Goal: Task Accomplishment & Management: Use online tool/utility

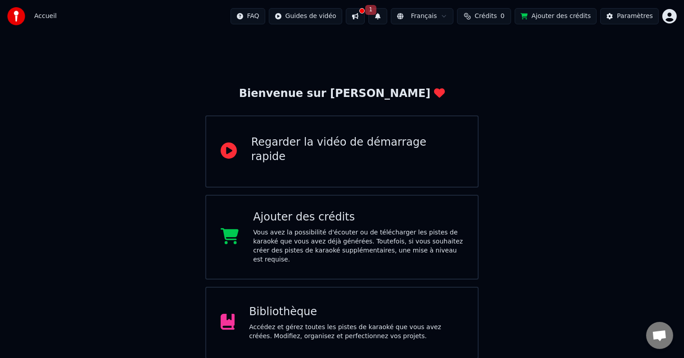
click at [365, 15] on button at bounding box center [355, 16] width 19 height 16
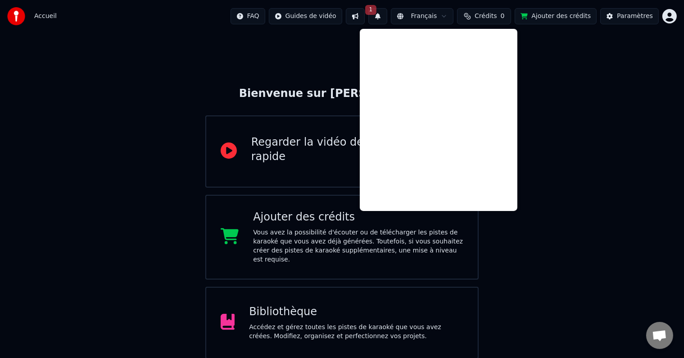
click at [547, 153] on div "Bienvenue sur Youka Regarder la vidéo de démarrage rapide Ajouter des crédits V…" at bounding box center [342, 236] width 684 height 409
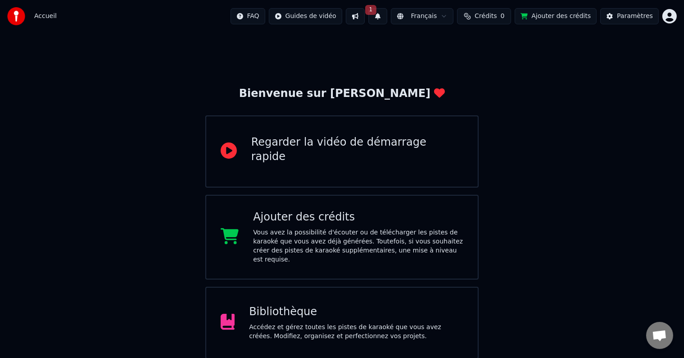
scroll to position [74, 0]
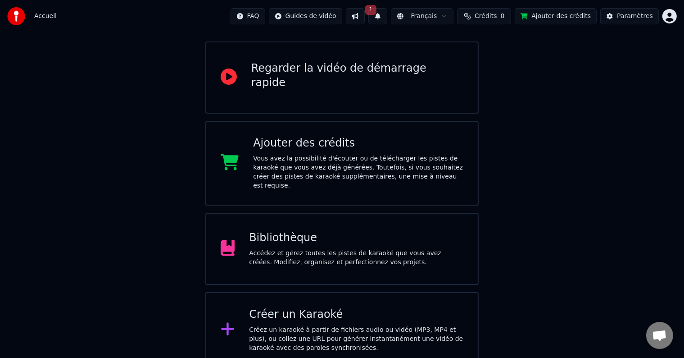
click at [337, 313] on div "Créer un Karaoké Créez un karaoké à partir de fichiers audio ou vidéo (MP3, MP4…" at bounding box center [356, 329] width 214 height 45
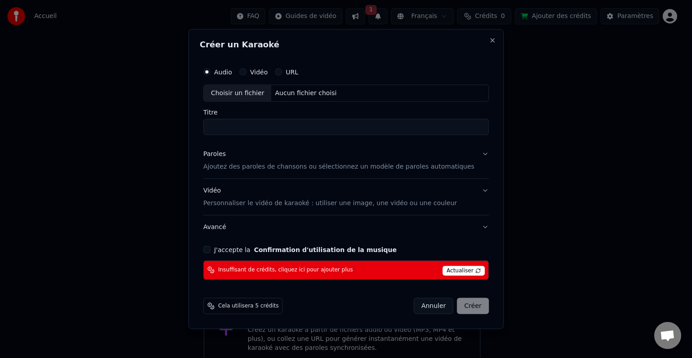
click at [451, 270] on span "Actualiser" at bounding box center [463, 270] width 42 height 10
click at [398, 314] on div "Cela utilisera 5 crédits Annuler Créer" at bounding box center [346, 305] width 293 height 23
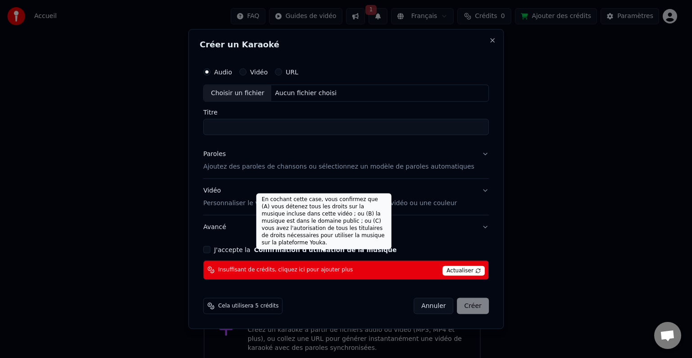
click at [358, 250] on button "Confirmation d'utilisation de la musique" at bounding box center [325, 249] width 143 height 6
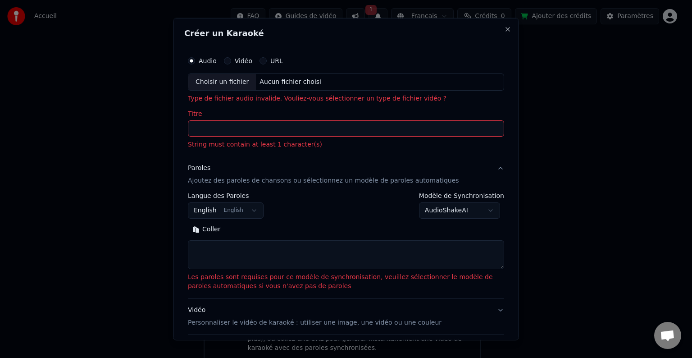
select select
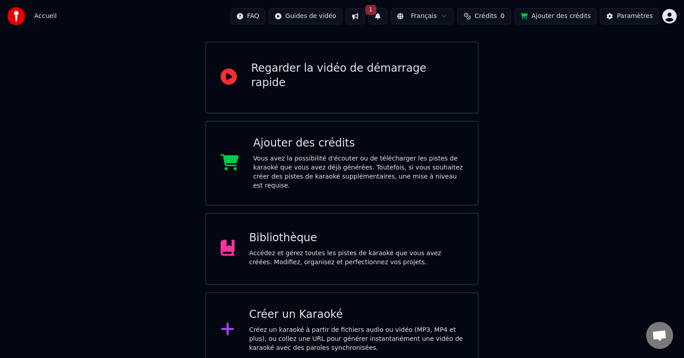
click at [375, 161] on div "Vous avez la possibilité d'écouter ou de télécharger les pistes de karaoké que …" at bounding box center [358, 172] width 210 height 36
click at [328, 216] on div "Bibliothèque Accédez et gérez toutes les pistes de karaoké que vous avez créées…" at bounding box center [342, 249] width 274 height 72
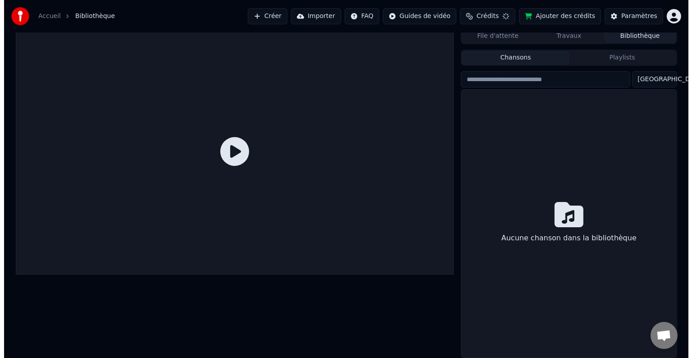
scroll to position [4, 0]
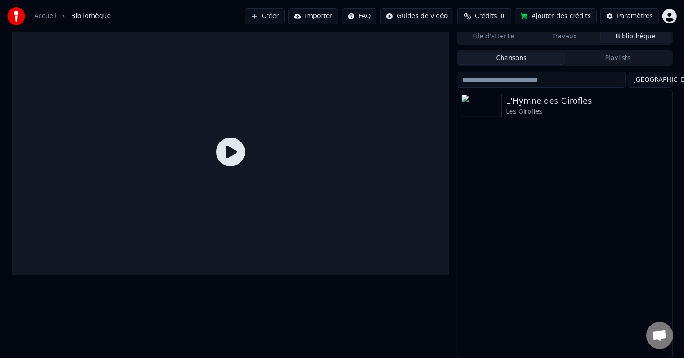
click at [54, 18] on div "Accueil" at bounding box center [50, 16] width 32 height 9
click at [285, 22] on button "Créer" at bounding box center [265, 16] width 40 height 16
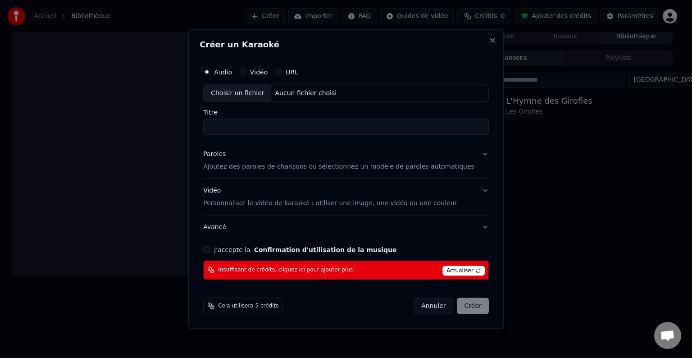
click at [359, 272] on div "Insuffisant de crédits, cliquez ici pour ajouter plus Actualiser" at bounding box center [346, 269] width 286 height 19
click at [260, 268] on span "Insuffisant de crédits, cliquez ici pour ajouter plus" at bounding box center [285, 269] width 135 height 7
click at [395, 269] on div "Insuffisant de crédits, cliquez ici pour ajouter plus Actualiser" at bounding box center [346, 269] width 286 height 19
click at [267, 269] on span "Insuffisant de crédits, cliquez ici pour ajouter plus" at bounding box center [285, 269] width 135 height 7
click at [457, 271] on span "Actualiser" at bounding box center [463, 270] width 42 height 10
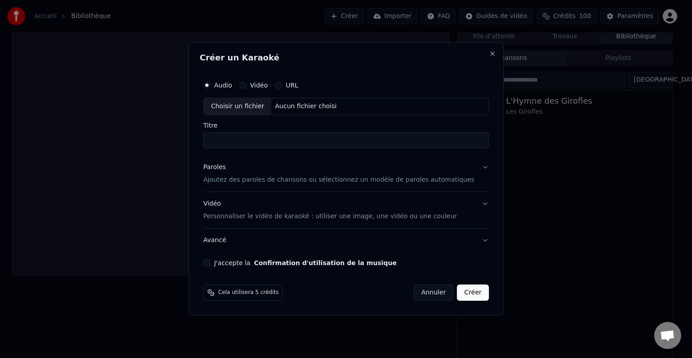
click at [246, 87] on button "Vidéo" at bounding box center [242, 85] width 7 height 7
click at [301, 108] on div "Aucun fichier choisi" at bounding box center [306, 106] width 69 height 9
click at [293, 106] on div "Aucun fichier choisi" at bounding box center [306, 106] width 69 height 9
click at [210, 82] on button "Audio" at bounding box center [206, 85] width 7 height 7
click at [268, 109] on div "Choisir un fichier" at bounding box center [238, 106] width 68 height 16
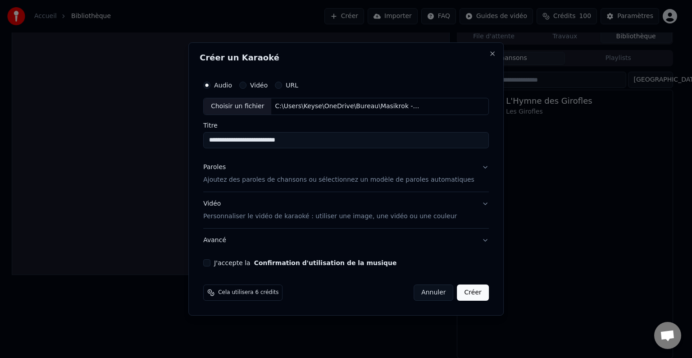
click at [287, 141] on input "**********" at bounding box center [346, 140] width 286 height 16
type input "**********"
click at [281, 179] on p "Ajoutez des paroles de chansons ou sélectionnez un modèle de paroles automatiqu…" at bounding box center [338, 179] width 271 height 9
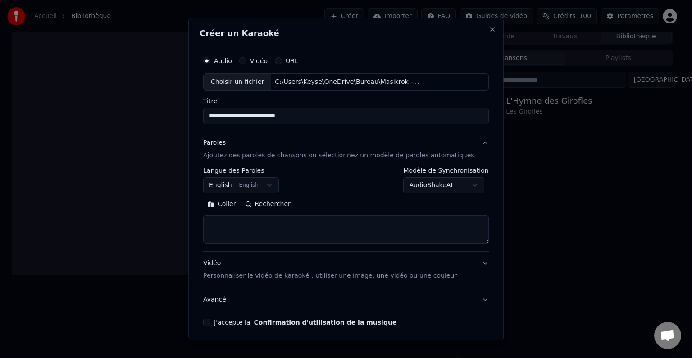
click at [276, 221] on textarea at bounding box center [346, 229] width 286 height 29
paste textarea "**********"
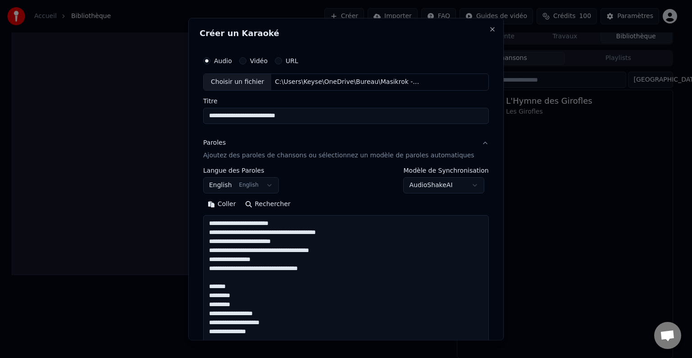
scroll to position [425, 0]
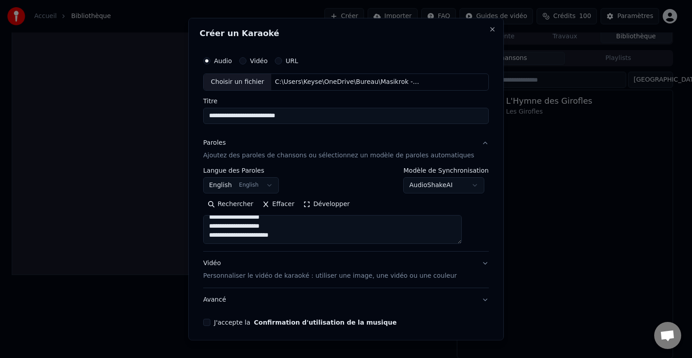
type textarea "**********"
click at [422, 182] on body "**********" at bounding box center [342, 175] width 684 height 358
click at [461, 184] on body "**********" at bounding box center [342, 175] width 684 height 358
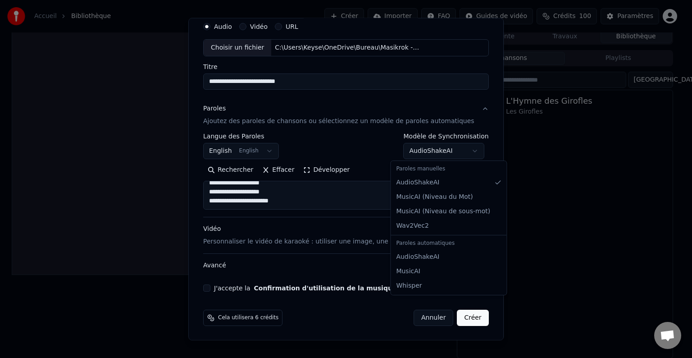
click at [409, 145] on body "**********" at bounding box center [342, 175] width 684 height 358
click at [403, 151] on body "**********" at bounding box center [342, 175] width 684 height 358
click at [401, 147] on body "**********" at bounding box center [342, 175] width 684 height 358
click at [407, 152] on body "**********" at bounding box center [342, 175] width 684 height 358
select select "**********"
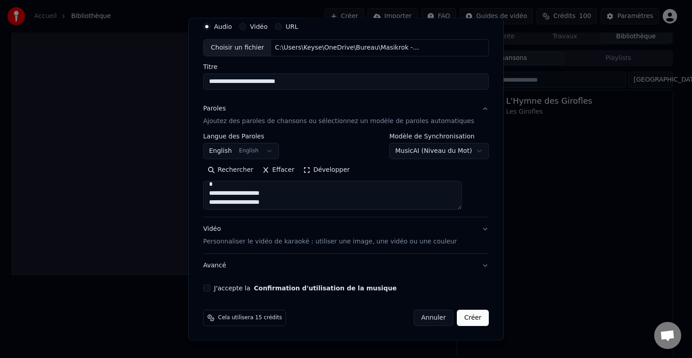
scroll to position [409, 0]
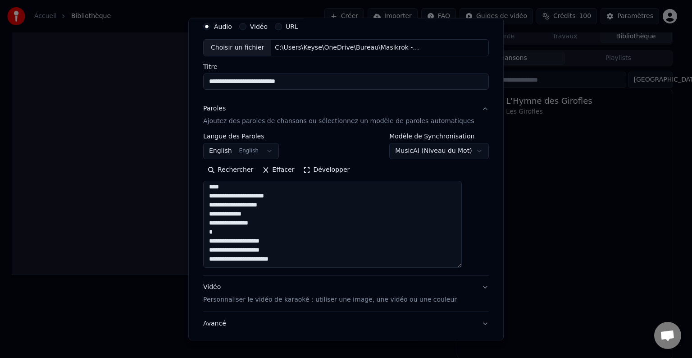
drag, startPoint x: 469, startPoint y: 205, endPoint x: 467, endPoint y: 273, distance: 67.1
click at [462, 268] on textarea "**********" at bounding box center [332, 224] width 259 height 87
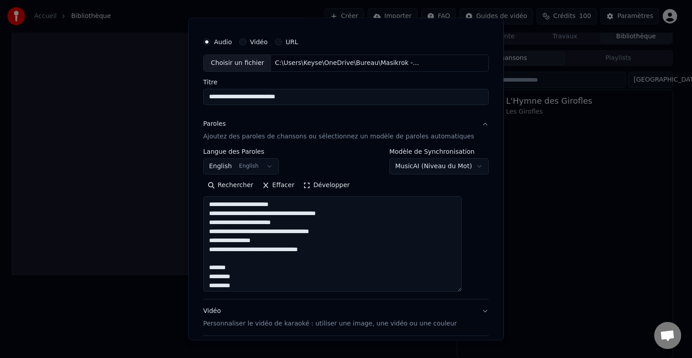
scroll to position [18, 0]
drag, startPoint x: 240, startPoint y: 266, endPoint x: 219, endPoint y: 268, distance: 21.3
click at [219, 268] on textarea "**********" at bounding box center [332, 245] width 259 height 96
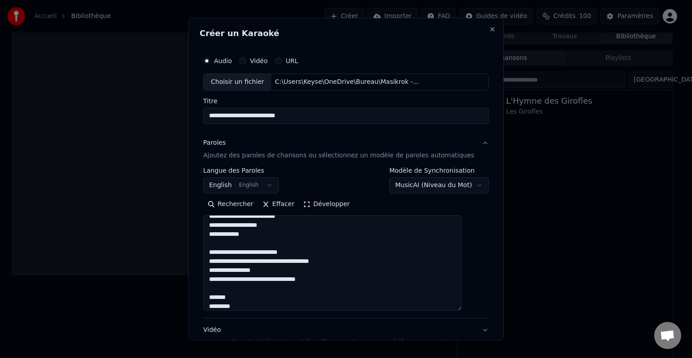
scroll to position [190, 0]
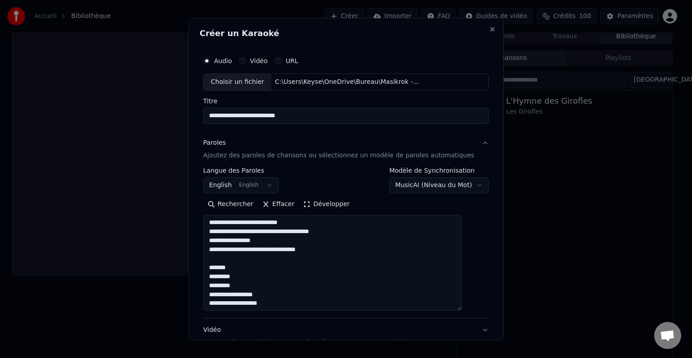
drag, startPoint x: 242, startPoint y: 266, endPoint x: 219, endPoint y: 266, distance: 23.4
click at [219, 266] on textarea "**********" at bounding box center [332, 263] width 259 height 96
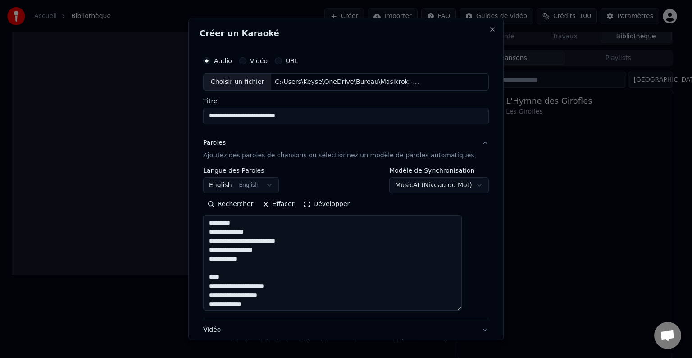
scroll to position [314, 0]
drag, startPoint x: 233, startPoint y: 267, endPoint x: 220, endPoint y: 268, distance: 13.5
click at [220, 268] on textarea "**********" at bounding box center [332, 263] width 259 height 96
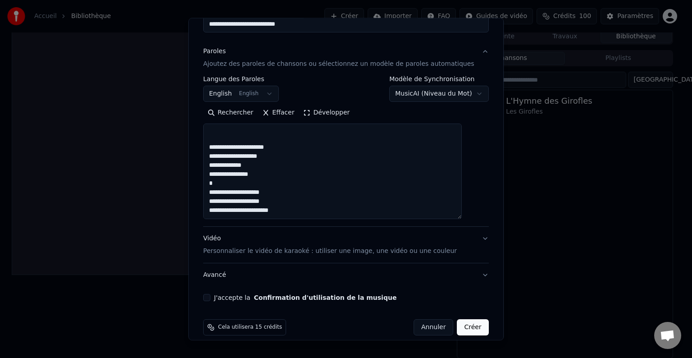
scroll to position [101, 0]
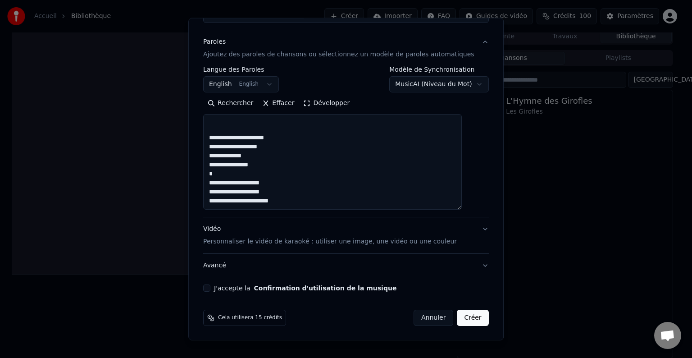
type textarea "**********"
click at [210, 287] on button "J'accepte la Confirmation d'utilisation de la musique" at bounding box center [206, 287] width 7 height 7
click at [468, 263] on button "Avancé" at bounding box center [346, 265] width 286 height 23
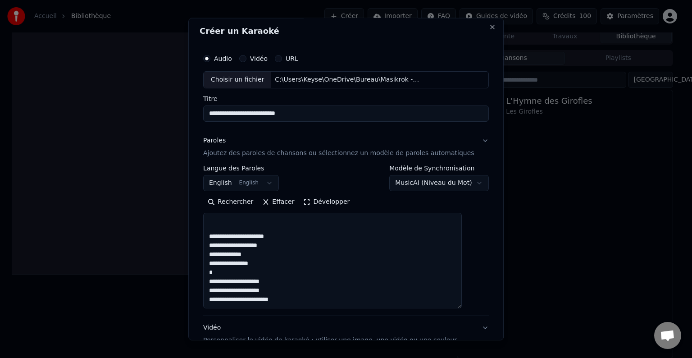
scroll to position [0, 0]
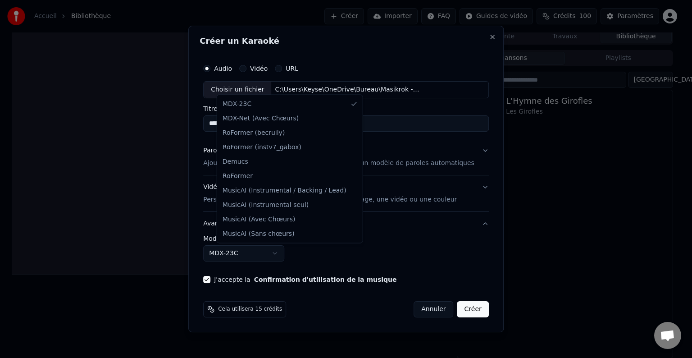
click at [286, 251] on body "**********" at bounding box center [342, 175] width 684 height 358
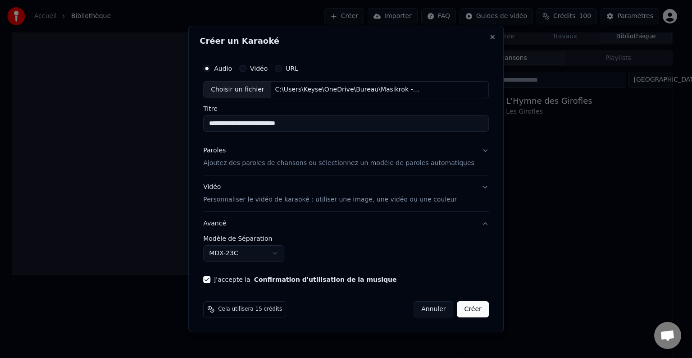
click at [286, 251] on body "**********" at bounding box center [342, 175] width 684 height 358
click at [462, 311] on button "Créer" at bounding box center [473, 309] width 32 height 16
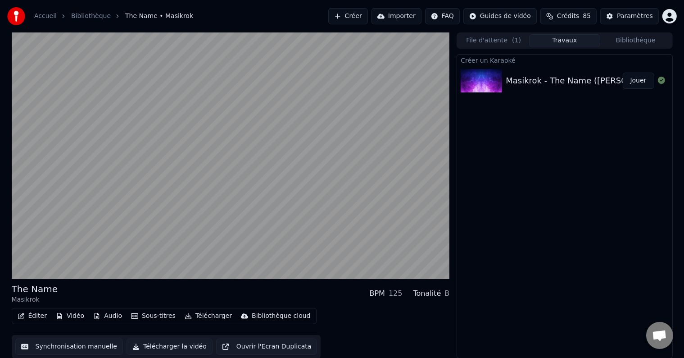
scroll to position [0, 0]
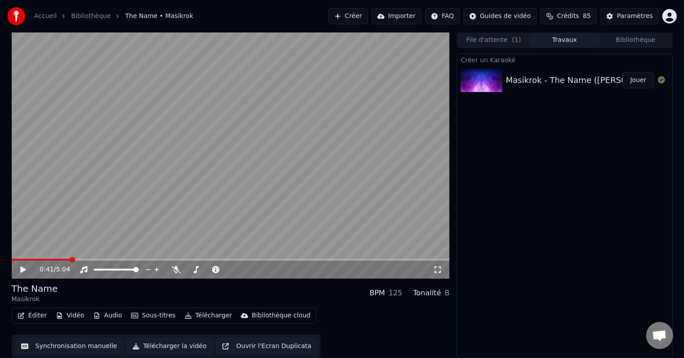
click at [87, 348] on button "Synchronisation manuelle" at bounding box center [69, 346] width 108 height 16
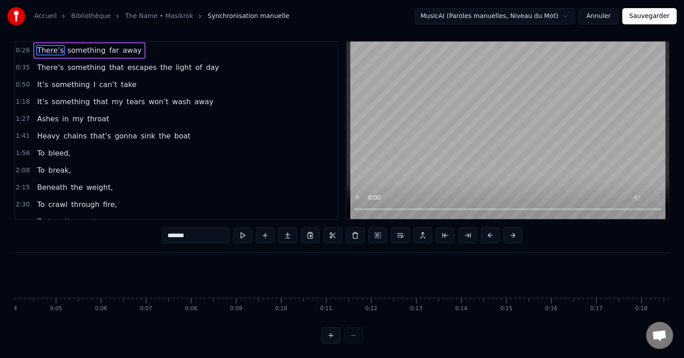
scroll to position [0, 85]
click at [334, 343] on button at bounding box center [331, 335] width 19 height 16
click at [356, 342] on button at bounding box center [353, 335] width 19 height 16
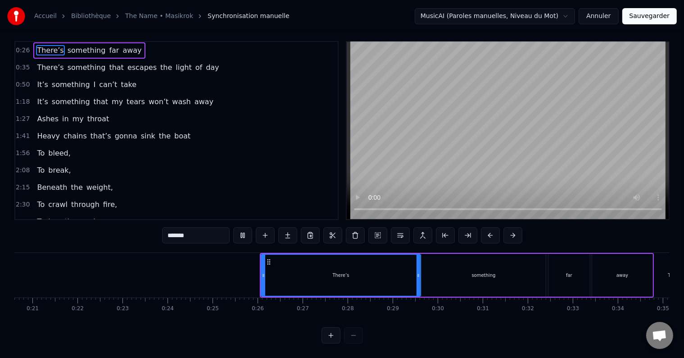
click at [356, 342] on div at bounding box center [342, 335] width 41 height 16
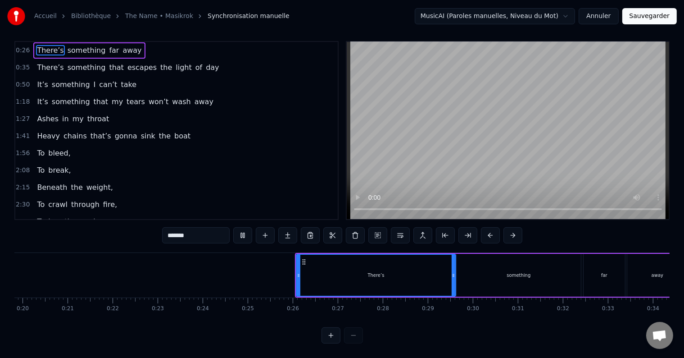
click at [356, 342] on div at bounding box center [342, 335] width 41 height 16
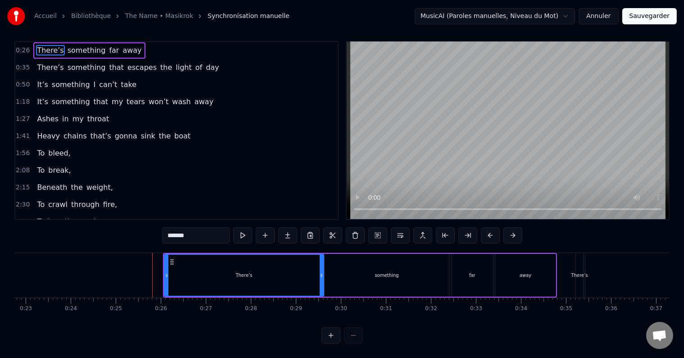
scroll to position [0, 1025]
drag, startPoint x: 320, startPoint y: 267, endPoint x: 280, endPoint y: 269, distance: 39.7
click at [288, 272] on icon at bounding box center [290, 275] width 4 height 7
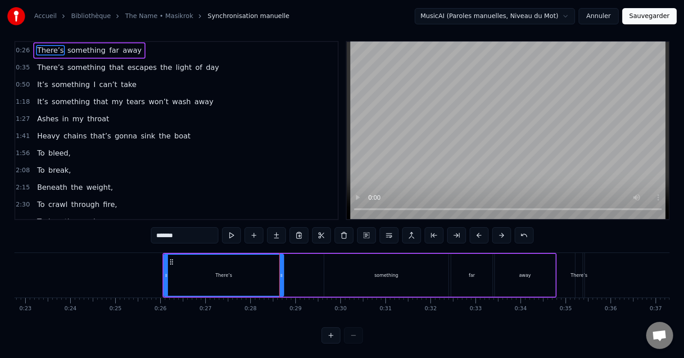
scroll to position [0, 0]
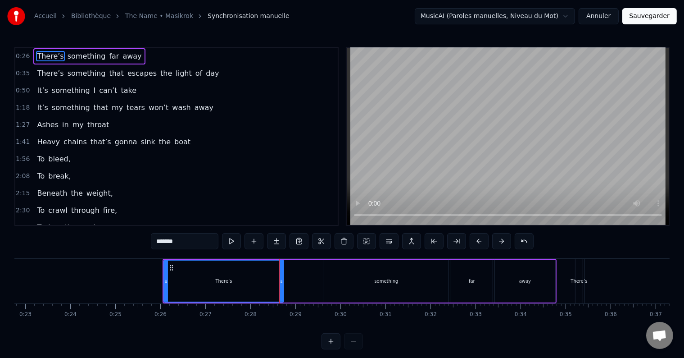
click at [552, 285] on div "away" at bounding box center [525, 281] width 60 height 43
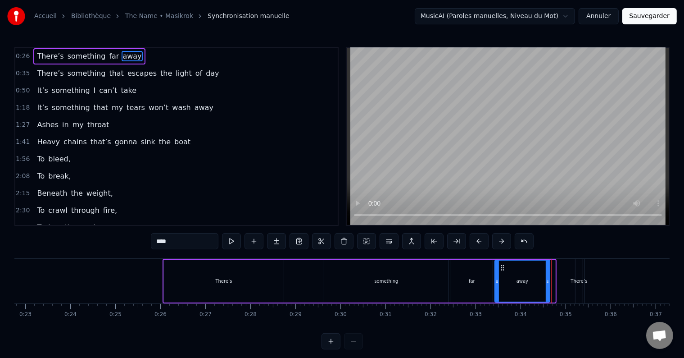
drag, startPoint x: 554, startPoint y: 285, endPoint x: 550, endPoint y: 281, distance: 5.7
click at [550, 281] on div at bounding box center [548, 280] width 4 height 41
click at [358, 281] on div "something" at bounding box center [386, 281] width 124 height 43
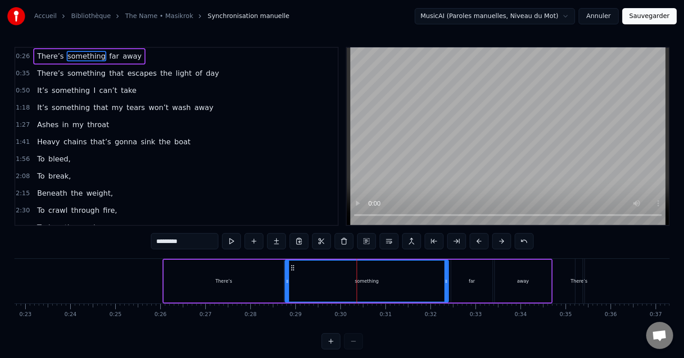
drag, startPoint x: 324, startPoint y: 282, endPoint x: 285, endPoint y: 282, distance: 39.2
click at [286, 282] on icon at bounding box center [288, 281] width 4 height 7
drag, startPoint x: 447, startPoint y: 280, endPoint x: 402, endPoint y: 280, distance: 45.5
click at [404, 280] on icon at bounding box center [406, 281] width 4 height 7
click at [474, 282] on div "far" at bounding box center [472, 281] width 6 height 7
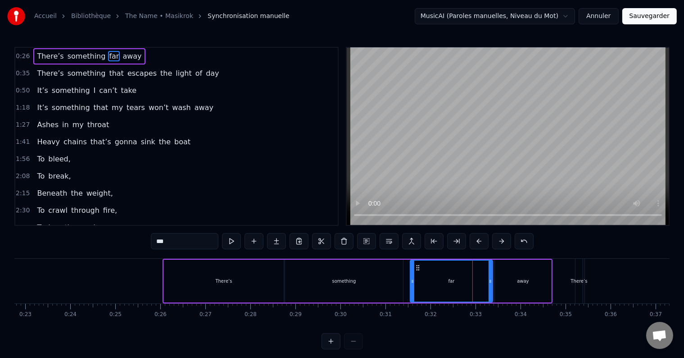
drag, startPoint x: 452, startPoint y: 281, endPoint x: 405, endPoint y: 280, distance: 46.9
click at [411, 280] on icon at bounding box center [413, 281] width 4 height 7
drag, startPoint x: 489, startPoint y: 282, endPoint x: 461, endPoint y: 282, distance: 27.9
click at [462, 282] on icon at bounding box center [464, 281] width 4 height 7
click at [521, 278] on div "away" at bounding box center [523, 281] width 12 height 7
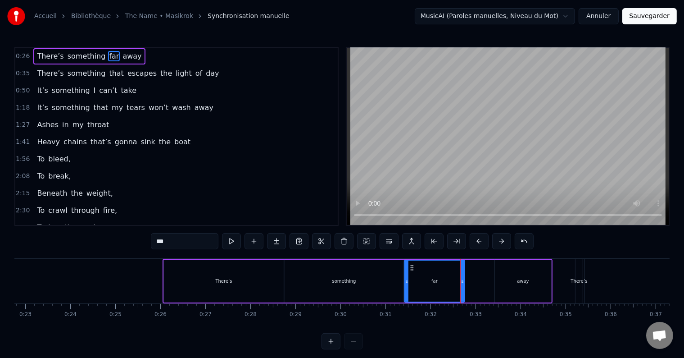
type input "****"
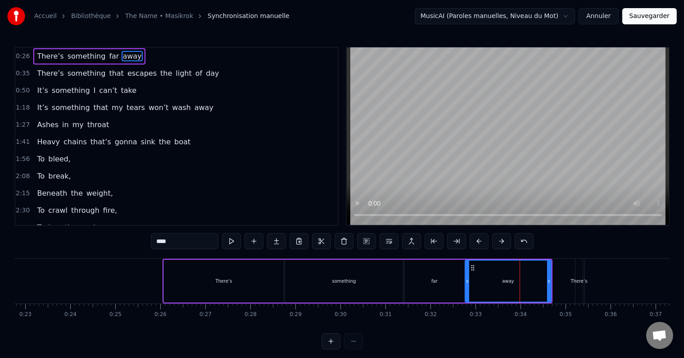
drag, startPoint x: 496, startPoint y: 281, endPoint x: 466, endPoint y: 279, distance: 30.2
click at [466, 279] on icon at bounding box center [468, 281] width 4 height 7
drag, startPoint x: 551, startPoint y: 278, endPoint x: 524, endPoint y: 278, distance: 27.0
click at [524, 278] on icon at bounding box center [525, 281] width 4 height 7
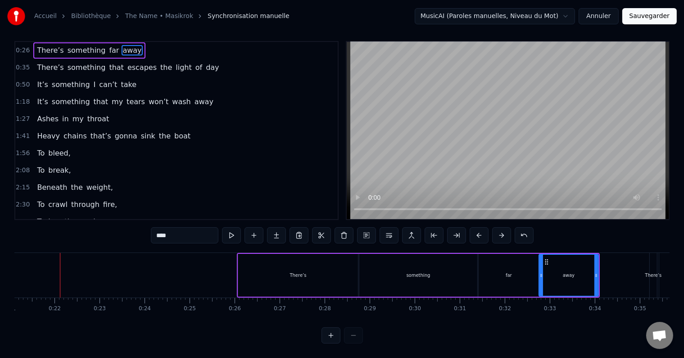
scroll to position [14, 0]
click at [232, 228] on button at bounding box center [231, 235] width 19 height 16
click at [222, 227] on button at bounding box center [231, 235] width 19 height 16
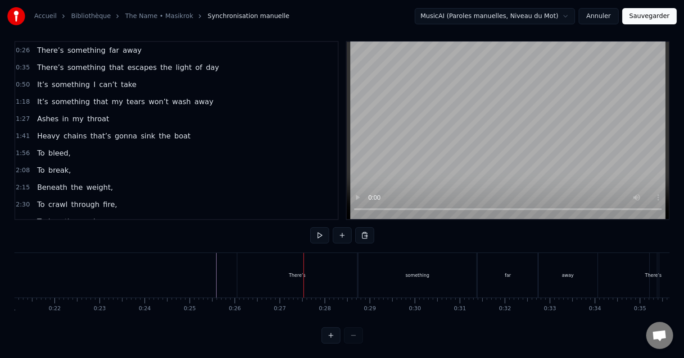
click at [277, 272] on div "There’s" at bounding box center [297, 275] width 120 height 45
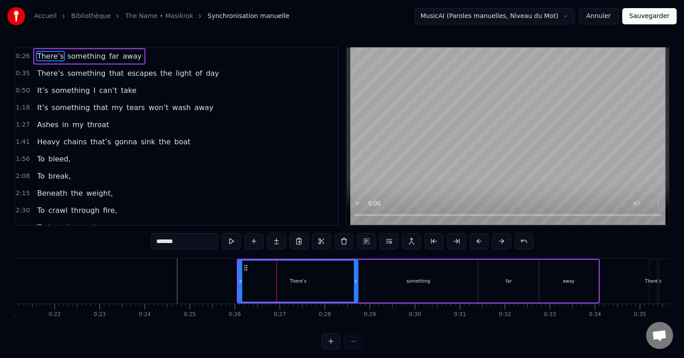
drag, startPoint x: 315, startPoint y: 275, endPoint x: 267, endPoint y: 276, distance: 48.7
click at [267, 276] on div "There’s" at bounding box center [298, 280] width 119 height 41
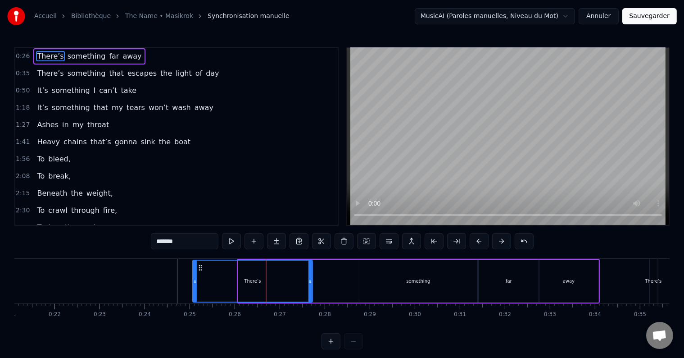
drag, startPoint x: 245, startPoint y: 267, endPoint x: 200, endPoint y: 266, distance: 45.1
click at [200, 266] on icon at bounding box center [200, 267] width 7 height 7
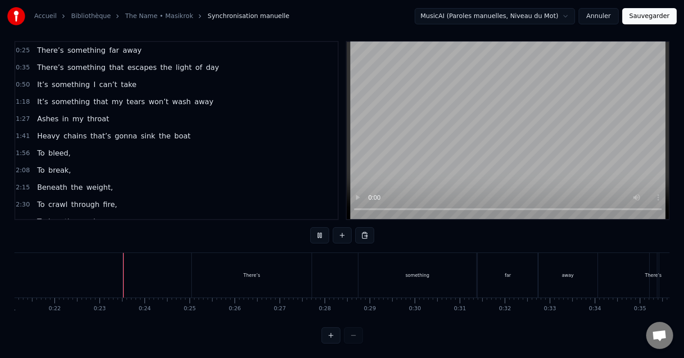
scroll to position [14, 0]
click at [239, 274] on div "There’s" at bounding box center [252, 275] width 120 height 45
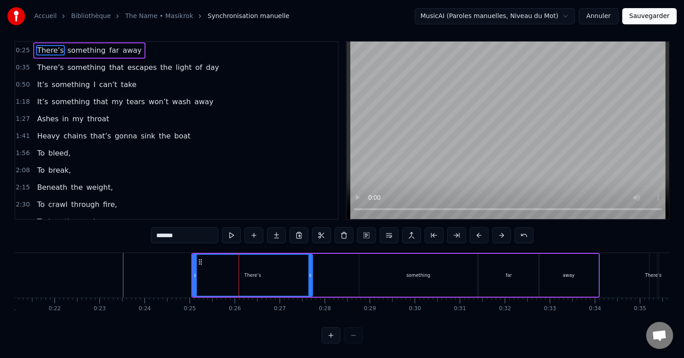
scroll to position [0, 0]
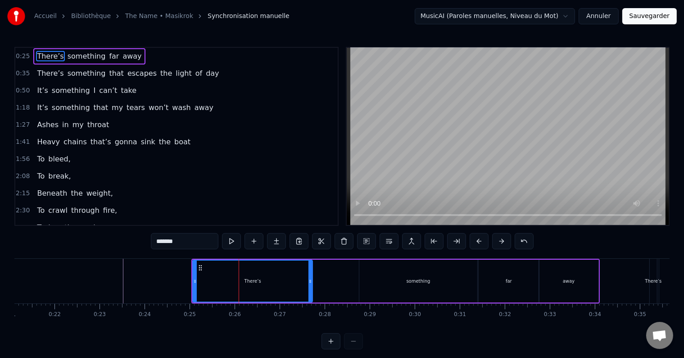
drag, startPoint x: 222, startPoint y: 275, endPoint x: 228, endPoint y: 276, distance: 5.9
click at [228, 276] on div "There’s" at bounding box center [252, 280] width 119 height 41
drag, startPoint x: 200, startPoint y: 265, endPoint x: 207, endPoint y: 265, distance: 6.3
click at [207, 265] on icon at bounding box center [206, 267] width 7 height 7
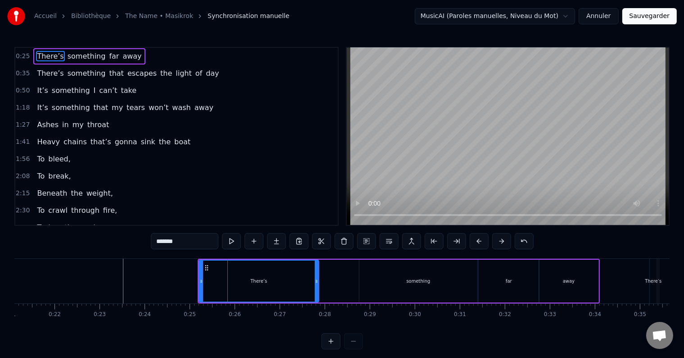
click at [419, 290] on div "something" at bounding box center [419, 281] width 118 height 43
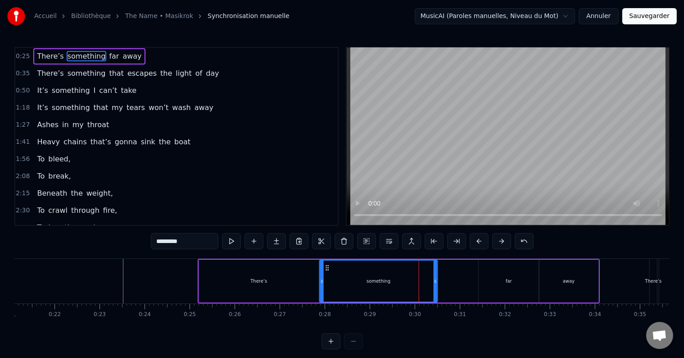
drag, startPoint x: 368, startPoint y: 267, endPoint x: 328, endPoint y: 268, distance: 39.7
click at [328, 268] on icon at bounding box center [327, 267] width 7 height 7
click at [483, 272] on div "far" at bounding box center [509, 281] width 60 height 43
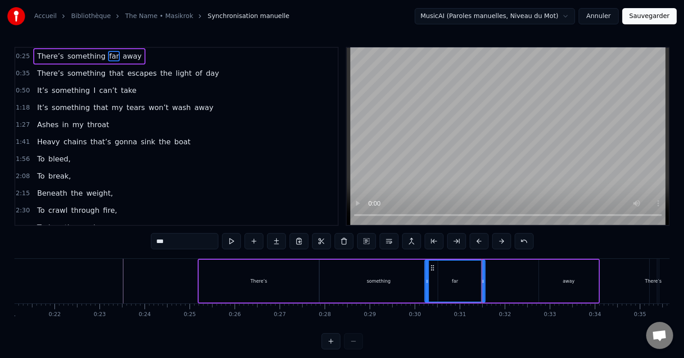
drag, startPoint x: 485, startPoint y: 267, endPoint x: 432, endPoint y: 270, distance: 53.7
click at [432, 270] on div "far" at bounding box center [455, 280] width 59 height 41
click at [554, 272] on div "away" at bounding box center [568, 281] width 59 height 43
type input "****"
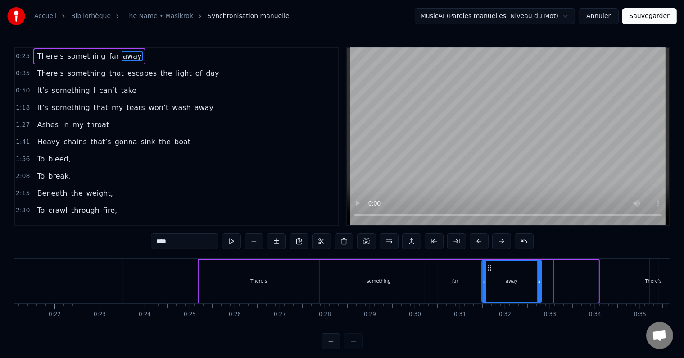
drag, startPoint x: 546, startPoint y: 269, endPoint x: 487, endPoint y: 270, distance: 58.1
click at [487, 270] on icon at bounding box center [490, 267] width 7 height 7
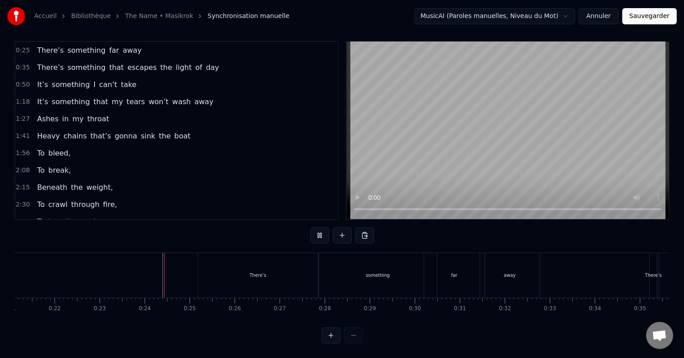
scroll to position [14, 0]
click at [267, 279] on div "There’s" at bounding box center [258, 275] width 120 height 45
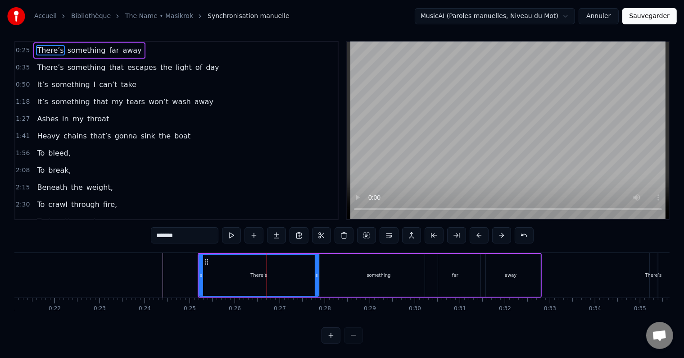
scroll to position [0, 0]
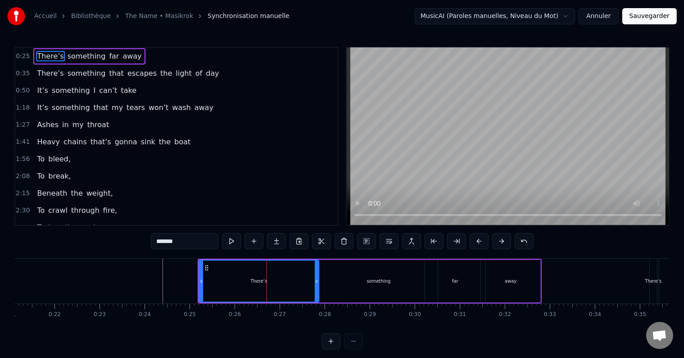
click at [351, 278] on div "something" at bounding box center [379, 281] width 118 height 43
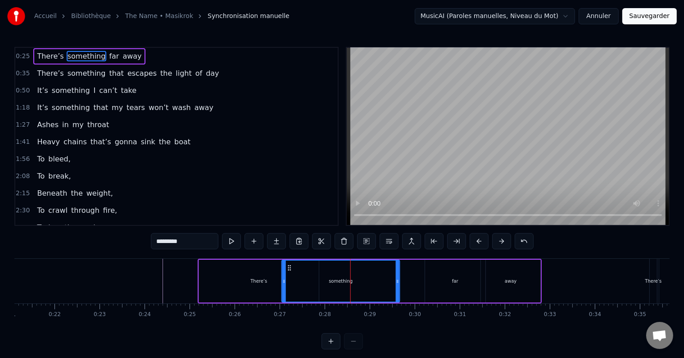
drag, startPoint x: 326, startPoint y: 267, endPoint x: 287, endPoint y: 271, distance: 39.0
click at [287, 271] on div "something" at bounding box center [340, 280] width 117 height 41
click at [443, 273] on div "far" at bounding box center [455, 281] width 60 height 43
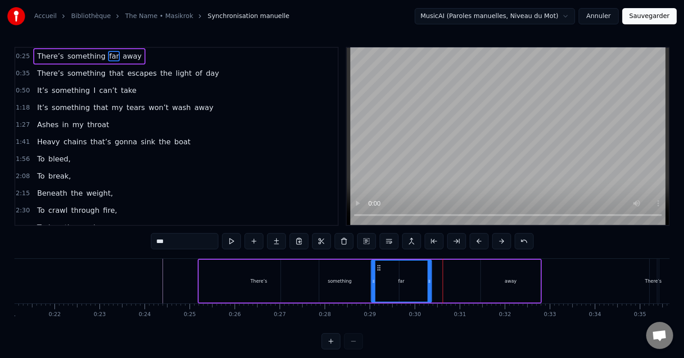
drag, startPoint x: 432, startPoint y: 266, endPoint x: 378, endPoint y: 272, distance: 53.9
click at [378, 272] on div "far" at bounding box center [401, 280] width 59 height 41
click at [503, 276] on div "away" at bounding box center [510, 281] width 59 height 43
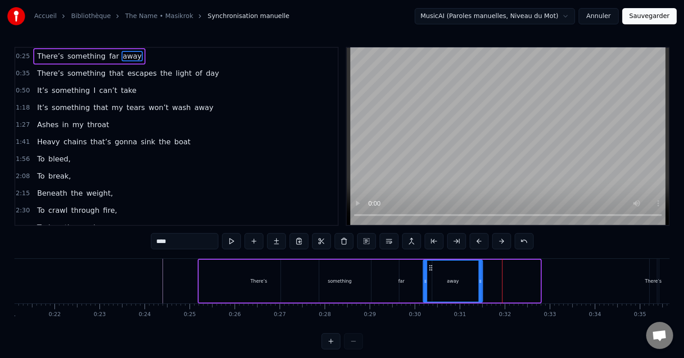
drag, startPoint x: 487, startPoint y: 267, endPoint x: 430, endPoint y: 269, distance: 57.7
click at [430, 269] on icon at bounding box center [431, 267] width 7 height 7
click at [227, 276] on div "There’s" at bounding box center [259, 281] width 120 height 43
type input "*******"
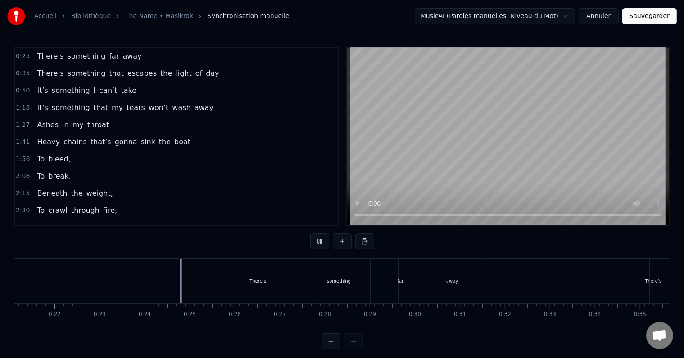
scroll to position [14, 0]
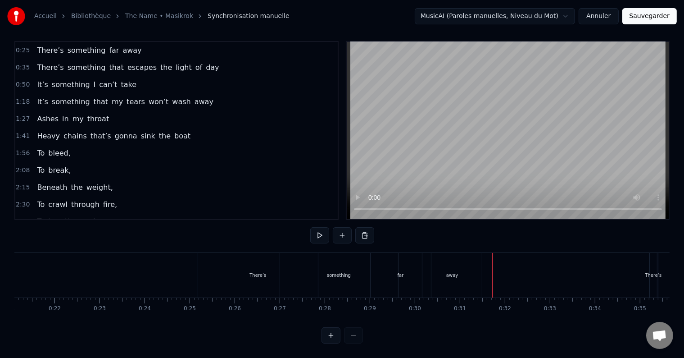
click at [447, 272] on div "away" at bounding box center [452, 275] width 12 height 7
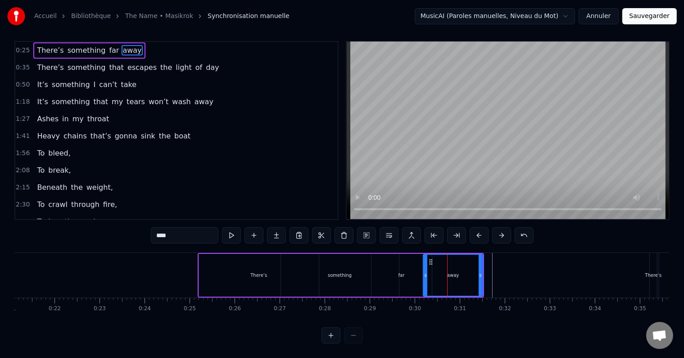
scroll to position [0, 0]
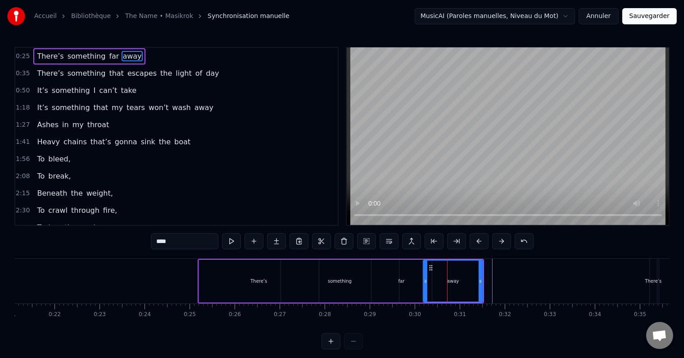
click at [198, 273] on div "There’s something far away" at bounding box center [341, 281] width 287 height 45
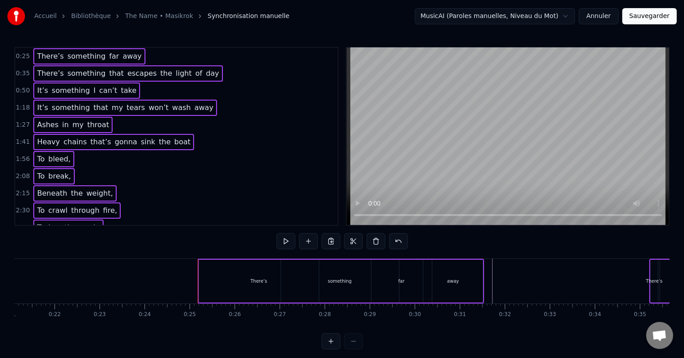
click at [375, 241] on button at bounding box center [376, 241] width 19 height 16
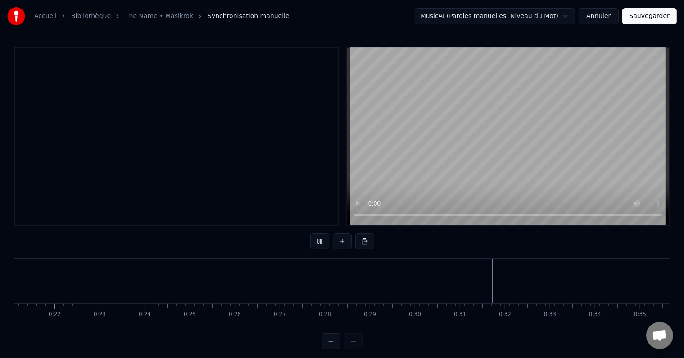
scroll to position [14, 0]
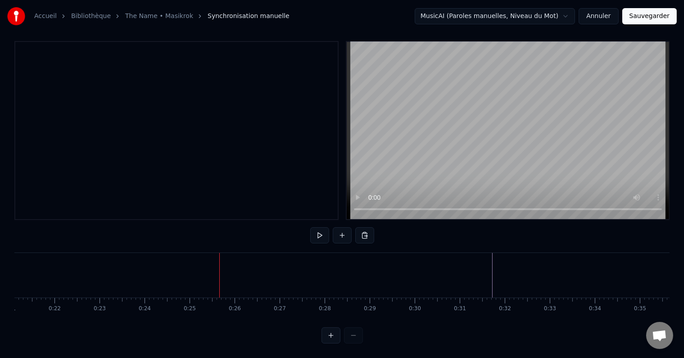
click at [341, 228] on button at bounding box center [342, 235] width 19 height 16
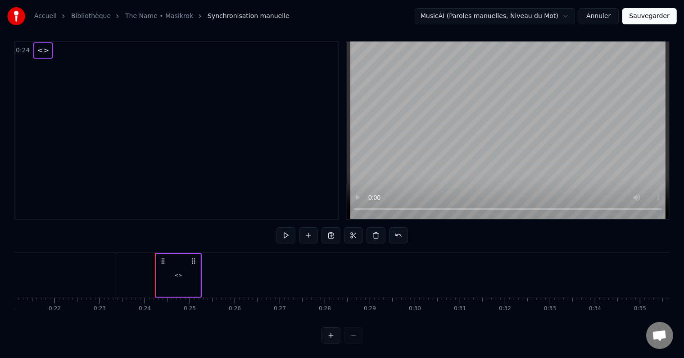
click at [179, 271] on div "<>" at bounding box center [178, 275] width 44 height 43
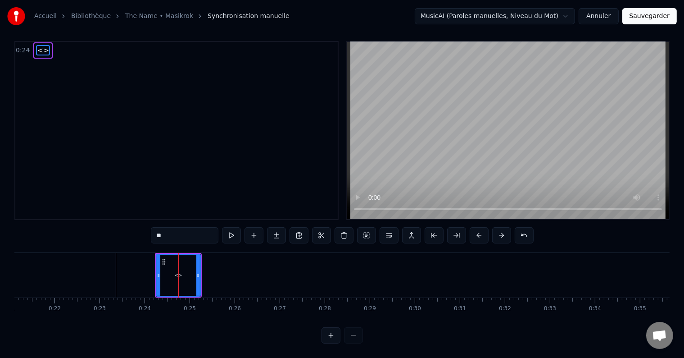
click at [179, 271] on div "<>" at bounding box center [178, 275] width 43 height 41
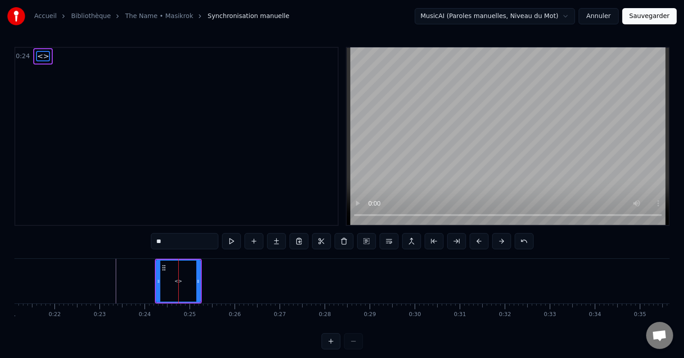
click at [177, 243] on input "**" at bounding box center [185, 241] width 68 height 16
click at [169, 244] on input "**" at bounding box center [185, 241] width 68 height 16
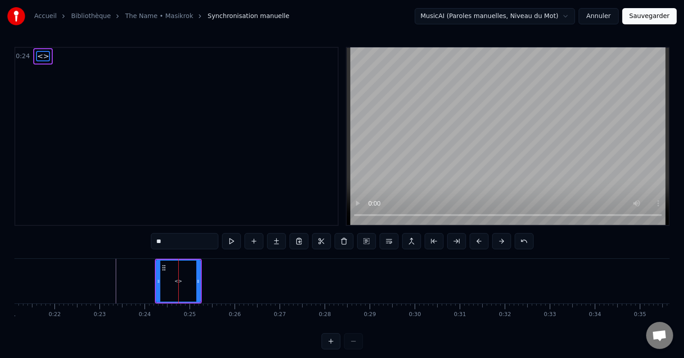
click at [169, 244] on input "**" at bounding box center [185, 241] width 68 height 16
paste input "**********"
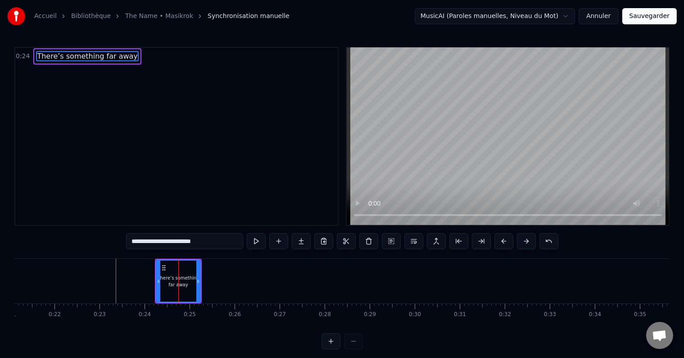
type input "**********"
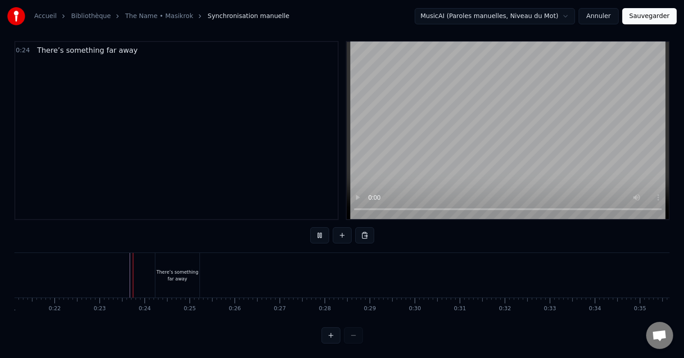
scroll to position [14, 0]
click at [187, 269] on div "There’s something far away" at bounding box center [177, 276] width 44 height 14
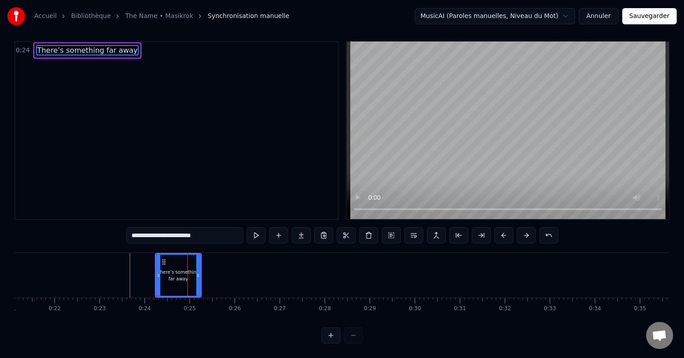
scroll to position [0, 0]
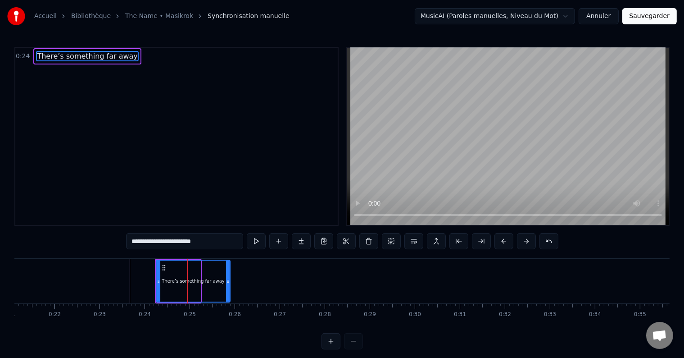
drag, startPoint x: 198, startPoint y: 281, endPoint x: 231, endPoint y: 274, distance: 33.1
click at [230, 274] on div at bounding box center [228, 280] width 4 height 41
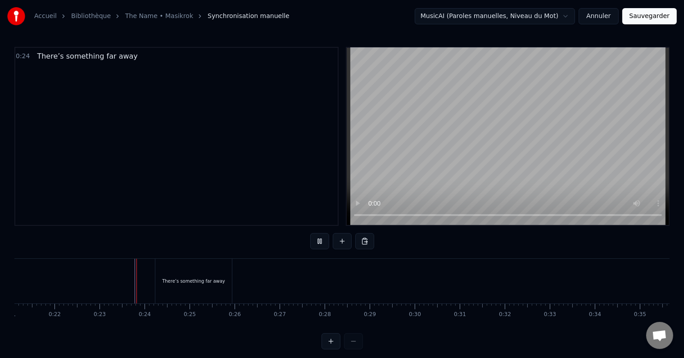
scroll to position [14, 0]
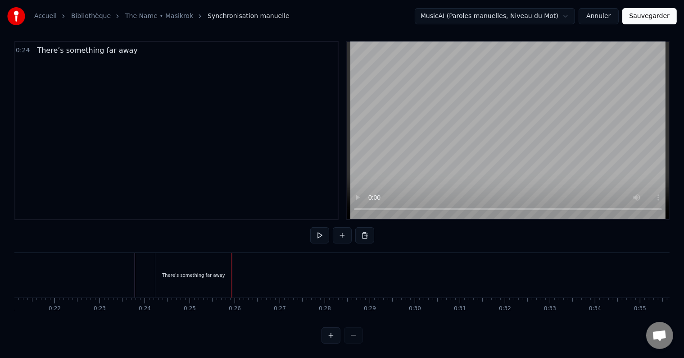
click at [202, 273] on div "There’s something far away" at bounding box center [193, 275] width 77 height 45
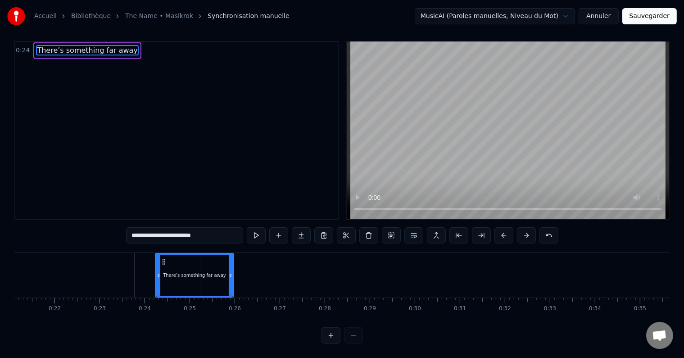
scroll to position [0, 0]
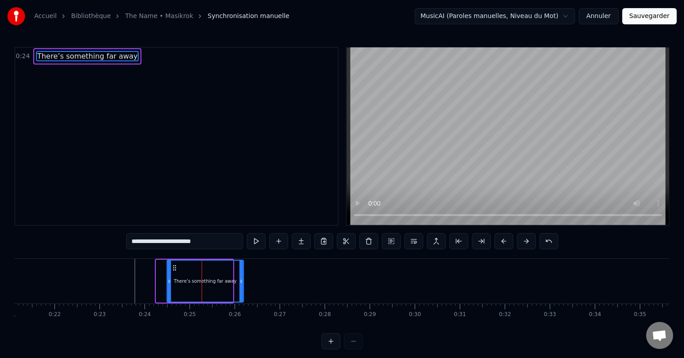
drag, startPoint x: 164, startPoint y: 266, endPoint x: 177, endPoint y: 265, distance: 12.2
click at [177, 265] on icon at bounding box center [174, 267] width 7 height 7
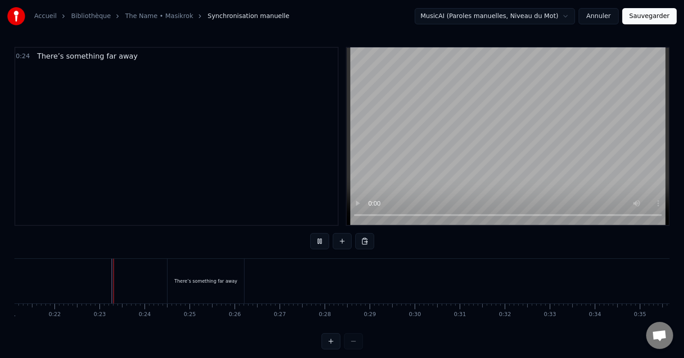
scroll to position [14, 0]
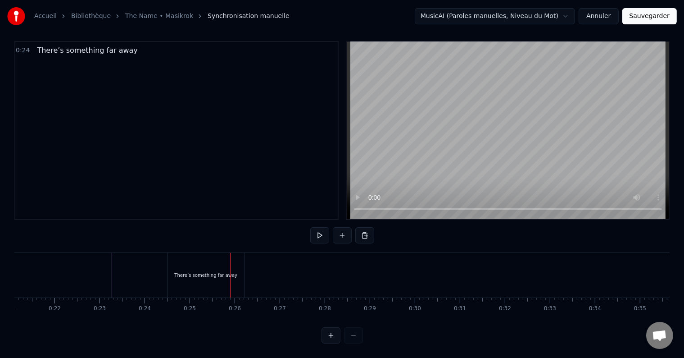
click at [196, 272] on div "There’s something far away" at bounding box center [205, 275] width 63 height 7
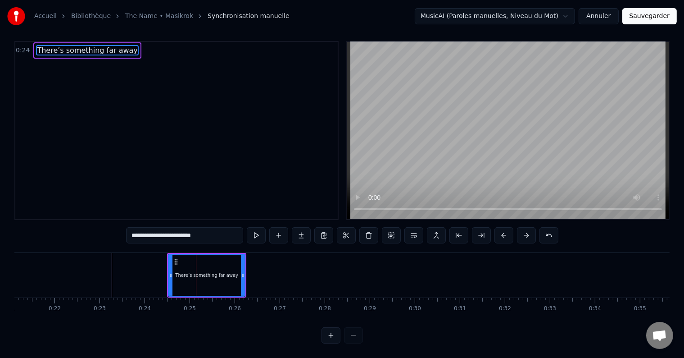
scroll to position [0, 0]
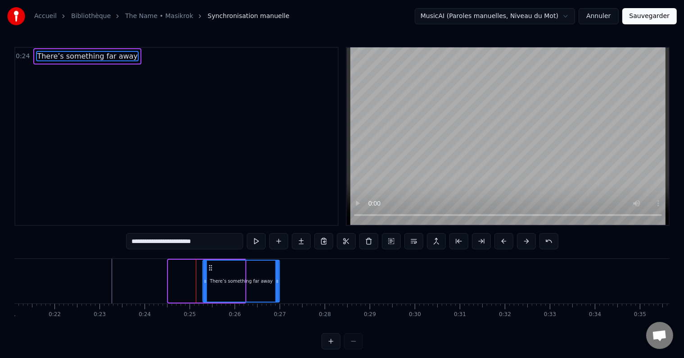
drag, startPoint x: 177, startPoint y: 265, endPoint x: 211, endPoint y: 267, distance: 34.3
click at [211, 267] on icon at bounding box center [210, 267] width 7 height 7
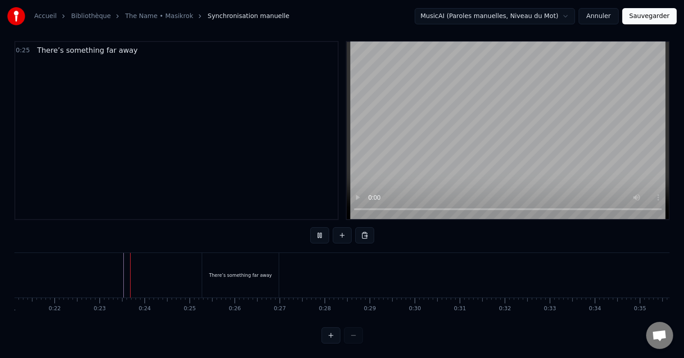
scroll to position [14, 0]
click at [237, 275] on div "There’s something far away" at bounding box center [240, 275] width 77 height 45
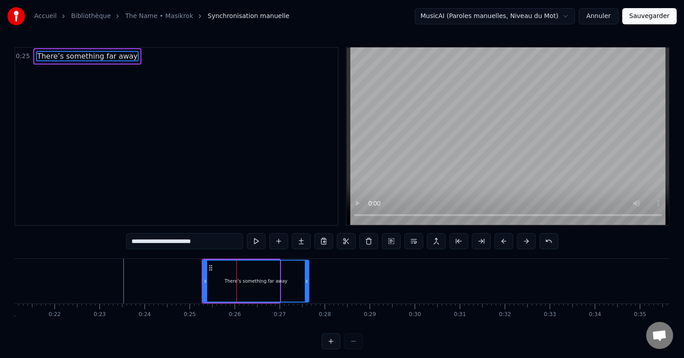
drag, startPoint x: 278, startPoint y: 285, endPoint x: 308, endPoint y: 281, distance: 30.4
click at [308, 281] on div at bounding box center [307, 280] width 4 height 41
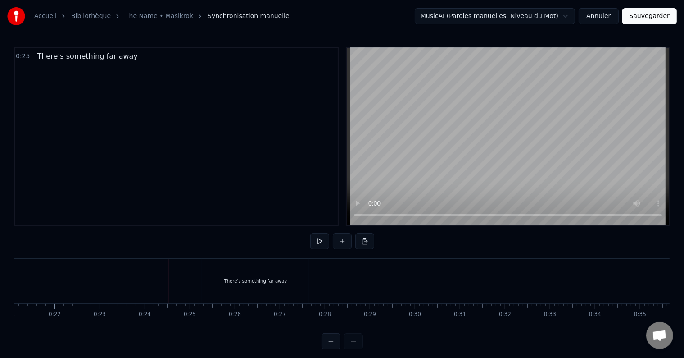
scroll to position [14, 0]
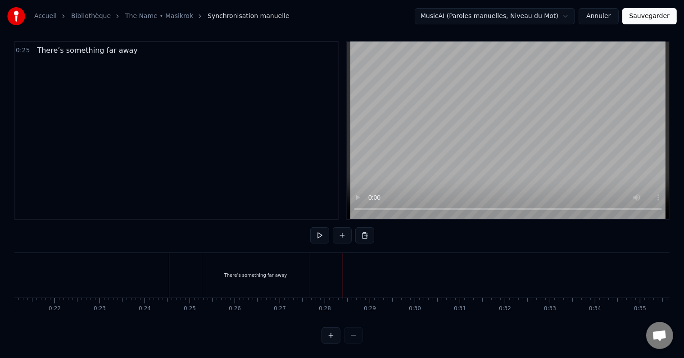
click at [259, 271] on div "There’s something far away" at bounding box center [255, 275] width 107 height 45
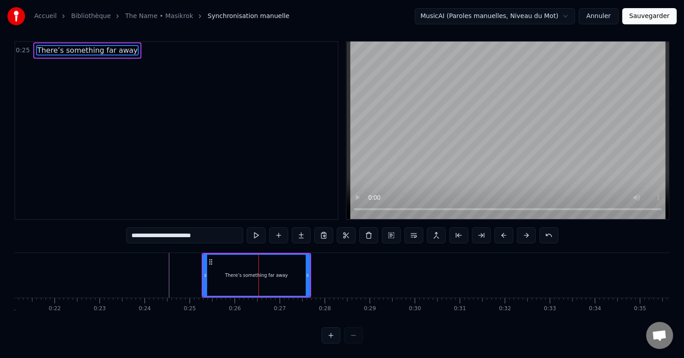
scroll to position [0, 0]
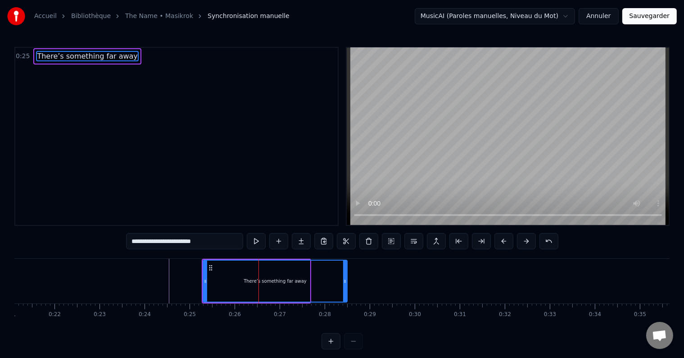
drag, startPoint x: 307, startPoint y: 281, endPoint x: 345, endPoint y: 283, distance: 37.9
click at [345, 283] on icon at bounding box center [345, 281] width 4 height 7
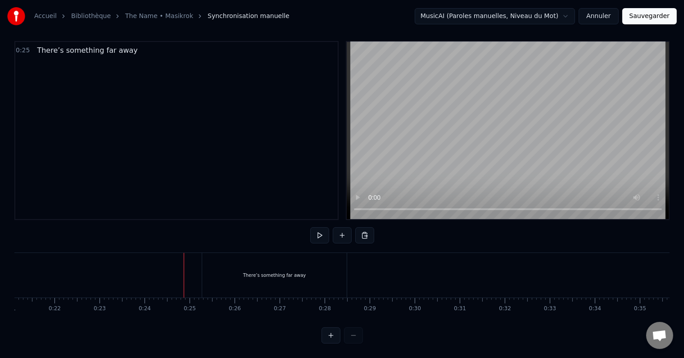
scroll to position [14, 0]
click at [223, 265] on div "There’s something far away" at bounding box center [274, 275] width 145 height 45
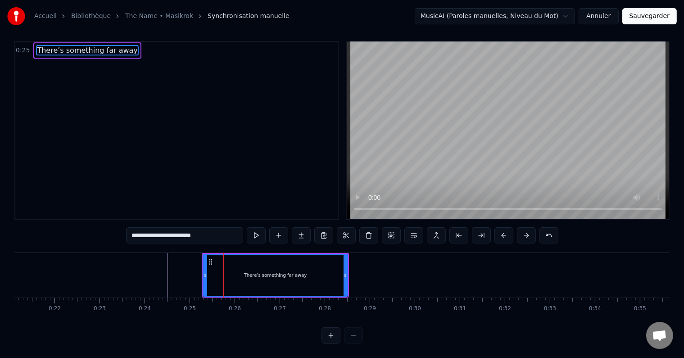
scroll to position [0, 0]
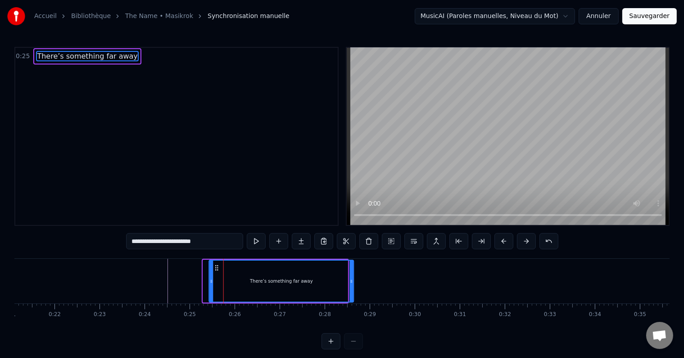
drag, startPoint x: 211, startPoint y: 266, endPoint x: 219, endPoint y: 268, distance: 7.8
click at [219, 268] on icon at bounding box center [217, 267] width 7 height 7
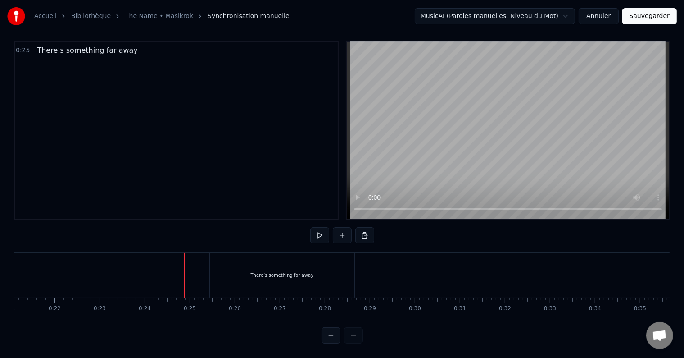
scroll to position [14, 0]
click at [339, 227] on button at bounding box center [342, 235] width 19 height 16
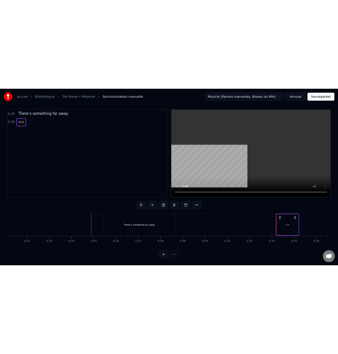
scroll to position [63, 0]
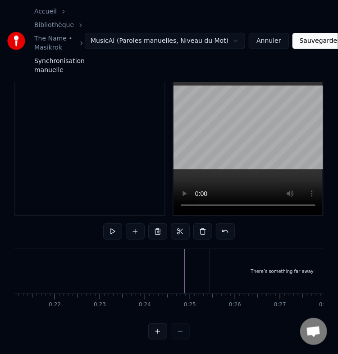
click at [112, 189] on div "0:25 There’s something far away 0:33 <>" at bounding box center [89, 127] width 151 height 177
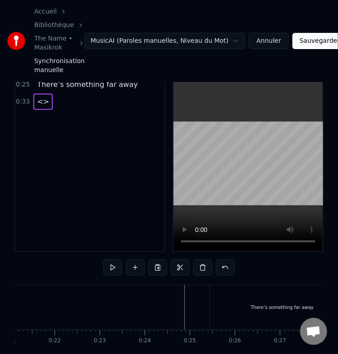
scroll to position [15, 0]
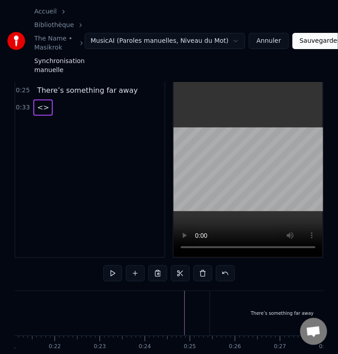
click at [39, 103] on span "<>" at bounding box center [43, 107] width 14 height 10
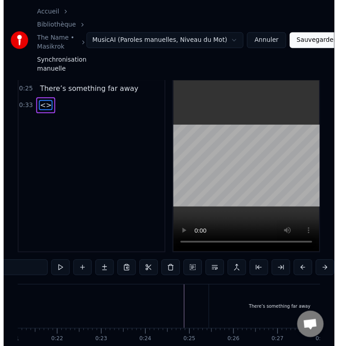
scroll to position [2, 0]
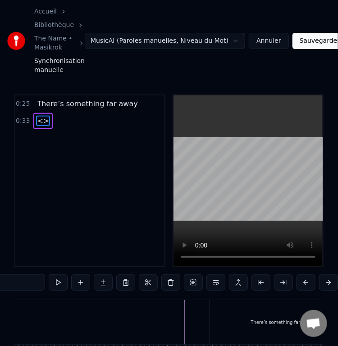
click at [39, 103] on div "0:25 There’s something far away 0:33 <>" at bounding box center [89, 181] width 151 height 173
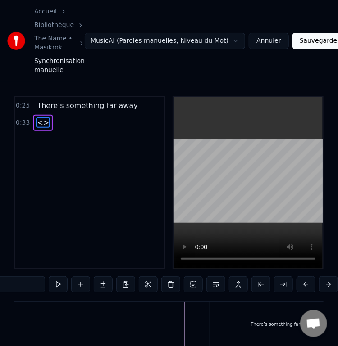
click at [67, 141] on div "0:25 There’s something far away 0:33 <>" at bounding box center [89, 182] width 151 height 173
click at [36, 125] on span "<>" at bounding box center [43, 123] width 14 height 10
click at [27, 288] on input "**" at bounding box center [11, 285] width 68 height 16
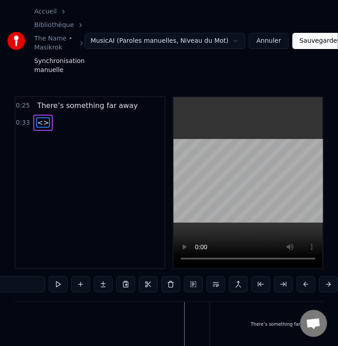
paste input "**********"
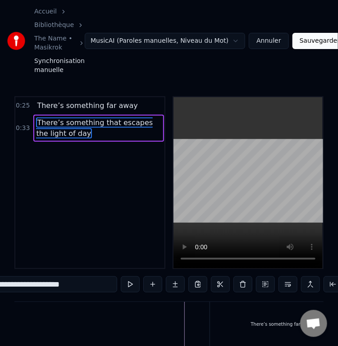
type input "**********"
click at [109, 178] on div "0:25 There’s something far away 0:33 There’s something that escapes the light o…" at bounding box center [89, 182] width 151 height 173
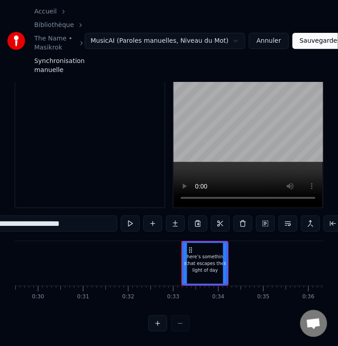
scroll to position [0, 1329]
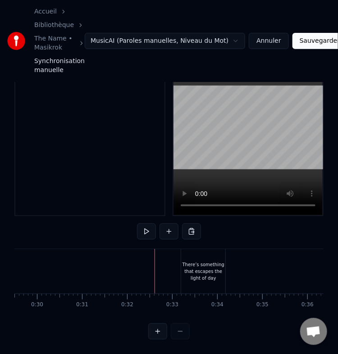
click at [224, 261] on div "There’s something that escapes the light of day" at bounding box center [203, 271] width 44 height 20
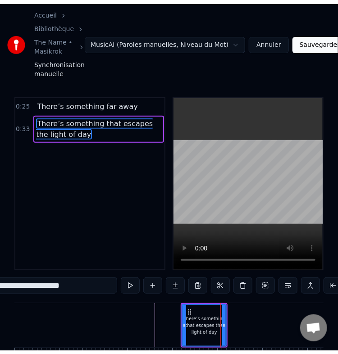
scroll to position [0, 0]
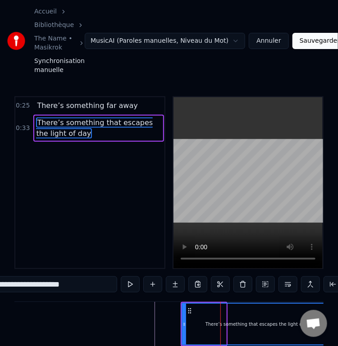
drag, startPoint x: 223, startPoint y: 329, endPoint x: 335, endPoint y: 321, distance: 111.6
click at [335, 321] on div "**********" at bounding box center [169, 196] width 338 height 393
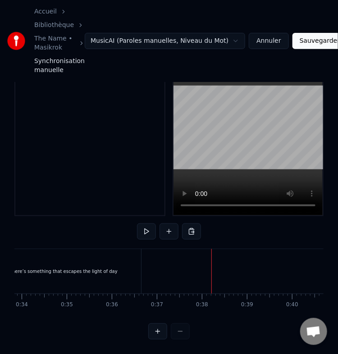
scroll to position [0, 1431]
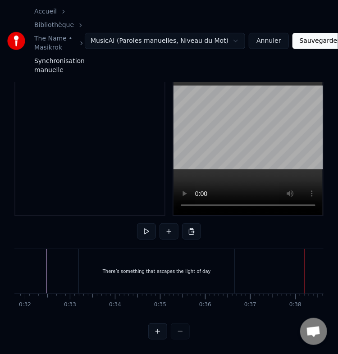
click at [168, 268] on div "There’s something that escapes the light of day" at bounding box center [157, 271] width 108 height 7
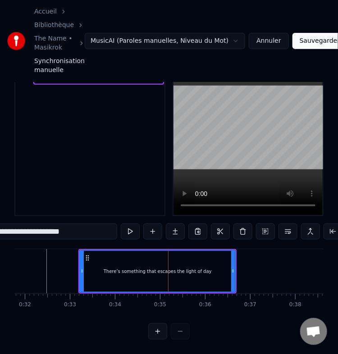
scroll to position [0, 0]
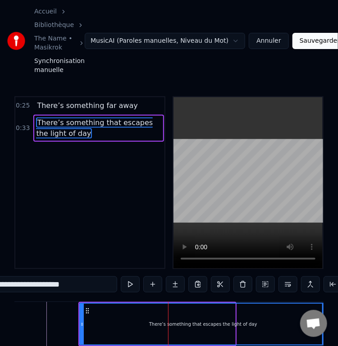
drag, startPoint x: 231, startPoint y: 330, endPoint x: 323, endPoint y: 325, distance: 92.9
click at [323, 325] on body "**********" at bounding box center [169, 196] width 338 height 393
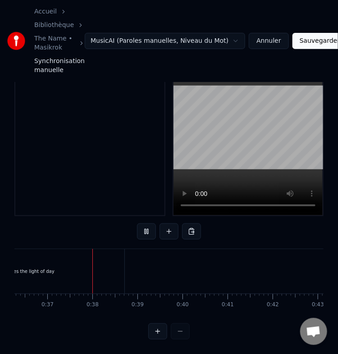
scroll to position [0, 1645]
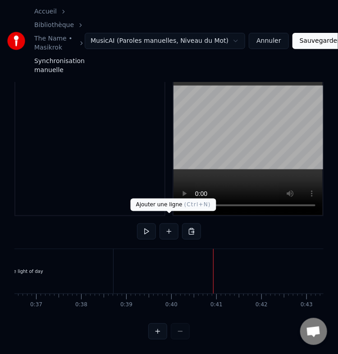
click at [168, 223] on button at bounding box center [168, 231] width 19 height 16
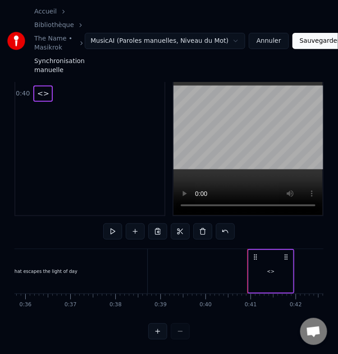
scroll to position [0, 1652]
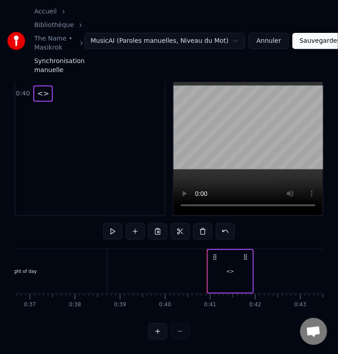
click at [40, 89] on span "<>" at bounding box center [43, 93] width 14 height 10
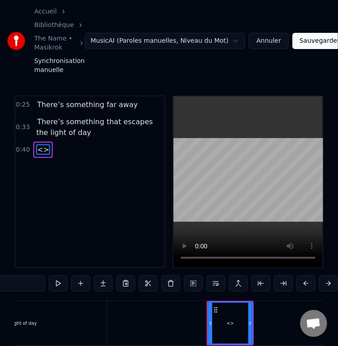
scroll to position [0, 0]
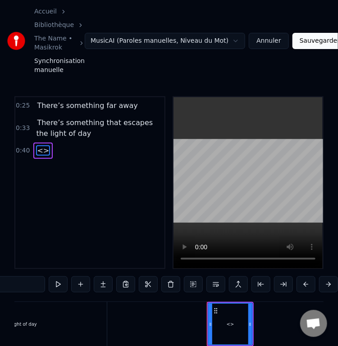
click at [34, 287] on input "**" at bounding box center [11, 285] width 68 height 16
paste input "**********"
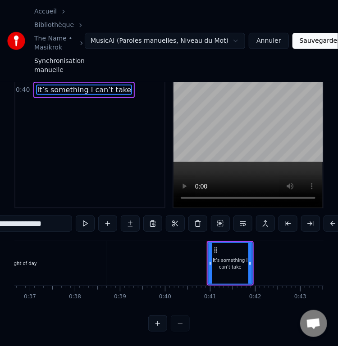
scroll to position [72, 0]
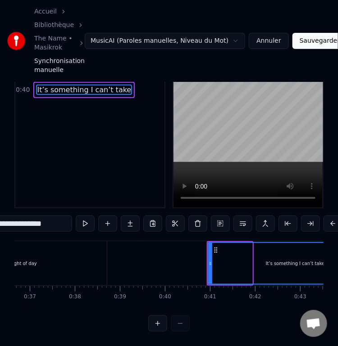
drag, startPoint x: 250, startPoint y: 258, endPoint x: 380, endPoint y: 261, distance: 129.8
click at [338, 261] on html "**********" at bounding box center [169, 142] width 338 height 407
type input "**********"
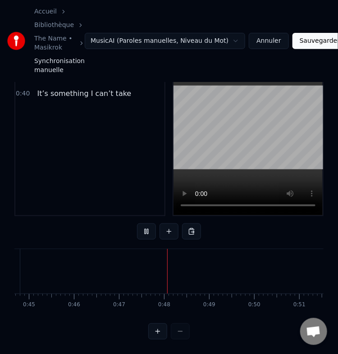
scroll to position [0, 2104]
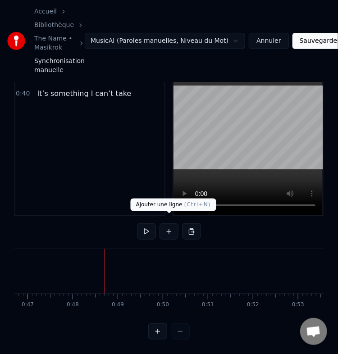
click at [166, 228] on button at bounding box center [168, 231] width 19 height 16
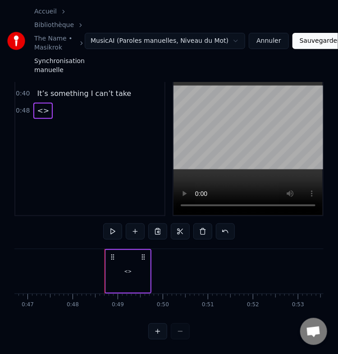
click at [125, 268] on div "<>" at bounding box center [128, 271] width 8 height 7
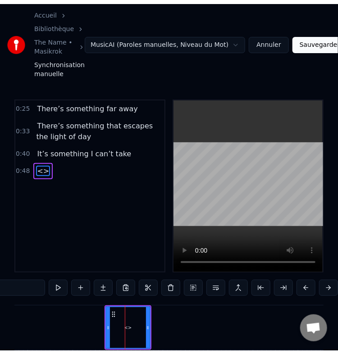
scroll to position [0, 0]
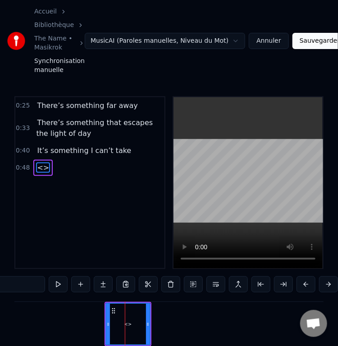
click at [32, 286] on input "**" at bounding box center [11, 285] width 68 height 16
paste input "**********"
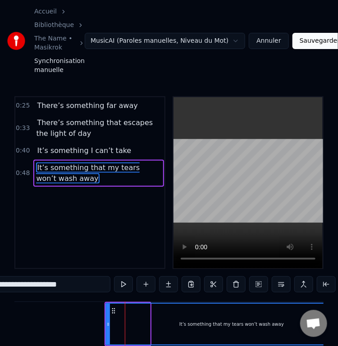
drag, startPoint x: 149, startPoint y: 330, endPoint x: 356, endPoint y: 316, distance: 207.7
click at [338, 316] on html "**********" at bounding box center [169, 203] width 338 height 407
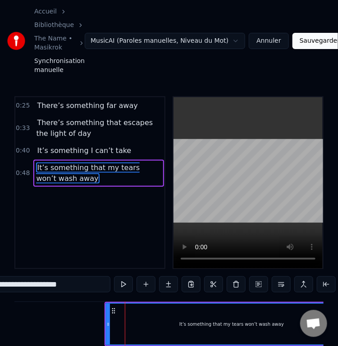
type input "**********"
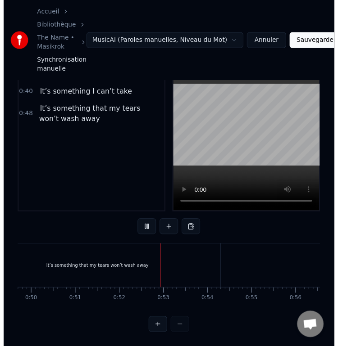
scroll to position [0, 2327]
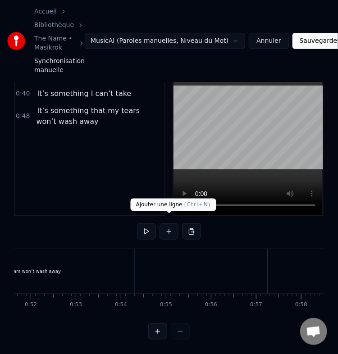
click at [168, 224] on button at bounding box center [168, 231] width 19 height 16
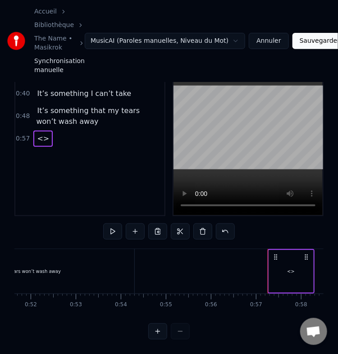
click at [287, 268] on div "<>" at bounding box center [291, 271] width 8 height 7
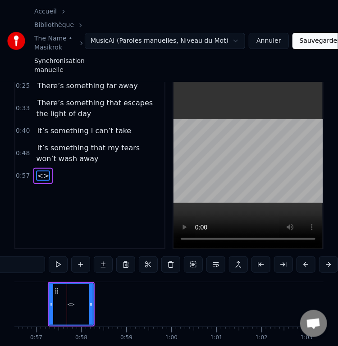
scroll to position [0, 2554]
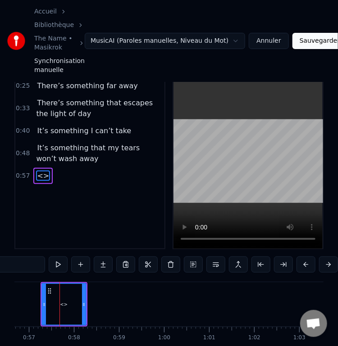
click at [26, 273] on input "**" at bounding box center [11, 265] width 68 height 16
paste input "**********"
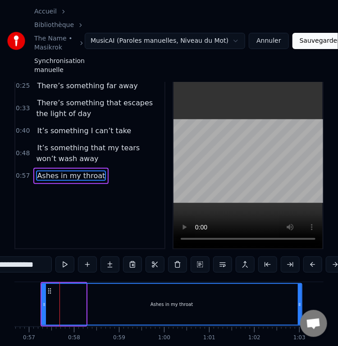
drag, startPoint x: 85, startPoint y: 308, endPoint x: 317, endPoint y: 299, distance: 232.2
click at [301, 299] on div at bounding box center [300, 304] width 4 height 41
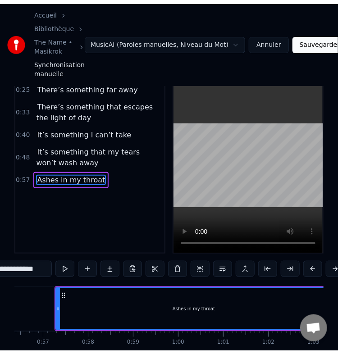
scroll to position [0, 2539]
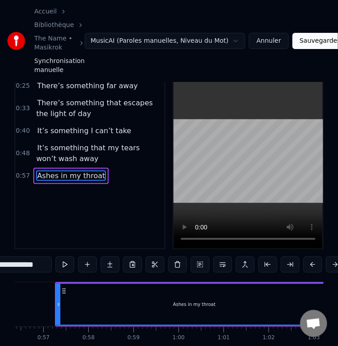
type input "**********"
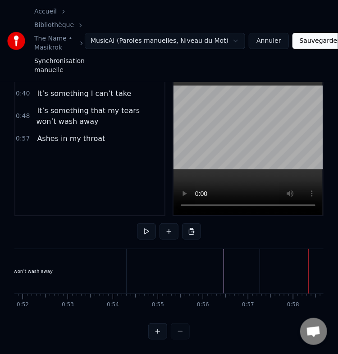
scroll to position [0, 2333]
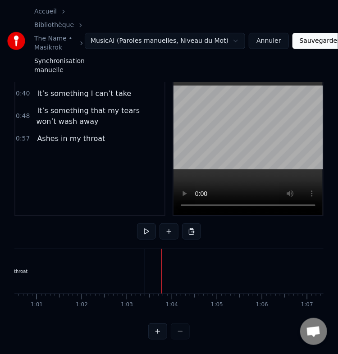
scroll to position [0, 2721]
click at [133, 266] on div "Ashes in my throat" at bounding box center [11, 271] width 276 height 45
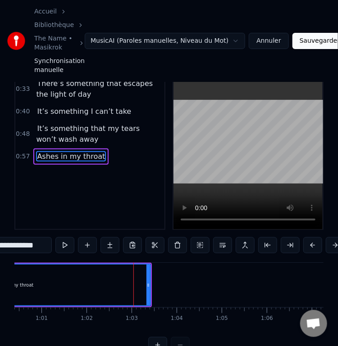
scroll to position [20, 0]
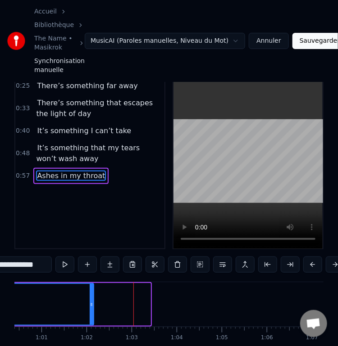
drag, startPoint x: 148, startPoint y: 306, endPoint x: 90, endPoint y: 310, distance: 58.2
click at [90, 309] on icon at bounding box center [92, 304] width 4 height 7
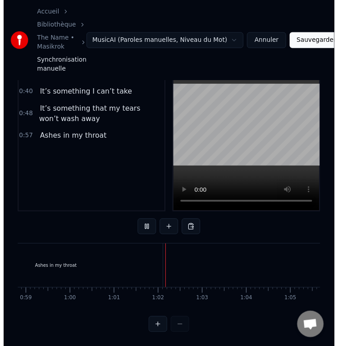
scroll to position [0, 2739]
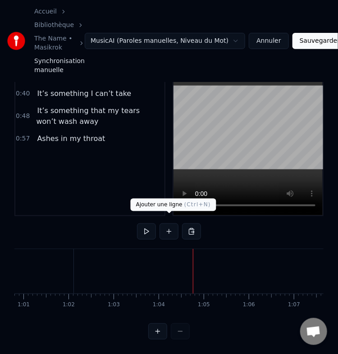
click at [166, 229] on button at bounding box center [168, 231] width 19 height 16
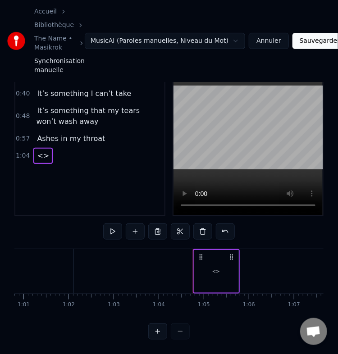
click at [36, 150] on span "<>" at bounding box center [43, 155] width 14 height 10
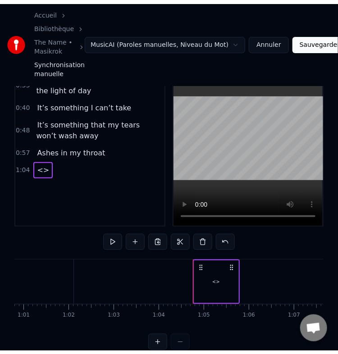
scroll to position [36, 0]
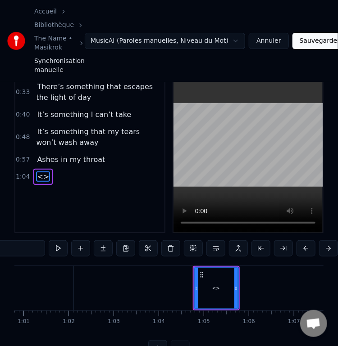
click at [36, 253] on input "**" at bounding box center [11, 249] width 68 height 16
paste input "**********"
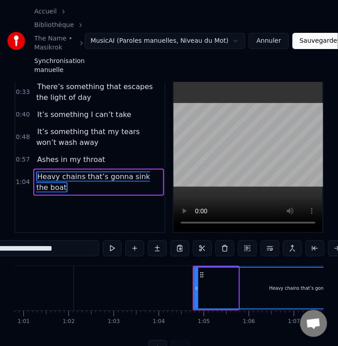
drag, startPoint x: 236, startPoint y: 295, endPoint x: 433, endPoint y: 291, distance: 197.4
click at [338, 291] on html "**********" at bounding box center [169, 167] width 338 height 407
type input "**********"
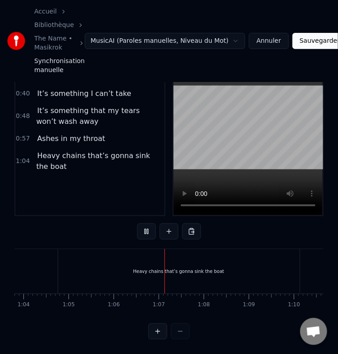
scroll to position [0, 2963]
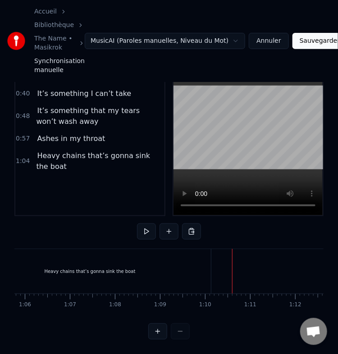
click at [185, 259] on div "Heavy chains that’s gonna sink the boat" at bounding box center [89, 271] width 241 height 45
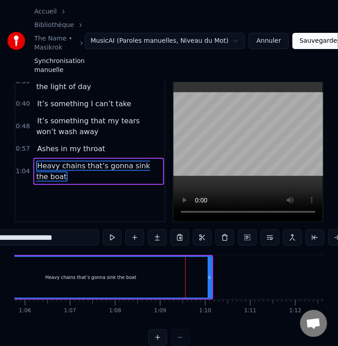
scroll to position [36, 0]
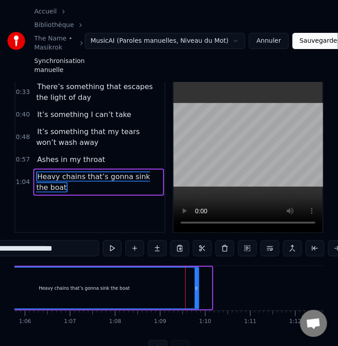
drag, startPoint x: 208, startPoint y: 293, endPoint x: 195, endPoint y: 294, distance: 13.1
click at [195, 292] on icon at bounding box center [197, 288] width 4 height 7
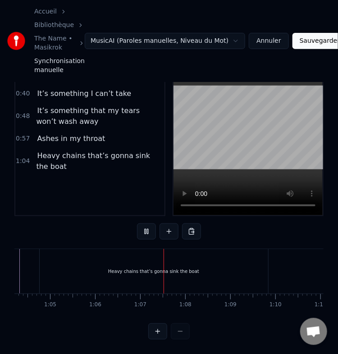
scroll to position [0, 2981]
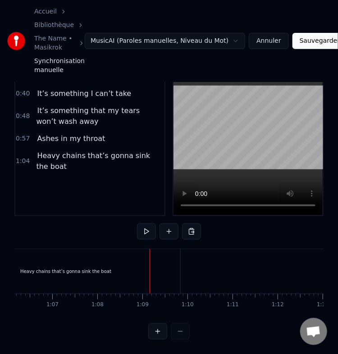
click at [178, 269] on div "Heavy chains that’s gonna sink the boat" at bounding box center [66, 271] width 228 height 45
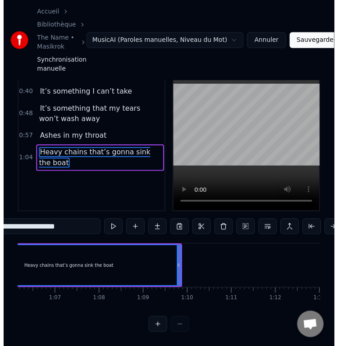
scroll to position [36, 0]
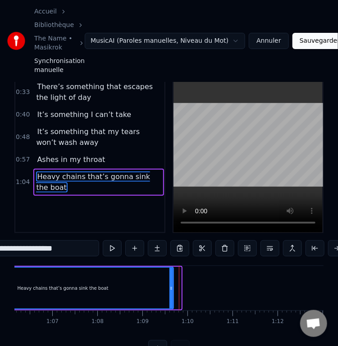
drag, startPoint x: 177, startPoint y: 290, endPoint x: 169, endPoint y: 293, distance: 8.3
click at [169, 292] on icon at bounding box center [171, 288] width 4 height 7
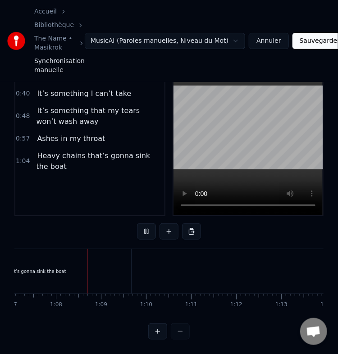
scroll to position [0, 3032]
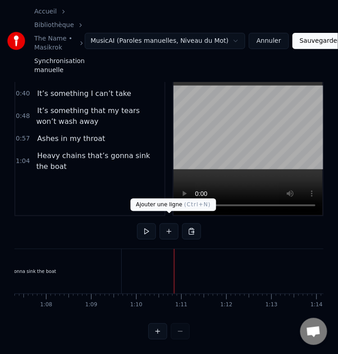
click at [168, 228] on button at bounding box center [168, 231] width 19 height 16
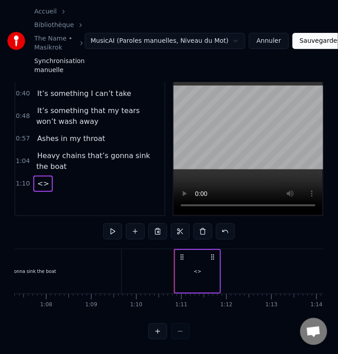
click at [199, 258] on div "<>" at bounding box center [197, 271] width 44 height 43
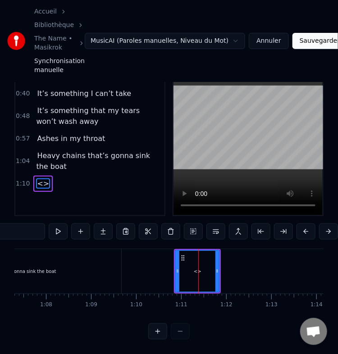
scroll to position [53, 0]
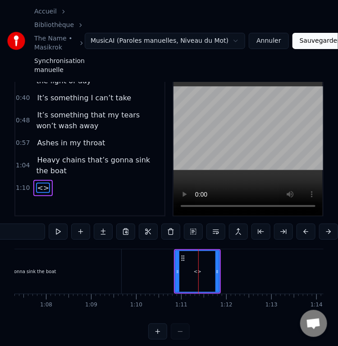
click at [34, 237] on input "**" at bounding box center [11, 232] width 68 height 16
paste input "**********"
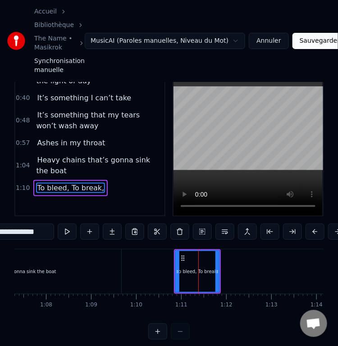
drag, startPoint x: 216, startPoint y: 276, endPoint x: 269, endPoint y: 280, distance: 52.8
click at [219, 280] on div at bounding box center [217, 271] width 4 height 41
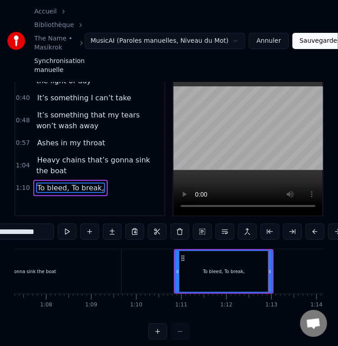
type input "**********"
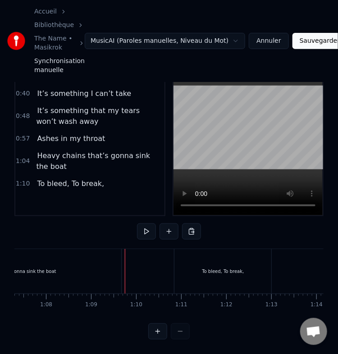
scroll to position [65, 0]
click at [224, 268] on div "To bleed, To break," at bounding box center [223, 271] width 42 height 7
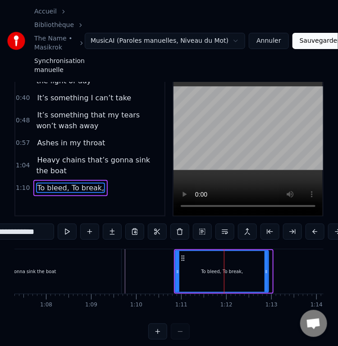
click at [267, 280] on div at bounding box center [266, 271] width 4 height 41
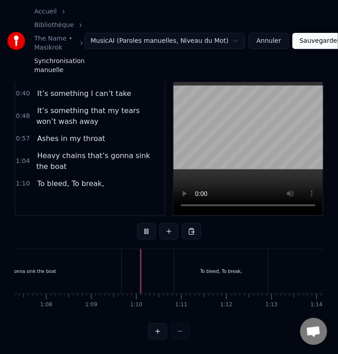
scroll to position [65, 0]
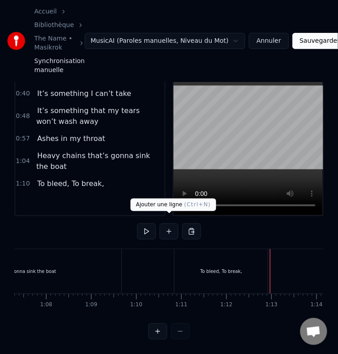
click at [169, 225] on button at bounding box center [168, 231] width 19 height 16
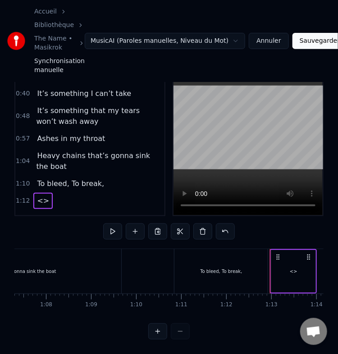
click at [37, 196] on span "<>" at bounding box center [43, 201] width 14 height 10
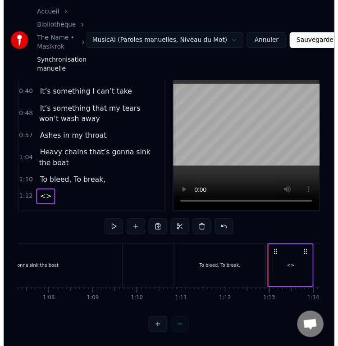
scroll to position [69, 0]
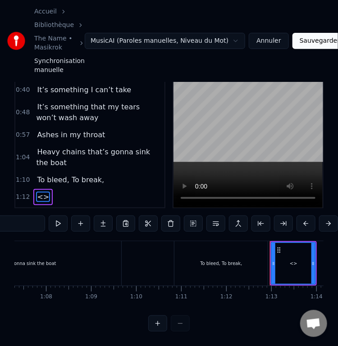
click at [31, 218] on input "**" at bounding box center [11, 224] width 68 height 16
paste input "**********"
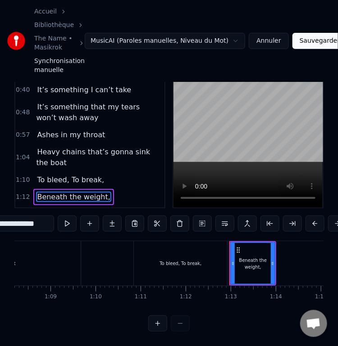
scroll to position [0, 3076]
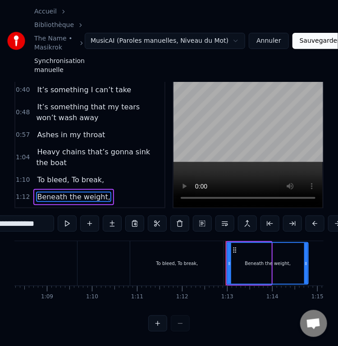
drag, startPoint x: 269, startPoint y: 264, endPoint x: 308, endPoint y: 263, distance: 39.2
click at [308, 263] on div at bounding box center [306, 263] width 4 height 41
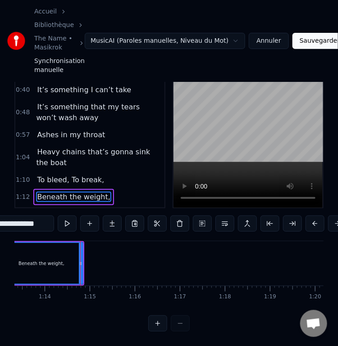
type input "**********"
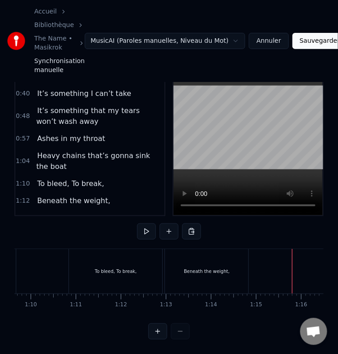
scroll to position [0, 3124]
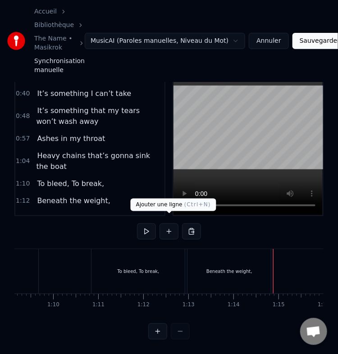
click at [173, 223] on button at bounding box center [168, 231] width 19 height 16
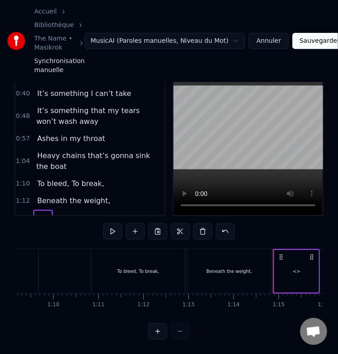
click at [293, 268] on div "<>" at bounding box center [297, 271] width 8 height 7
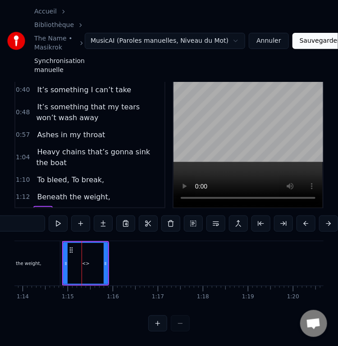
scroll to position [0, 3347]
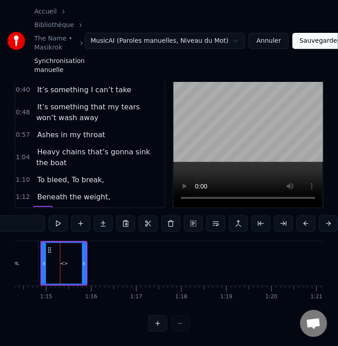
click at [25, 223] on input "**" at bounding box center [11, 224] width 68 height 16
paste input "**********"
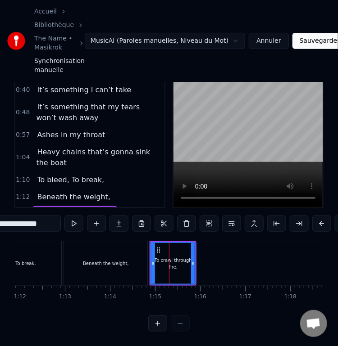
scroll to position [0, 3235]
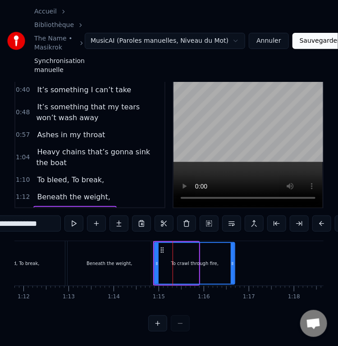
drag, startPoint x: 196, startPoint y: 267, endPoint x: 232, endPoint y: 269, distance: 36.1
click at [232, 269] on div at bounding box center [233, 263] width 4 height 41
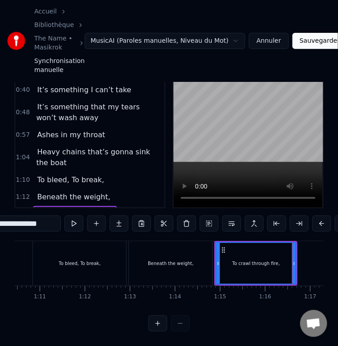
click at [141, 254] on div "Beneath the weight," at bounding box center [170, 263] width 83 height 45
type input "**********"
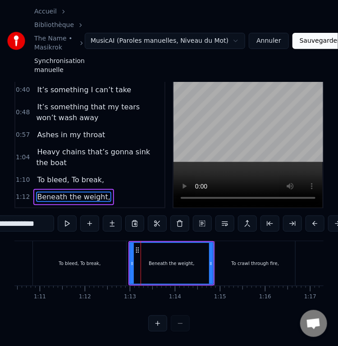
scroll to position [72, 0]
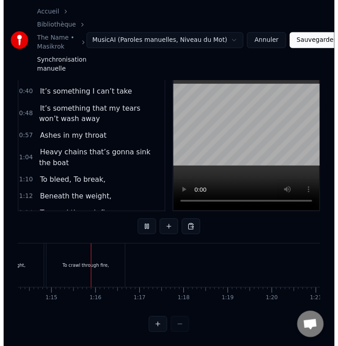
scroll to position [0, 3357]
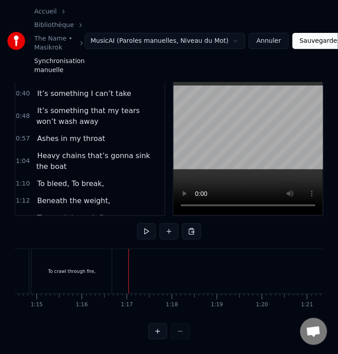
click at [112, 267] on div "To crawl through fire," at bounding box center [72, 271] width 83 height 45
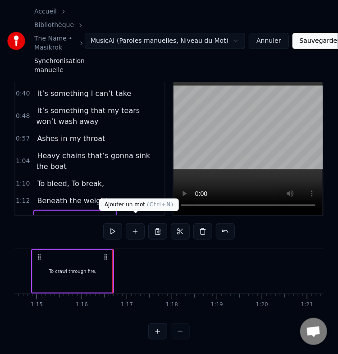
click at [134, 226] on button at bounding box center [135, 231] width 19 height 16
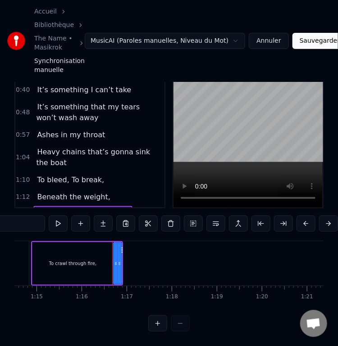
click at [116, 209] on span "<>" at bounding box center [123, 214] width 14 height 10
click at [111, 199] on div "0:25 There’s something far away 0:33 There’s something that escapes the light o…" at bounding box center [89, 122] width 151 height 173
click at [116, 209] on span "<>" at bounding box center [123, 214] width 14 height 10
click at [170, 216] on button at bounding box center [170, 224] width 19 height 16
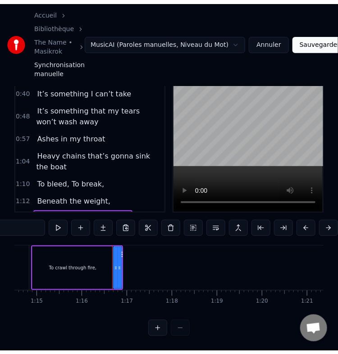
scroll to position [65, 0]
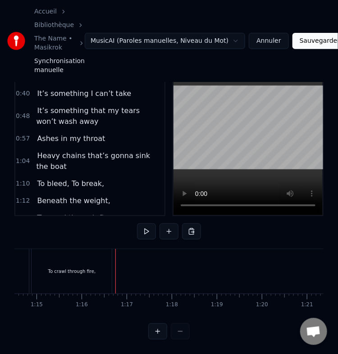
drag, startPoint x: 159, startPoint y: 238, endPoint x: 115, endPoint y: 262, distance: 50.2
click at [115, 262] on div at bounding box center [115, 271] width 0 height 45
click at [165, 224] on button at bounding box center [168, 231] width 19 height 16
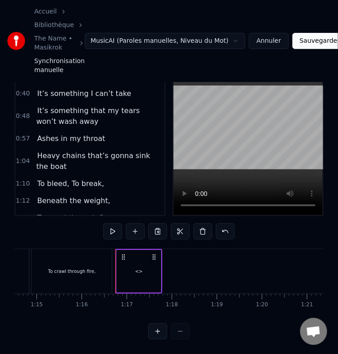
click at [140, 268] on div "<>" at bounding box center [139, 271] width 8 height 7
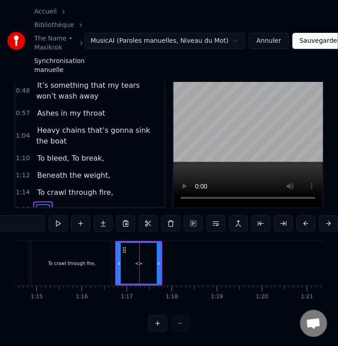
scroll to position [23, 0]
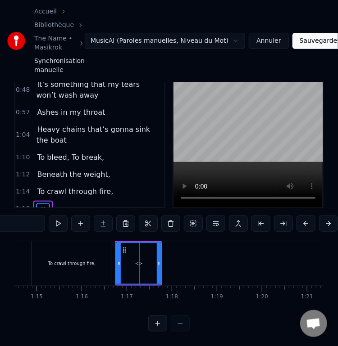
click at [36, 219] on input "**" at bounding box center [11, 224] width 68 height 16
paste input "**********"
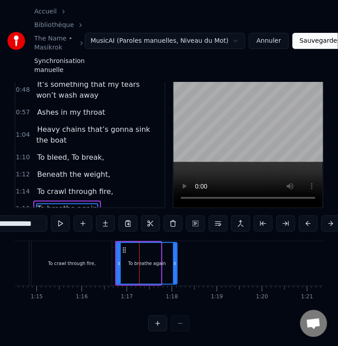
drag, startPoint x: 159, startPoint y: 259, endPoint x: 176, endPoint y: 260, distance: 17.1
click at [176, 260] on div at bounding box center [175, 263] width 4 height 41
type input "**********"
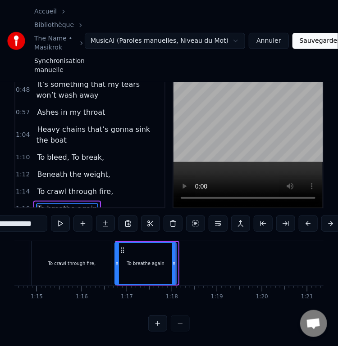
click at [122, 247] on icon at bounding box center [122, 250] width 7 height 7
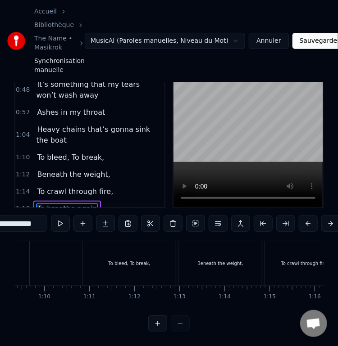
scroll to position [0, 3114]
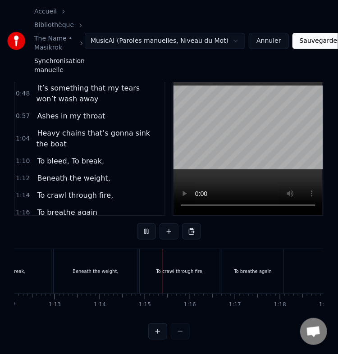
scroll to position [0, 3336]
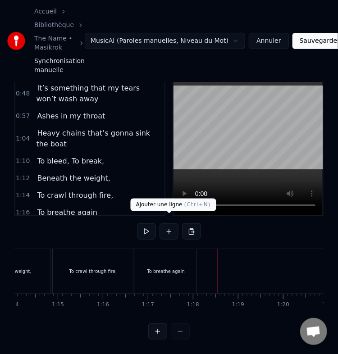
click at [167, 229] on button at bounding box center [168, 231] width 19 height 16
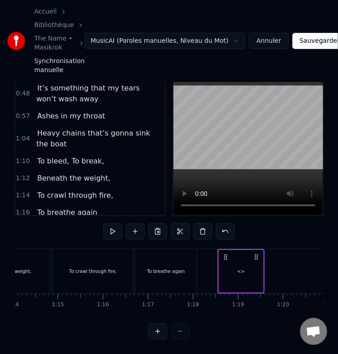
click at [234, 260] on div "<>" at bounding box center [241, 271] width 44 height 43
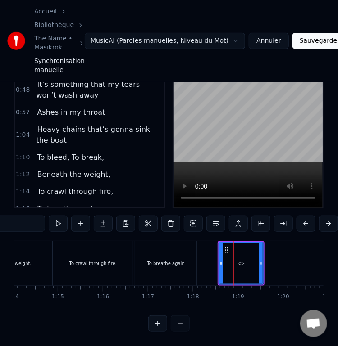
scroll to position [39, 0]
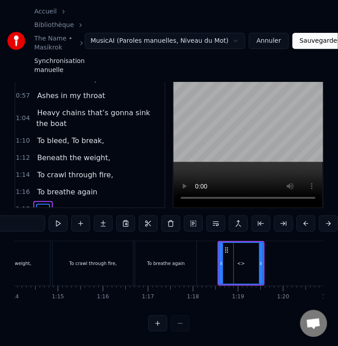
click at [18, 218] on input "**" at bounding box center [11, 224] width 68 height 16
paste input "**********"
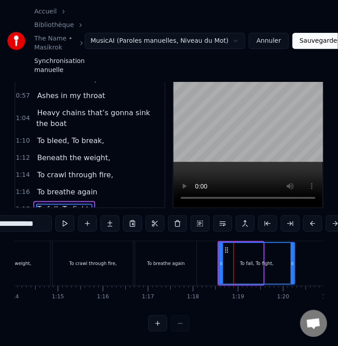
drag, startPoint x: 262, startPoint y: 261, endPoint x: 297, endPoint y: 262, distance: 35.1
click at [294, 262] on div at bounding box center [293, 263] width 4 height 41
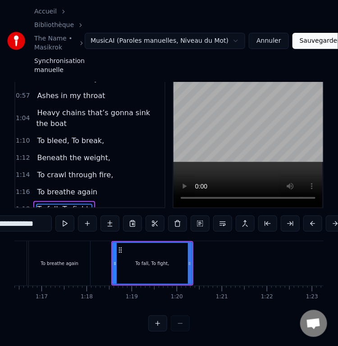
scroll to position [0, 3397]
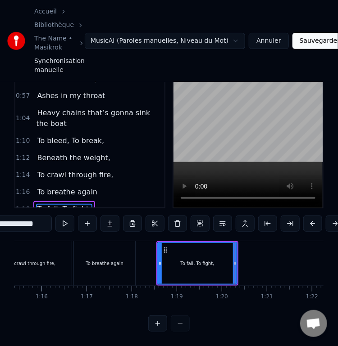
type input "**********"
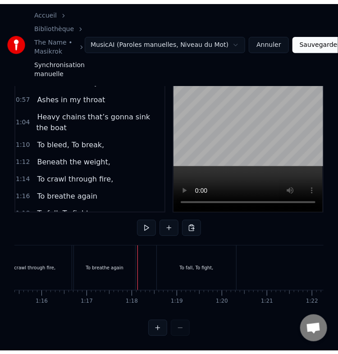
scroll to position [65, 0]
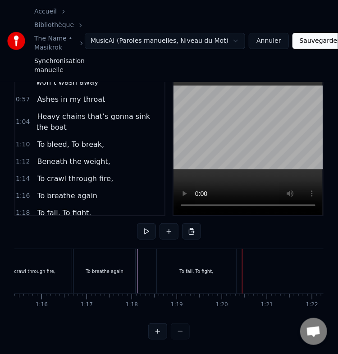
click at [236, 264] on div "To fall, To fight," at bounding box center [197, 271] width 82 height 45
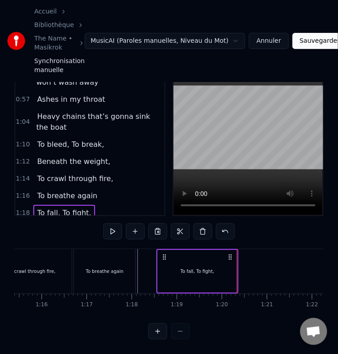
click at [238, 264] on div "To fall, To fight," at bounding box center [197, 271] width 82 height 45
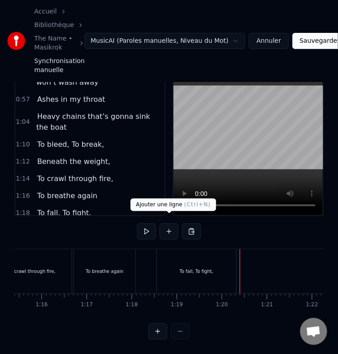
click at [171, 226] on button at bounding box center [168, 231] width 19 height 16
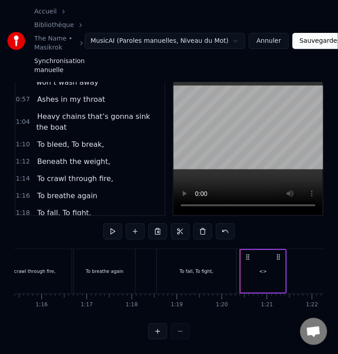
click at [268, 261] on div "<>" at bounding box center [263, 271] width 44 height 43
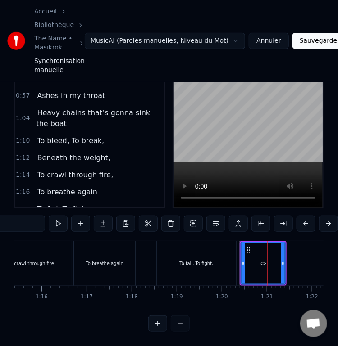
scroll to position [56, 0]
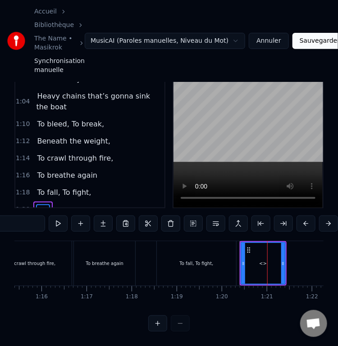
click at [36, 216] on input "**" at bounding box center [11, 224] width 68 height 16
paste input "**********"
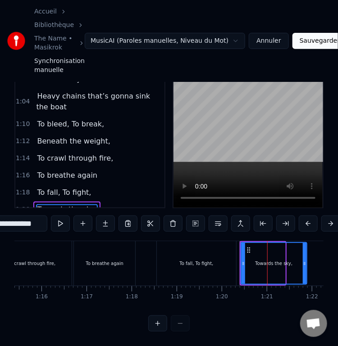
drag, startPoint x: 283, startPoint y: 264, endPoint x: 305, endPoint y: 262, distance: 22.1
click at [305, 262] on div at bounding box center [305, 263] width 4 height 41
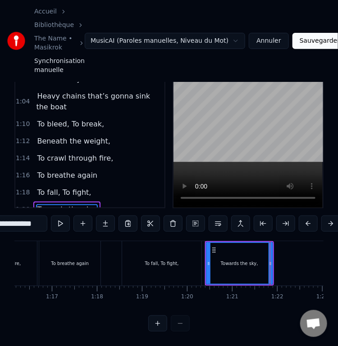
scroll to position [0, 3430]
type input "**********"
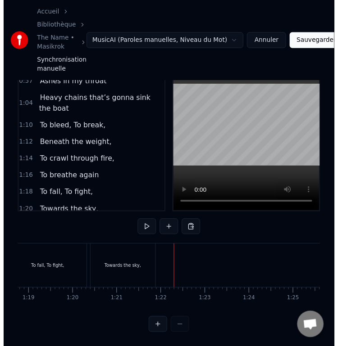
scroll to position [0, 3547]
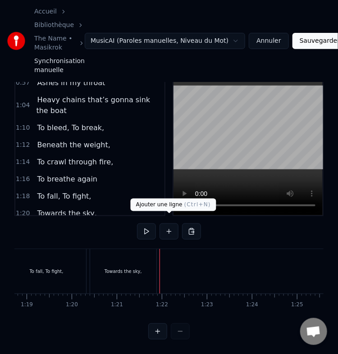
click at [173, 223] on button at bounding box center [168, 231] width 19 height 16
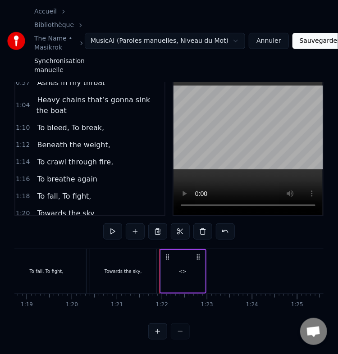
click at [182, 268] on div "<>" at bounding box center [183, 271] width 8 height 7
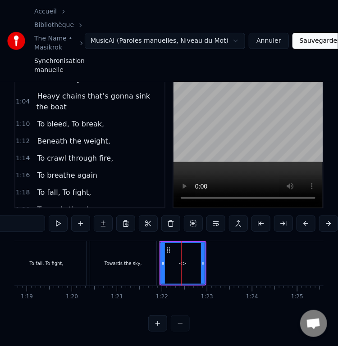
scroll to position [72, 0]
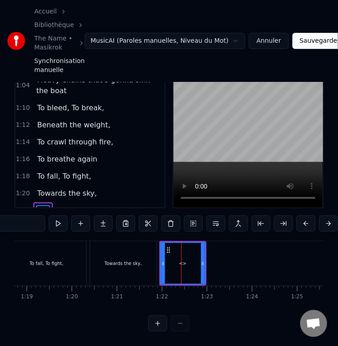
click at [30, 218] on input "**" at bounding box center [11, 224] width 68 height 16
paste input "**********"
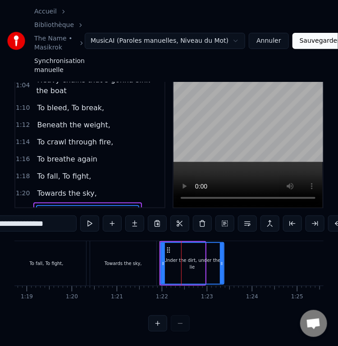
drag, startPoint x: 203, startPoint y: 264, endPoint x: 221, endPoint y: 265, distance: 18.5
click at [221, 265] on div at bounding box center [222, 263] width 4 height 41
type input "**********"
click at [88, 250] on div "To fall, To fight," at bounding box center [47, 263] width 82 height 45
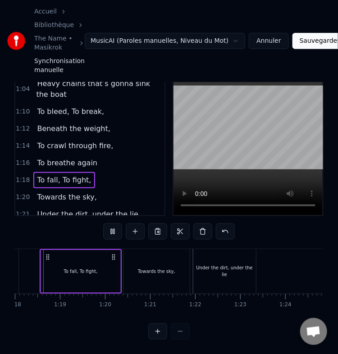
scroll to position [0, 3493]
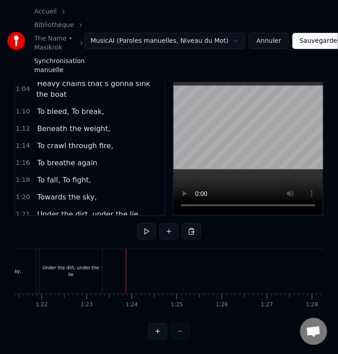
scroll to position [0, 3666]
click at [78, 271] on div "Under the dirt, under the lie" at bounding box center [72, 271] width 63 height 45
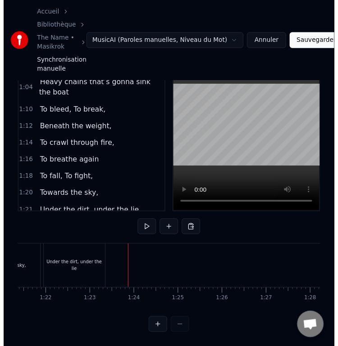
scroll to position [72, 0]
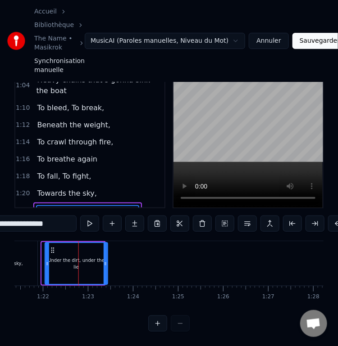
click at [52, 247] on icon at bounding box center [52, 250] width 7 height 7
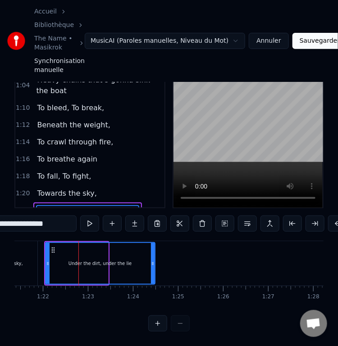
drag, startPoint x: 106, startPoint y: 260, endPoint x: 153, endPoint y: 258, distance: 46.9
click at [153, 258] on div at bounding box center [153, 263] width 4 height 41
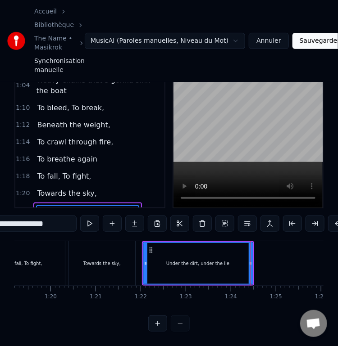
scroll to position [0, 3563]
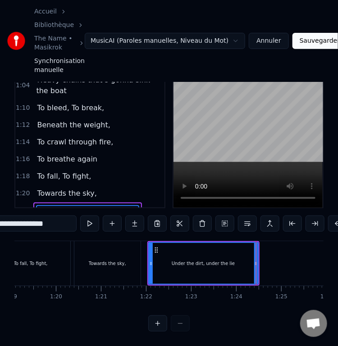
click at [71, 255] on div "To fall, To fight," at bounding box center [32, 263] width 82 height 45
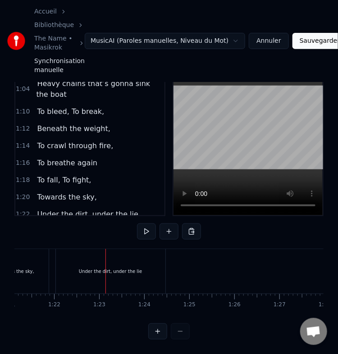
scroll to position [0, 3654]
click at [61, 253] on div "Under the dirt, under the lie" at bounding box center [110, 271] width 109 height 45
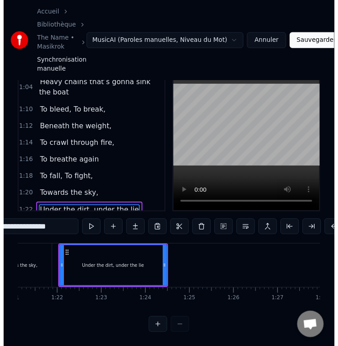
scroll to position [72, 0]
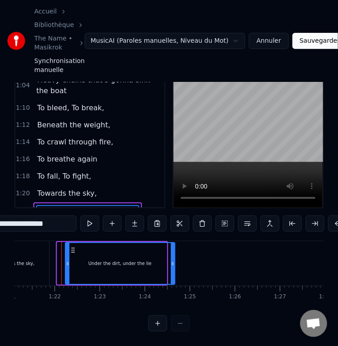
drag, startPoint x: 63, startPoint y: 243, endPoint x: 72, endPoint y: 245, distance: 8.7
click at [72, 247] on icon at bounding box center [72, 250] width 7 height 7
click at [50, 251] on div "Towards the sky," at bounding box center [16, 263] width 69 height 45
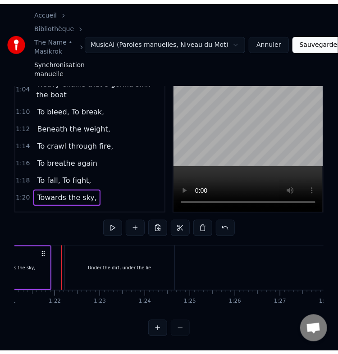
scroll to position [0, 3644]
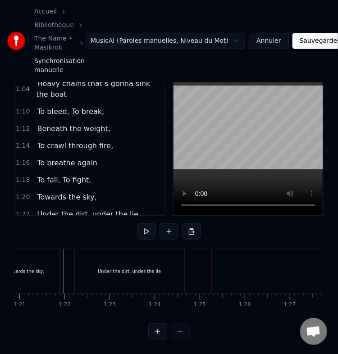
click at [87, 259] on div "Under the dirt, under the lie" at bounding box center [129, 271] width 109 height 45
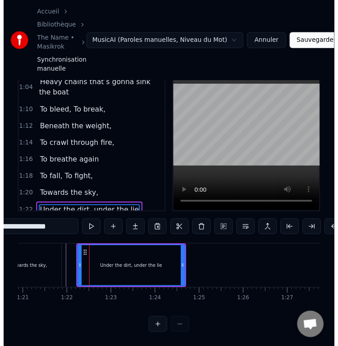
scroll to position [72, 0]
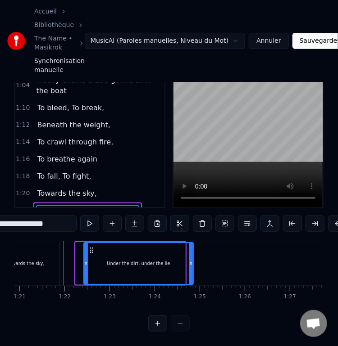
drag, startPoint x: 82, startPoint y: 243, endPoint x: 91, endPoint y: 243, distance: 9.9
click at [91, 247] on icon at bounding box center [91, 250] width 7 height 7
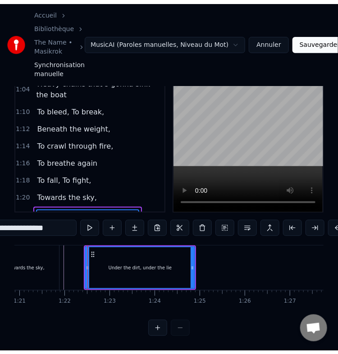
scroll to position [65, 0]
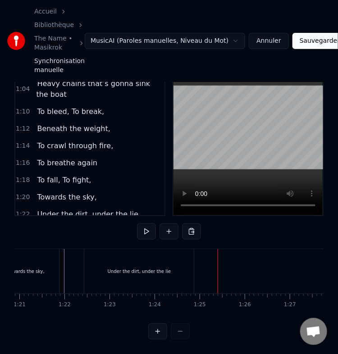
click at [88, 251] on div "Under the dirt, under the lie" at bounding box center [138, 271] width 109 height 45
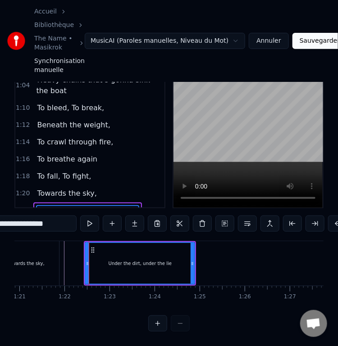
click at [89, 251] on div at bounding box center [89, 263] width 0 height 45
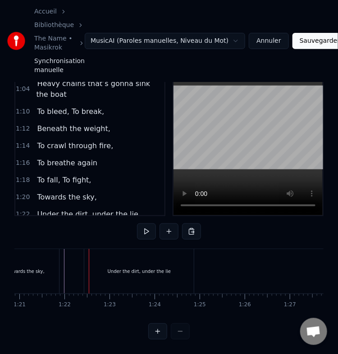
click at [89, 251] on div at bounding box center [89, 271] width 0 height 45
click at [118, 268] on div "Under the dirt, under the lie" at bounding box center [139, 271] width 63 height 7
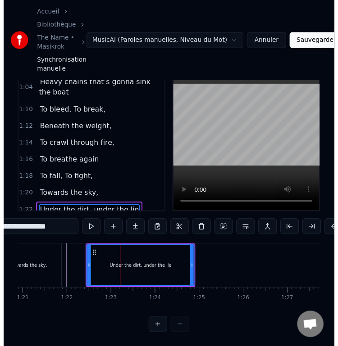
scroll to position [72, 0]
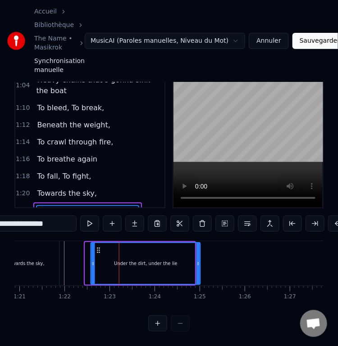
drag, startPoint x: 92, startPoint y: 243, endPoint x: 97, endPoint y: 243, distance: 5.4
click at [97, 247] on icon at bounding box center [98, 250] width 7 height 7
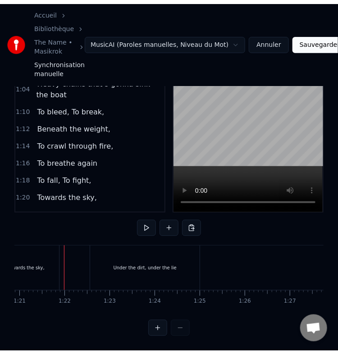
scroll to position [65, 0]
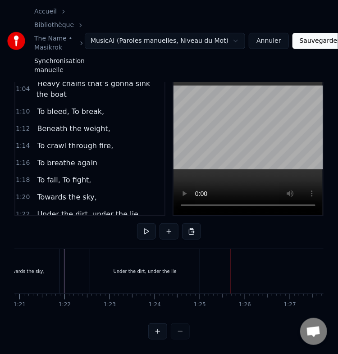
click at [150, 269] on div "Under the dirt, under the lie" at bounding box center [144, 271] width 109 height 45
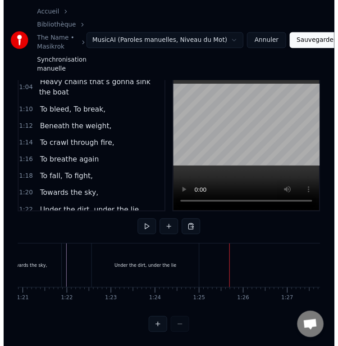
scroll to position [72, 0]
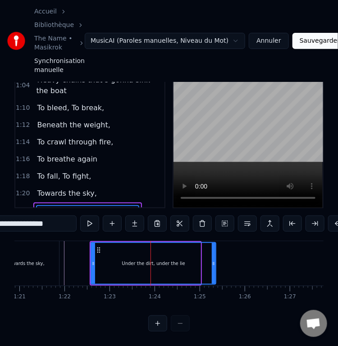
drag, startPoint x: 197, startPoint y: 256, endPoint x: 213, endPoint y: 256, distance: 15.3
click at [213, 264] on circle at bounding box center [213, 264] width 0 height 0
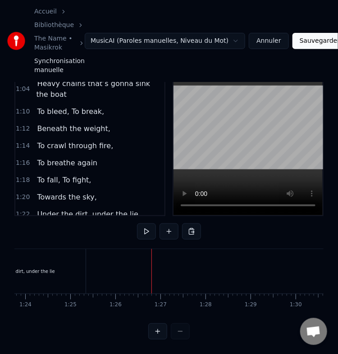
scroll to position [0, 3771]
click at [76, 267] on div "Under the dirt, under the lie" at bounding box center [26, 271] width 125 height 45
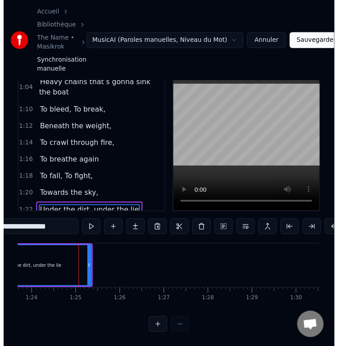
scroll to position [72, 0]
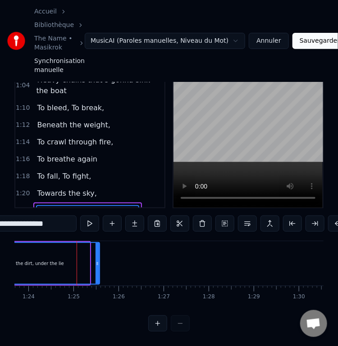
drag, startPoint x: 87, startPoint y: 263, endPoint x: 99, endPoint y: 265, distance: 11.9
click at [99, 265] on div at bounding box center [98, 263] width 4 height 41
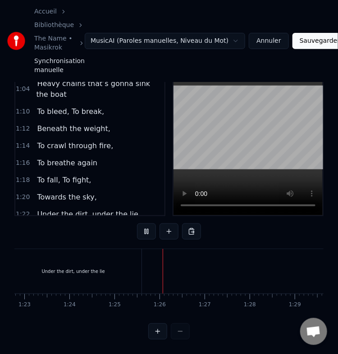
scroll to position [0, 3821]
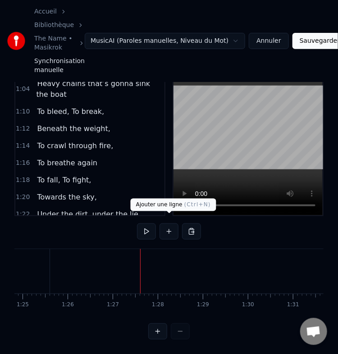
click at [171, 227] on button at bounding box center [168, 231] width 19 height 16
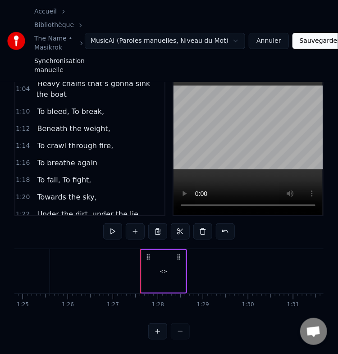
click at [164, 267] on div "<>" at bounding box center [163, 271] width 44 height 43
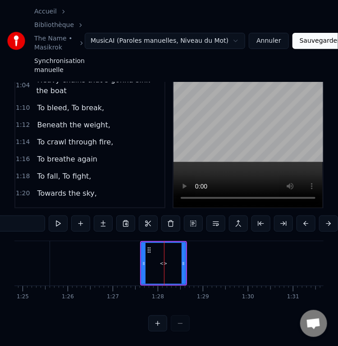
scroll to position [89, 0]
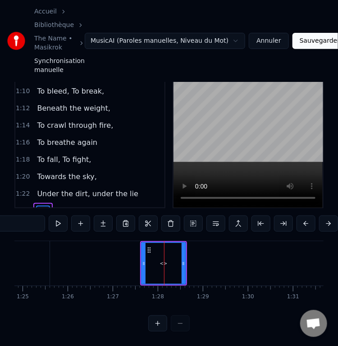
click at [29, 218] on input "**" at bounding box center [11, 224] width 68 height 16
paste input "**********"
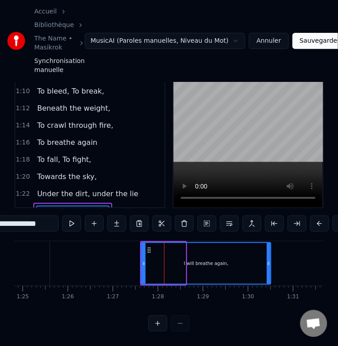
drag, startPoint x: 183, startPoint y: 259, endPoint x: 276, endPoint y: 259, distance: 92.8
click at [270, 260] on icon at bounding box center [269, 263] width 4 height 7
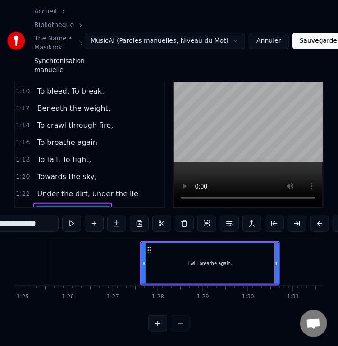
type input "**********"
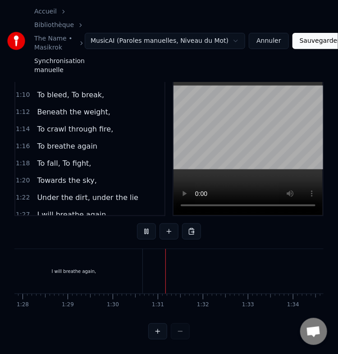
scroll to position [0, 4046]
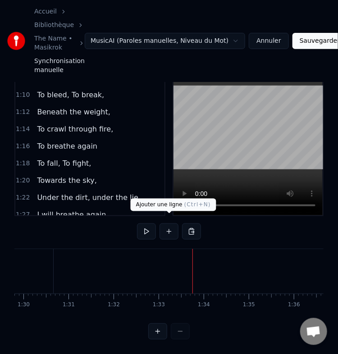
click at [170, 229] on button at bounding box center [168, 231] width 19 height 16
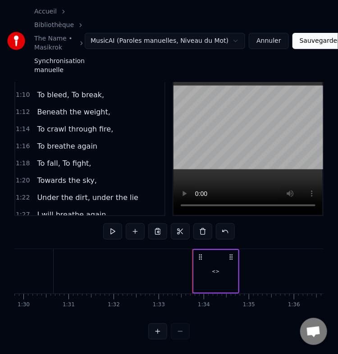
click at [216, 273] on div "<>" at bounding box center [216, 271] width 44 height 43
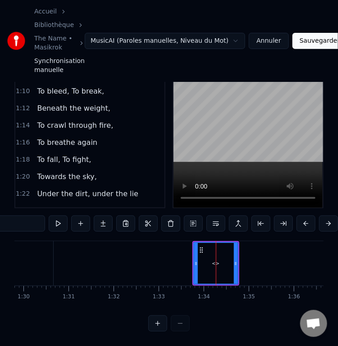
scroll to position [105, 0]
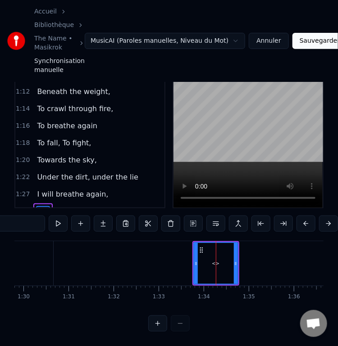
click at [38, 219] on input "**" at bounding box center [11, 224] width 68 height 16
paste input "**********"
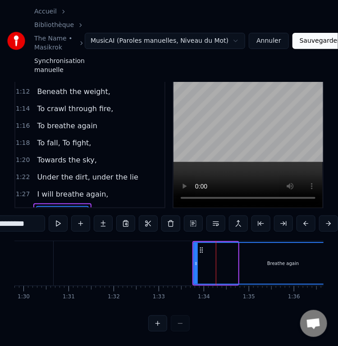
drag, startPoint x: 235, startPoint y: 258, endPoint x: 372, endPoint y: 260, distance: 137.0
click at [338, 260] on html "**********" at bounding box center [169, 142] width 338 height 407
type input "**********"
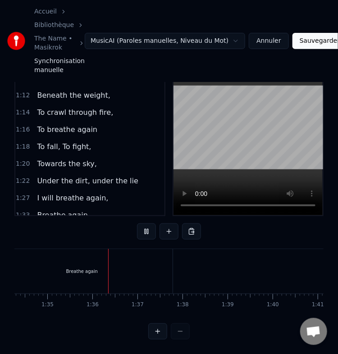
scroll to position [0, 4276]
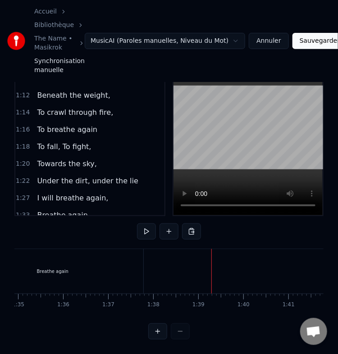
click at [100, 267] on div "Breathe again" at bounding box center [52, 271] width 181 height 45
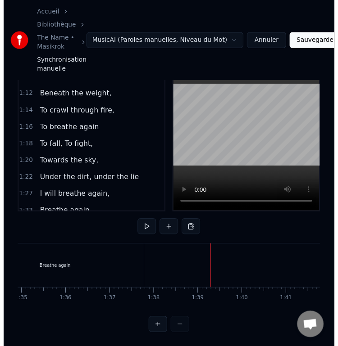
scroll to position [72, 0]
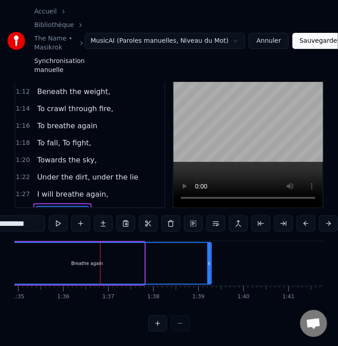
drag, startPoint x: 141, startPoint y: 253, endPoint x: 209, endPoint y: 255, distance: 68.5
click at [209, 260] on icon at bounding box center [209, 263] width 4 height 7
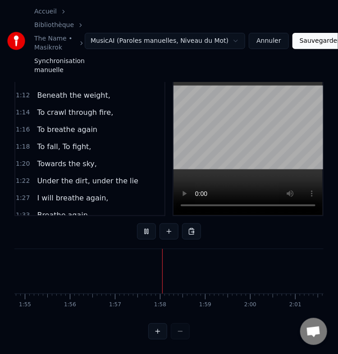
scroll to position [0, 5262]
click at [141, 223] on button at bounding box center [146, 231] width 19 height 16
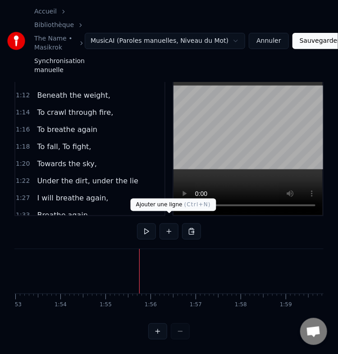
click at [167, 223] on button at bounding box center [168, 231] width 19 height 16
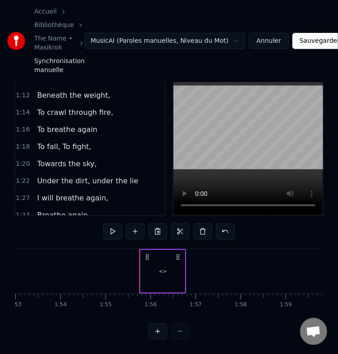
click at [159, 260] on div "<>" at bounding box center [163, 271] width 44 height 43
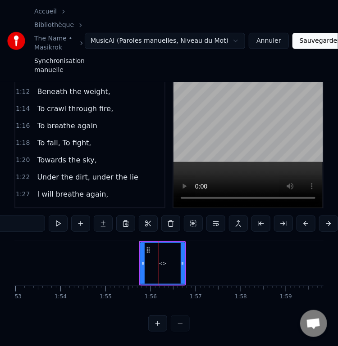
scroll to position [122, 0]
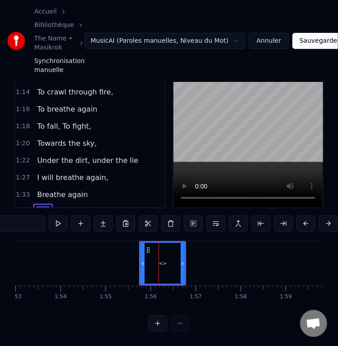
click at [24, 216] on input "**" at bounding box center [11, 224] width 68 height 16
paste input "**********"
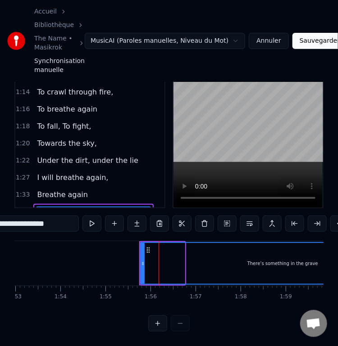
drag, startPoint x: 182, startPoint y: 254, endPoint x: 425, endPoint y: 265, distance: 243.5
click at [338, 265] on html "**********" at bounding box center [169, 142] width 338 height 407
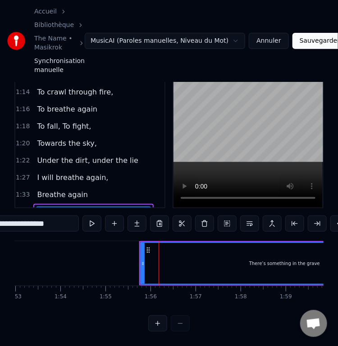
type input "**********"
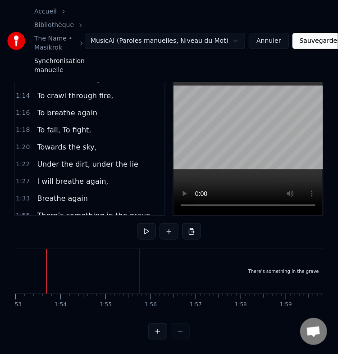
scroll to position [0, 5077]
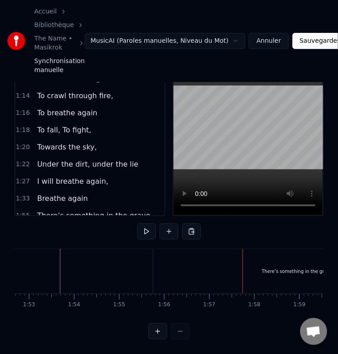
click at [202, 279] on div "There’s something in the grave" at bounding box center [296, 271] width 287 height 45
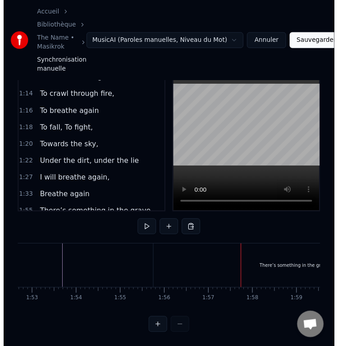
scroll to position [72, 0]
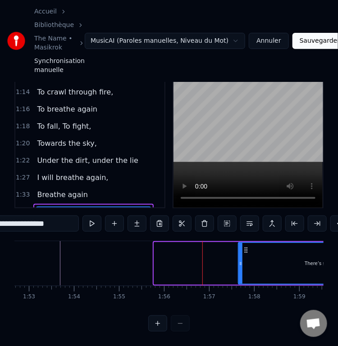
drag, startPoint x: 155, startPoint y: 257, endPoint x: 240, endPoint y: 260, distance: 85.2
click at [240, 260] on icon at bounding box center [241, 263] width 4 height 7
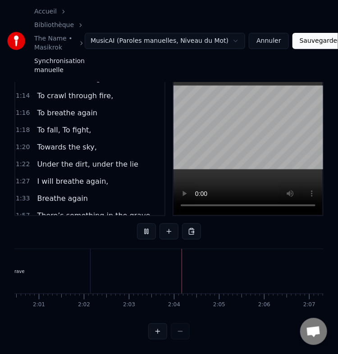
scroll to position [0, 5534]
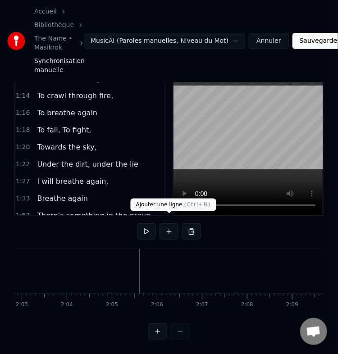
click at [169, 223] on button at bounding box center [168, 231] width 19 height 16
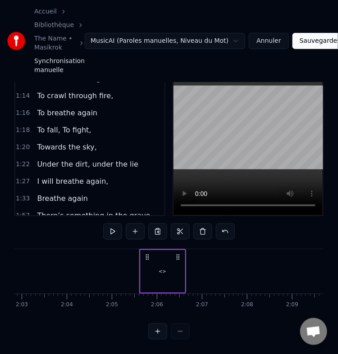
click at [162, 268] on div "<>" at bounding box center [163, 271] width 8 height 7
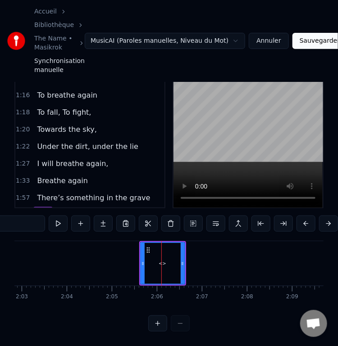
scroll to position [139, 0]
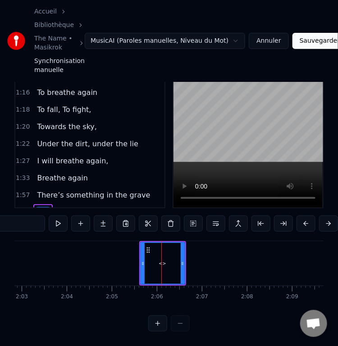
click at [28, 216] on input "**" at bounding box center [11, 224] width 68 height 16
paste input "**********"
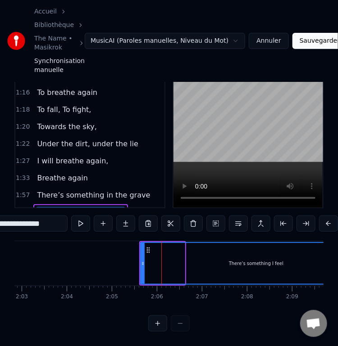
drag, startPoint x: 183, startPoint y: 259, endPoint x: 371, endPoint y: 263, distance: 188.4
click at [338, 263] on html "**********" at bounding box center [169, 142] width 338 height 407
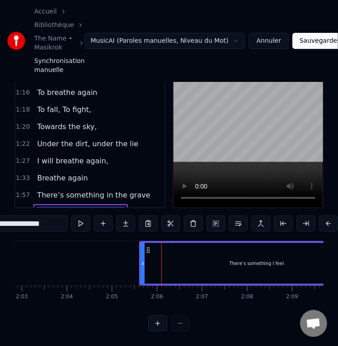
type input "**********"
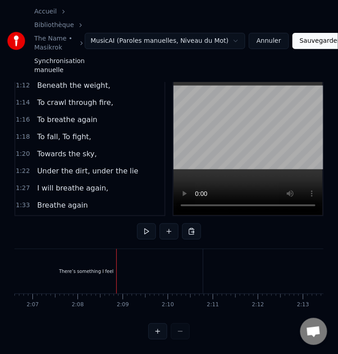
scroll to position [0, 5699]
click at [130, 272] on div "There’s something I feel" at bounding box center [91, 271] width 232 height 45
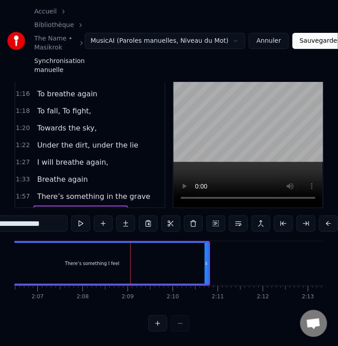
scroll to position [139, 0]
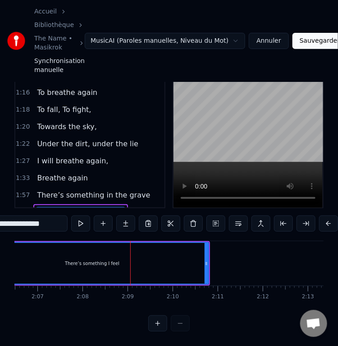
click at [50, 216] on input "**********" at bounding box center [11, 224] width 113 height 16
click at [54, 219] on input "**********" at bounding box center [11, 224] width 113 height 16
paste input "**********"
type input "**********"
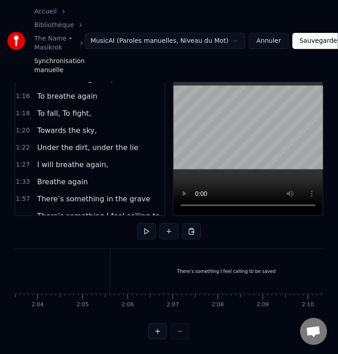
scroll to position [0, 5563]
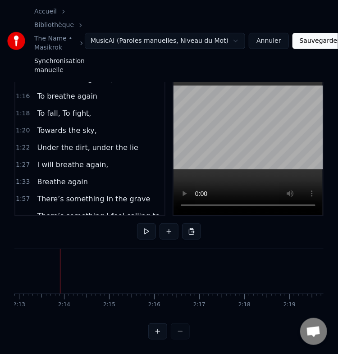
click at [165, 227] on button at bounding box center [168, 231] width 19 height 16
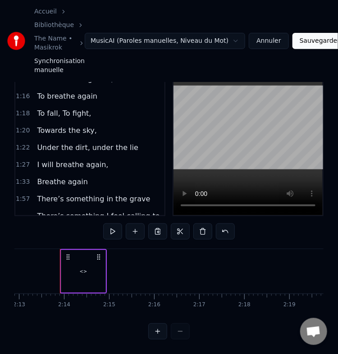
click at [85, 259] on div "<>" at bounding box center [83, 271] width 44 height 43
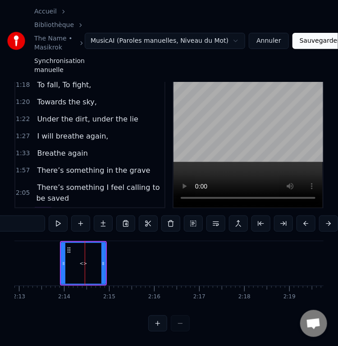
scroll to position [166, 0]
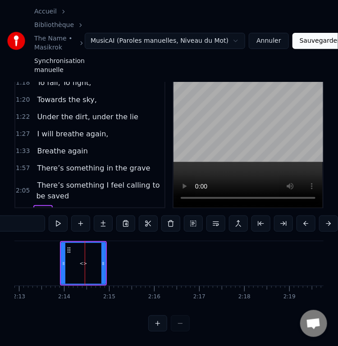
click at [28, 219] on input "**" at bounding box center [11, 224] width 68 height 16
paste input "**********"
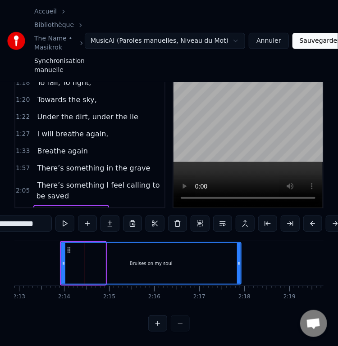
drag, startPoint x: 104, startPoint y: 258, endPoint x: 240, endPoint y: 252, distance: 135.8
click at [240, 252] on div at bounding box center [239, 263] width 4 height 41
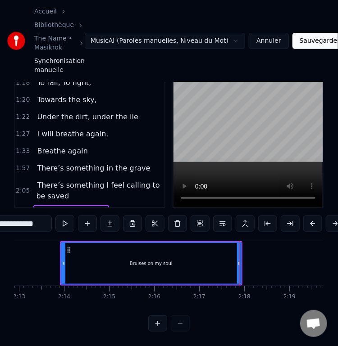
type input "**********"
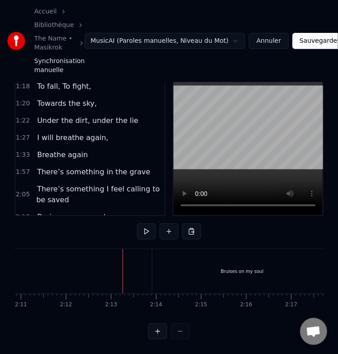
scroll to position [0, 5870]
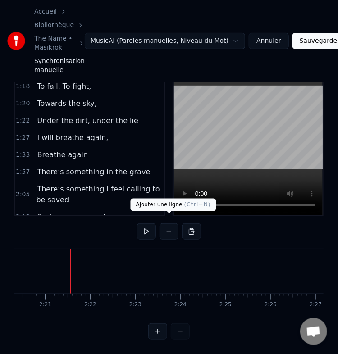
click at [166, 226] on button at bounding box center [168, 231] width 19 height 16
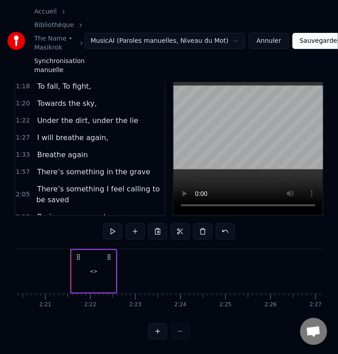
click at [95, 256] on div "<>" at bounding box center [94, 271] width 44 height 43
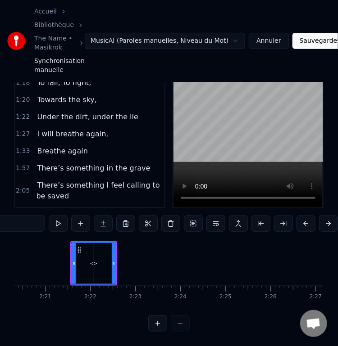
scroll to position [182, 0]
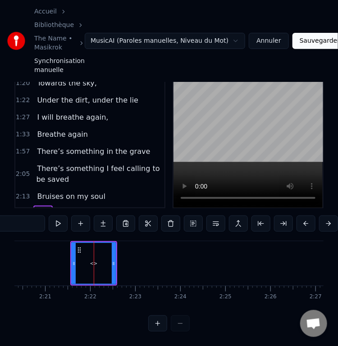
click at [27, 217] on input "**" at bounding box center [11, 224] width 68 height 16
paste input "**********"
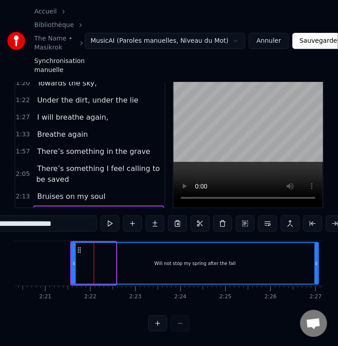
drag, startPoint x: 113, startPoint y: 261, endPoint x: 321, endPoint y: 264, distance: 207.7
click at [318, 264] on div at bounding box center [316, 263] width 4 height 41
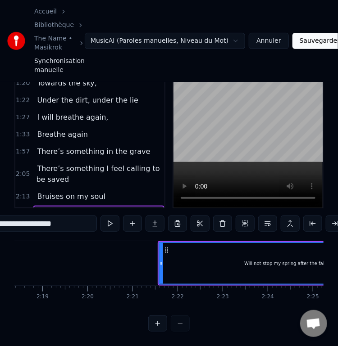
scroll to position [0, 6231]
type input "**********"
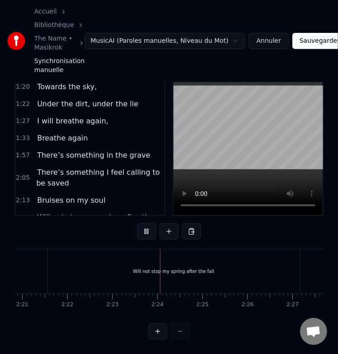
scroll to position [0, 6434]
click at [205, 270] on div "Will not stop my spring after the fall" at bounding box center [85, 271] width 252 height 45
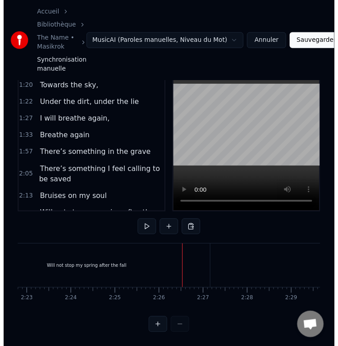
scroll to position [72, 0]
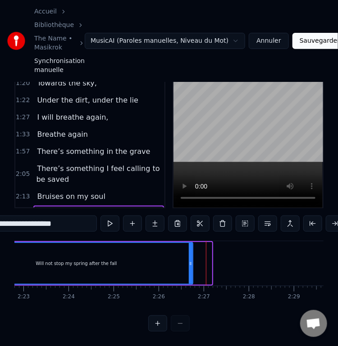
drag, startPoint x: 209, startPoint y: 263, endPoint x: 187, endPoint y: 263, distance: 21.6
click at [189, 263] on div at bounding box center [191, 263] width 4 height 41
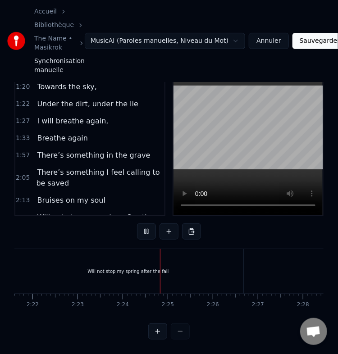
scroll to position [0, 6468]
click at [147, 269] on div at bounding box center [147, 271] width 0 height 45
click at [137, 265] on div "Will not stop my spring after the fall" at bounding box center [39, 271] width 230 height 45
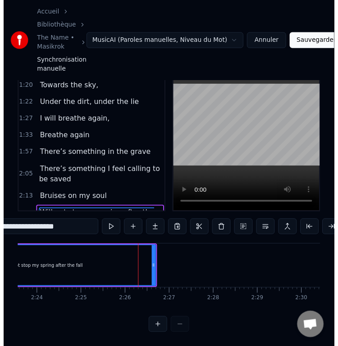
scroll to position [72, 0]
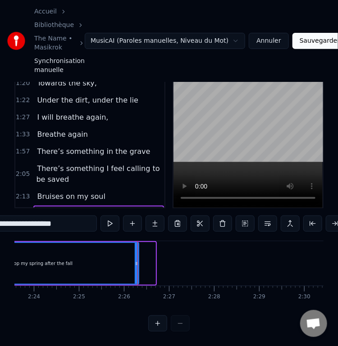
drag, startPoint x: 152, startPoint y: 265, endPoint x: 135, endPoint y: 264, distance: 17.6
click at [135, 264] on div at bounding box center [137, 263] width 4 height 41
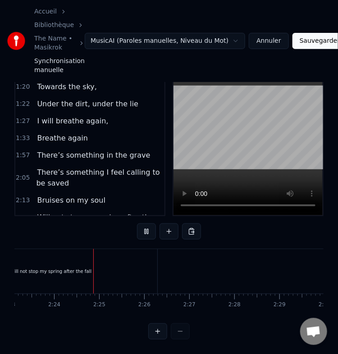
scroll to position [0, 6461]
click at [119, 267] on div "Will not stop my spring after the fall" at bounding box center [38, 271] width 213 height 45
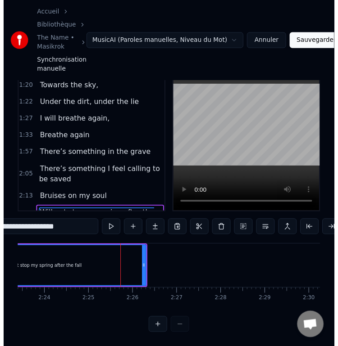
scroll to position [72, 0]
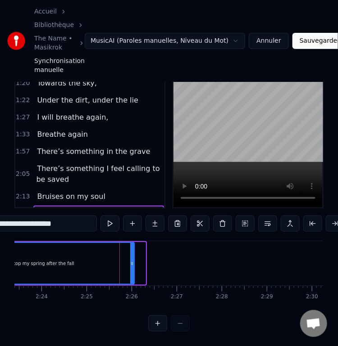
drag, startPoint x: 143, startPoint y: 258, endPoint x: 132, endPoint y: 257, distance: 11.3
click at [132, 260] on icon at bounding box center [132, 263] width 4 height 7
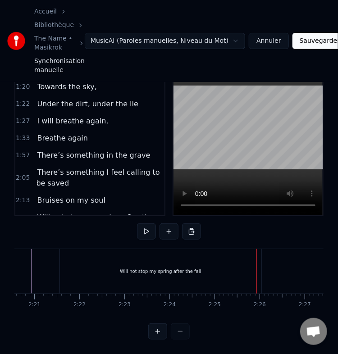
scroll to position [0, 6333]
click at [85, 261] on div "Will not stop my spring after the fall" at bounding box center [160, 271] width 201 height 45
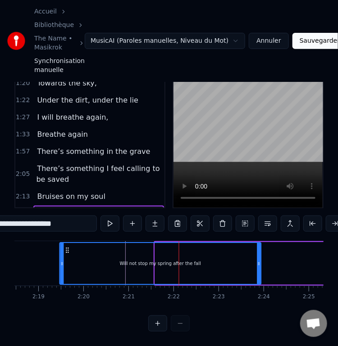
scroll to position [0, 6233]
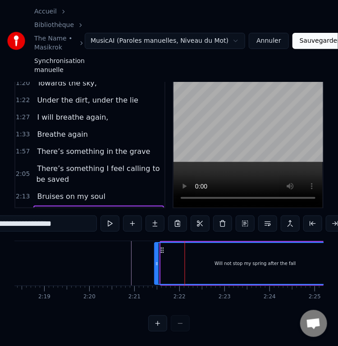
drag, startPoint x: 68, startPoint y: 242, endPoint x: 161, endPoint y: 252, distance: 94.2
click at [161, 252] on div "Will not stop my spring after the fall" at bounding box center [255, 263] width 200 height 41
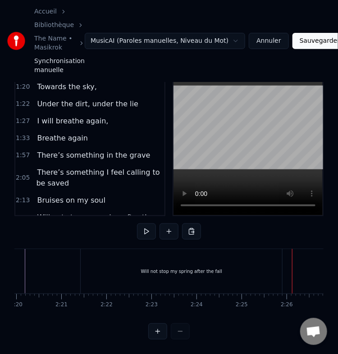
scroll to position [0, 6303]
click at [97, 264] on div "Will not stop my spring after the fall" at bounding box center [183, 271] width 201 height 45
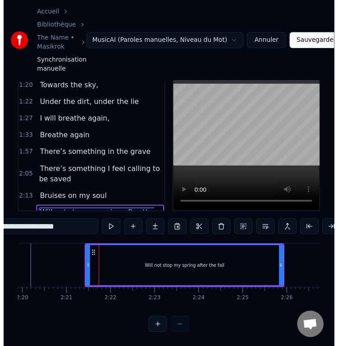
scroll to position [72, 0]
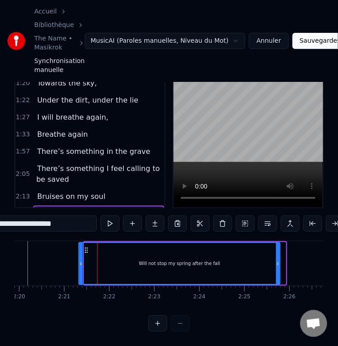
drag, startPoint x: 91, startPoint y: 241, endPoint x: 85, endPoint y: 243, distance: 6.1
click at [85, 247] on icon at bounding box center [86, 250] width 7 height 7
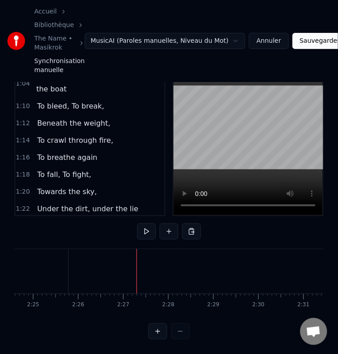
scroll to position [66, 0]
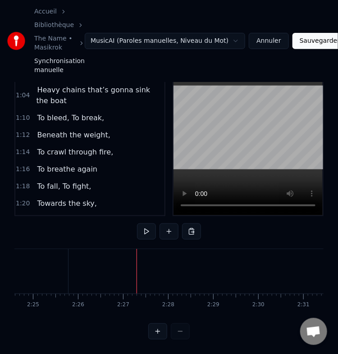
click at [68, 113] on span "To bleed, To break," at bounding box center [70, 118] width 69 height 10
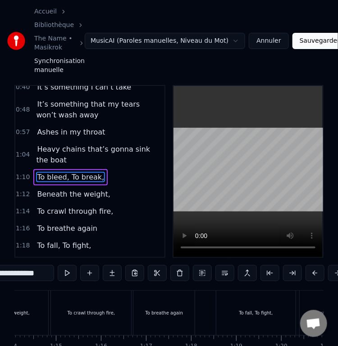
scroll to position [0, 3147]
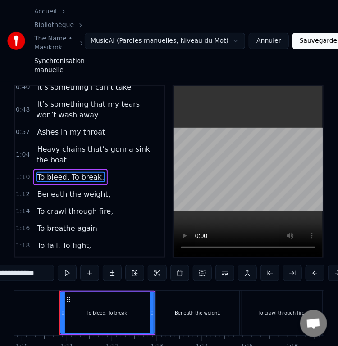
click at [63, 193] on span "Beneath the weight," at bounding box center [73, 194] width 75 height 10
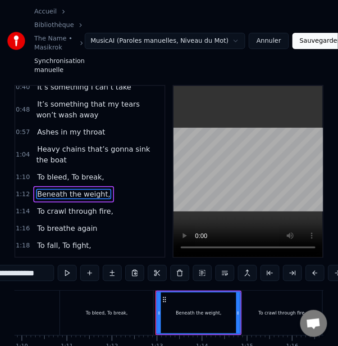
drag, startPoint x: 108, startPoint y: 167, endPoint x: 191, endPoint y: 296, distance: 153.3
click at [191, 296] on div "**********" at bounding box center [168, 233] width 309 height 297
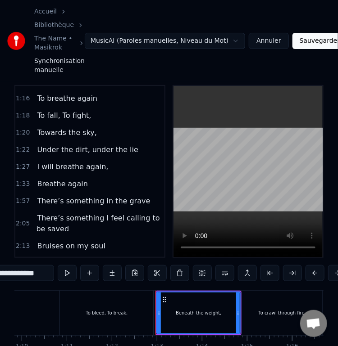
scroll to position [72, 0]
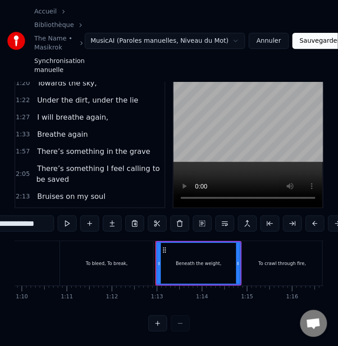
click at [79, 209] on span "Will not stop my spring after the fall" at bounding box center [95, 219] width 118 height 21
type input "**********"
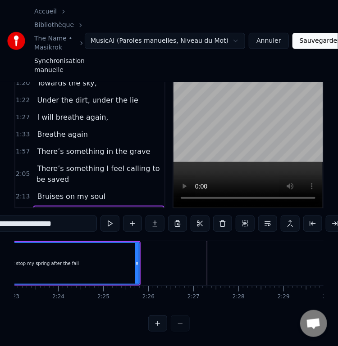
scroll to position [0, 6444]
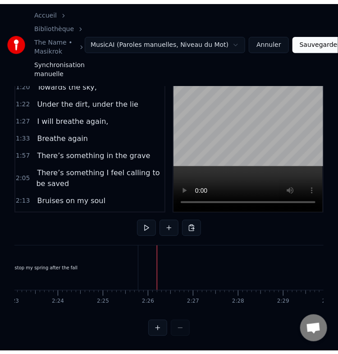
scroll to position [65, 0]
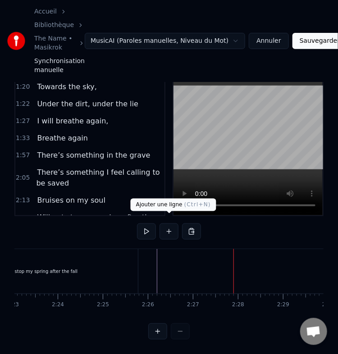
click at [173, 229] on button at bounding box center [168, 231] width 19 height 16
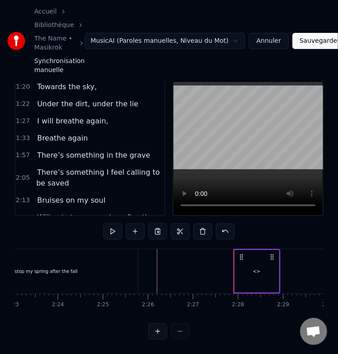
click at [258, 270] on div "<>" at bounding box center [257, 271] width 44 height 43
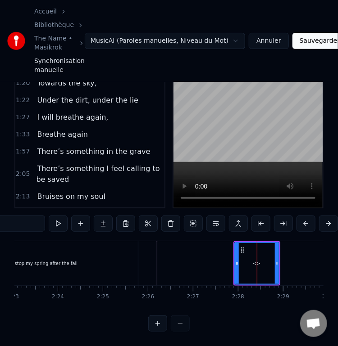
scroll to position [199, 0]
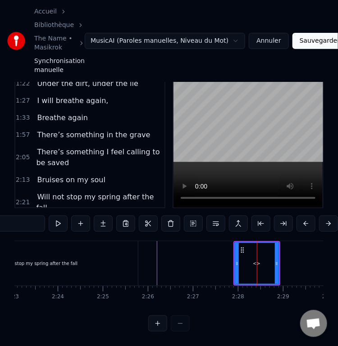
click at [38, 219] on input "**" at bounding box center [11, 224] width 68 height 16
paste input "**********"
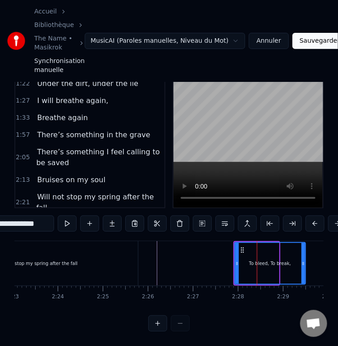
drag, startPoint x: 275, startPoint y: 264, endPoint x: 302, endPoint y: 265, distance: 27.0
click at [302, 265] on div at bounding box center [303, 263] width 4 height 41
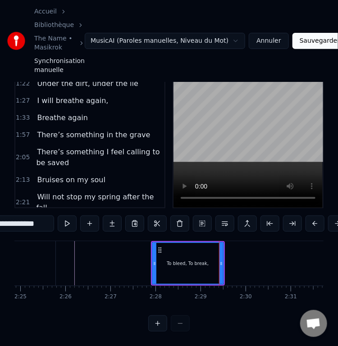
scroll to position [0, 6524]
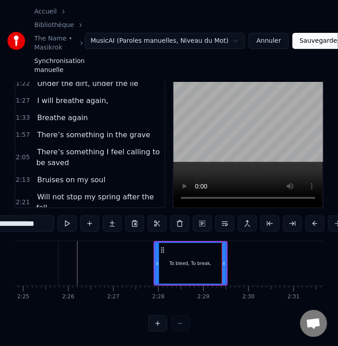
type input "**********"
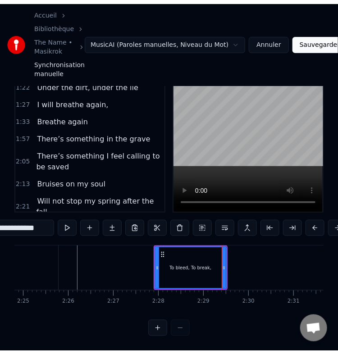
scroll to position [65, 0]
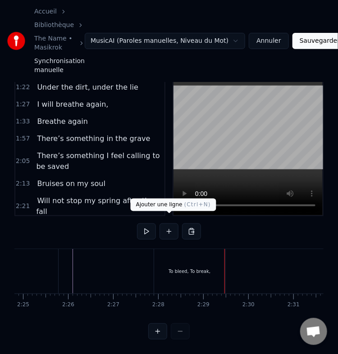
click at [166, 225] on button at bounding box center [168, 231] width 19 height 16
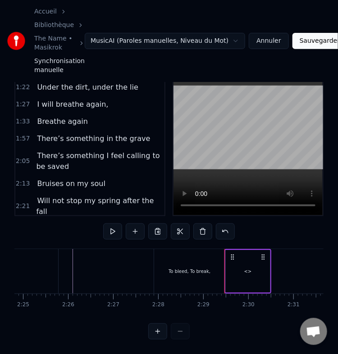
click at [251, 267] on div "<>" at bounding box center [248, 271] width 44 height 43
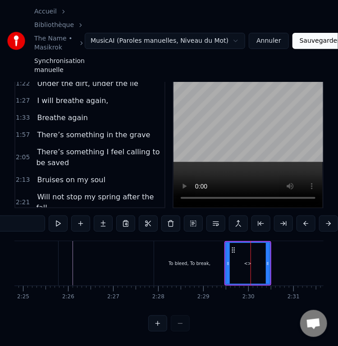
scroll to position [216, 0]
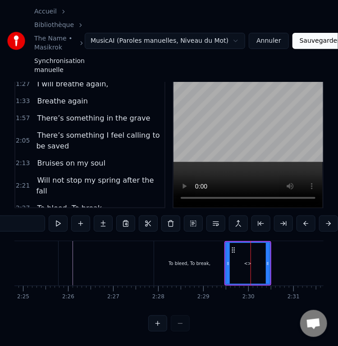
click at [37, 219] on input "**" at bounding box center [11, 224] width 68 height 16
paste input "**********"
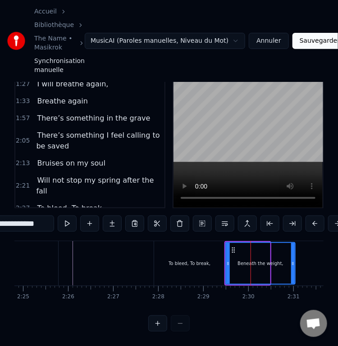
drag, startPoint x: 267, startPoint y: 260, endPoint x: 292, endPoint y: 260, distance: 25.2
click at [292, 260] on div at bounding box center [293, 263] width 4 height 41
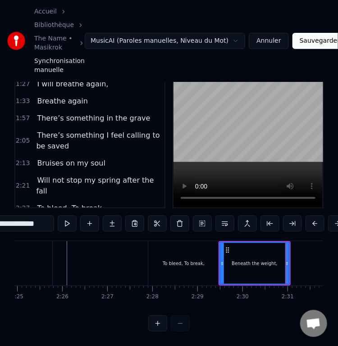
scroll to position [0, 6529]
type input "**********"
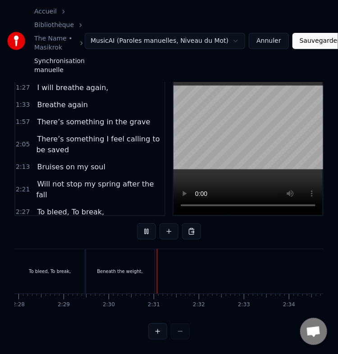
scroll to position [0, 6749]
click at [61, 269] on div "Beneath the weight," at bounding box center [34, 271] width 69 height 45
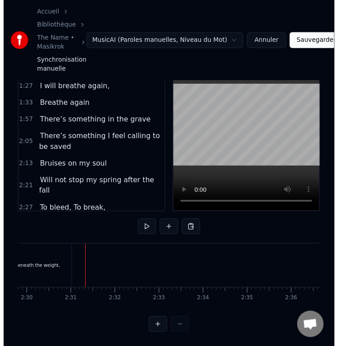
scroll to position [72, 0]
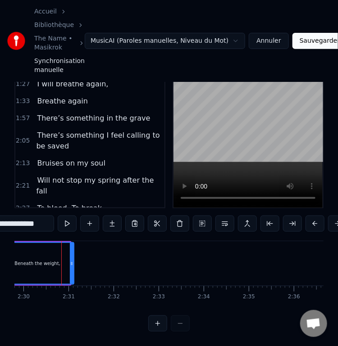
click at [73, 266] on div at bounding box center [72, 263] width 4 height 41
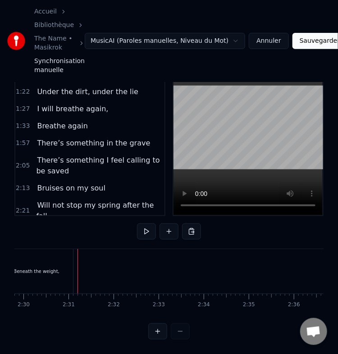
scroll to position [196, 0]
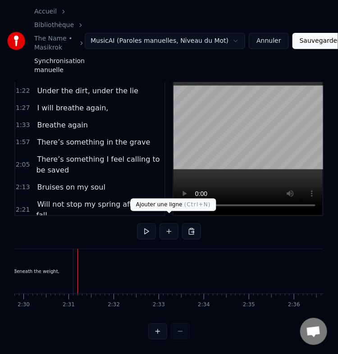
click at [169, 225] on button at bounding box center [168, 231] width 19 height 16
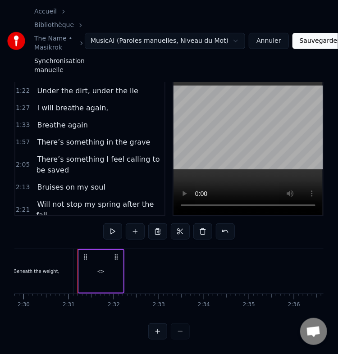
click at [96, 262] on div "<>" at bounding box center [101, 271] width 44 height 43
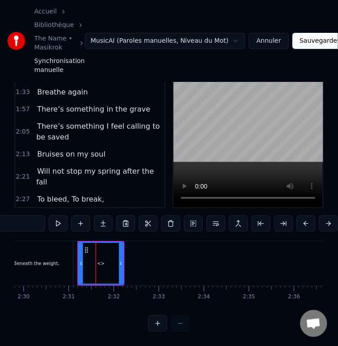
scroll to position [232, 0]
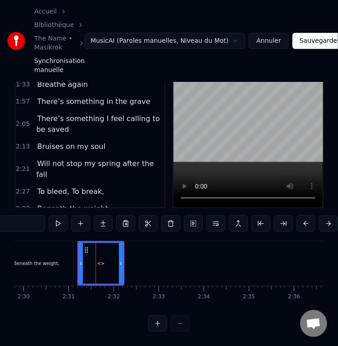
click at [32, 220] on input "**" at bounding box center [11, 224] width 68 height 16
paste input "**********"
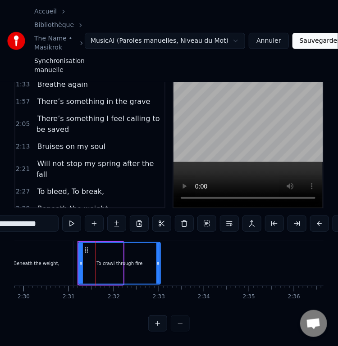
drag, startPoint x: 120, startPoint y: 260, endPoint x: 164, endPoint y: 263, distance: 44.3
click at [160, 263] on div at bounding box center [158, 263] width 4 height 41
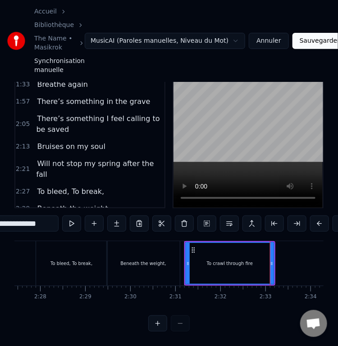
scroll to position [0, 6568]
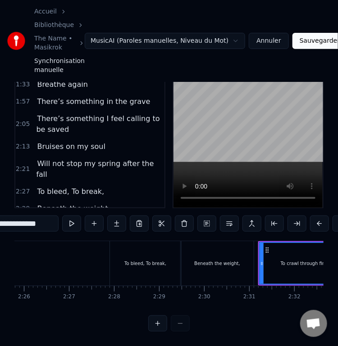
type input "**********"
click at [100, 254] on div at bounding box center [310, 263] width 13729 height 45
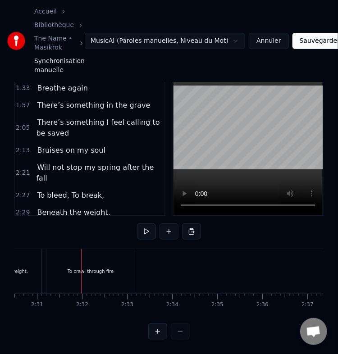
scroll to position [0, 6792]
click at [86, 268] on div "To crawl through fire" at bounding box center [79, 271] width 88 height 45
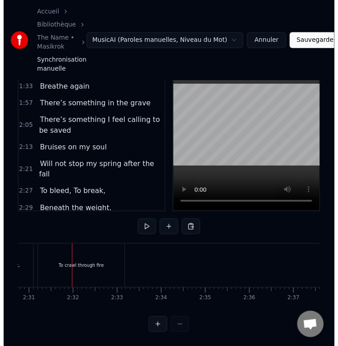
scroll to position [72, 0]
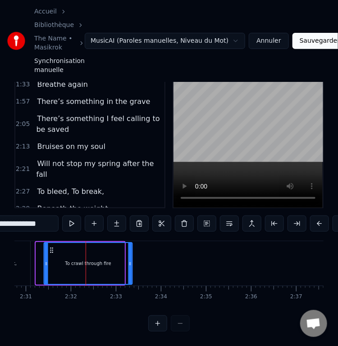
drag, startPoint x: 41, startPoint y: 241, endPoint x: 50, endPoint y: 241, distance: 9.1
click at [50, 247] on icon at bounding box center [51, 250] width 7 height 7
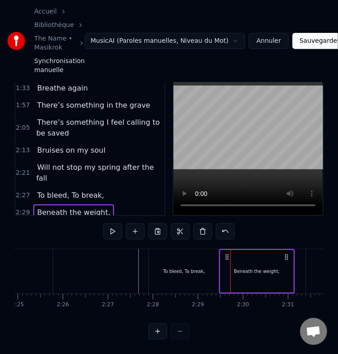
scroll to position [0, 6527]
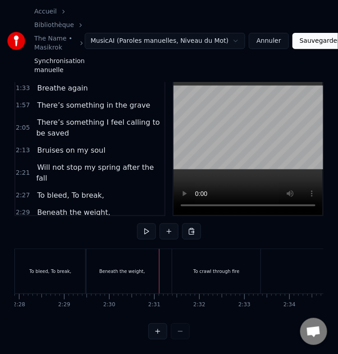
scroll to position [0, 6756]
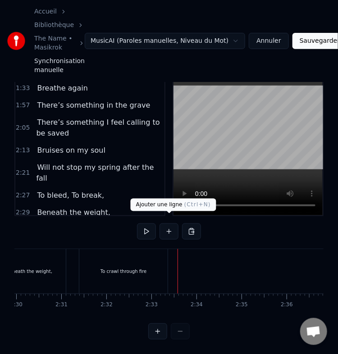
click at [167, 223] on button at bounding box center [168, 231] width 19 height 16
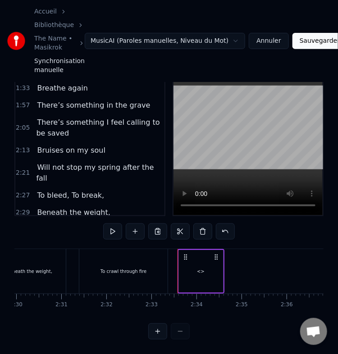
click at [194, 260] on div "<>" at bounding box center [201, 271] width 44 height 43
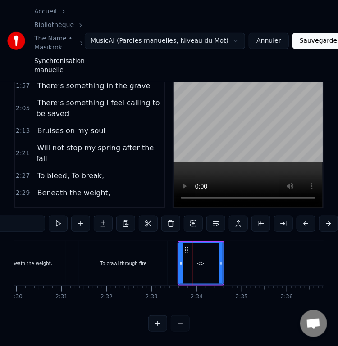
scroll to position [249, 0]
click at [30, 219] on input "**" at bounding box center [11, 224] width 68 height 16
paste input "**********"
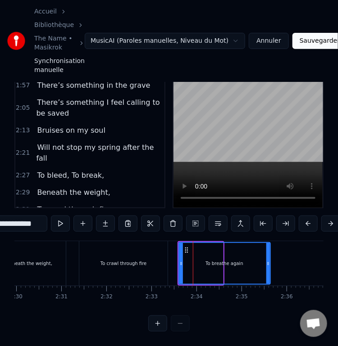
drag, startPoint x: 220, startPoint y: 260, endPoint x: 269, endPoint y: 260, distance: 48.2
click at [269, 260] on div at bounding box center [268, 263] width 4 height 41
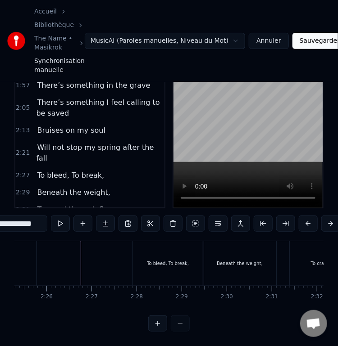
scroll to position [0, 6542]
type input "**********"
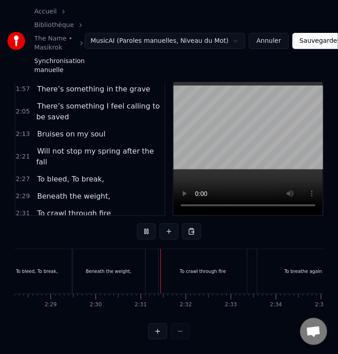
scroll to position [0, 6766]
click at [218, 255] on div "To breathe again" at bounding box center [214, 271] width 92 height 45
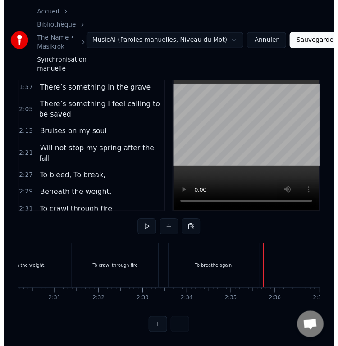
scroll to position [72, 0]
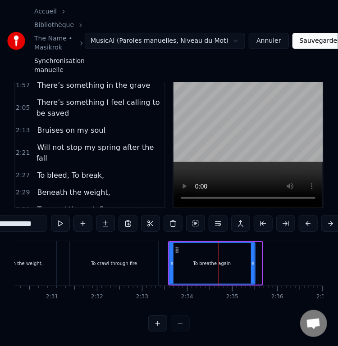
drag, startPoint x: 259, startPoint y: 256, endPoint x: 251, endPoint y: 258, distance: 8.3
click at [251, 260] on icon at bounding box center [253, 263] width 4 height 7
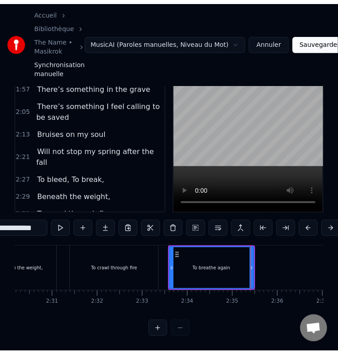
scroll to position [65, 0]
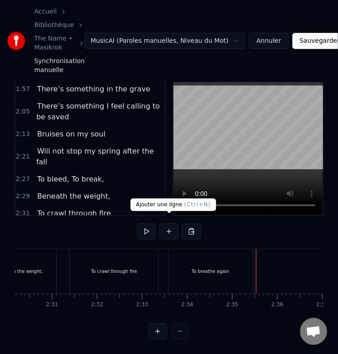
click at [169, 223] on button at bounding box center [168, 231] width 19 height 16
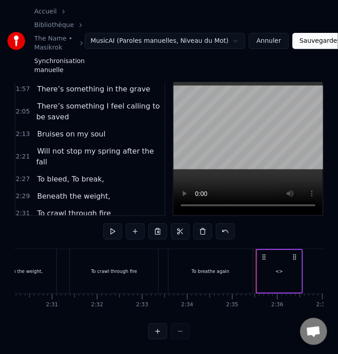
click at [281, 260] on div "<>" at bounding box center [279, 271] width 44 height 43
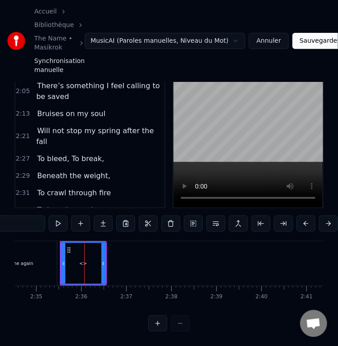
scroll to position [0, 6986]
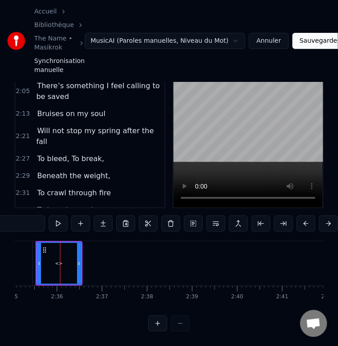
click at [26, 216] on input "**" at bounding box center [11, 224] width 68 height 16
paste input "**********"
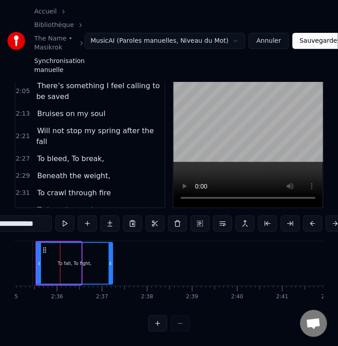
drag, startPoint x: 79, startPoint y: 256, endPoint x: 111, endPoint y: 254, distance: 31.6
click at [111, 260] on icon at bounding box center [111, 263] width 4 height 7
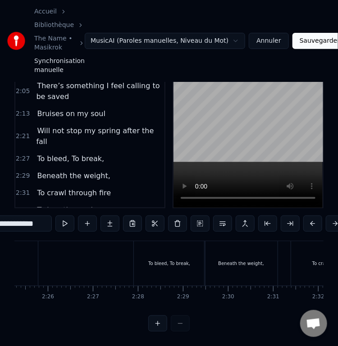
scroll to position [0, 6534]
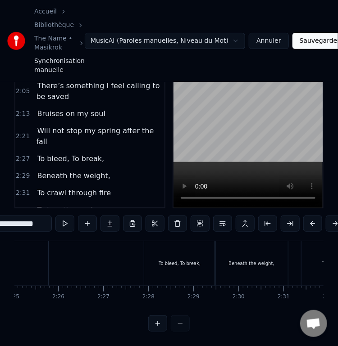
type input "**********"
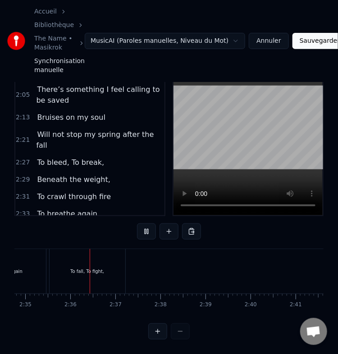
scroll to position [0, 6985]
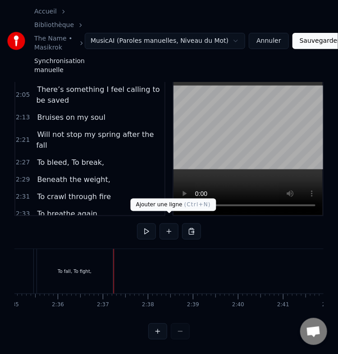
click at [169, 226] on button at bounding box center [168, 231] width 19 height 16
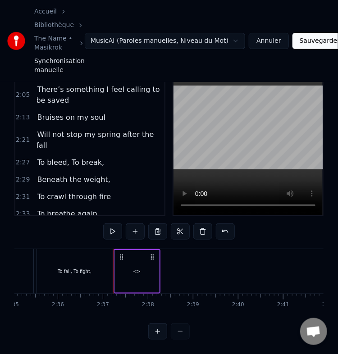
click at [140, 264] on div "<>" at bounding box center [137, 271] width 44 height 43
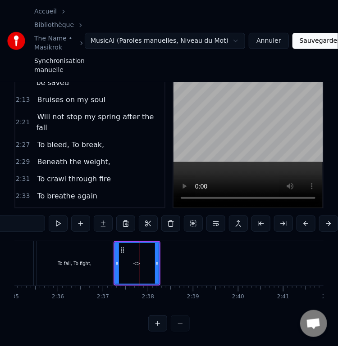
scroll to position [282, 0]
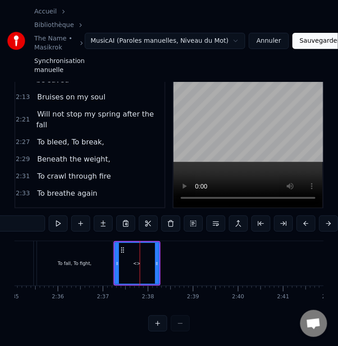
click at [23, 216] on input "**" at bounding box center [11, 224] width 68 height 16
paste input "**********"
drag, startPoint x: 157, startPoint y: 259, endPoint x: 183, endPoint y: 260, distance: 26.6
click at [183, 260] on div at bounding box center [183, 263] width 4 height 41
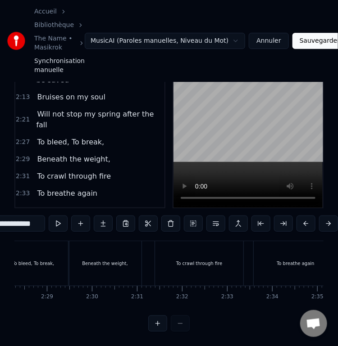
scroll to position [0, 6679]
type input "**********"
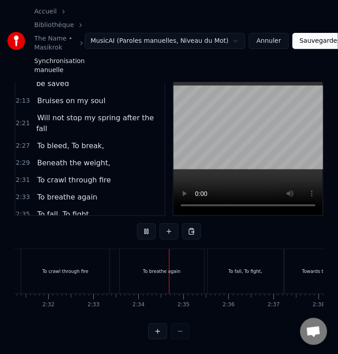
scroll to position [0, 6907]
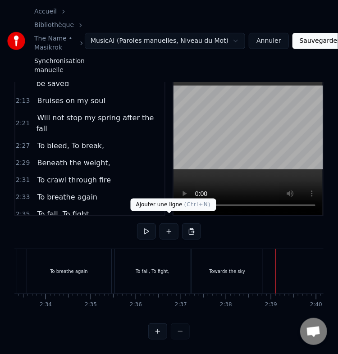
click at [171, 224] on button at bounding box center [168, 231] width 19 height 16
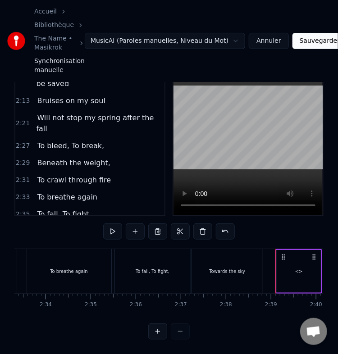
click at [306, 271] on div "<>" at bounding box center [299, 271] width 44 height 43
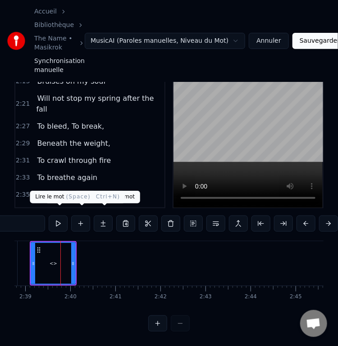
scroll to position [0, 7153]
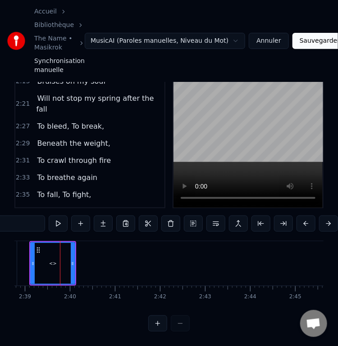
click at [27, 216] on input "**" at bounding box center [11, 224] width 68 height 16
paste input "**********"
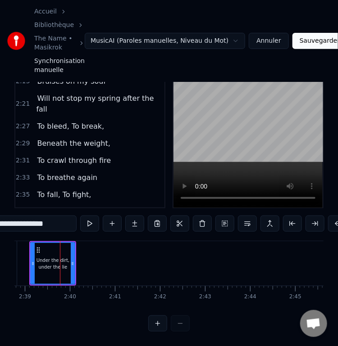
type input "**********"
click at [74, 260] on div "Under the dirt, under the lie" at bounding box center [52, 263] width 45 height 43
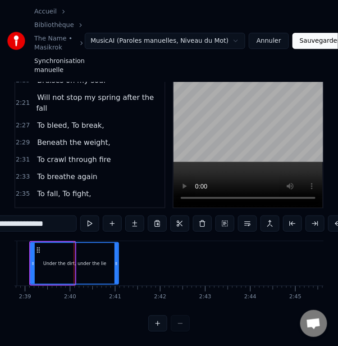
drag, startPoint x: 73, startPoint y: 260, endPoint x: 118, endPoint y: 259, distance: 45.5
click at [118, 259] on div at bounding box center [116, 263] width 4 height 41
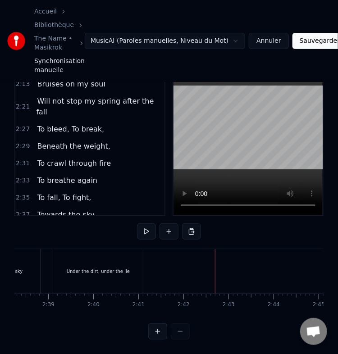
scroll to position [0, 7127]
click at [105, 269] on div "Under the dirt, under the lie" at bounding box center [101, 271] width 90 height 45
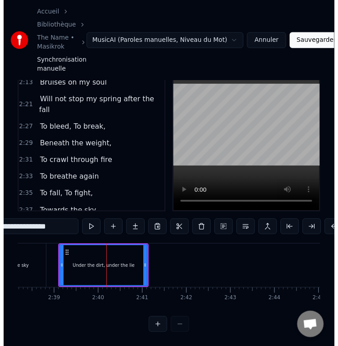
scroll to position [72, 0]
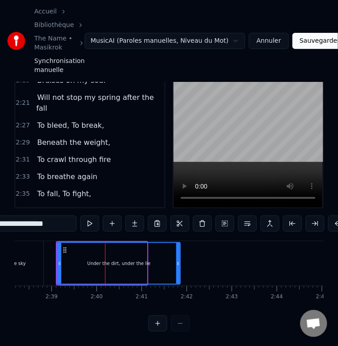
drag, startPoint x: 143, startPoint y: 264, endPoint x: 177, endPoint y: 263, distance: 33.4
click at [177, 263] on div at bounding box center [178, 263] width 4 height 41
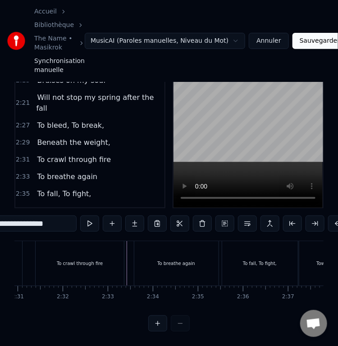
scroll to position [0, 6658]
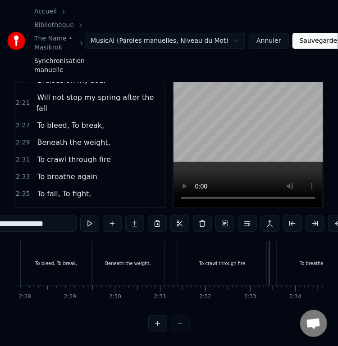
click at [170, 260] on div at bounding box center [221, 263] width 13729 height 45
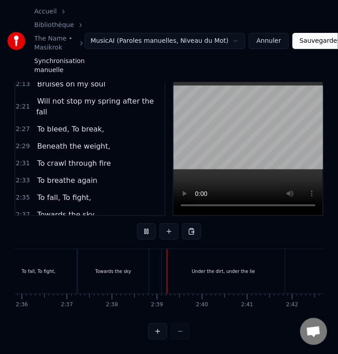
scroll to position [0, 7113]
click at [170, 265] on div "Under the dirt, under the lie" at bounding box center [131, 271] width 123 height 45
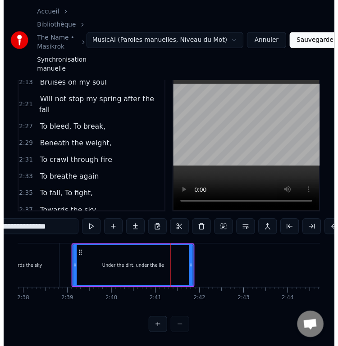
scroll to position [72, 0]
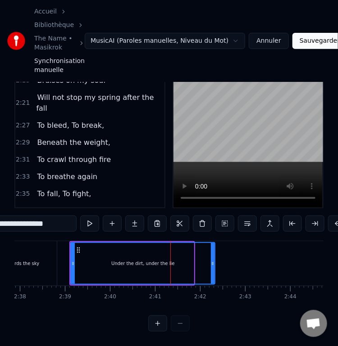
drag, startPoint x: 191, startPoint y: 259, endPoint x: 213, endPoint y: 256, distance: 21.3
click at [213, 260] on icon at bounding box center [213, 263] width 4 height 7
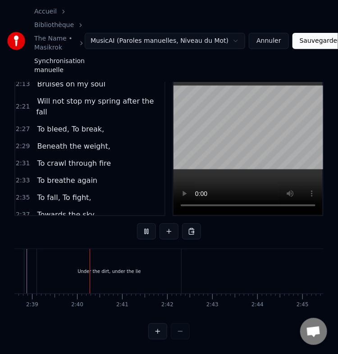
scroll to position [0, 7158]
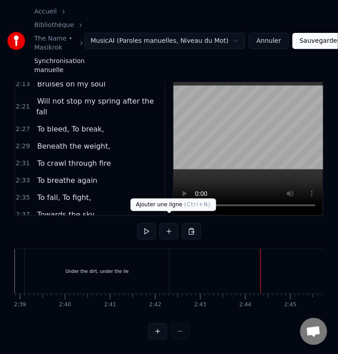
click at [170, 228] on button at bounding box center [168, 231] width 19 height 16
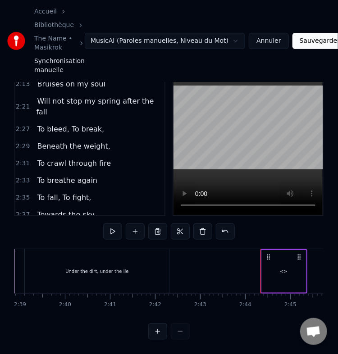
click at [281, 260] on div "<>" at bounding box center [284, 271] width 44 height 43
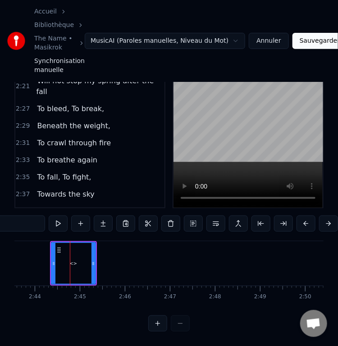
scroll to position [0, 7379]
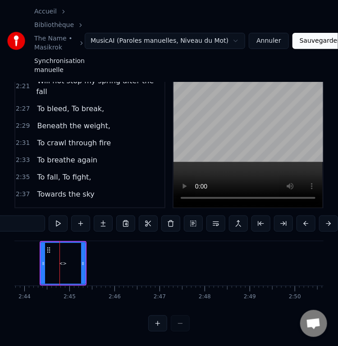
click at [25, 218] on input "**" at bounding box center [11, 224] width 68 height 16
paste input "**********"
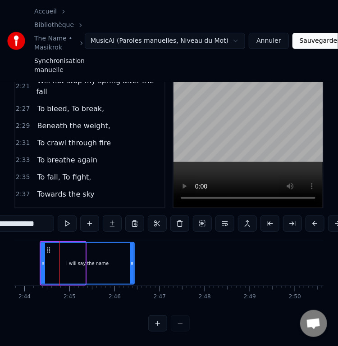
drag, startPoint x: 82, startPoint y: 255, endPoint x: 132, endPoint y: 253, distance: 49.1
click at [132, 260] on icon at bounding box center [132, 263] width 4 height 7
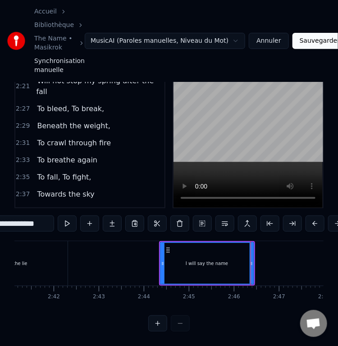
scroll to position [0, 7247]
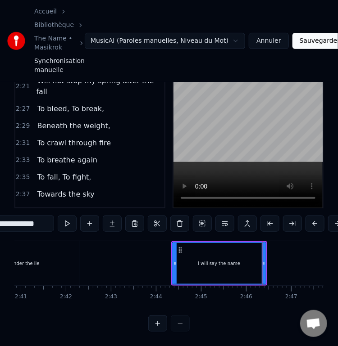
type input "**********"
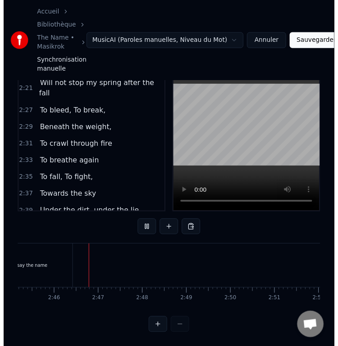
scroll to position [0, 7452]
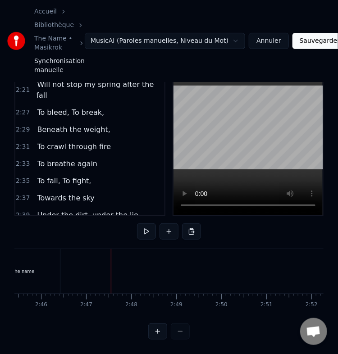
click at [36, 272] on div "I will say the name" at bounding box center [13, 271] width 93 height 45
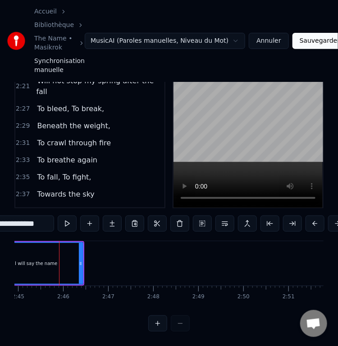
scroll to position [0, 7429]
drag, startPoint x: 82, startPoint y: 263, endPoint x: 124, endPoint y: 260, distance: 42.5
click at [123, 260] on div at bounding box center [122, 263] width 4 height 41
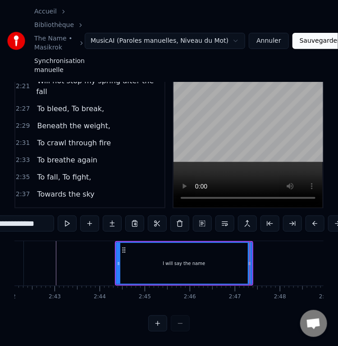
scroll to position [0, 7303]
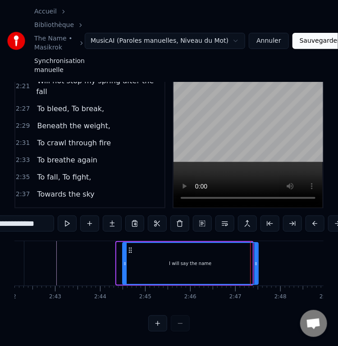
drag, startPoint x: 124, startPoint y: 242, endPoint x: 130, endPoint y: 244, distance: 6.0
click at [130, 247] on icon at bounding box center [129, 250] width 7 height 7
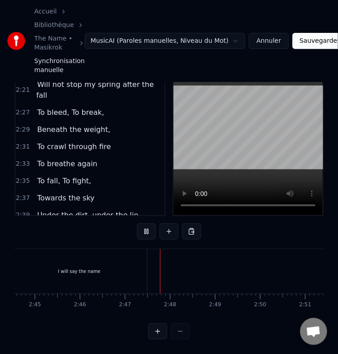
scroll to position [0, 7503]
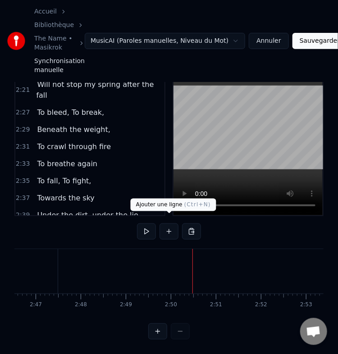
click at [168, 223] on button at bounding box center [168, 231] width 19 height 16
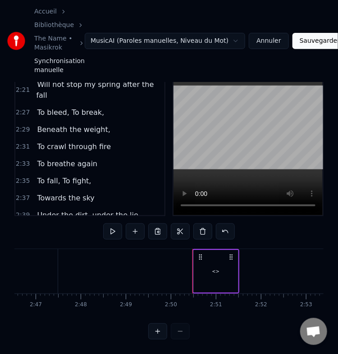
click at [216, 268] on div "<>" at bounding box center [216, 271] width 8 height 7
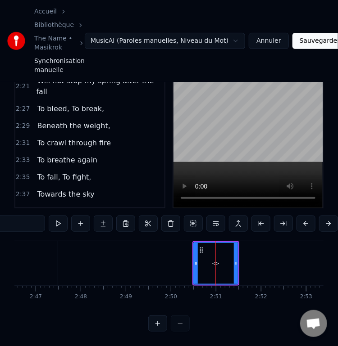
scroll to position [332, 0]
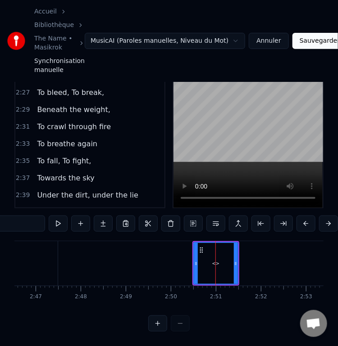
click at [26, 219] on input "**" at bounding box center [11, 224] width 68 height 16
paste input "**********"
type input "**********"
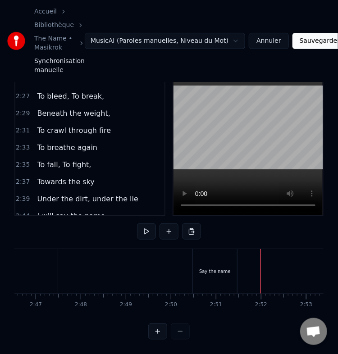
click at [219, 269] on div "Say the name" at bounding box center [215, 271] width 44 height 45
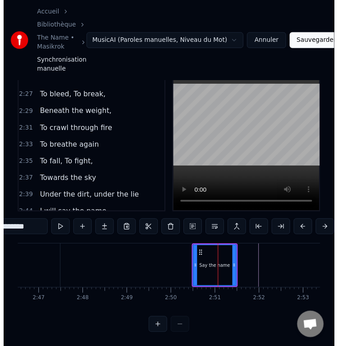
scroll to position [72, 0]
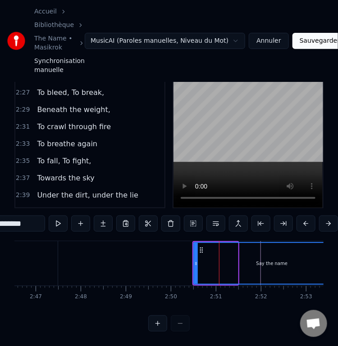
drag, startPoint x: 235, startPoint y: 264, endPoint x: 348, endPoint y: 273, distance: 113.5
click at [338, 273] on html "**********" at bounding box center [169, 142] width 338 height 407
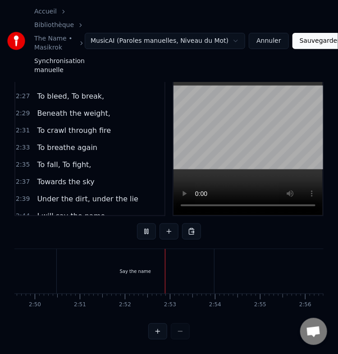
scroll to position [0, 7733]
click at [74, 260] on div "Say the name" at bounding box center [41, 271] width 157 height 45
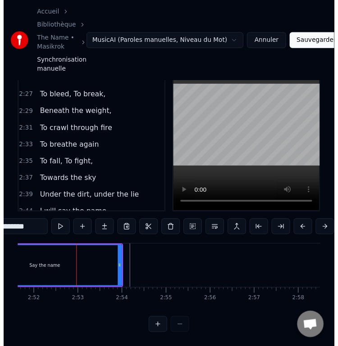
scroll to position [72, 0]
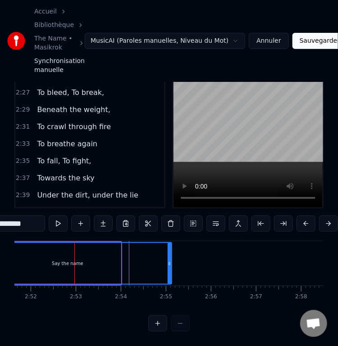
drag, startPoint x: 118, startPoint y: 254, endPoint x: 168, endPoint y: 257, distance: 51.0
click at [168, 260] on icon at bounding box center [170, 263] width 4 height 7
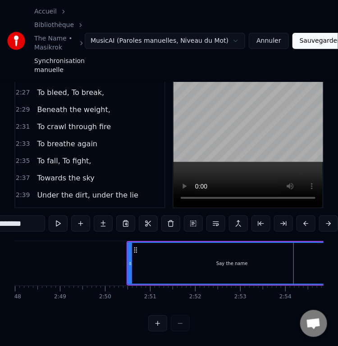
scroll to position [0, 7561]
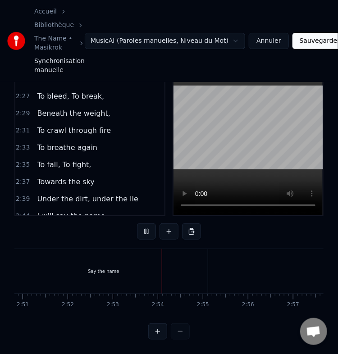
scroll to position [0, 7785]
click at [101, 260] on div "Say the name" at bounding box center [14, 271] width 208 height 45
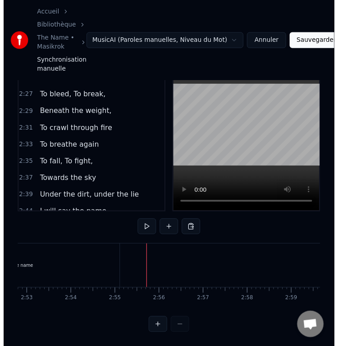
scroll to position [72, 0]
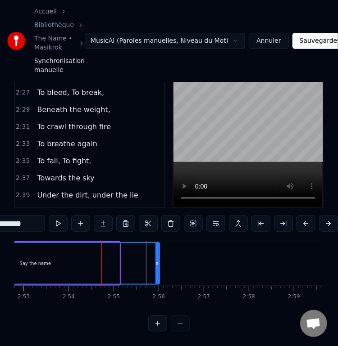
drag, startPoint x: 117, startPoint y: 260, endPoint x: 157, endPoint y: 262, distance: 40.1
click at [157, 262] on div at bounding box center [157, 263] width 4 height 41
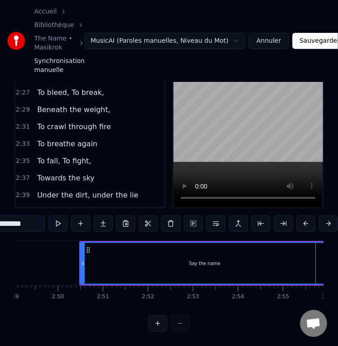
scroll to position [0, 7616]
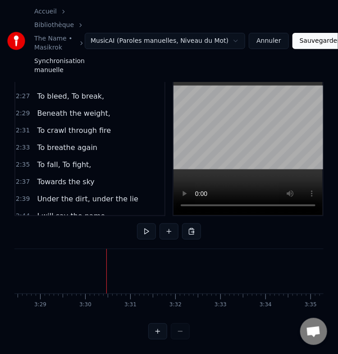
scroll to position [0, 9418]
click at [173, 224] on button at bounding box center [168, 231] width 19 height 16
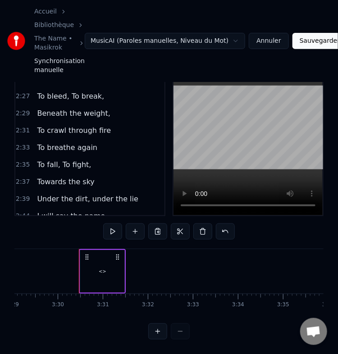
click at [97, 264] on div "<>" at bounding box center [102, 271] width 44 height 43
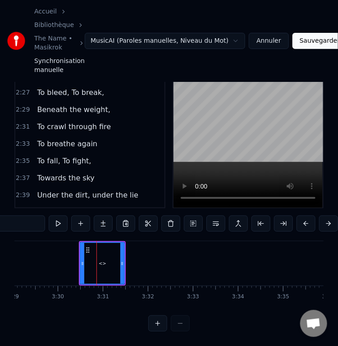
scroll to position [348, 0]
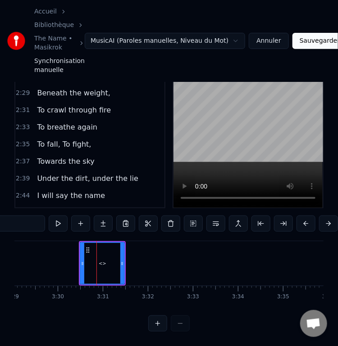
click at [26, 219] on input "**" at bounding box center [11, 224] width 68 height 16
paste input "**********"
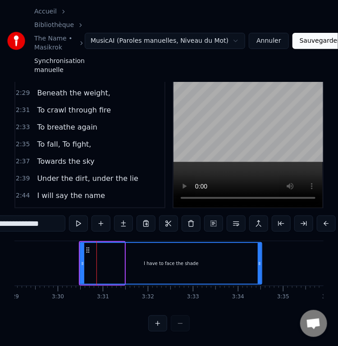
drag, startPoint x: 123, startPoint y: 261, endPoint x: 260, endPoint y: 257, distance: 137.9
click at [260, 257] on div at bounding box center [260, 263] width 4 height 41
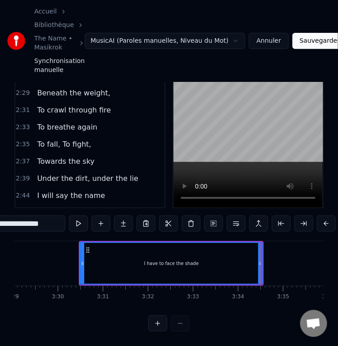
type input "**********"
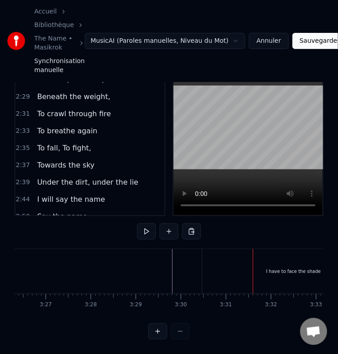
scroll to position [0, 9293]
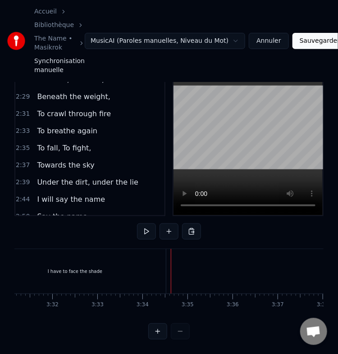
click at [124, 262] on div "I have to face the shade" at bounding box center [75, 271] width 182 height 45
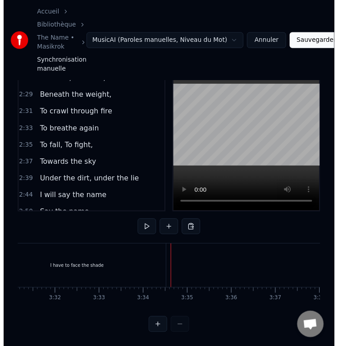
scroll to position [72, 0]
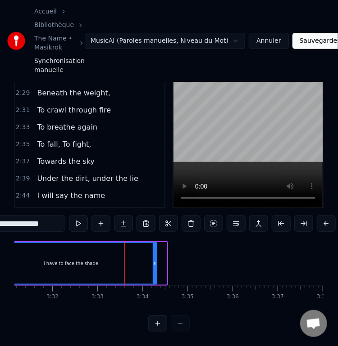
drag, startPoint x: 164, startPoint y: 262, endPoint x: 153, endPoint y: 265, distance: 11.3
click at [153, 265] on div at bounding box center [155, 263] width 4 height 41
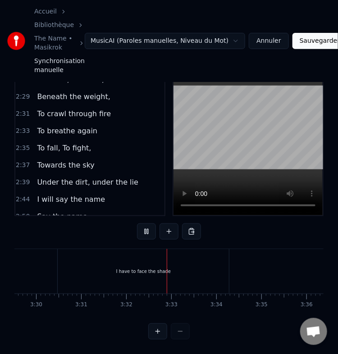
scroll to position [0, 9534]
drag, startPoint x: 123, startPoint y: 265, endPoint x: 96, endPoint y: 265, distance: 27.0
click at [96, 265] on div "I have to face the shade" at bounding box center [49, 271] width 171 height 45
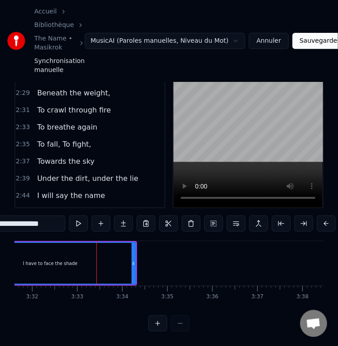
click at [96, 265] on div at bounding box center [96, 263] width 0 height 45
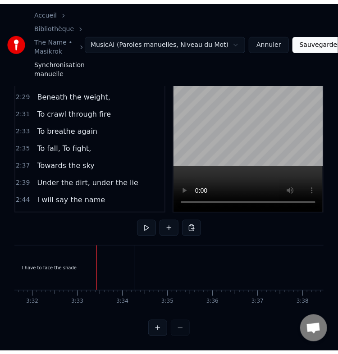
scroll to position [65, 0]
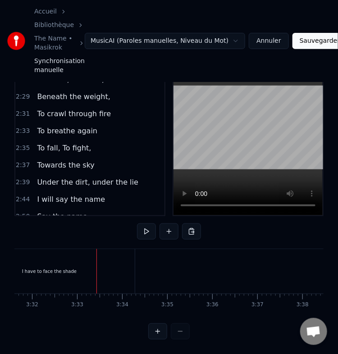
click at [99, 269] on div "I have to face the shade" at bounding box center [49, 271] width 171 height 45
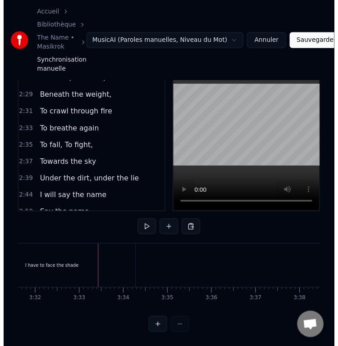
scroll to position [72, 0]
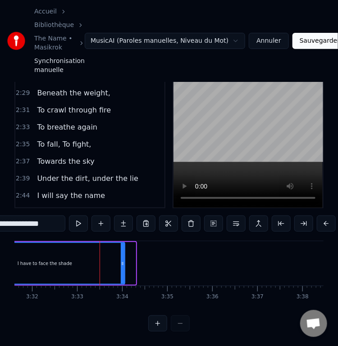
drag, startPoint x: 133, startPoint y: 262, endPoint x: 123, endPoint y: 262, distance: 10.8
click at [123, 262] on div at bounding box center [123, 263] width 4 height 41
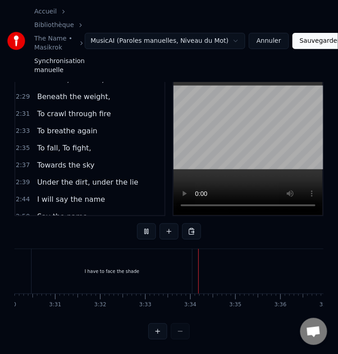
scroll to position [0, 9590]
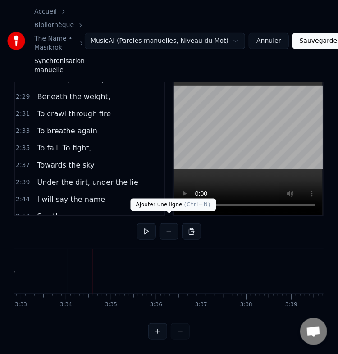
click at [171, 223] on button at bounding box center [168, 231] width 19 height 16
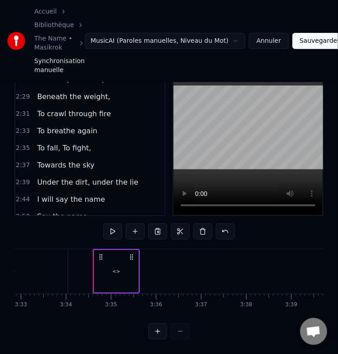
click at [114, 257] on div "<>" at bounding box center [116, 271] width 44 height 43
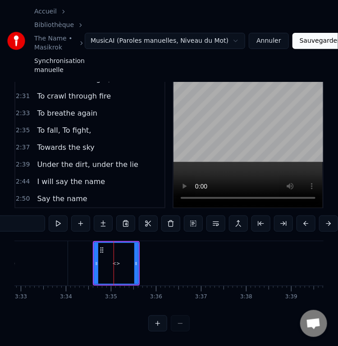
scroll to position [365, 0]
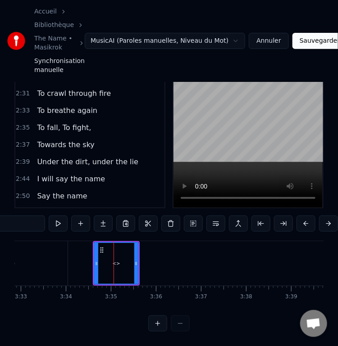
click at [22, 216] on input "**" at bounding box center [11, 224] width 68 height 16
paste input "**********"
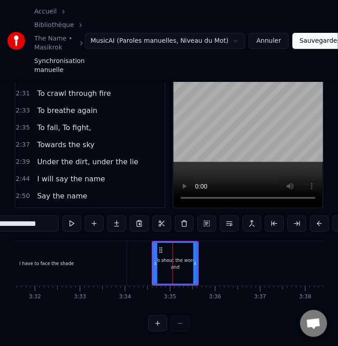
scroll to position [0, 9527]
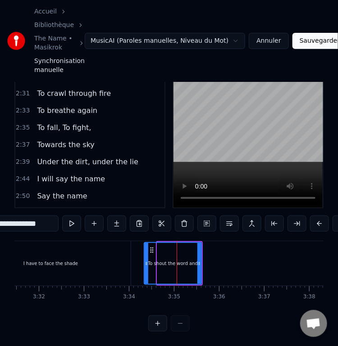
drag, startPoint x: 159, startPoint y: 261, endPoint x: 146, endPoint y: 264, distance: 13.3
click at [146, 264] on div at bounding box center [147, 263] width 4 height 41
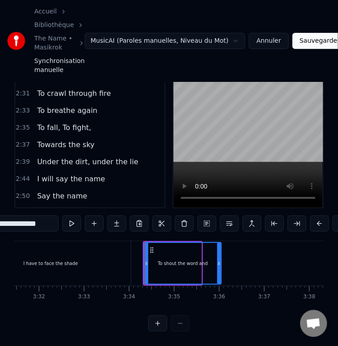
drag, startPoint x: 198, startPoint y: 261, endPoint x: 218, endPoint y: 265, distance: 20.1
click at [218, 265] on div at bounding box center [219, 263] width 4 height 41
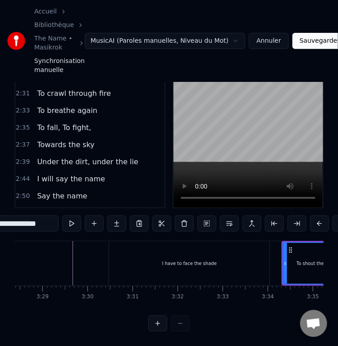
scroll to position [0, 9374]
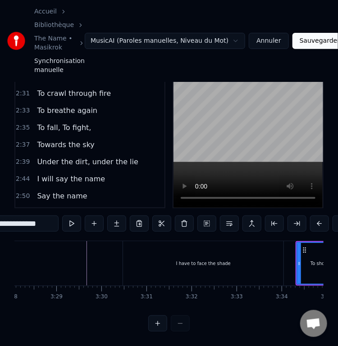
type input "**********"
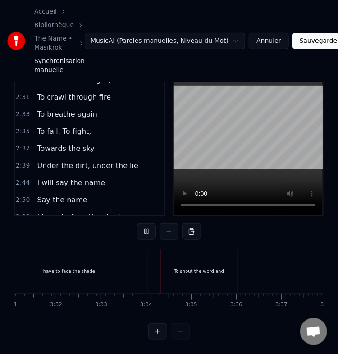
scroll to position [0, 9600]
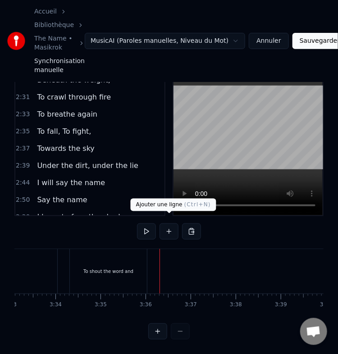
click at [170, 223] on button at bounding box center [168, 231] width 19 height 16
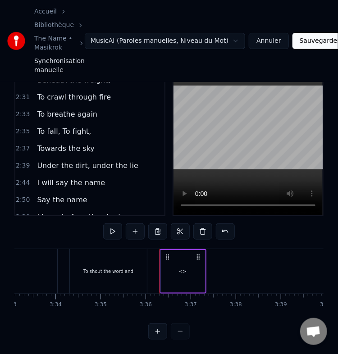
click at [182, 268] on div "<>" at bounding box center [183, 271] width 8 height 7
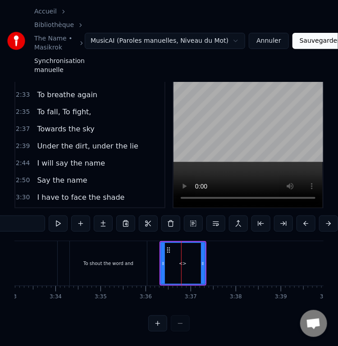
scroll to position [382, 0]
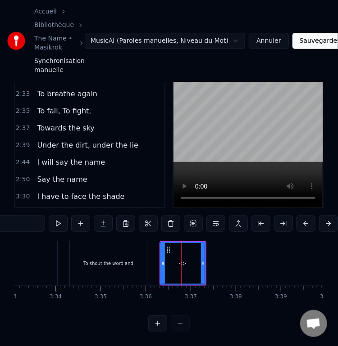
click at [29, 216] on input "**" at bounding box center [11, 224] width 68 height 16
paste input "**********"
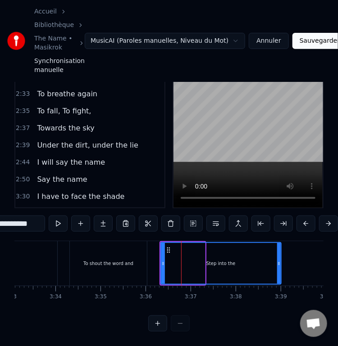
drag, startPoint x: 202, startPoint y: 261, endPoint x: 278, endPoint y: 263, distance: 76.2
click at [278, 263] on div at bounding box center [279, 263] width 4 height 41
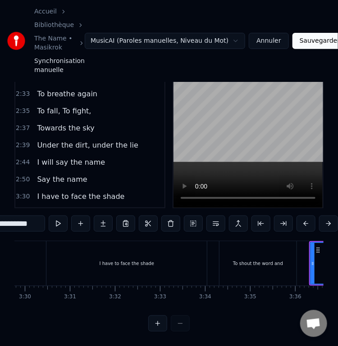
scroll to position [0, 9450]
type input "**********"
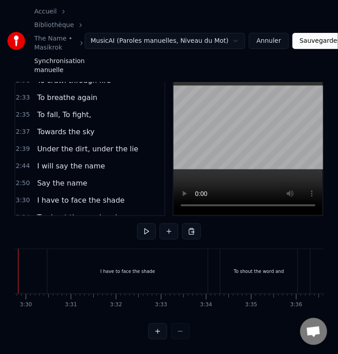
scroll to position [0, 9409]
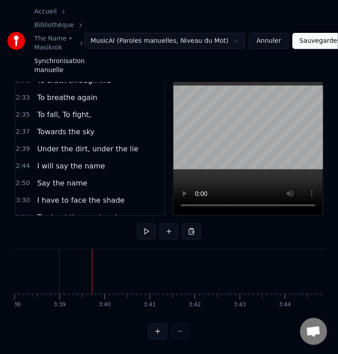
scroll to position [0, 9834]
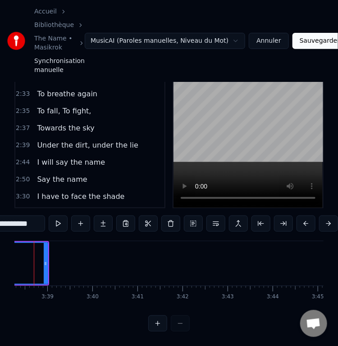
scroll to position [0, 9808]
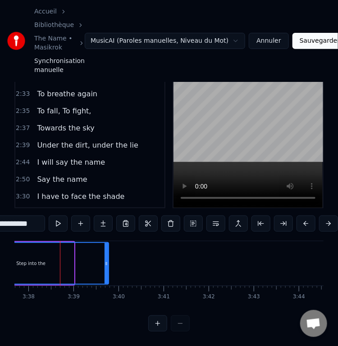
drag, startPoint x: 72, startPoint y: 267, endPoint x: 106, endPoint y: 265, distance: 34.8
click at [106, 265] on div at bounding box center [107, 263] width 4 height 41
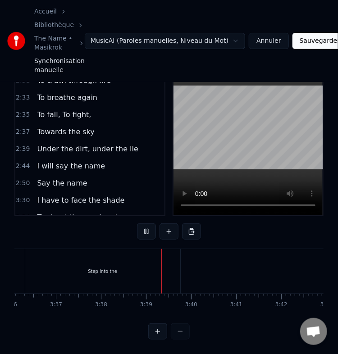
scroll to position [0, 9825]
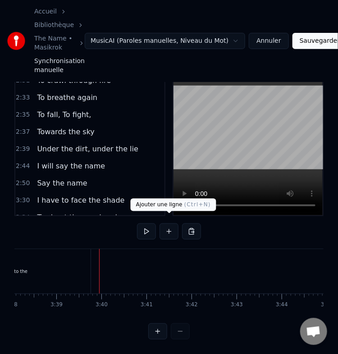
click at [171, 228] on button at bounding box center [168, 231] width 19 height 16
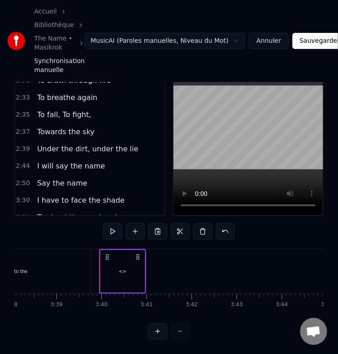
click at [119, 268] on div "<>" at bounding box center [123, 271] width 8 height 7
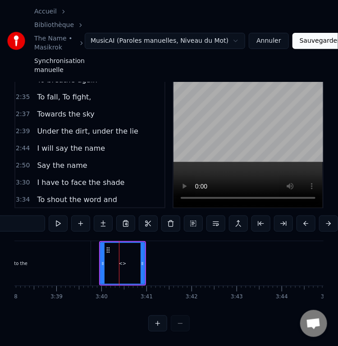
scroll to position [398, 0]
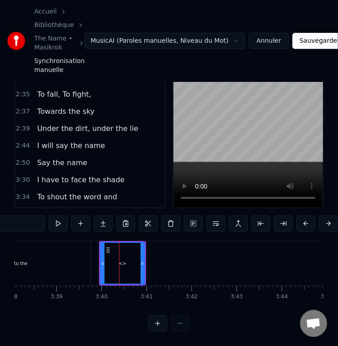
click at [22, 216] on input "**" at bounding box center [11, 224] width 68 height 16
paste input "**********"
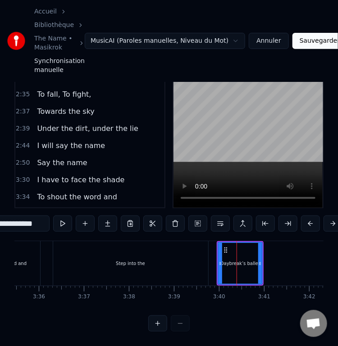
scroll to position [0, 9708]
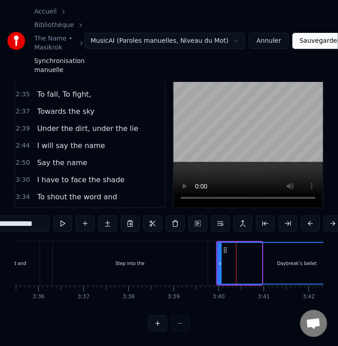
drag, startPoint x: 259, startPoint y: 264, endPoint x: 375, endPoint y: 268, distance: 116.3
click at [338, 268] on html "Accueil Bibliothèque The Name • Masikrok Synchronisation manuelle MusicAI (Paro…" at bounding box center [169, 142] width 338 height 407
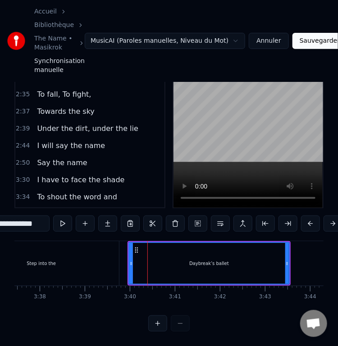
scroll to position [0, 9796]
drag, startPoint x: 289, startPoint y: 263, endPoint x: 304, endPoint y: 263, distance: 15.3
click at [300, 263] on div at bounding box center [298, 263] width 4 height 41
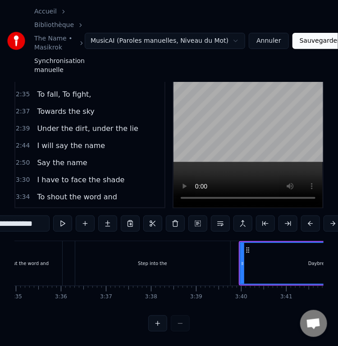
scroll to position [0, 9679]
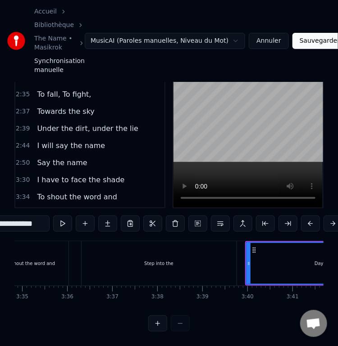
type input "**********"
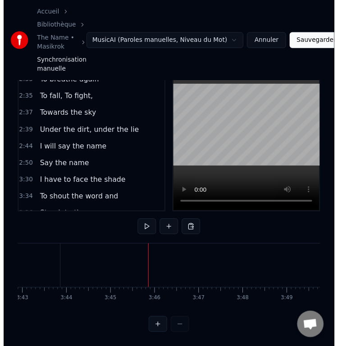
scroll to position [0, 10130]
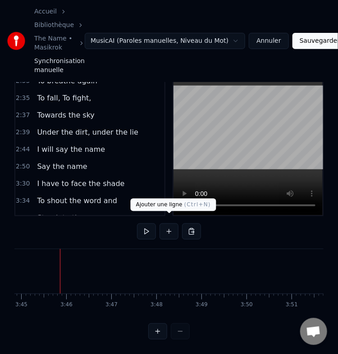
click at [171, 223] on button at bounding box center [168, 231] width 19 height 16
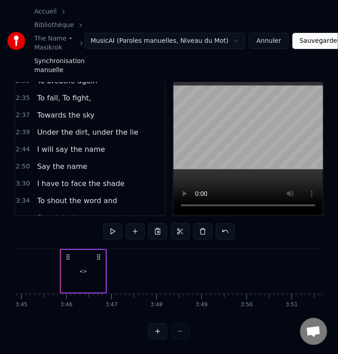
click at [80, 268] on div "<>" at bounding box center [83, 271] width 8 height 7
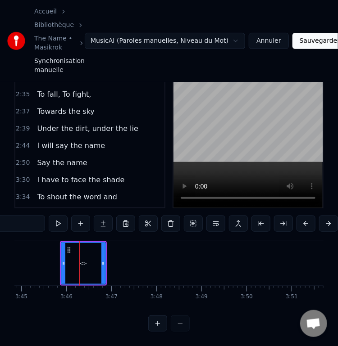
scroll to position [414, 0]
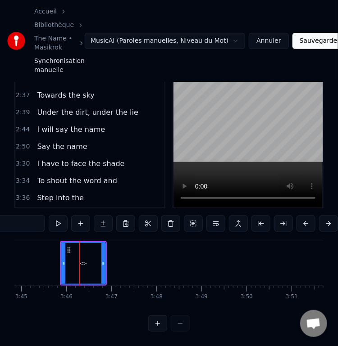
click at [22, 220] on input "**" at bounding box center [11, 224] width 68 height 16
paste input "**********"
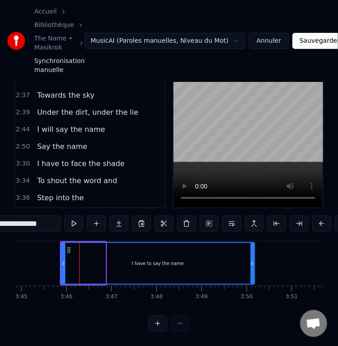
drag, startPoint x: 102, startPoint y: 261, endPoint x: 255, endPoint y: 260, distance: 153.2
click at [254, 260] on div at bounding box center [252, 263] width 4 height 41
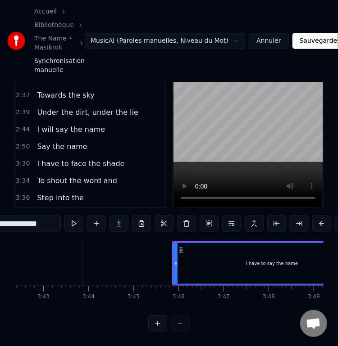
scroll to position [0, 10052]
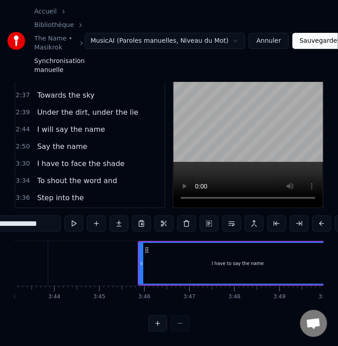
type input "**********"
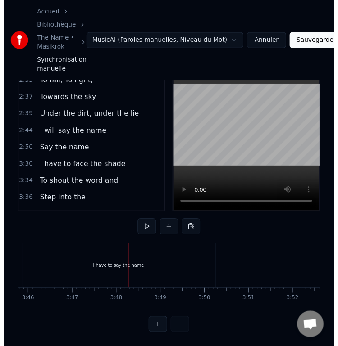
scroll to position [0, 10172]
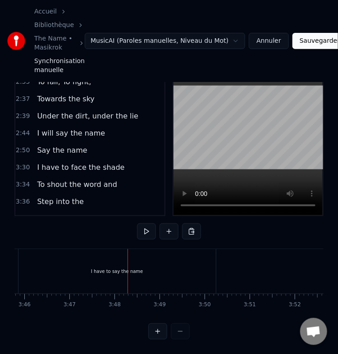
click at [166, 270] on div "I have to say the name" at bounding box center [116, 271] width 197 height 45
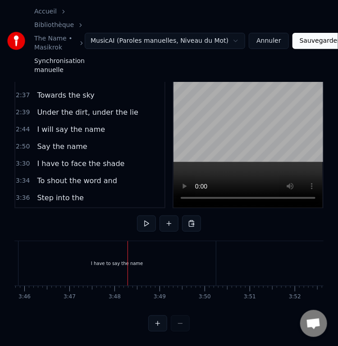
scroll to position [72, 0]
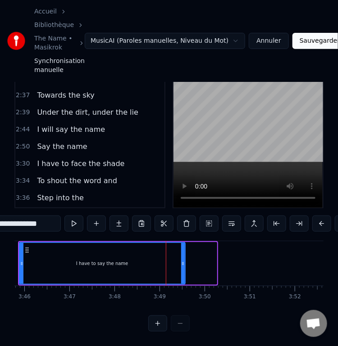
drag, startPoint x: 215, startPoint y: 269, endPoint x: 184, endPoint y: 269, distance: 31.5
click at [184, 269] on div at bounding box center [183, 263] width 4 height 41
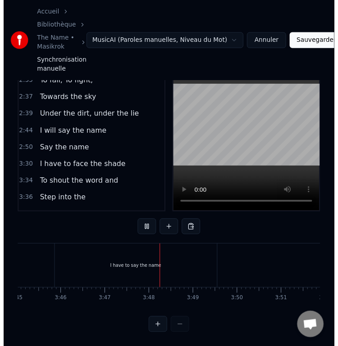
scroll to position [0, 10225]
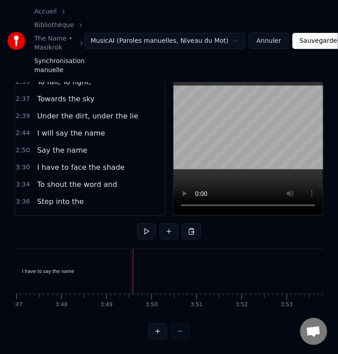
click at [110, 267] on div "I have to say the name" at bounding box center [48, 271] width 166 height 45
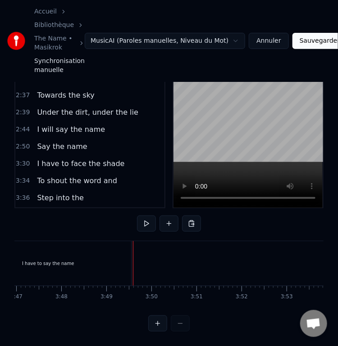
scroll to position [72, 0]
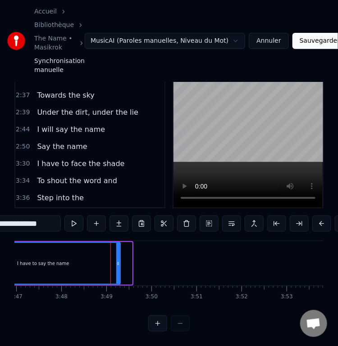
drag, startPoint x: 129, startPoint y: 265, endPoint x: 117, endPoint y: 269, distance: 12.4
click at [117, 269] on div at bounding box center [118, 263] width 4 height 41
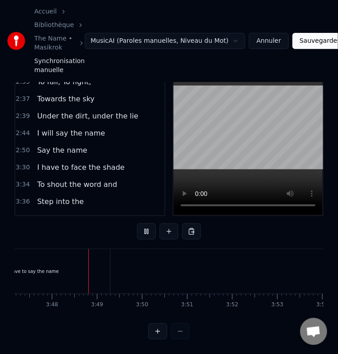
scroll to position [0, 10246]
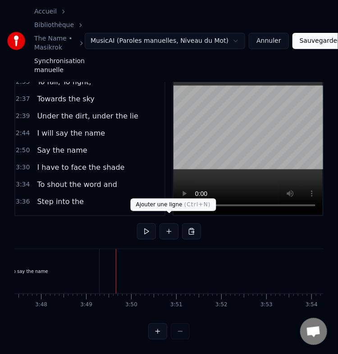
click at [174, 226] on button at bounding box center [168, 231] width 19 height 16
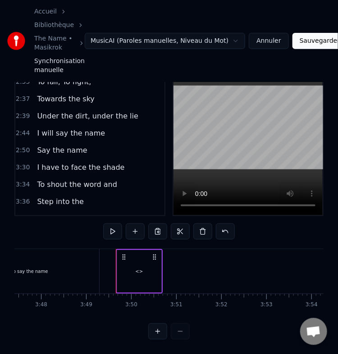
click at [138, 268] on div "<>" at bounding box center [140, 271] width 8 height 7
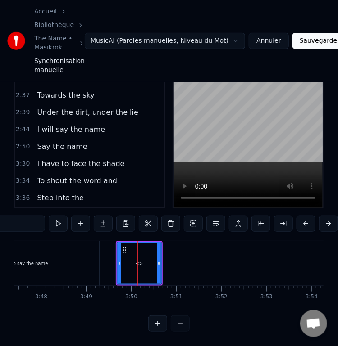
scroll to position [431, 0]
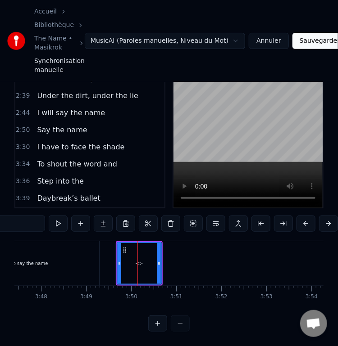
click at [18, 216] on input "**" at bounding box center [11, 224] width 68 height 16
paste input "**********"
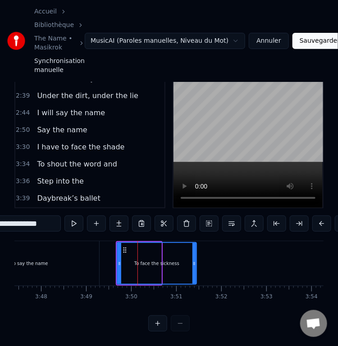
drag, startPoint x: 158, startPoint y: 258, endPoint x: 196, endPoint y: 266, distance: 39.1
click at [196, 266] on div at bounding box center [194, 263] width 4 height 41
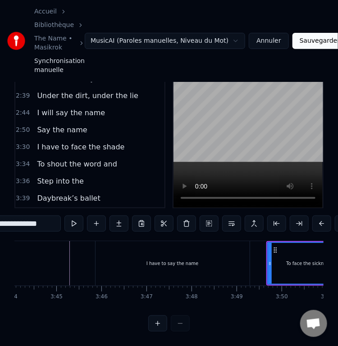
scroll to position [0, 10094]
type input "**********"
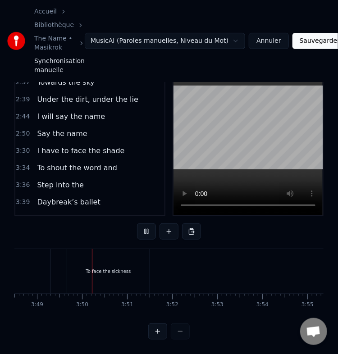
scroll to position [0, 10306]
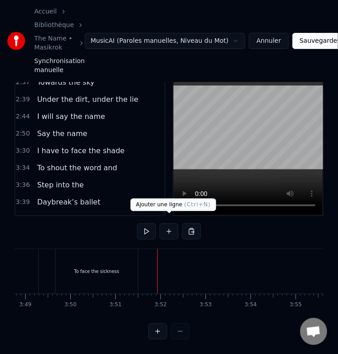
click at [170, 229] on button at bounding box center [168, 231] width 19 height 16
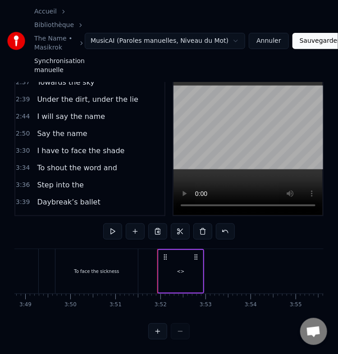
click at [175, 256] on div "<>" at bounding box center [181, 271] width 44 height 43
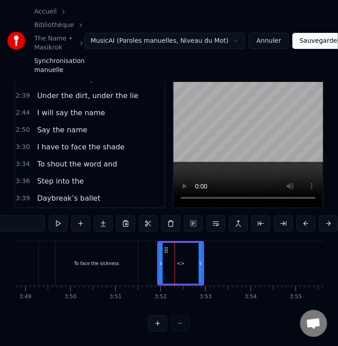
scroll to position [448, 0]
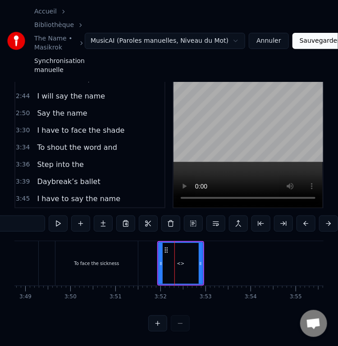
click at [24, 218] on input "**" at bounding box center [11, 224] width 68 height 16
paste input "**********"
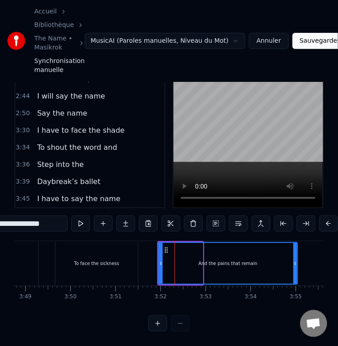
drag, startPoint x: 199, startPoint y: 265, endPoint x: 294, endPoint y: 268, distance: 95.1
click at [294, 268] on div at bounding box center [295, 263] width 4 height 41
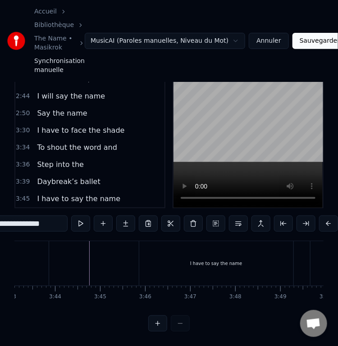
scroll to position [0, 10048]
type input "**********"
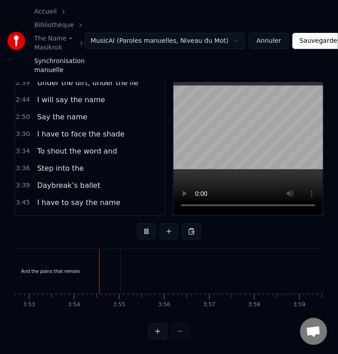
scroll to position [0, 10503]
click at [82, 261] on div "And the pains that remain" at bounding box center [30, 271] width 139 height 45
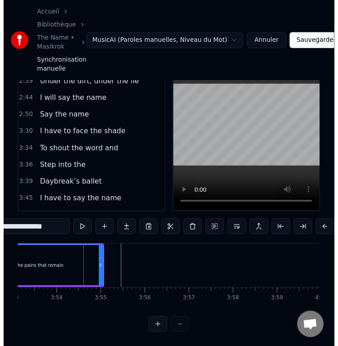
scroll to position [72, 0]
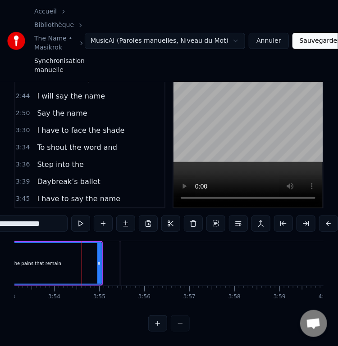
click at [98, 266] on div "And the pains that remain" at bounding box center [32, 263] width 140 height 43
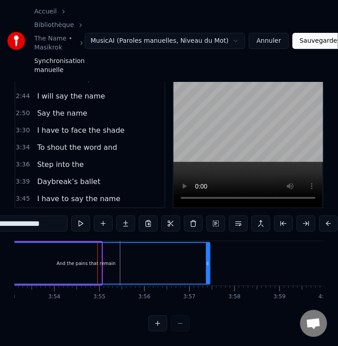
drag, startPoint x: 98, startPoint y: 266, endPoint x: 207, endPoint y: 261, distance: 109.2
click at [207, 261] on div at bounding box center [208, 263] width 4 height 41
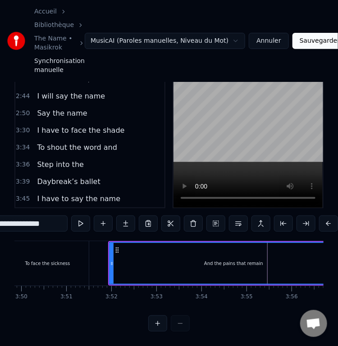
scroll to position [0, 10343]
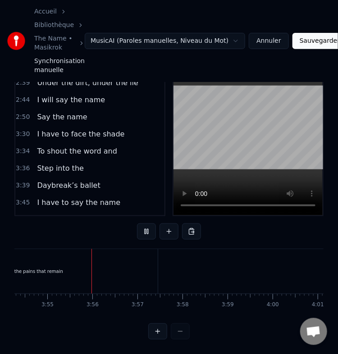
scroll to position [0, 10565]
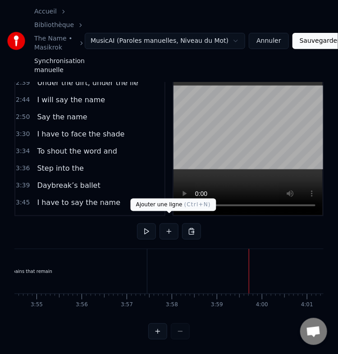
click at [168, 223] on button at bounding box center [168, 231] width 19 height 16
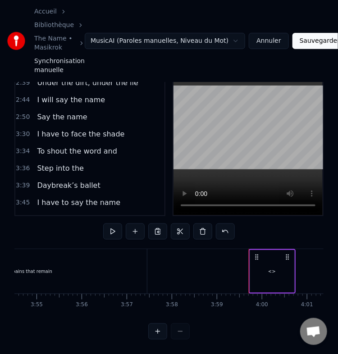
click at [273, 267] on div "<>" at bounding box center [272, 271] width 44 height 43
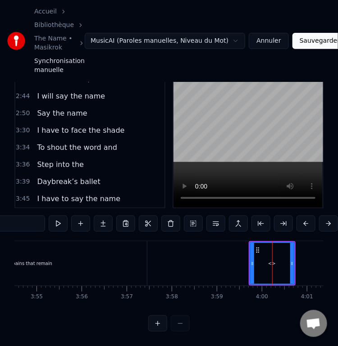
scroll to position [465, 0]
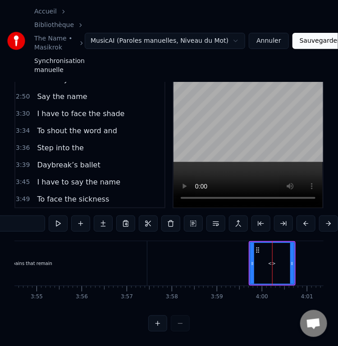
click at [31, 216] on input "**" at bounding box center [11, 224] width 68 height 16
paste input "**********"
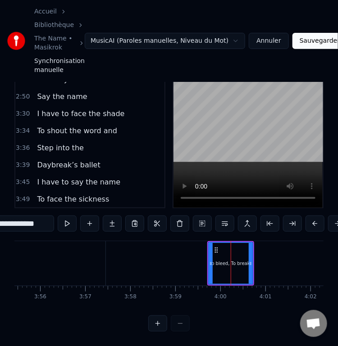
scroll to position [0, 10608]
type input "**********"
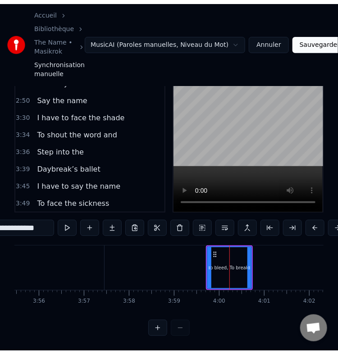
scroll to position [65, 0]
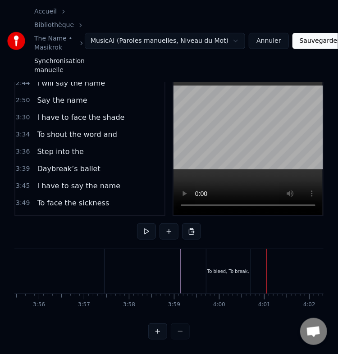
click at [213, 259] on div "To bleed, To break," at bounding box center [228, 271] width 44 height 45
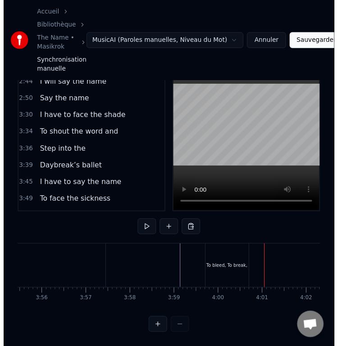
scroll to position [72, 0]
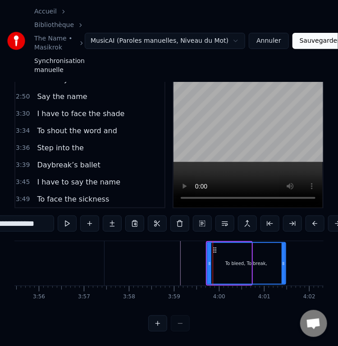
drag, startPoint x: 249, startPoint y: 269, endPoint x: 284, endPoint y: 270, distance: 35.2
click at [284, 270] on div at bounding box center [284, 263] width 4 height 41
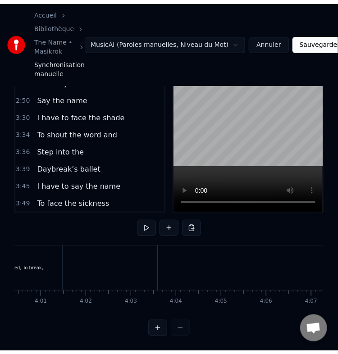
scroll to position [65, 0]
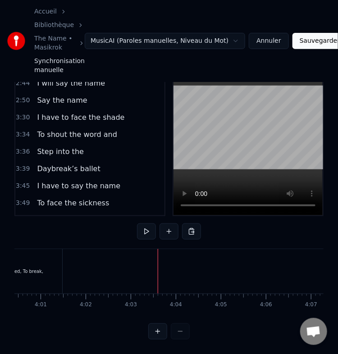
click at [158, 256] on div at bounding box center [158, 271] width 0 height 45
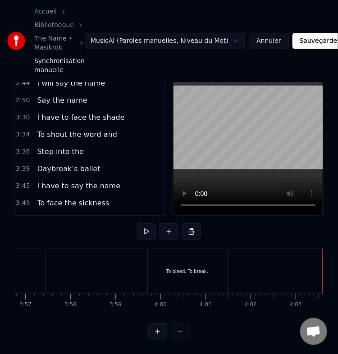
scroll to position [0, 10665]
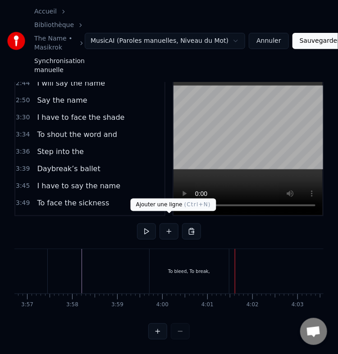
click at [173, 223] on button at bounding box center [168, 231] width 19 height 16
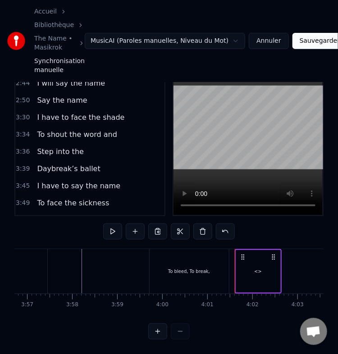
click at [255, 268] on div "<>" at bounding box center [258, 271] width 8 height 7
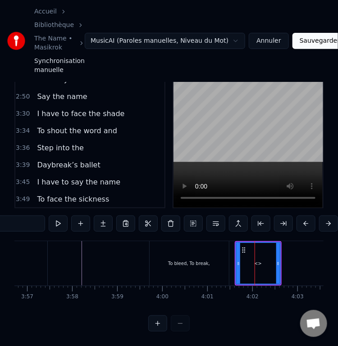
scroll to position [481, 0]
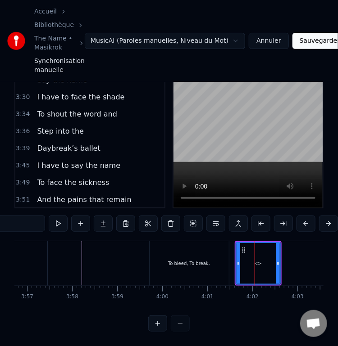
click at [25, 219] on input "**" at bounding box center [11, 224] width 68 height 16
paste input "**********"
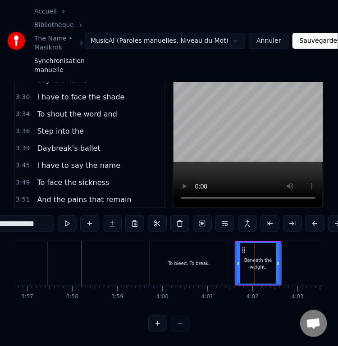
click at [25, 219] on input "**********" at bounding box center [11, 224] width 86 height 16
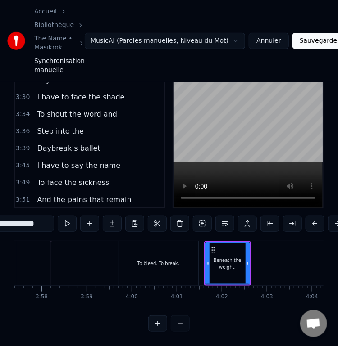
scroll to position [0, 10696]
type input "**********"
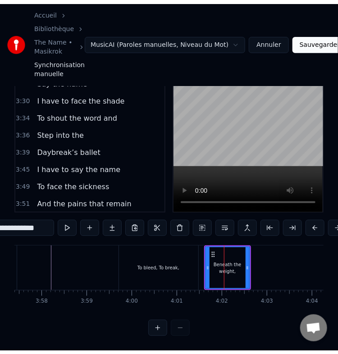
scroll to position [65, 0]
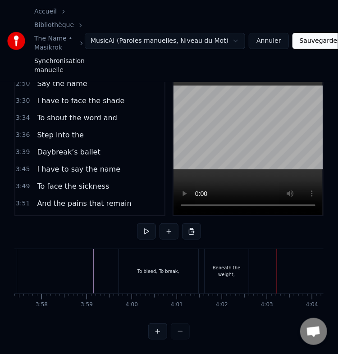
click at [220, 264] on div "Beneath the weight," at bounding box center [227, 271] width 44 height 14
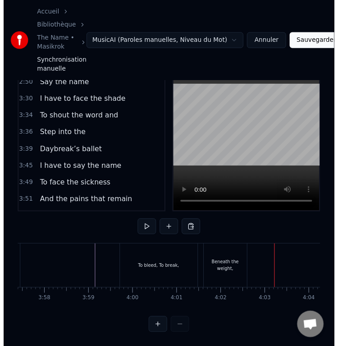
scroll to position [72, 0]
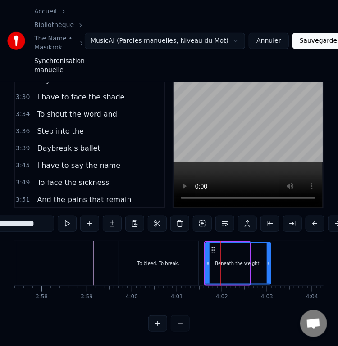
drag, startPoint x: 247, startPoint y: 265, endPoint x: 268, endPoint y: 265, distance: 21.2
click at [268, 265] on div at bounding box center [269, 263] width 4 height 41
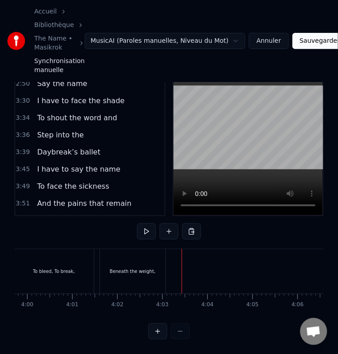
scroll to position [0, 10917]
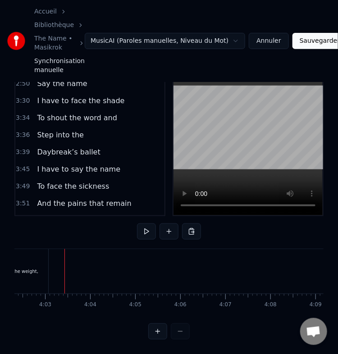
click at [20, 257] on div "Beneath the weight," at bounding box center [15, 271] width 65 height 45
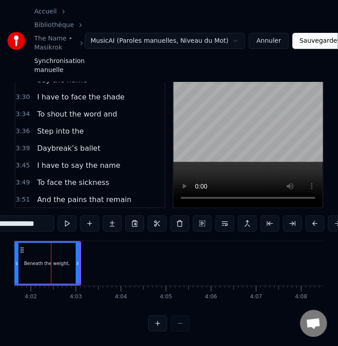
scroll to position [0, 10878]
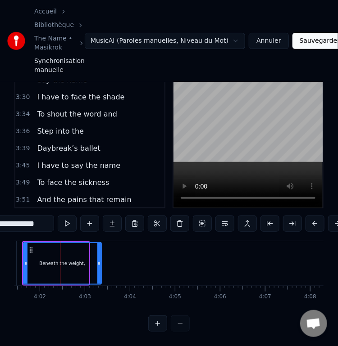
drag, startPoint x: 86, startPoint y: 263, endPoint x: 99, endPoint y: 263, distance: 13.1
click at [99, 263] on div at bounding box center [99, 263] width 4 height 41
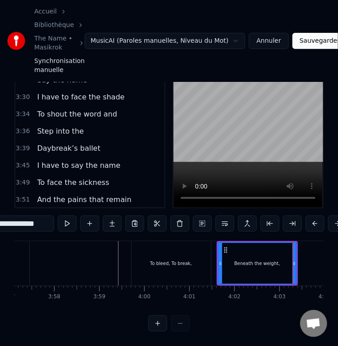
scroll to position [0, 10681]
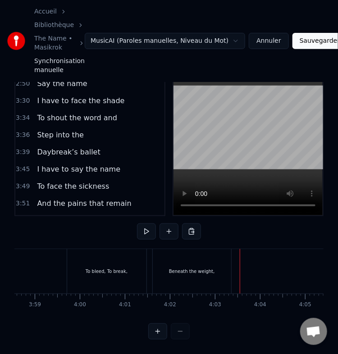
scroll to position [0, 10747]
click at [115, 272] on div "To bleed, To break," at bounding box center [107, 271] width 79 height 45
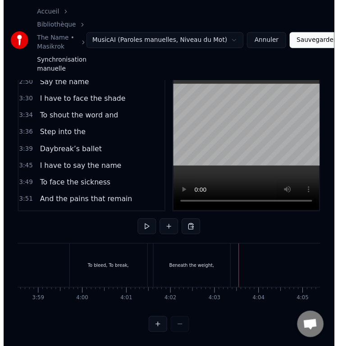
scroll to position [72, 0]
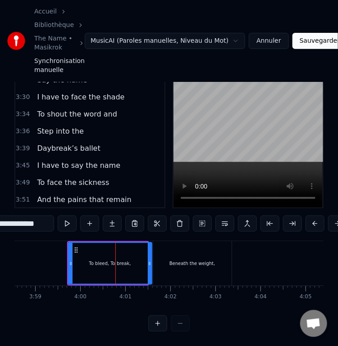
click at [148, 263] on div at bounding box center [150, 263] width 4 height 41
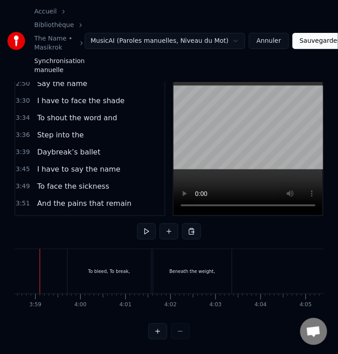
scroll to position [0, 10727]
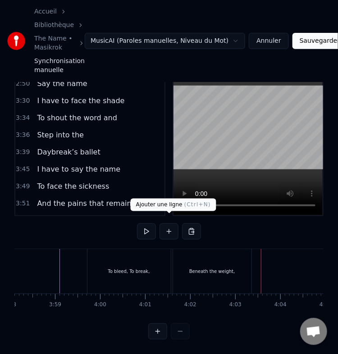
click at [172, 227] on button at bounding box center [168, 231] width 19 height 16
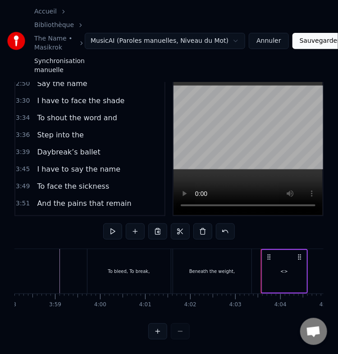
click at [276, 265] on div "<>" at bounding box center [284, 271] width 44 height 43
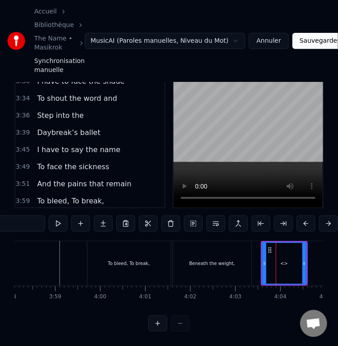
scroll to position [497, 0]
click at [29, 217] on input "**" at bounding box center [11, 224] width 68 height 16
paste input "**********"
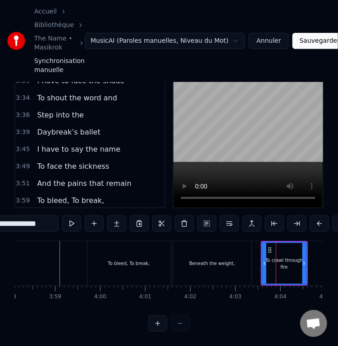
type input "**********"
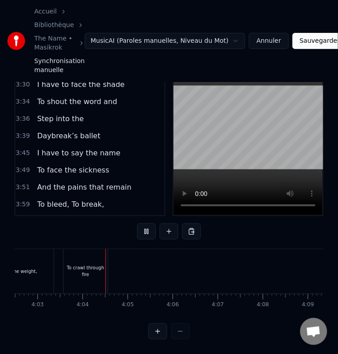
scroll to position [0, 10952]
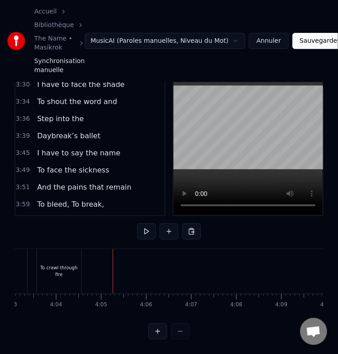
click at [68, 264] on div "To crawl through fire" at bounding box center [59, 271] width 44 height 14
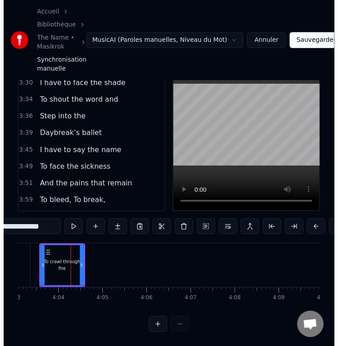
scroll to position [72, 0]
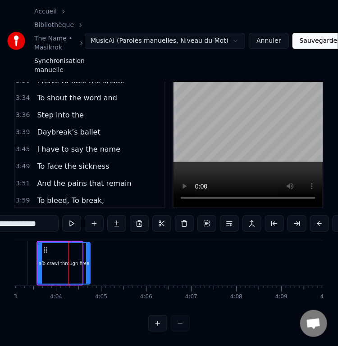
drag, startPoint x: 79, startPoint y: 259, endPoint x: 88, endPoint y: 261, distance: 9.3
click at [88, 261] on div at bounding box center [88, 263] width 4 height 41
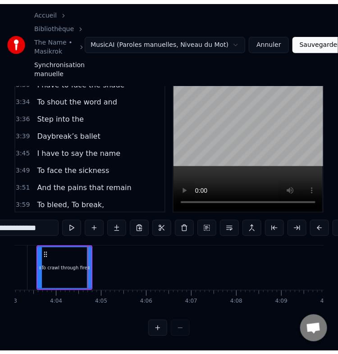
scroll to position [65, 0]
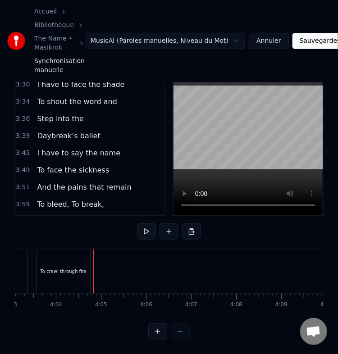
click at [170, 230] on button at bounding box center [168, 231] width 19 height 16
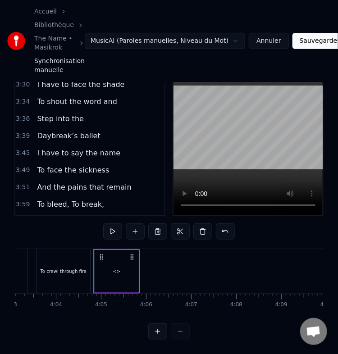
click at [112, 254] on div "<>" at bounding box center [117, 271] width 44 height 43
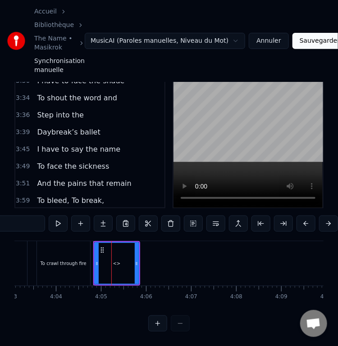
scroll to position [514, 0]
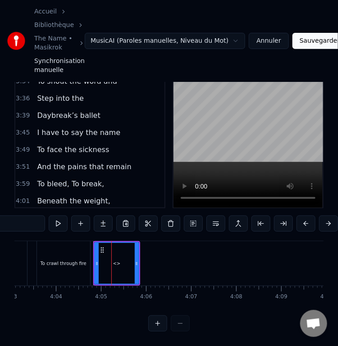
click at [18, 219] on input "**" at bounding box center [11, 224] width 68 height 16
paste input "**********"
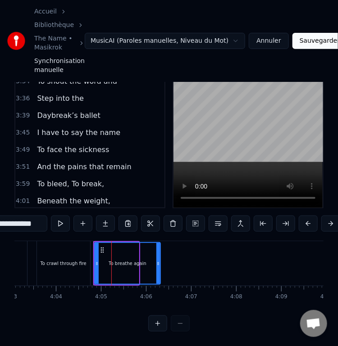
drag, startPoint x: 136, startPoint y: 261, endPoint x: 160, endPoint y: 262, distance: 24.3
click at [160, 262] on div at bounding box center [158, 263] width 4 height 41
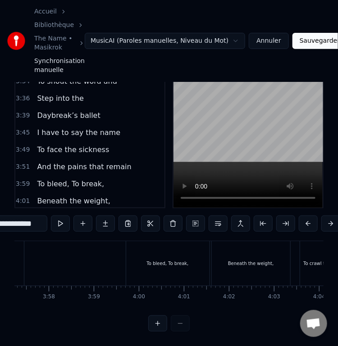
scroll to position [0, 10683]
type input "**********"
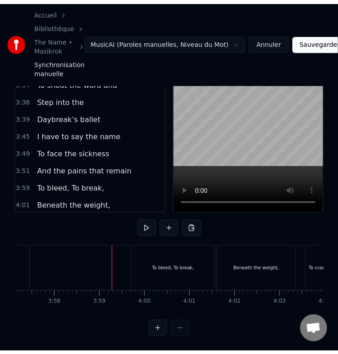
scroll to position [65, 0]
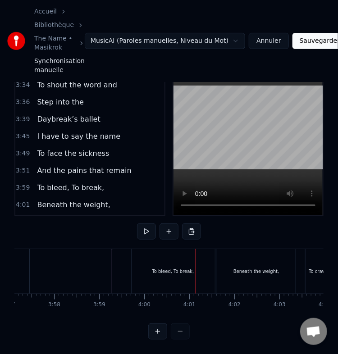
click at [173, 268] on div "To bleed, To break," at bounding box center [173, 271] width 42 height 7
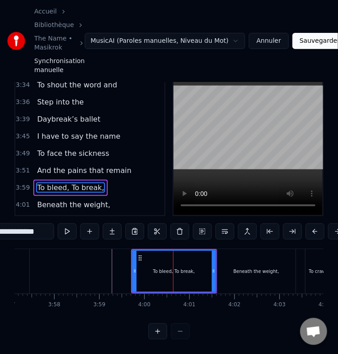
scroll to position [41, 0]
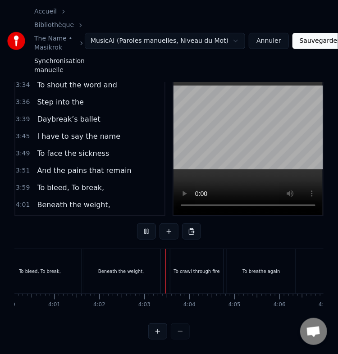
scroll to position [0, 10908]
click at [149, 269] on div "To breathe again" at bounding box center [171, 271] width 68 height 45
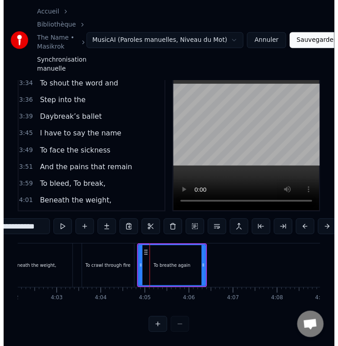
scroll to position [72, 0]
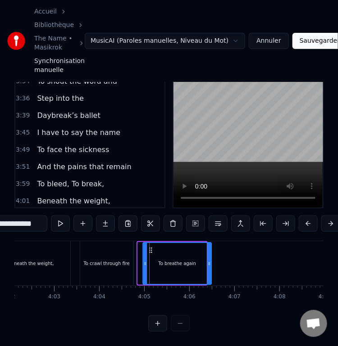
drag, startPoint x: 144, startPoint y: 241, endPoint x: 150, endPoint y: 243, distance: 5.9
click at [150, 247] on icon at bounding box center [150, 250] width 7 height 7
click at [117, 260] on div "To crawl through fire" at bounding box center [106, 263] width 46 height 7
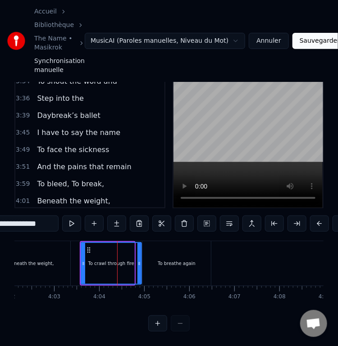
drag, startPoint x: 132, startPoint y: 256, endPoint x: 141, endPoint y: 256, distance: 9.0
click at [141, 260] on icon at bounding box center [139, 263] width 4 height 7
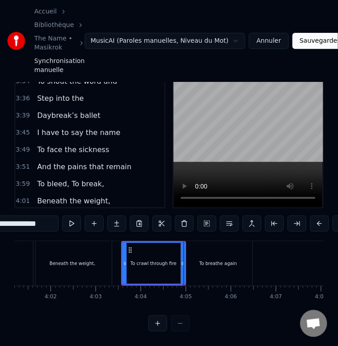
scroll to position [0, 10863]
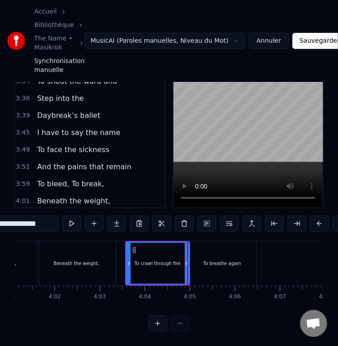
click at [216, 260] on div "To breathe again" at bounding box center [222, 263] width 38 height 7
type input "**********"
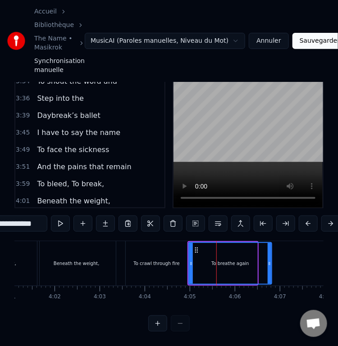
drag, startPoint x: 255, startPoint y: 256, endPoint x: 269, endPoint y: 254, distance: 15.0
click at [269, 260] on icon at bounding box center [270, 263] width 4 height 7
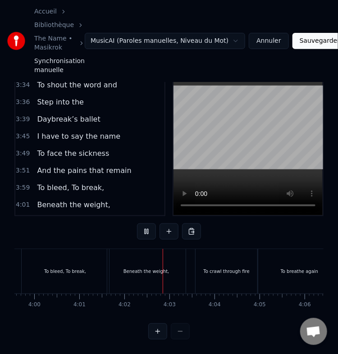
scroll to position [0, 10883]
click at [195, 268] on div "To breathe again" at bounding box center [209, 271] width 83 height 45
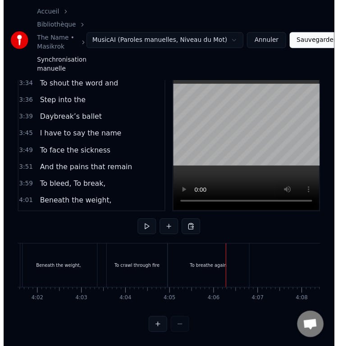
scroll to position [72, 0]
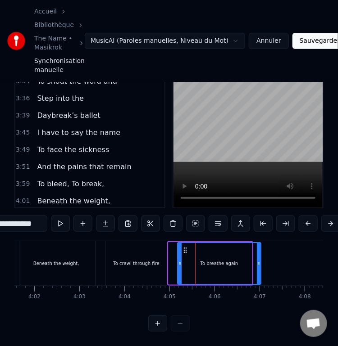
drag, startPoint x: 176, startPoint y: 241, endPoint x: 187, endPoint y: 242, distance: 10.8
click at [187, 247] on icon at bounding box center [185, 250] width 7 height 7
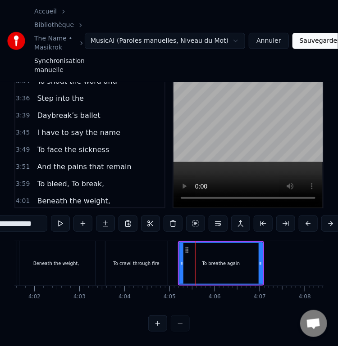
click at [153, 252] on div "To crawl through fire" at bounding box center [136, 263] width 62 height 45
type input "**********"
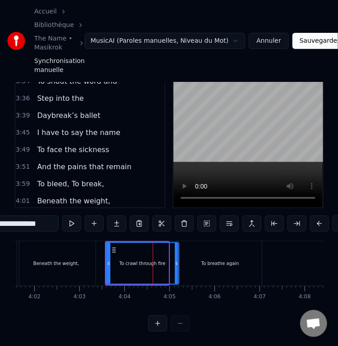
drag, startPoint x: 165, startPoint y: 252, endPoint x: 176, endPoint y: 253, distance: 10.8
click at [176, 260] on icon at bounding box center [177, 263] width 4 height 7
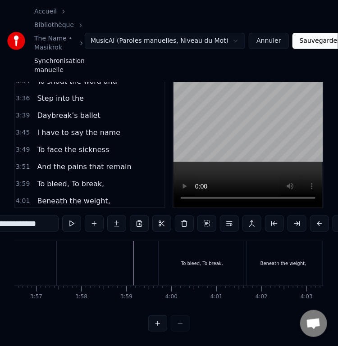
scroll to position [0, 10655]
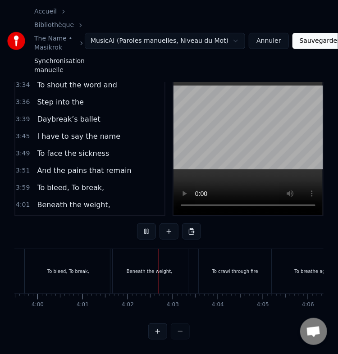
scroll to position [0, 10877]
click at [215, 268] on div "To breathe again" at bounding box center [226, 271] width 38 height 7
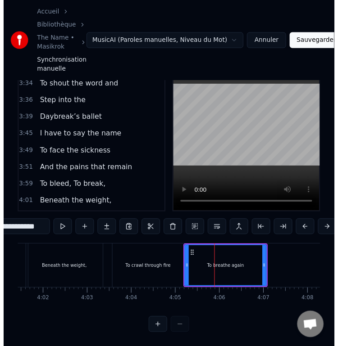
scroll to position [72, 0]
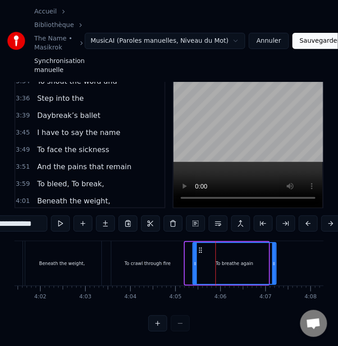
drag, startPoint x: 193, startPoint y: 242, endPoint x: 201, endPoint y: 243, distance: 8.2
click at [201, 247] on icon at bounding box center [200, 250] width 7 height 7
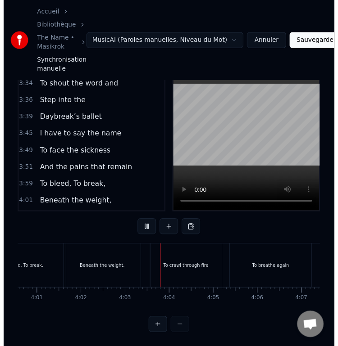
scroll to position [0, 10923]
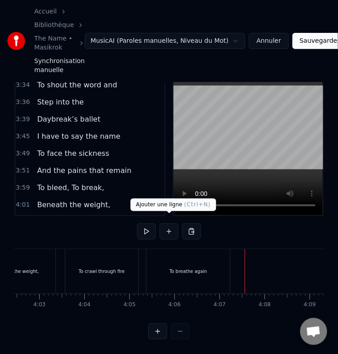
click at [171, 223] on button at bounding box center [168, 231] width 19 height 16
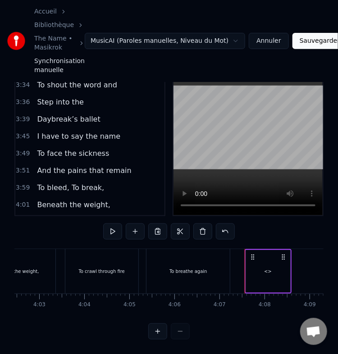
click at [258, 260] on div "<>" at bounding box center [268, 271] width 44 height 43
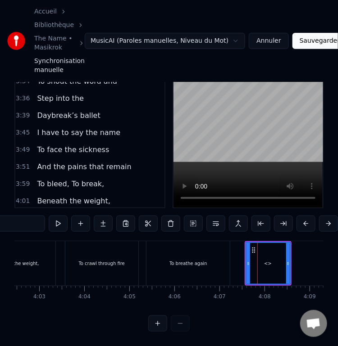
scroll to position [531, 0]
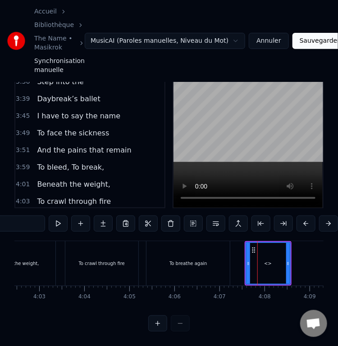
click at [18, 216] on input "**" at bounding box center [11, 224] width 68 height 16
paste input "**********"
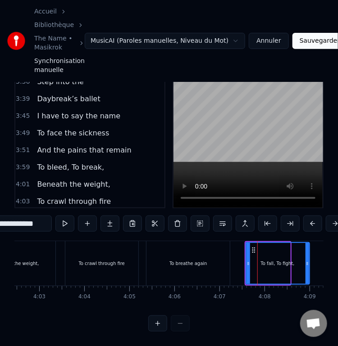
drag, startPoint x: 288, startPoint y: 261, endPoint x: 308, endPoint y: 262, distance: 19.8
click at [308, 262] on div at bounding box center [307, 263] width 4 height 41
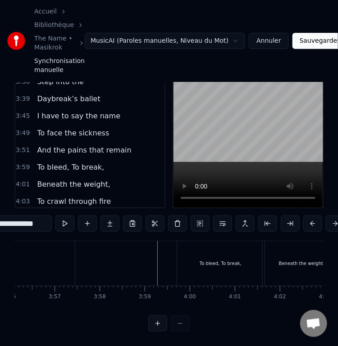
scroll to position [0, 10637]
type input "**********"
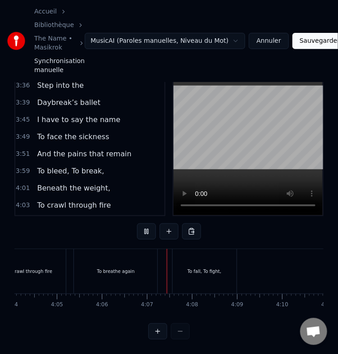
scroll to position [0, 11088]
click at [94, 256] on div "To fall, To fight," at bounding box center [113, 271] width 64 height 45
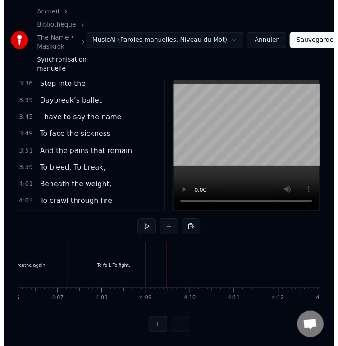
scroll to position [72, 0]
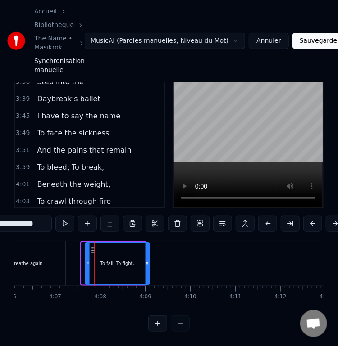
click at [92, 247] on icon at bounding box center [92, 250] width 7 height 7
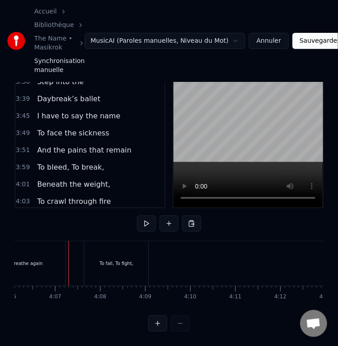
scroll to position [65, 0]
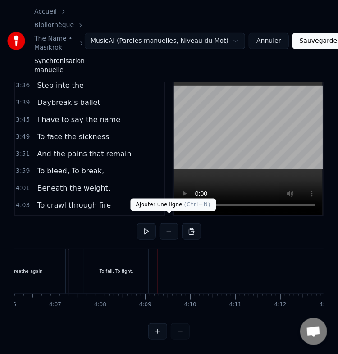
click at [165, 225] on button at bounding box center [168, 231] width 19 height 16
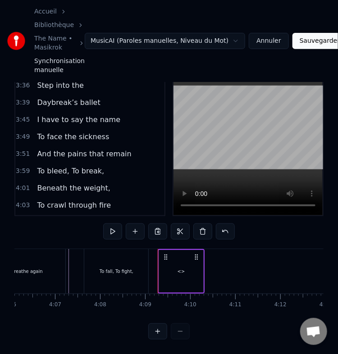
click at [178, 268] on div "<>" at bounding box center [182, 271] width 8 height 7
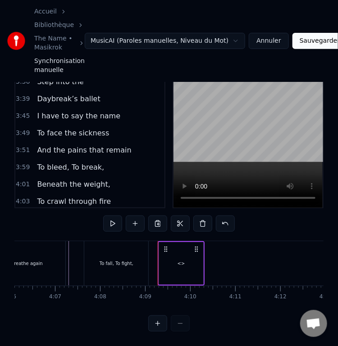
scroll to position [547, 0]
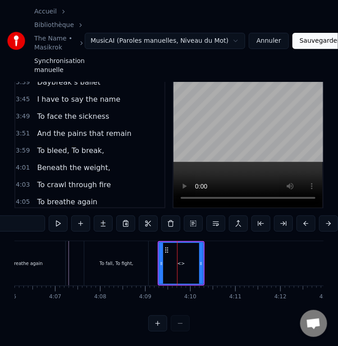
click at [25, 216] on input "**" at bounding box center [11, 224] width 68 height 16
paste input "**********"
drag, startPoint x: 200, startPoint y: 261, endPoint x: 227, endPoint y: 266, distance: 27.0
click at [227, 266] on div at bounding box center [228, 263] width 4 height 41
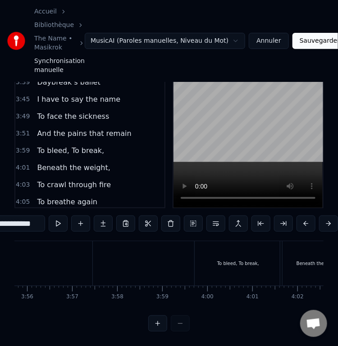
scroll to position [0, 10619]
type input "**********"
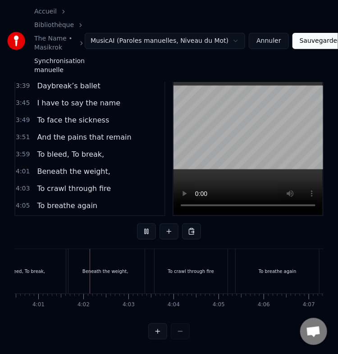
scroll to position [0, 10847]
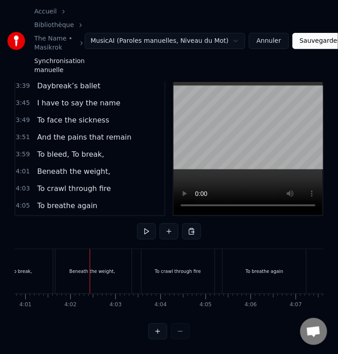
click at [67, 264] on div "Beneath the weight," at bounding box center [92, 271] width 78 height 45
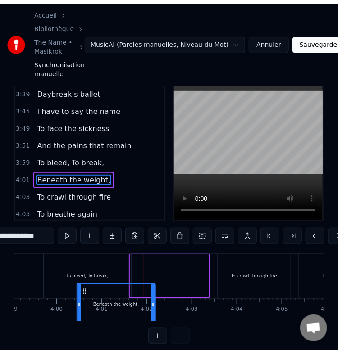
scroll to position [0, 10768]
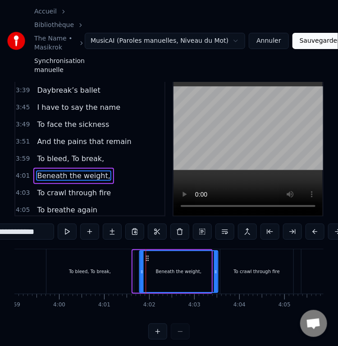
drag, startPoint x: 61, startPoint y: 290, endPoint x: 155, endPoint y: 249, distance: 102.5
click at [155, 249] on div "0:25 There’s something far away 0:33 There’s something that escapes the light o…" at bounding box center [168, 192] width 309 height 297
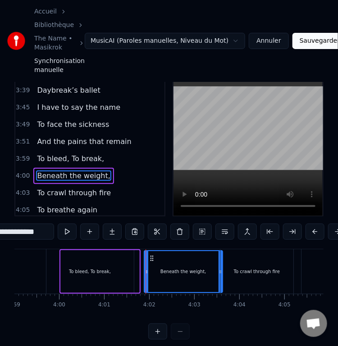
drag, startPoint x: 68, startPoint y: 262, endPoint x: 152, endPoint y: 264, distance: 83.4
click at [152, 262] on icon at bounding box center [151, 258] width 7 height 7
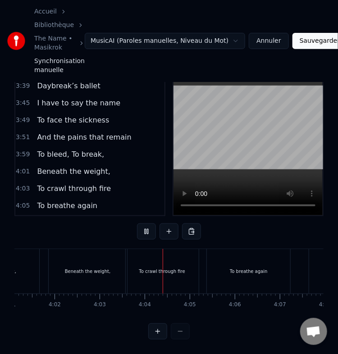
scroll to position [0, 10953]
click at [81, 268] on div "To crawl through fire" at bounding box center [72, 271] width 46 height 7
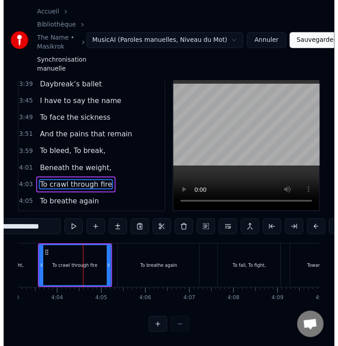
scroll to position [41, 0]
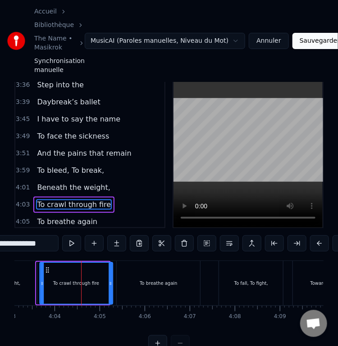
click at [46, 274] on icon at bounding box center [47, 270] width 7 height 7
click at [150, 287] on div "To breathe again" at bounding box center [159, 283] width 38 height 7
type input "**********"
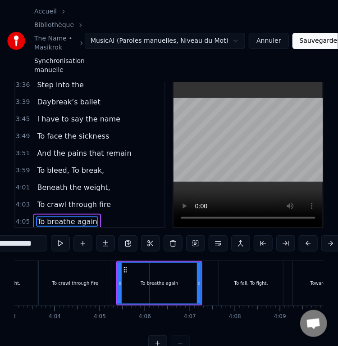
scroll to position [58, 0]
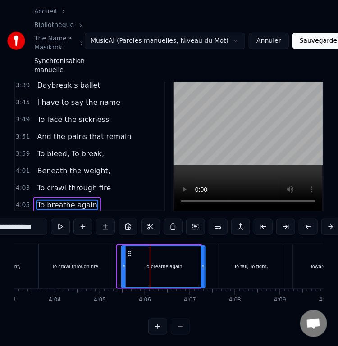
click at [128, 254] on circle at bounding box center [128, 254] width 0 height 0
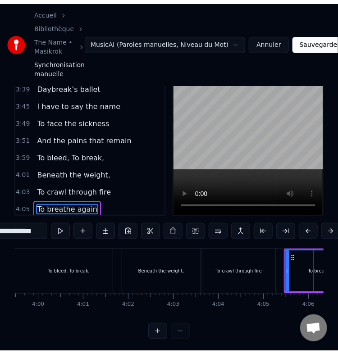
scroll to position [0, 10697]
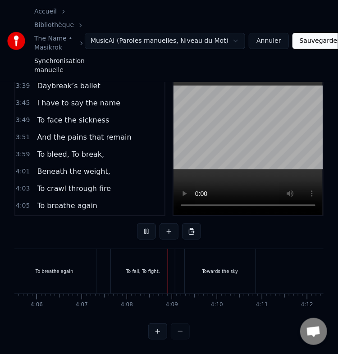
scroll to position [0, 11153]
click at [112, 265] on div "Towards the sky" at bounding box center [128, 271] width 71 height 45
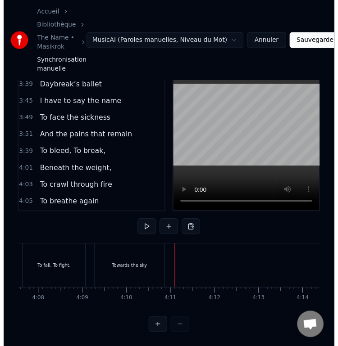
scroll to position [72, 0]
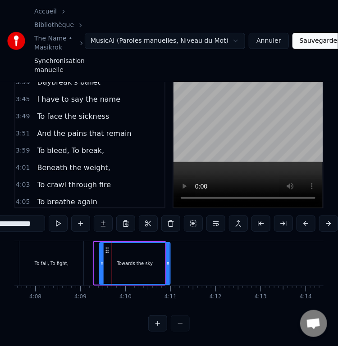
drag, startPoint x: 101, startPoint y: 241, endPoint x: 107, endPoint y: 242, distance: 5.6
click at [107, 247] on icon at bounding box center [107, 250] width 7 height 7
click at [69, 255] on div "To fall, To fight," at bounding box center [51, 263] width 64 height 45
type input "**********"
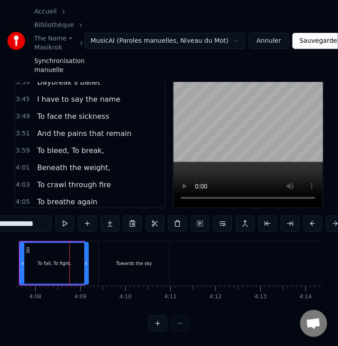
drag, startPoint x: 82, startPoint y: 254, endPoint x: 88, endPoint y: 255, distance: 5.6
click at [88, 260] on icon at bounding box center [86, 263] width 4 height 7
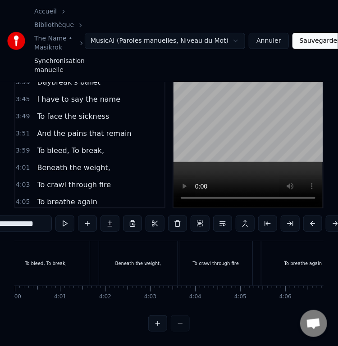
scroll to position [0, 10803]
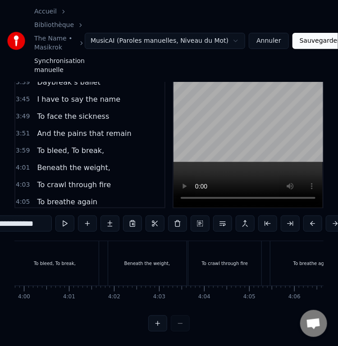
click at [100, 254] on div "To bleed, To break," at bounding box center [56, 263] width 90 height 45
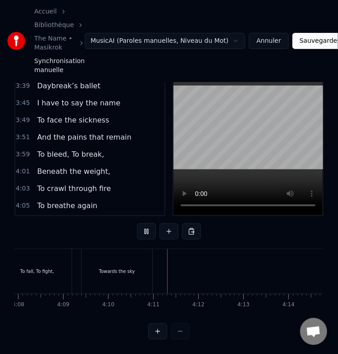
scroll to position [0, 11262]
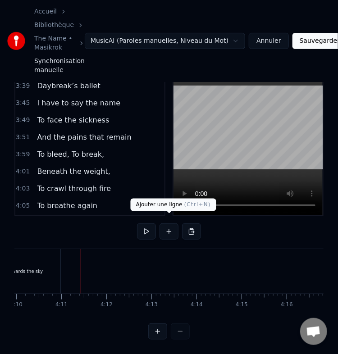
click at [161, 226] on button at bounding box center [168, 231] width 19 height 16
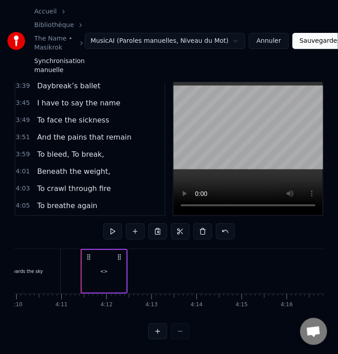
click at [116, 264] on div "<>" at bounding box center [104, 271] width 44 height 43
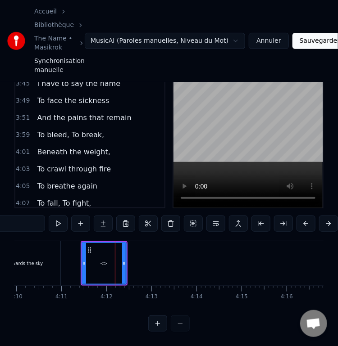
scroll to position [564, 0]
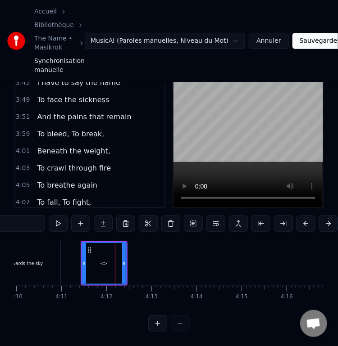
click at [23, 216] on input "**" at bounding box center [11, 224] width 68 height 16
paste input "**********"
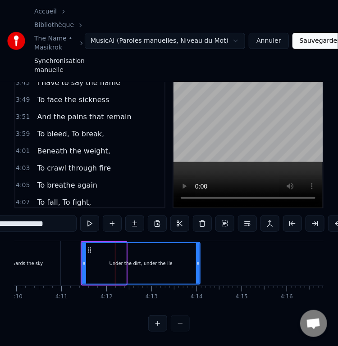
drag, startPoint x: 124, startPoint y: 258, endPoint x: 198, endPoint y: 260, distance: 73.9
click at [198, 260] on div at bounding box center [198, 263] width 4 height 41
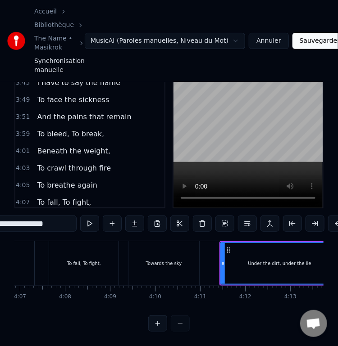
scroll to position [0, 11120]
type input "**********"
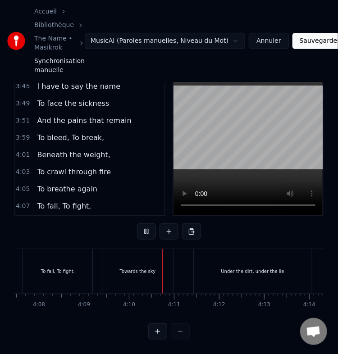
scroll to position [0, 11239]
click at [209, 264] on div "Under the dirt, under the lie" at bounding box center [163, 271] width 118 height 45
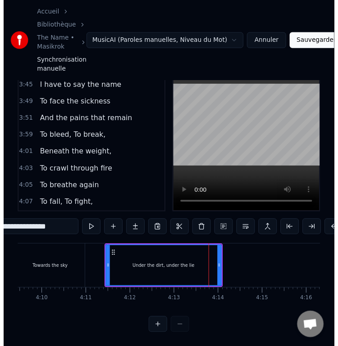
scroll to position [72, 0]
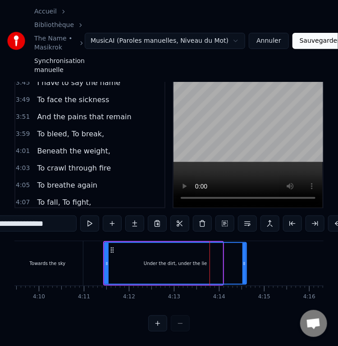
drag, startPoint x: 220, startPoint y: 264, endPoint x: 246, endPoint y: 260, distance: 26.0
click at [246, 260] on div at bounding box center [244, 263] width 4 height 41
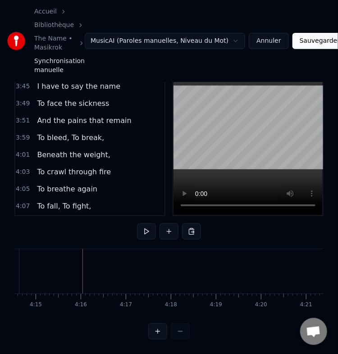
scroll to position [0, 11340]
click at [105, 267] on div "Under the dirt, under the lie" at bounding box center [75, 271] width 144 height 45
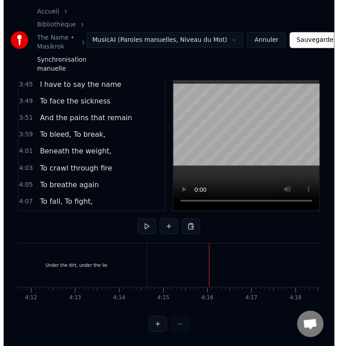
scroll to position [72, 0]
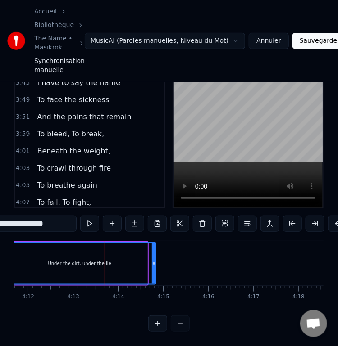
drag, startPoint x: 145, startPoint y: 264, endPoint x: 154, endPoint y: 264, distance: 8.6
click at [154, 264] on div at bounding box center [154, 263] width 4 height 41
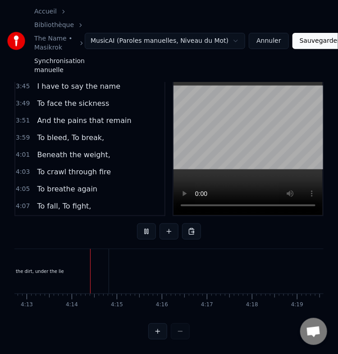
scroll to position [0, 11399]
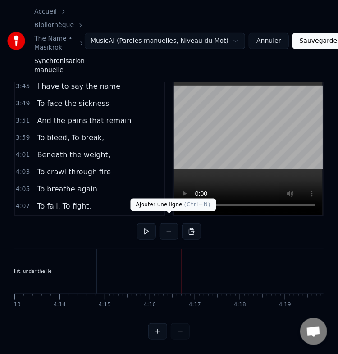
click at [168, 225] on button at bounding box center [168, 231] width 19 height 16
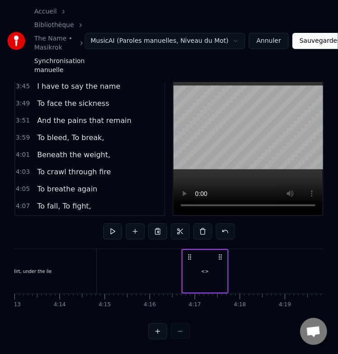
click at [205, 268] on div "<>" at bounding box center [205, 271] width 8 height 7
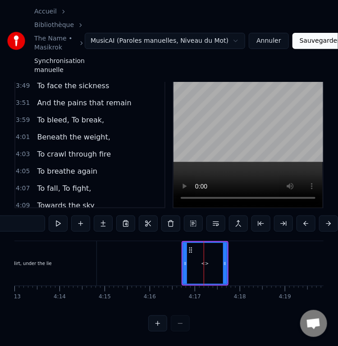
scroll to position [580, 0]
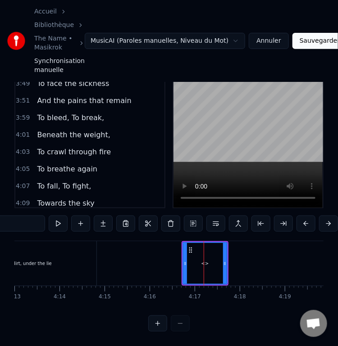
click at [23, 222] on input "**" at bounding box center [11, 224] width 68 height 16
paste input "**********"
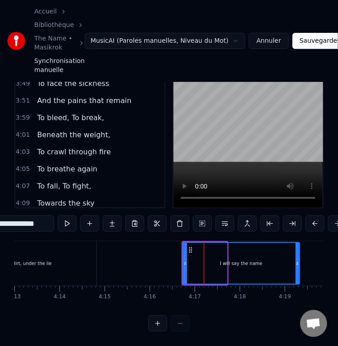
drag, startPoint x: 223, startPoint y: 260, endPoint x: 299, endPoint y: 267, distance: 76.4
click at [299, 267] on div at bounding box center [298, 263] width 4 height 41
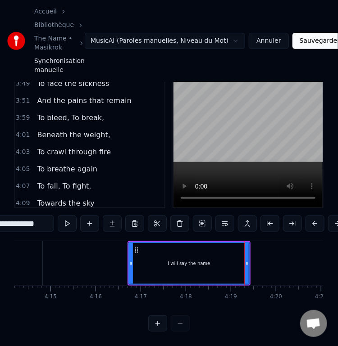
scroll to position [0, 11437]
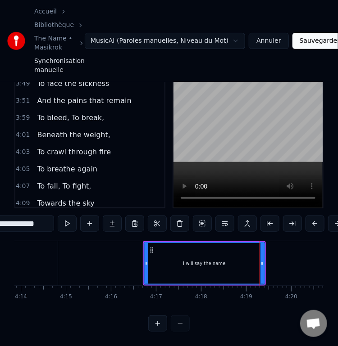
type input "**********"
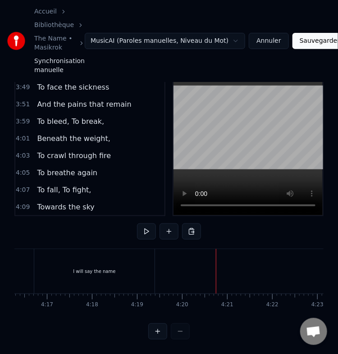
scroll to position [0, 11546]
click at [105, 268] on div "I will say the name" at bounding box center [94, 271] width 42 height 7
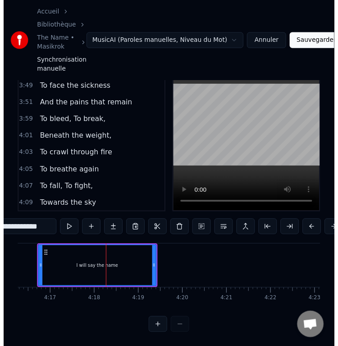
scroll to position [72, 0]
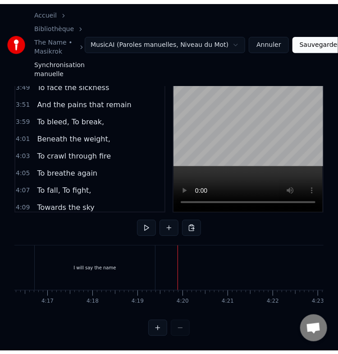
scroll to position [65, 0]
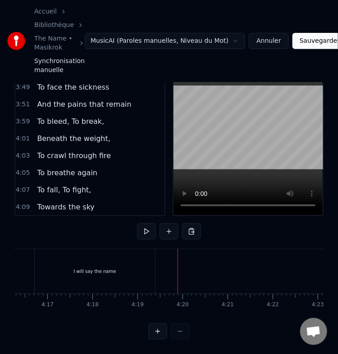
click at [127, 261] on div "I will say the name" at bounding box center [95, 271] width 120 height 45
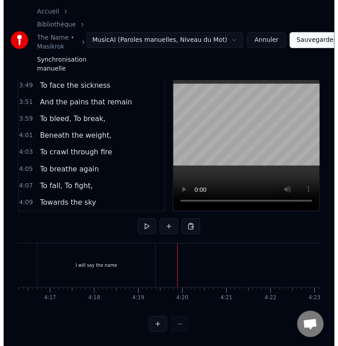
scroll to position [72, 0]
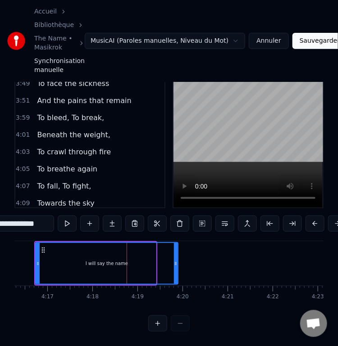
drag, startPoint x: 153, startPoint y: 254, endPoint x: 175, endPoint y: 255, distance: 22.1
click at [175, 260] on icon at bounding box center [176, 263] width 4 height 7
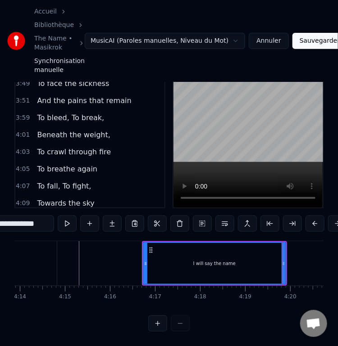
scroll to position [0, 11429]
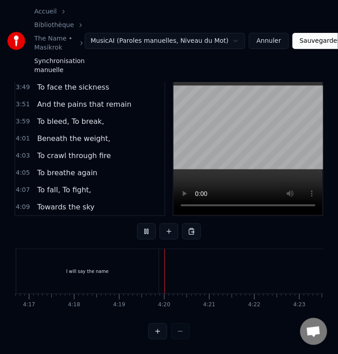
scroll to position [0, 11655]
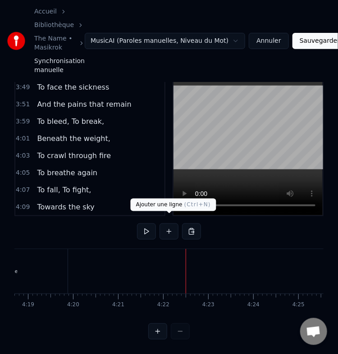
click at [164, 223] on button at bounding box center [168, 231] width 19 height 16
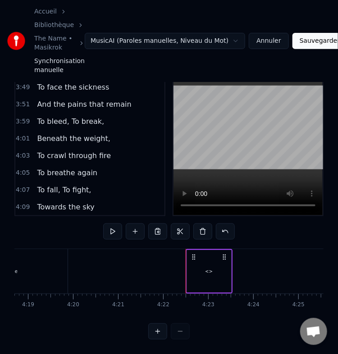
click at [210, 257] on div "<>" at bounding box center [209, 271] width 44 height 43
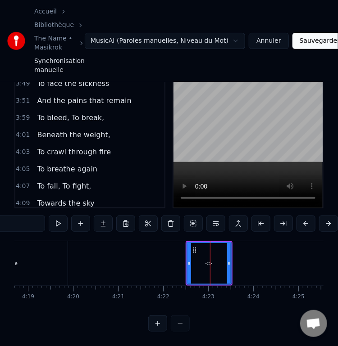
scroll to position [597, 0]
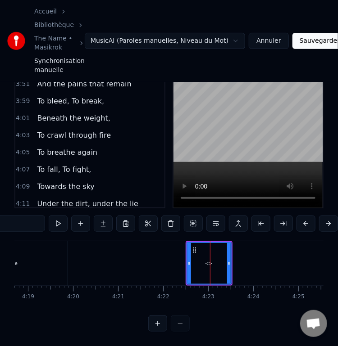
click at [30, 220] on input "**" at bounding box center [11, 224] width 68 height 16
paste input "**********"
click at [43, 233] on span "<>Say the name" at bounding box center [68, 238] width 64 height 10
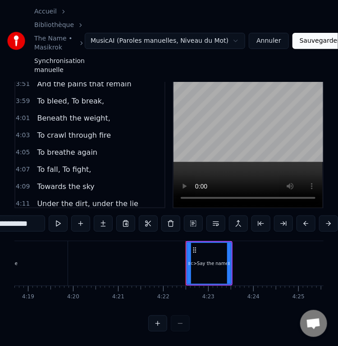
click at [16, 216] on input "**********" at bounding box center [11, 224] width 68 height 16
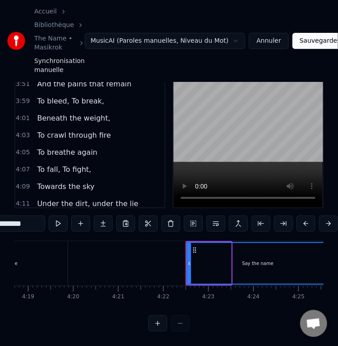
drag, startPoint x: 227, startPoint y: 259, endPoint x: 326, endPoint y: 263, distance: 98.8
click at [326, 263] on div "Accueil Bibliothèque The Name • Masikrok Synchronisation manuelle MusicAI (Paro…" at bounding box center [169, 135] width 338 height 393
type input "**********"
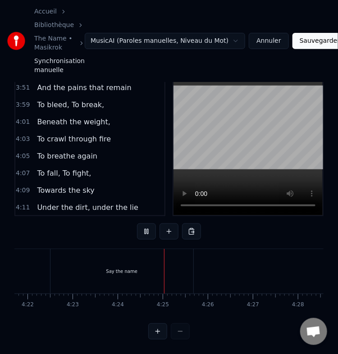
scroll to position [0, 11883]
click at [58, 260] on div "Say the name" at bounding box center [29, 271] width 143 height 45
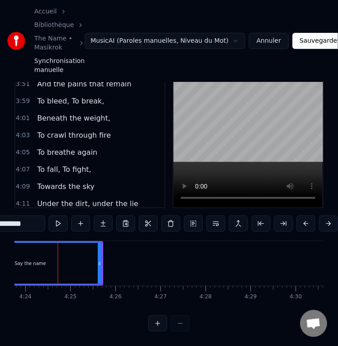
scroll to position [0, 11881]
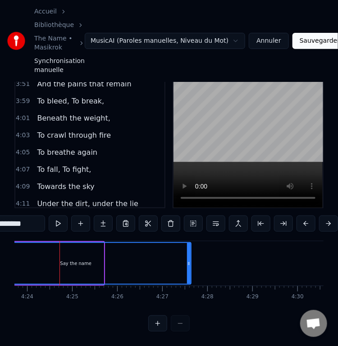
drag, startPoint x: 102, startPoint y: 261, endPoint x: 189, endPoint y: 260, distance: 87.4
click at [189, 260] on div at bounding box center [189, 263] width 4 height 41
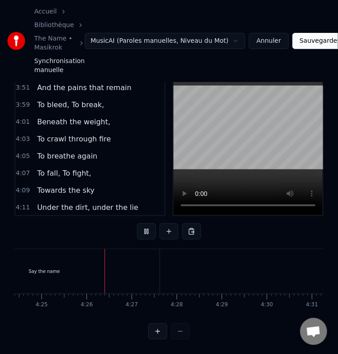
scroll to position [0, 11937]
click at [120, 269] on div "Say the name" at bounding box center [19, 271] width 230 height 45
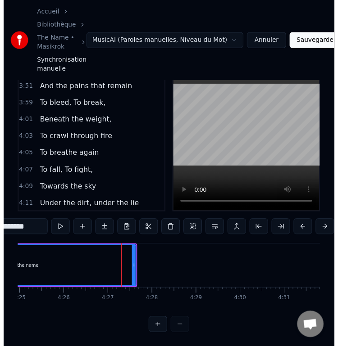
scroll to position [72, 0]
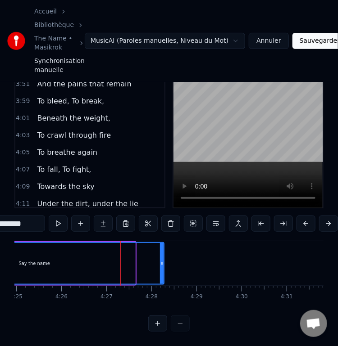
drag, startPoint x: 132, startPoint y: 260, endPoint x: 161, endPoint y: 260, distance: 28.8
click at [161, 260] on div at bounding box center [162, 263] width 4 height 41
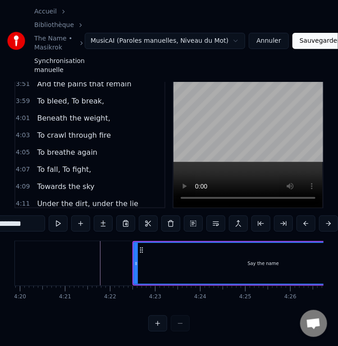
scroll to position [0, 11704]
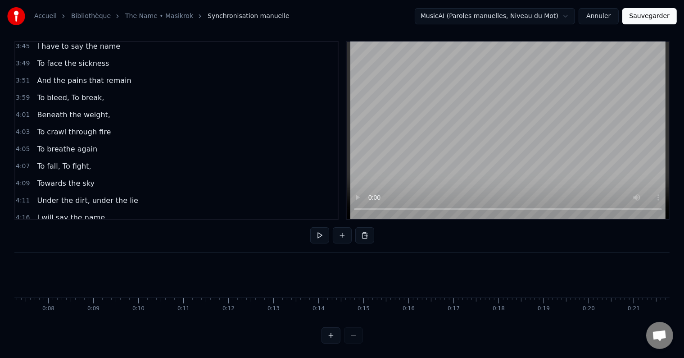
scroll to position [0, 0]
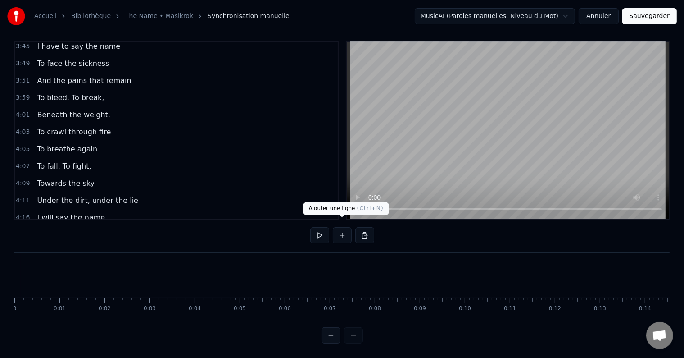
click at [342, 232] on button at bounding box center [342, 235] width 19 height 16
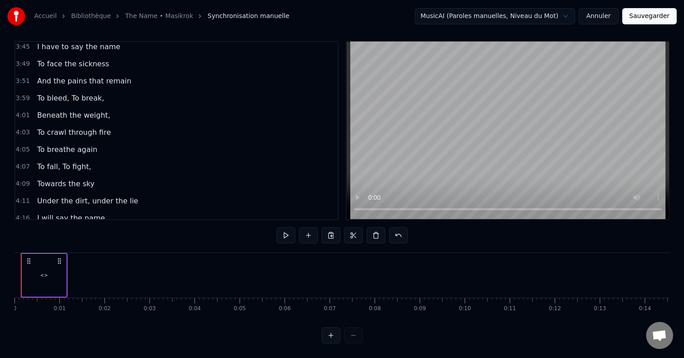
click at [51, 273] on div "<>" at bounding box center [44, 275] width 44 height 43
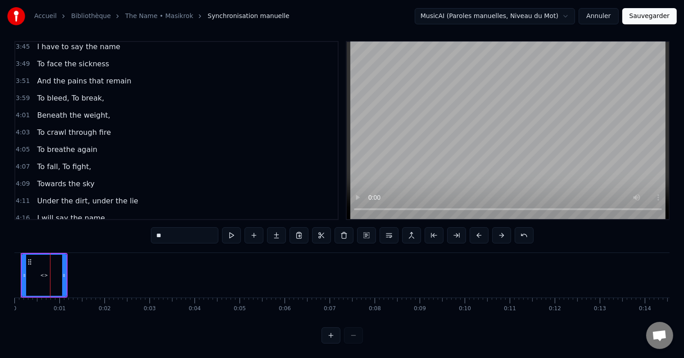
scroll to position [4, 0]
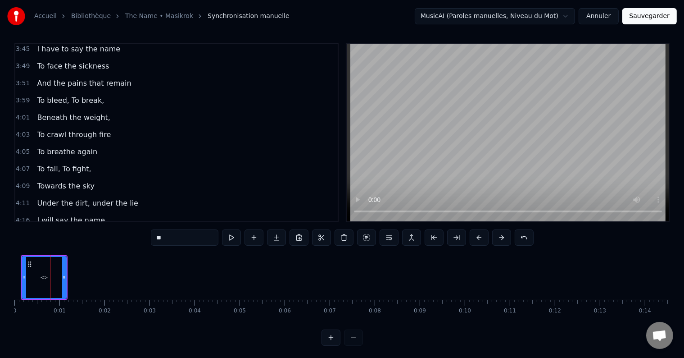
drag, startPoint x: 177, startPoint y: 240, endPoint x: 143, endPoint y: 244, distance: 33.6
click at [143, 244] on div "0:00 <> 0:25 There’s something far away 0:33 There’s something that escapes the…" at bounding box center [342, 194] width 656 height 302
type input "*"
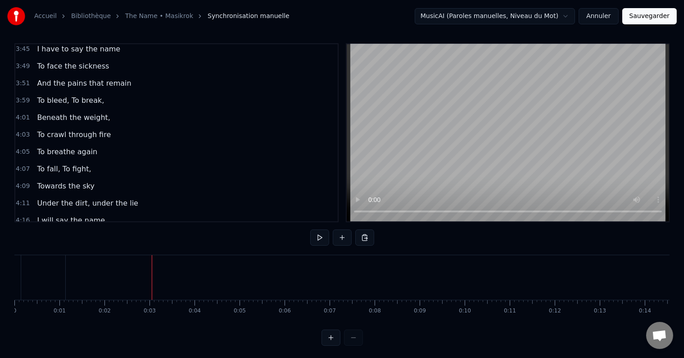
click at [55, 273] on div at bounding box center [43, 277] width 44 height 45
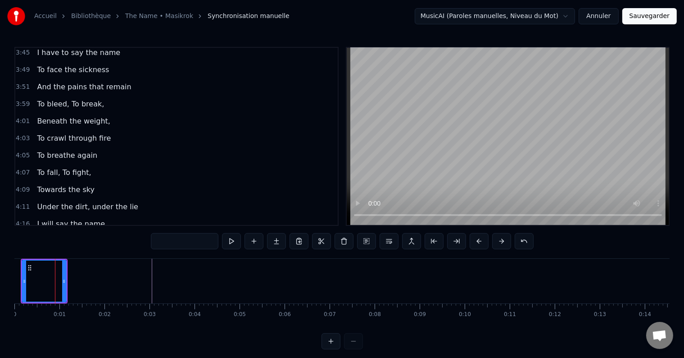
scroll to position [566, 0]
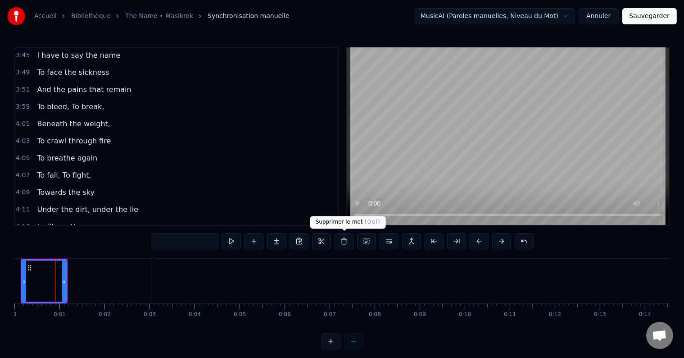
click at [349, 242] on button at bounding box center [344, 241] width 19 height 16
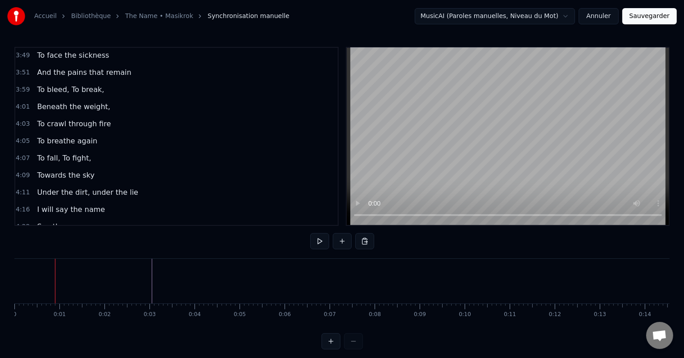
scroll to position [549, 0]
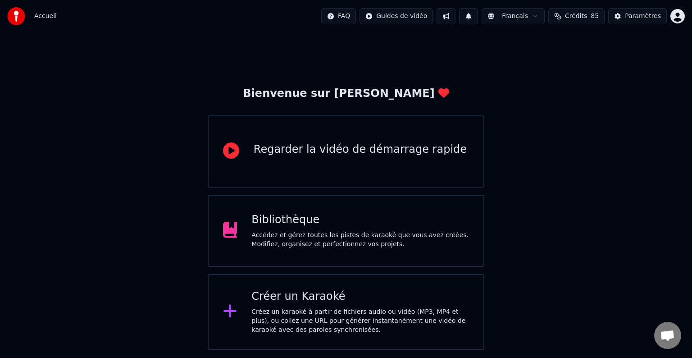
click at [352, 234] on div "Accédez et gérez toutes les pistes de karaoké que vous avez créées. Modifiez, o…" at bounding box center [360, 240] width 218 height 18
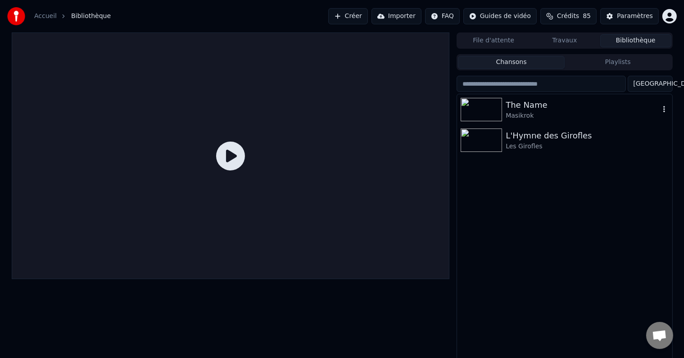
click at [499, 108] on img at bounding box center [481, 109] width 41 height 23
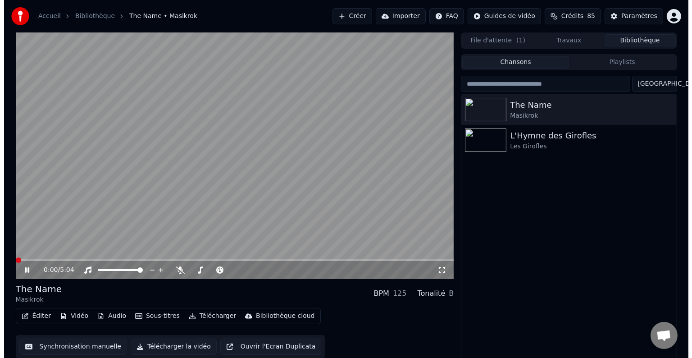
scroll to position [4, 0]
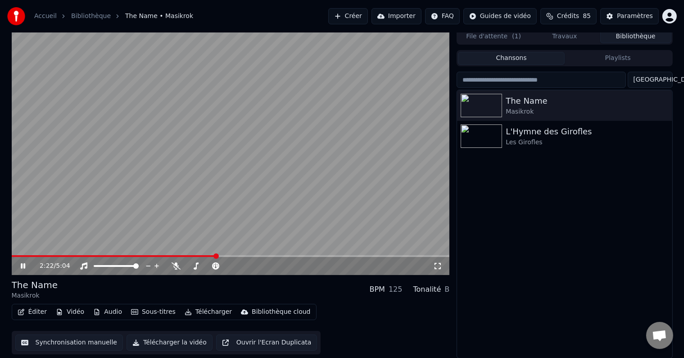
click at [216, 256] on span at bounding box center [231, 256] width 438 height 2
click at [24, 269] on div "2:28 / 5:04" at bounding box center [230, 265] width 431 height 9
click at [23, 267] on icon at bounding box center [23, 265] width 5 height 5
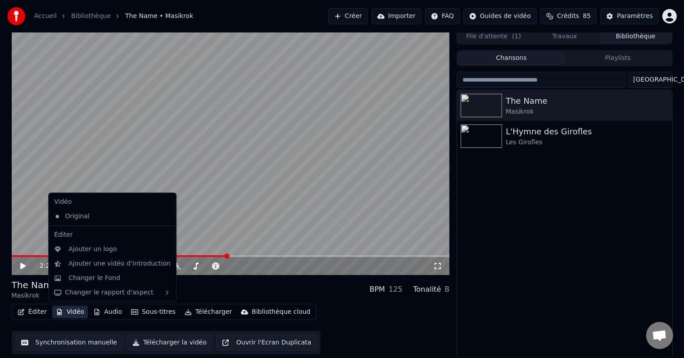
click at [67, 311] on button "Vidéo" at bounding box center [70, 311] width 36 height 13
click at [80, 276] on div "Changer le Fond" at bounding box center [94, 277] width 52 height 9
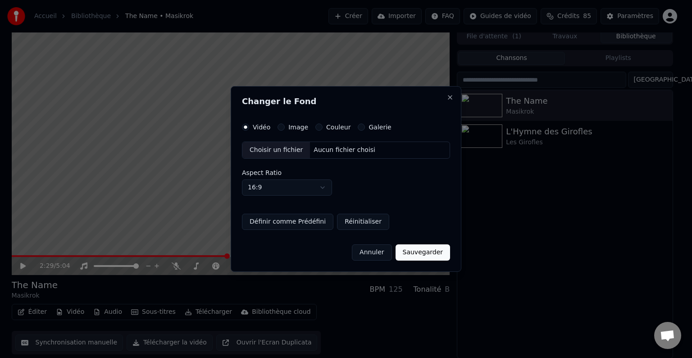
click at [279, 127] on button "Image" at bounding box center [281, 126] width 7 height 7
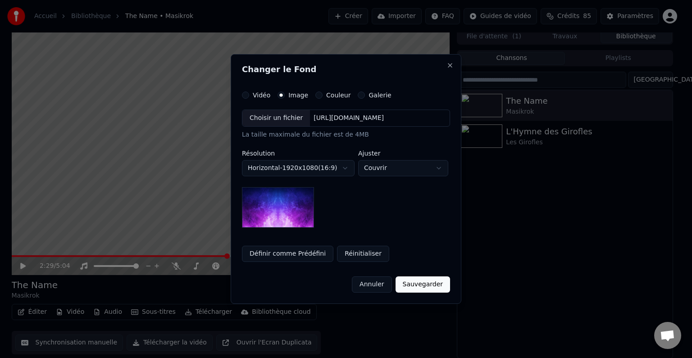
click at [286, 214] on img at bounding box center [278, 207] width 72 height 41
click at [351, 121] on div "[URL][DOMAIN_NAME]" at bounding box center [348, 118] width 77 height 9
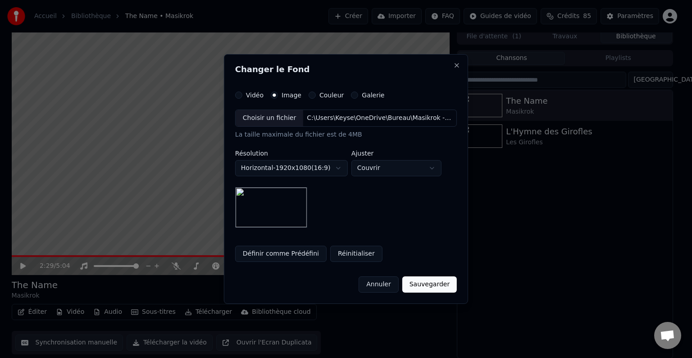
click at [430, 286] on button "Sauvegarder" at bounding box center [429, 284] width 55 height 16
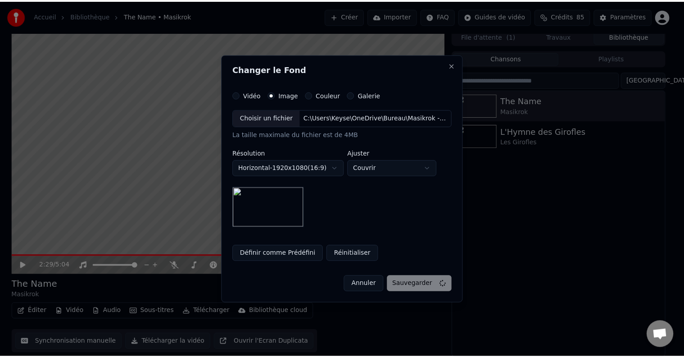
scroll to position [0, 0]
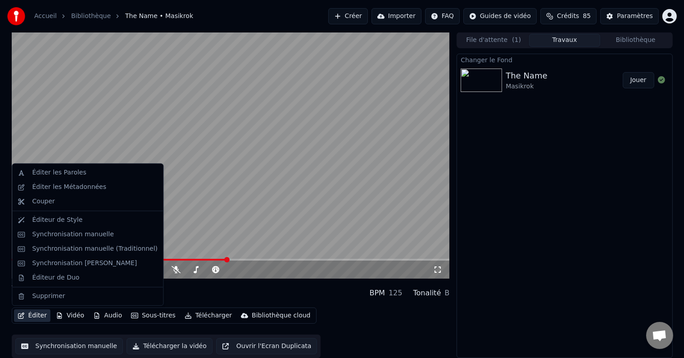
click at [27, 319] on button "Éditer" at bounding box center [32, 315] width 36 height 13
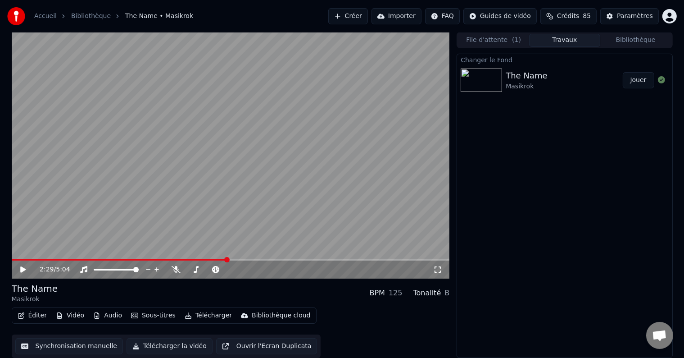
click at [488, 82] on img at bounding box center [481, 79] width 41 height 23
click at [81, 347] on button "Synchronisation manuelle" at bounding box center [69, 346] width 108 height 16
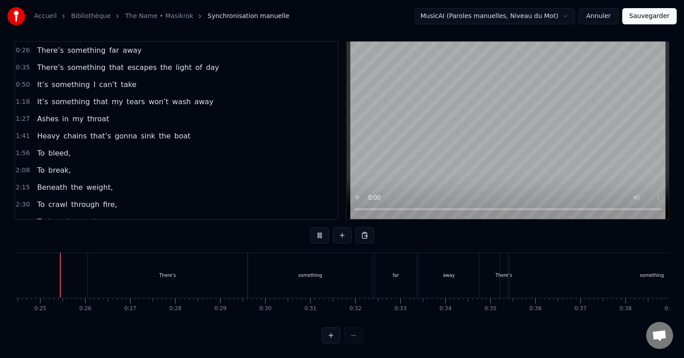
scroll to position [14, 0]
click at [218, 274] on div "There’s" at bounding box center [167, 275] width 159 height 45
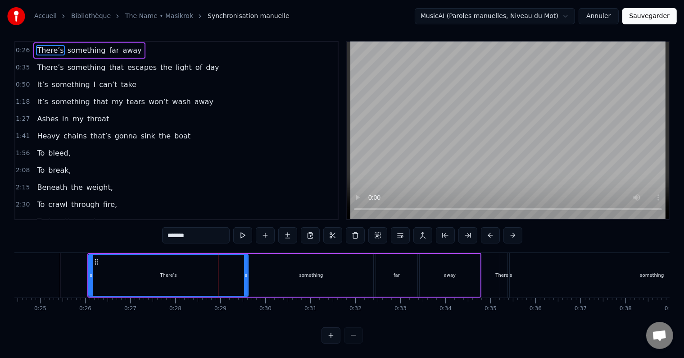
scroll to position [0, 0]
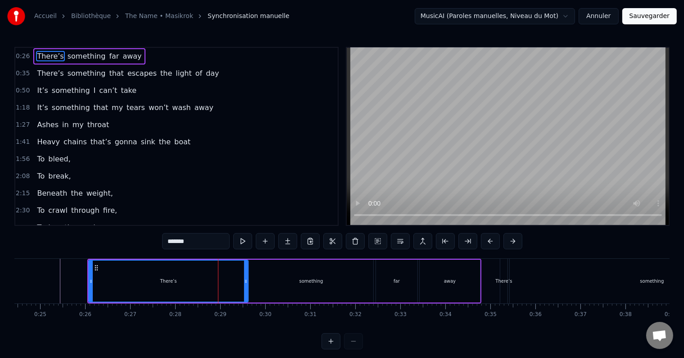
drag, startPoint x: 301, startPoint y: 289, endPoint x: 269, endPoint y: 289, distance: 32.0
click at [269, 289] on div "something" at bounding box center [311, 281] width 124 height 43
type input "*********"
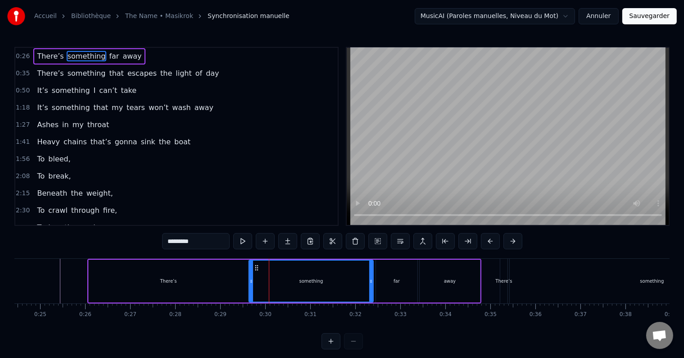
click at [269, 289] on div "something" at bounding box center [311, 280] width 123 height 41
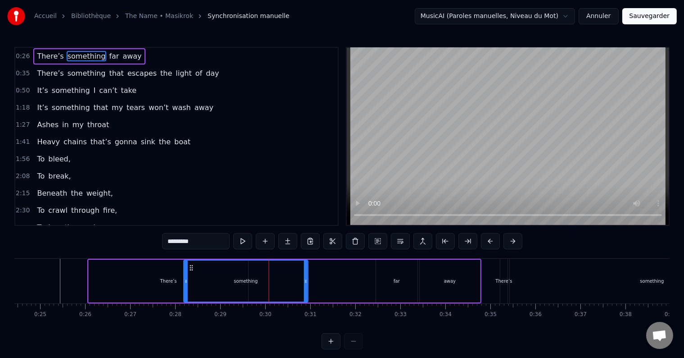
drag, startPoint x: 255, startPoint y: 268, endPoint x: 189, endPoint y: 269, distance: 65.8
click at [189, 269] on icon at bounding box center [191, 267] width 7 height 7
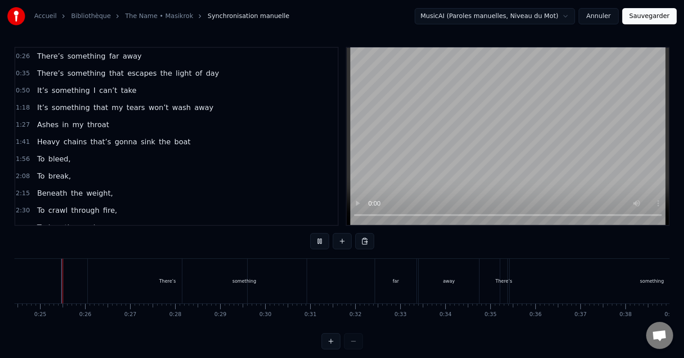
scroll to position [14, 0]
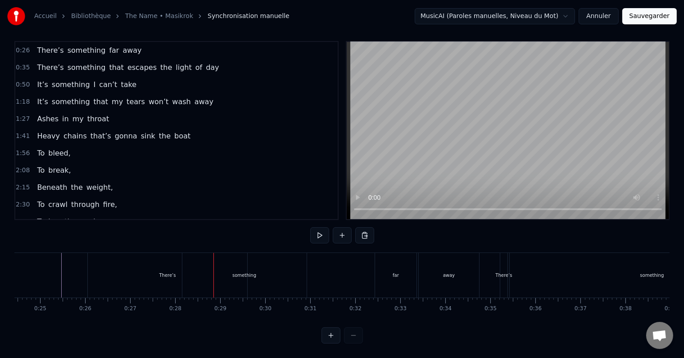
click at [232, 271] on div "something" at bounding box center [244, 275] width 124 height 45
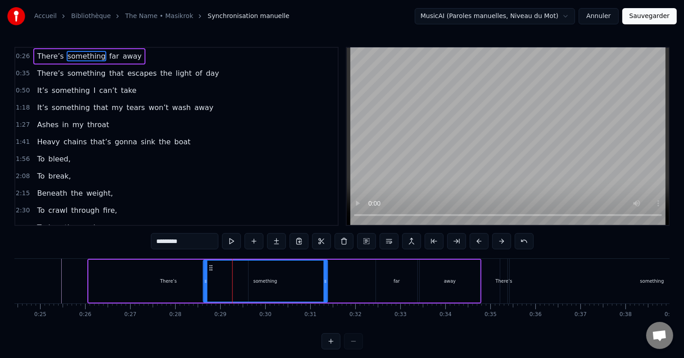
drag, startPoint x: 189, startPoint y: 268, endPoint x: 219, endPoint y: 267, distance: 29.3
click at [214, 267] on icon at bounding box center [210, 267] width 7 height 7
click at [122, 51] on span "away" at bounding box center [132, 56] width 21 height 10
type input "****"
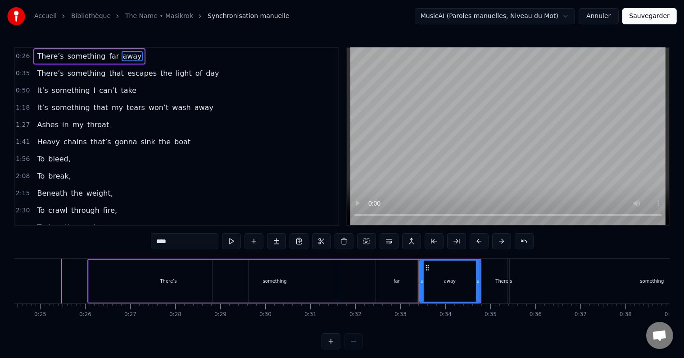
drag, startPoint x: 137, startPoint y: 58, endPoint x: 51, endPoint y: 52, distance: 85.8
click at [51, 52] on div "0:26 There’s something far away" at bounding box center [176, 56] width 323 height 17
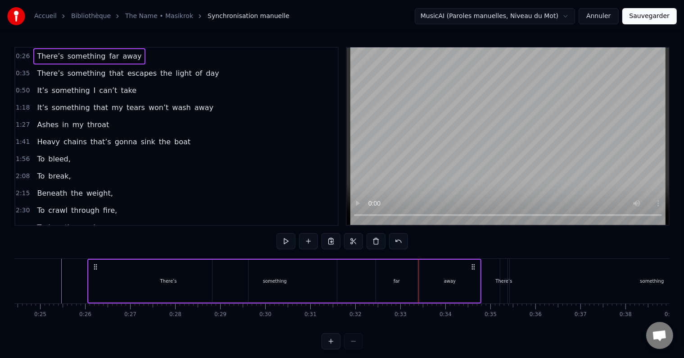
drag, startPoint x: 51, startPoint y: 52, endPoint x: 142, endPoint y: 57, distance: 91.1
click at [142, 57] on div "0:26 There’s something far away" at bounding box center [176, 56] width 323 height 17
click at [331, 349] on button at bounding box center [331, 341] width 19 height 16
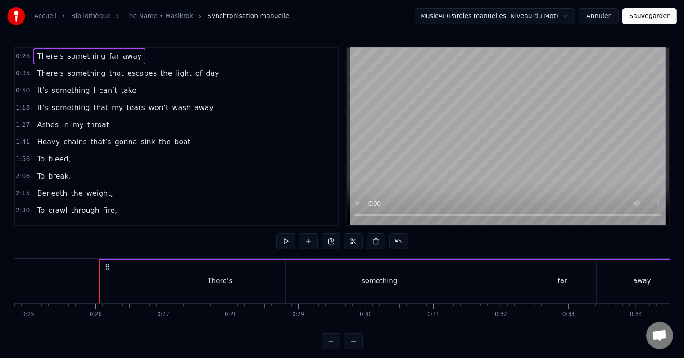
scroll to position [0, 1715]
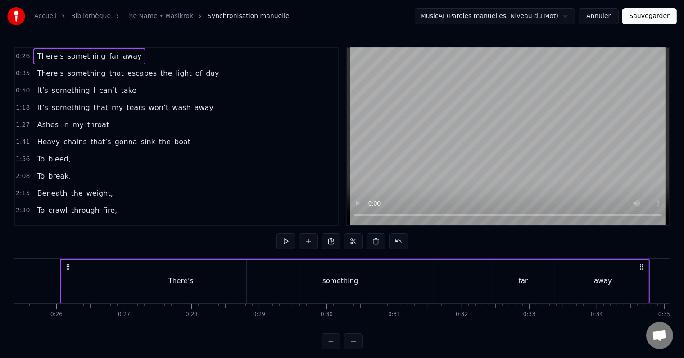
click at [350, 349] on button at bounding box center [353, 341] width 19 height 16
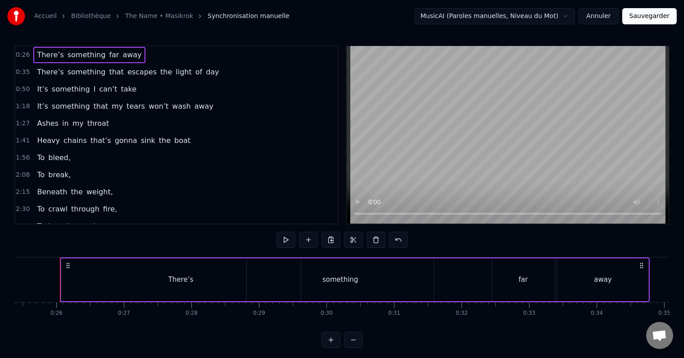
click at [350, 348] on div at bounding box center [342, 340] width 41 height 16
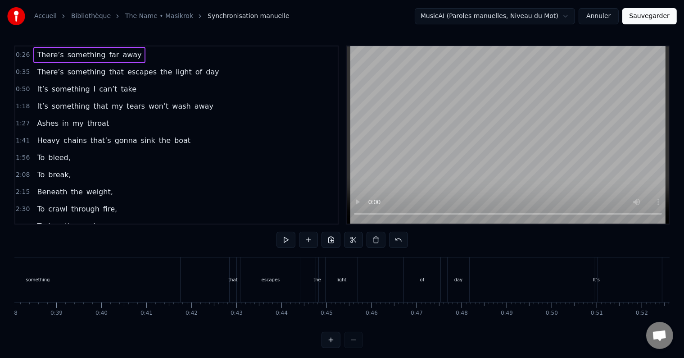
scroll to position [3, 0]
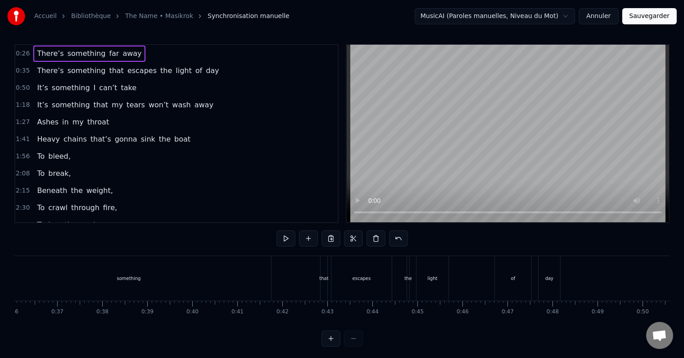
click at [350, 346] on div at bounding box center [342, 338] width 41 height 16
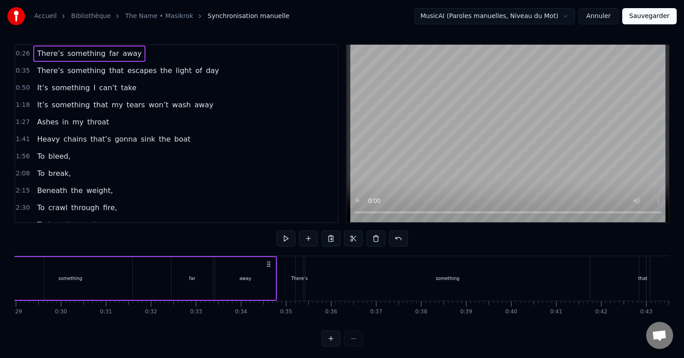
click at [350, 346] on div at bounding box center [342, 338] width 41 height 16
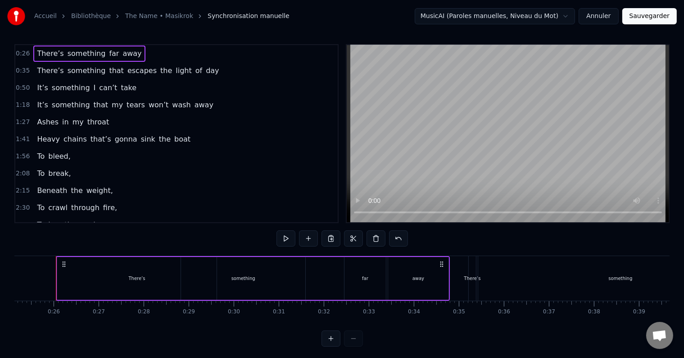
scroll to position [0, 1128]
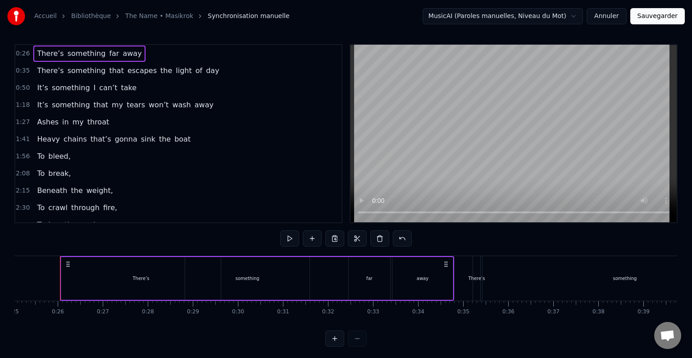
click at [512, 13] on html "Accueil Bibliothèque The Name • Masikrok Synchronisation manuelle MusicAI (Paro…" at bounding box center [346, 179] width 692 height 364
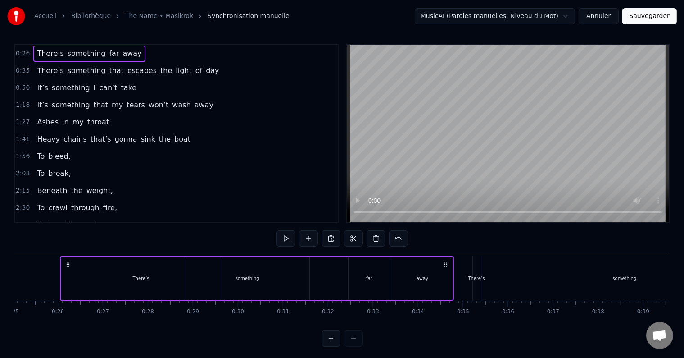
click at [573, 16] on html "Accueil Bibliothèque The Name • Masikrok Synchronisation manuelle MusicAI (Paro…" at bounding box center [342, 179] width 684 height 364
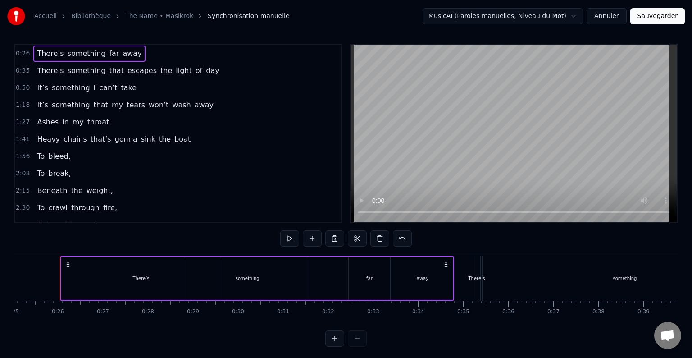
click at [573, 16] on html "Accueil Bibliothèque The Name • Masikrok Synchronisation manuelle MusicAI (Paro…" at bounding box center [346, 179] width 692 height 364
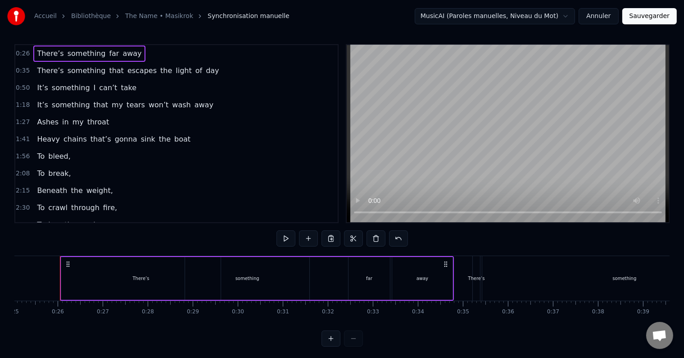
click at [520, 21] on html "Accueil Bibliothèque The Name • Masikrok Synchronisation manuelle MusicAI (Paro…" at bounding box center [342, 179] width 684 height 364
click at [159, 17] on link "The Name • Masikrok" at bounding box center [159, 16] width 68 height 9
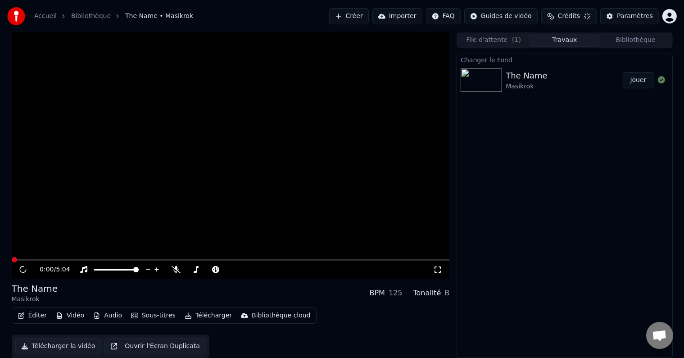
scroll to position [0, 0]
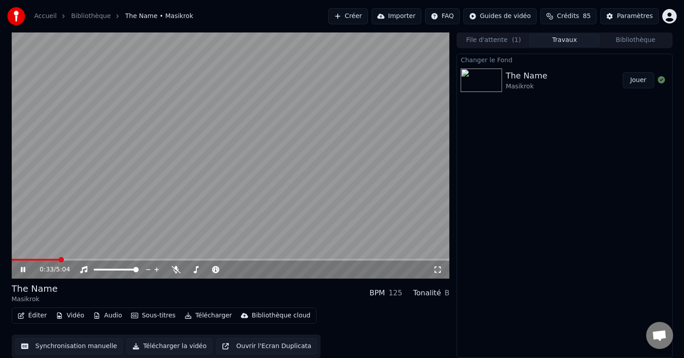
click at [59, 260] on span at bounding box center [231, 260] width 438 height 2
click at [630, 18] on div "Paramètres" at bounding box center [635, 16] width 36 height 9
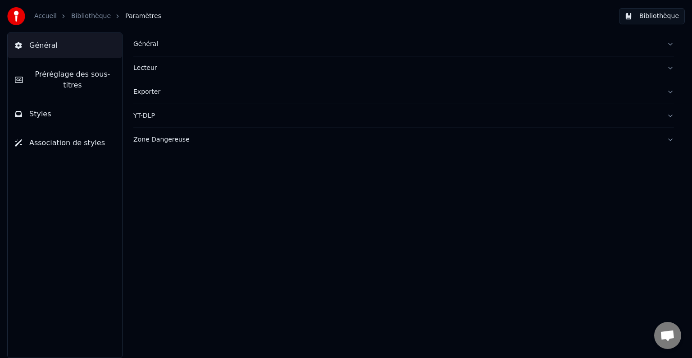
click at [50, 15] on link "Accueil" at bounding box center [45, 16] width 23 height 9
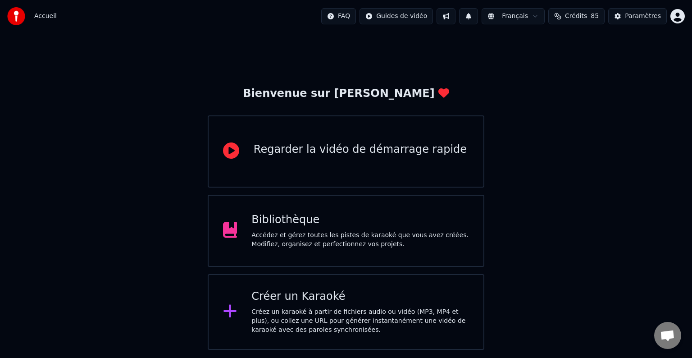
click at [351, 231] on div "Accédez et gérez toutes les pistes de karaoké que vous avez créées. Modifiez, o…" at bounding box center [360, 240] width 218 height 18
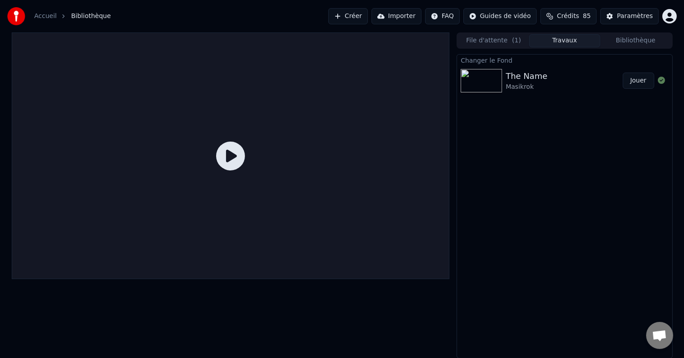
click at [508, 81] on div "The Name" at bounding box center [526, 76] width 41 height 13
click at [540, 82] on div "Masikrok" at bounding box center [526, 86] width 41 height 9
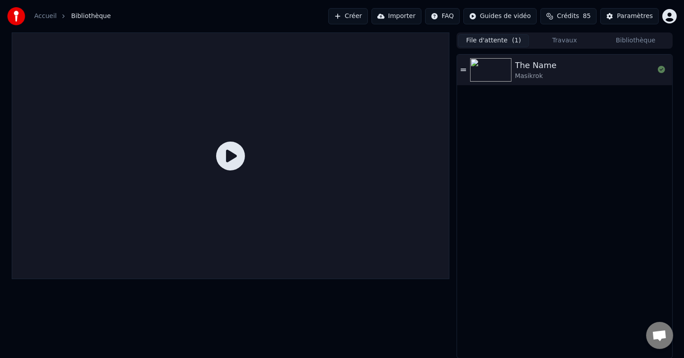
click at [503, 39] on button "File d'attente ( 1 )" at bounding box center [493, 40] width 71 height 13
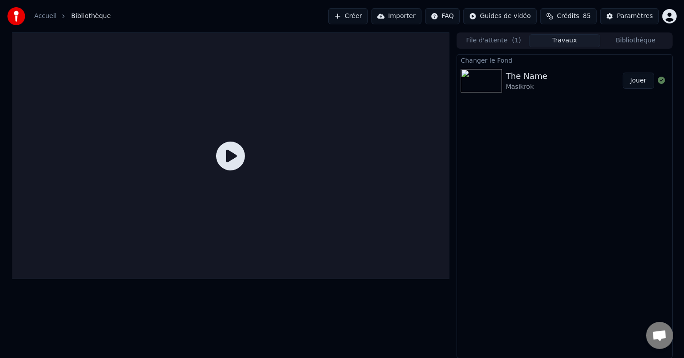
click at [559, 45] on button "Travaux" at bounding box center [564, 40] width 71 height 13
click at [575, 72] on div "The Name [PERSON_NAME]" at bounding box center [564, 81] width 117 height 22
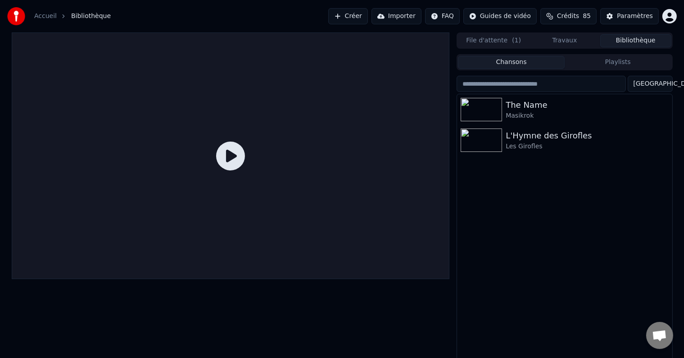
click at [635, 36] on button "Bibliothèque" at bounding box center [636, 40] width 71 height 13
click at [541, 119] on div "Masikrok" at bounding box center [583, 115] width 154 height 9
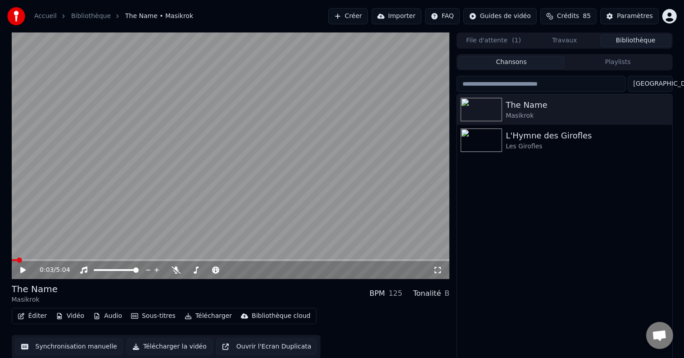
scroll to position [4, 0]
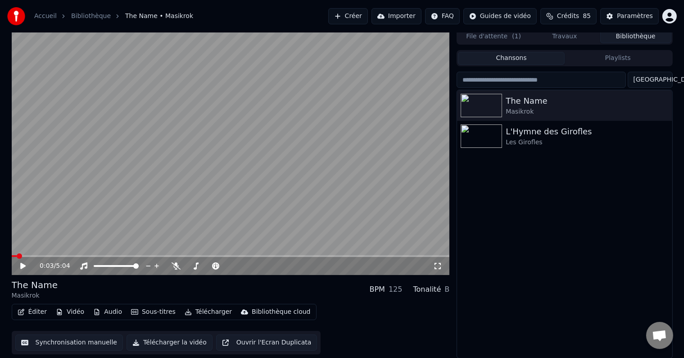
click at [74, 341] on button "Synchronisation manuelle" at bounding box center [69, 342] width 108 height 16
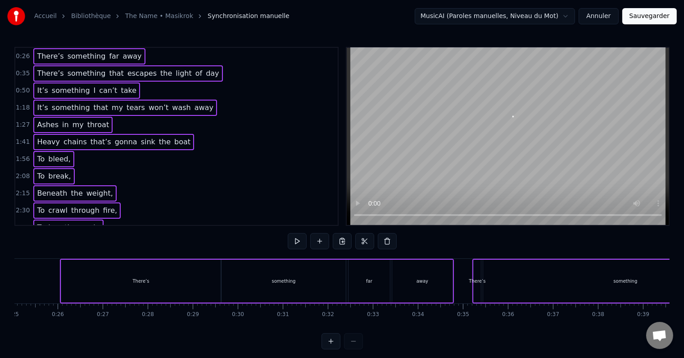
scroll to position [0, 1108]
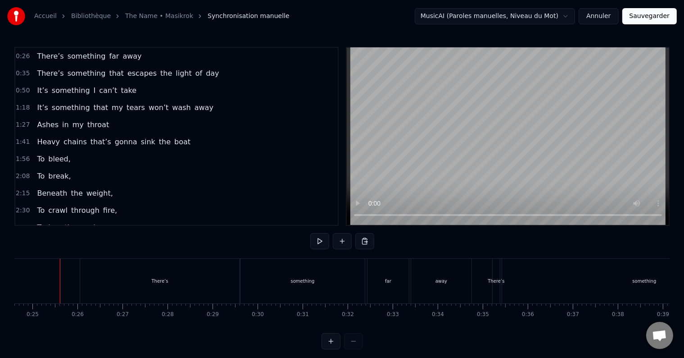
click at [294, 281] on div "something" at bounding box center [303, 281] width 24 height 7
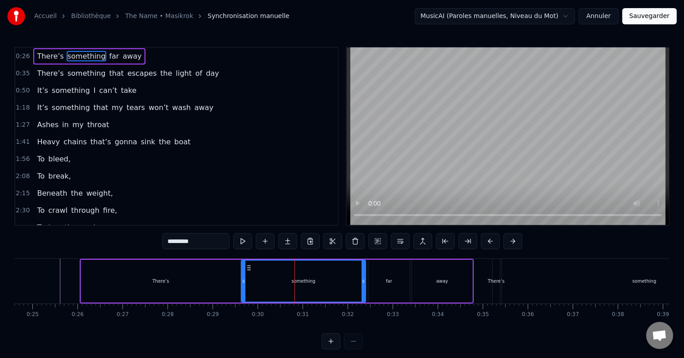
click at [419, 242] on button at bounding box center [423, 241] width 19 height 16
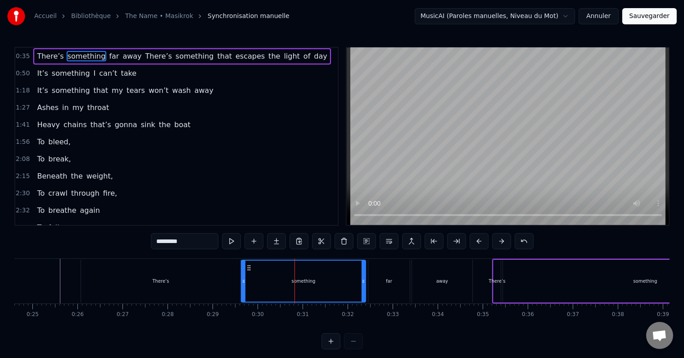
click at [443, 283] on div "away" at bounding box center [443, 281] width 12 height 7
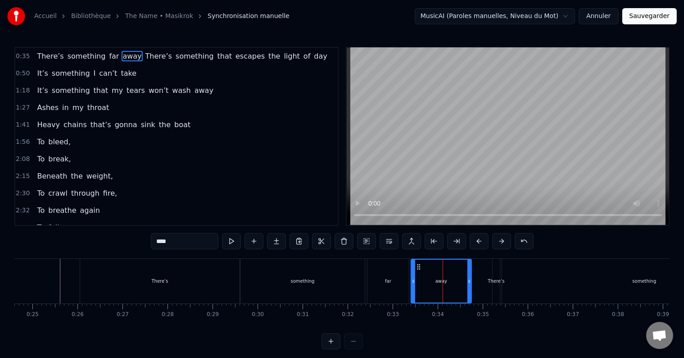
click at [167, 274] on div "There’s" at bounding box center [159, 281] width 159 height 45
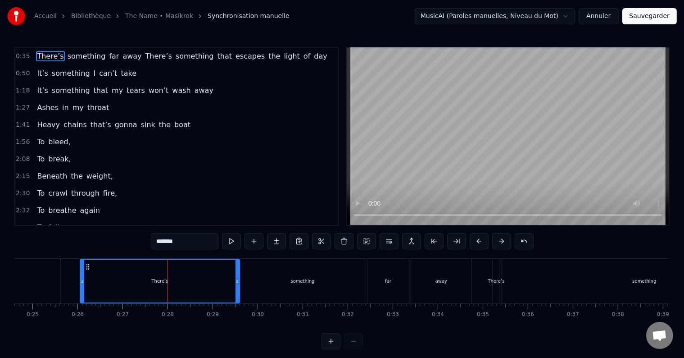
click at [264, 286] on div "something" at bounding box center [303, 281] width 124 height 45
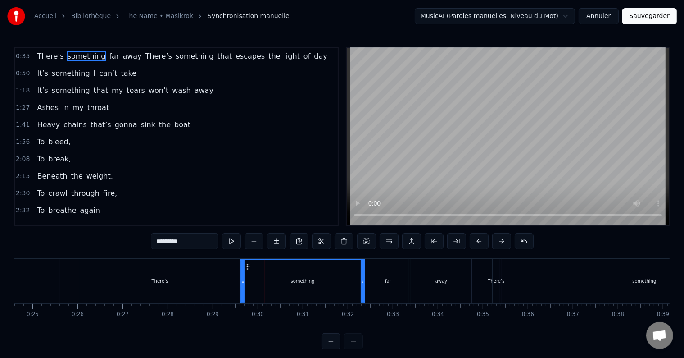
click at [382, 286] on div "far" at bounding box center [388, 281] width 41 height 45
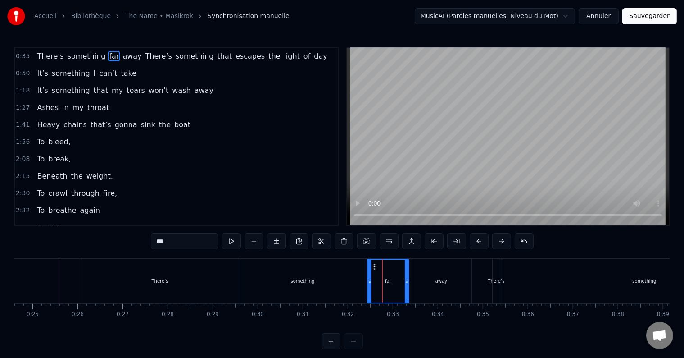
click at [428, 285] on div "away" at bounding box center [441, 281] width 60 height 45
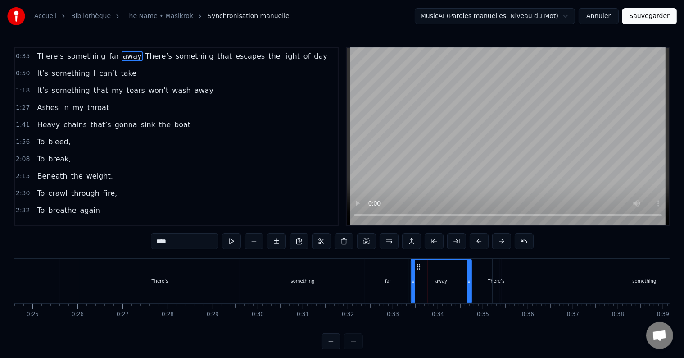
click at [142, 288] on div "There’s" at bounding box center [159, 281] width 159 height 45
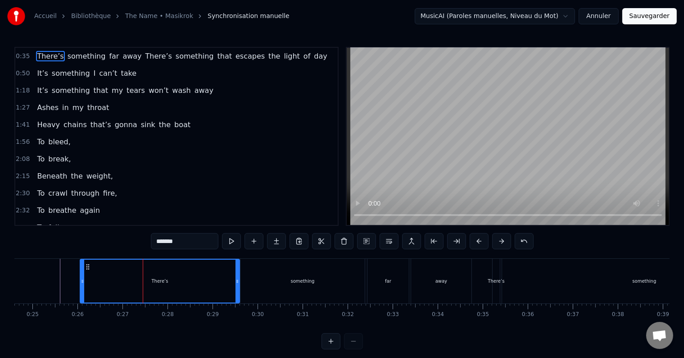
click at [411, 243] on button at bounding box center [411, 241] width 19 height 16
click at [319, 271] on div "something" at bounding box center [303, 281] width 124 height 45
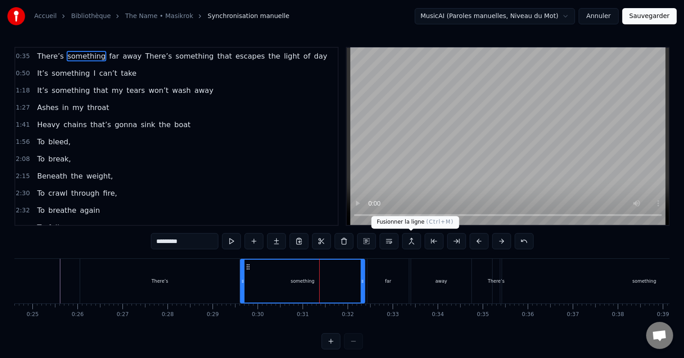
click at [412, 240] on button at bounding box center [411, 241] width 19 height 16
click at [392, 274] on div "far" at bounding box center [388, 281] width 41 height 45
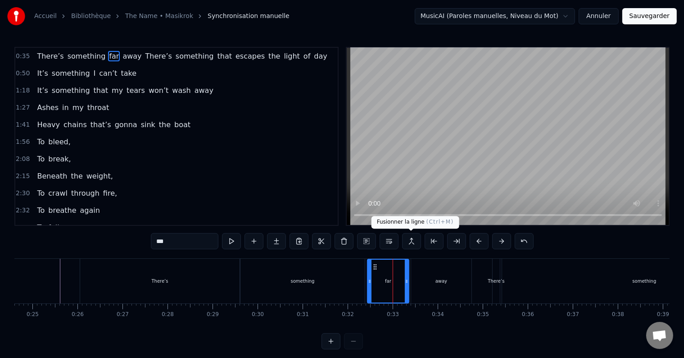
click at [412, 241] on button at bounding box center [411, 241] width 19 height 16
click at [424, 275] on div "away" at bounding box center [441, 281] width 60 height 45
type input "****"
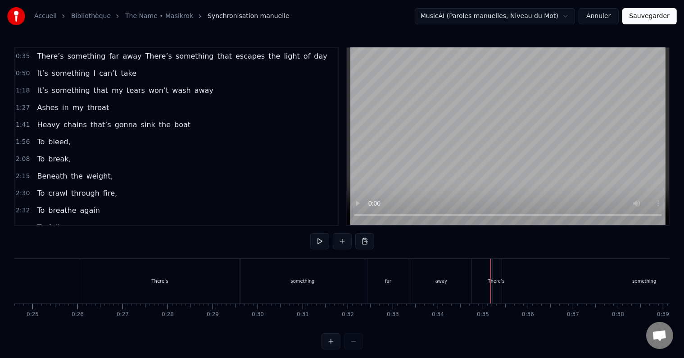
click at [513, 286] on div "something" at bounding box center [644, 281] width 285 height 45
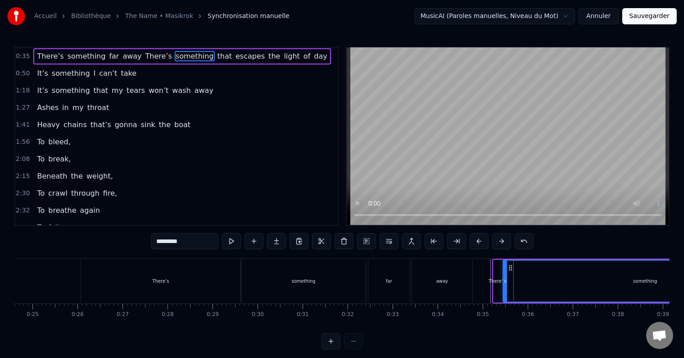
click at [497, 281] on div "There’s" at bounding box center [497, 281] width 17 height 7
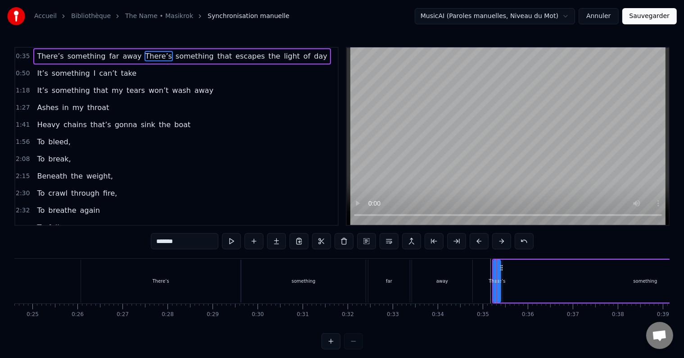
click at [519, 285] on div "something" at bounding box center [645, 281] width 285 height 43
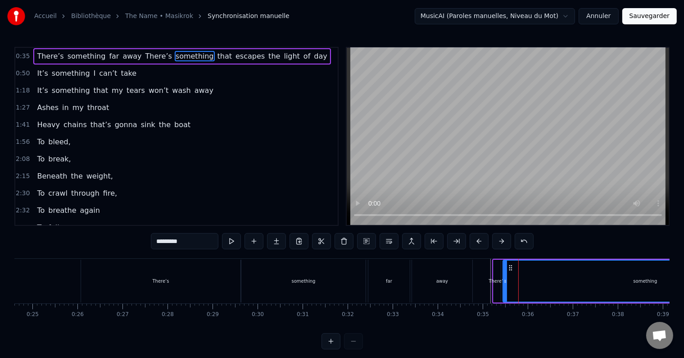
click at [145, 56] on span "There’s" at bounding box center [159, 56] width 28 height 10
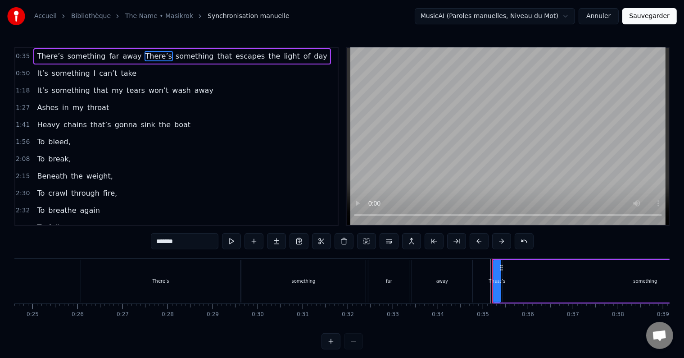
click at [145, 56] on span "There’s" at bounding box center [159, 56] width 28 height 10
click at [122, 55] on span "away" at bounding box center [132, 56] width 21 height 10
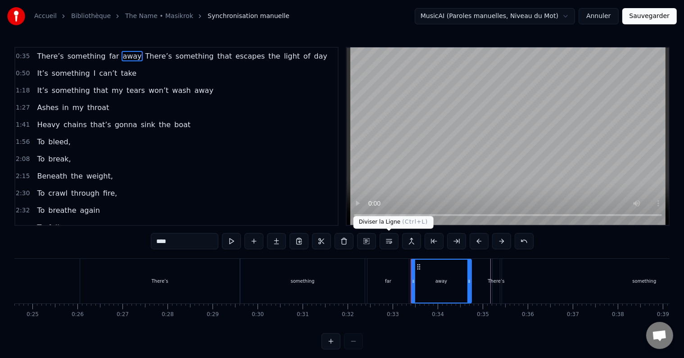
click at [390, 238] on button at bounding box center [389, 241] width 19 height 16
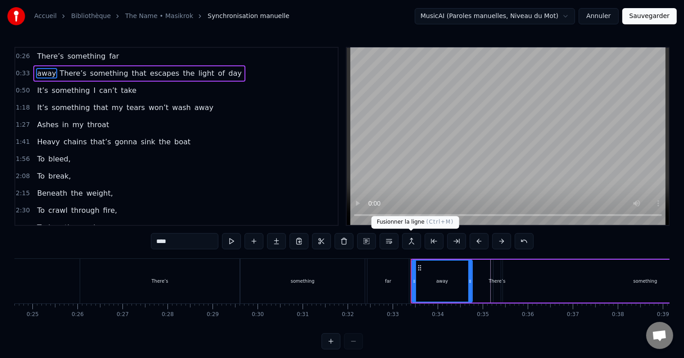
click at [410, 240] on button at bounding box center [411, 241] width 19 height 16
click at [108, 59] on span "far" at bounding box center [114, 56] width 12 height 10
type input "***"
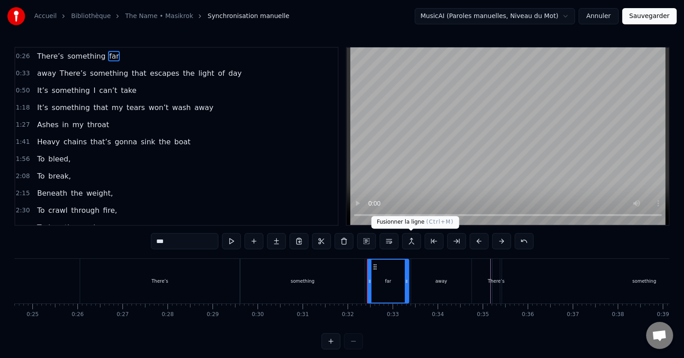
click at [414, 241] on button at bounding box center [411, 241] width 19 height 16
drag, startPoint x: 404, startPoint y: 291, endPoint x: 442, endPoint y: 287, distance: 38.1
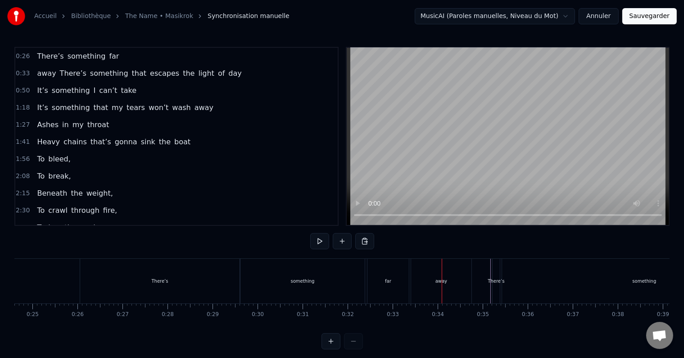
click at [425, 289] on div "away" at bounding box center [441, 281] width 60 height 45
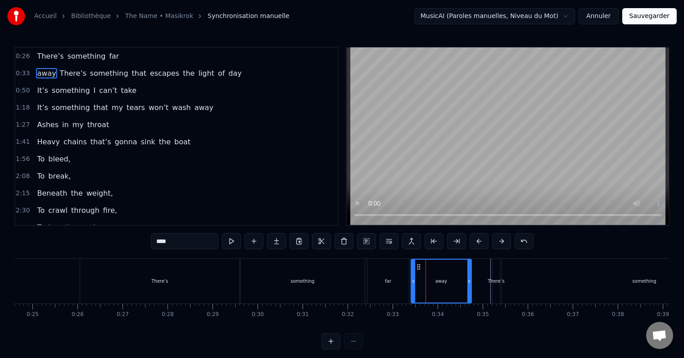
drag, startPoint x: 400, startPoint y: 290, endPoint x: 433, endPoint y: 287, distance: 33.9
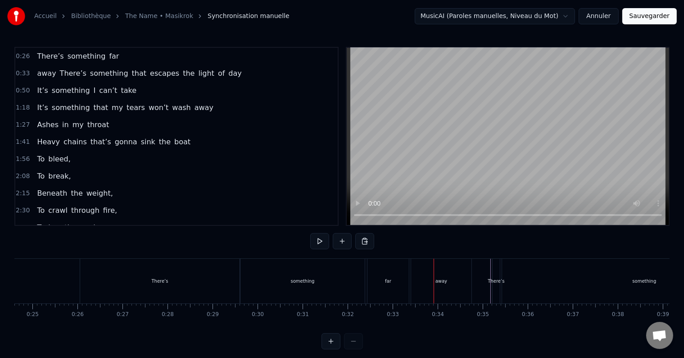
click at [446, 287] on div "away" at bounding box center [441, 281] width 60 height 45
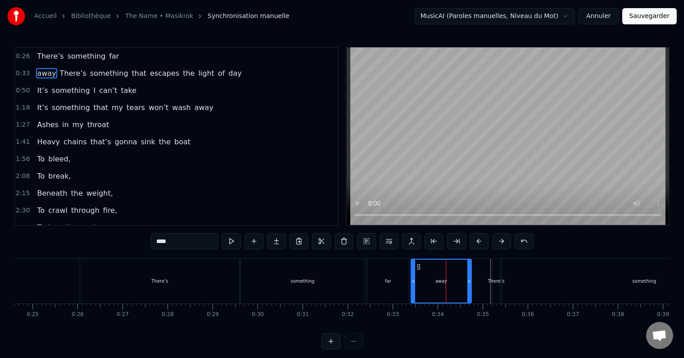
click at [446, 287] on div at bounding box center [446, 281] width 0 height 45
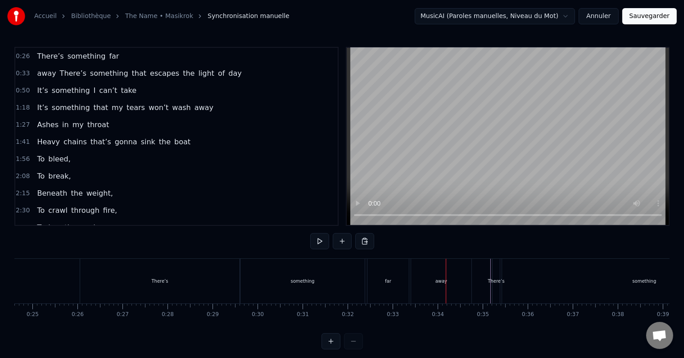
click at [423, 285] on div "away" at bounding box center [441, 281] width 60 height 45
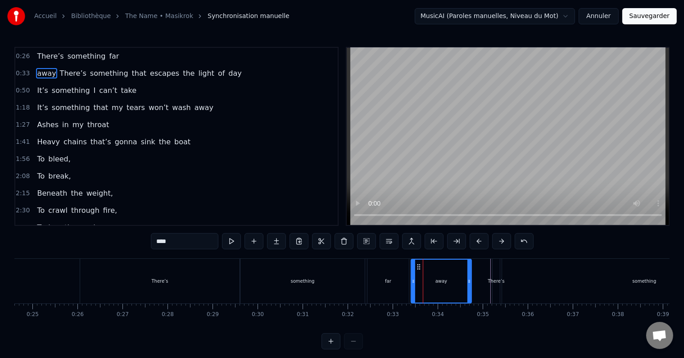
click at [363, 280] on div "something" at bounding box center [303, 281] width 124 height 45
type input "*********"
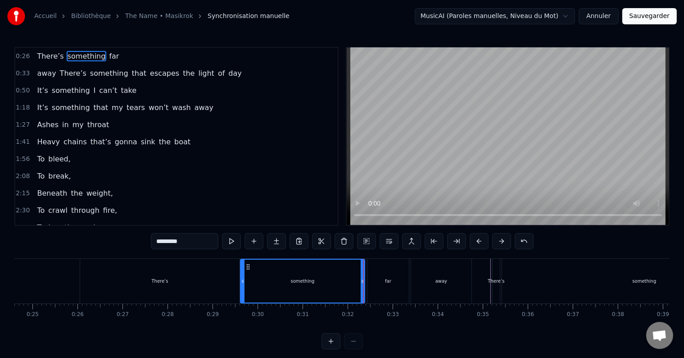
click at [364, 280] on div at bounding box center [364, 281] width 0 height 45
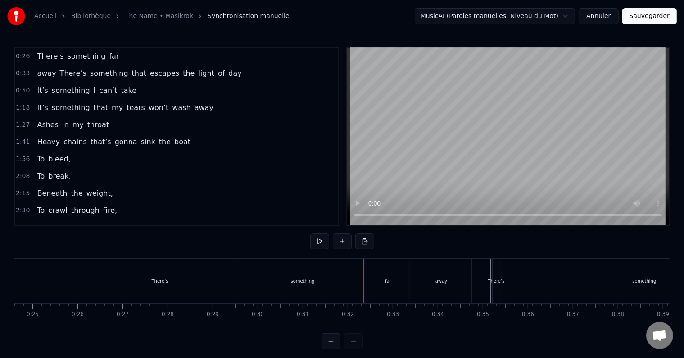
click at [379, 281] on div "far" at bounding box center [388, 281] width 41 height 45
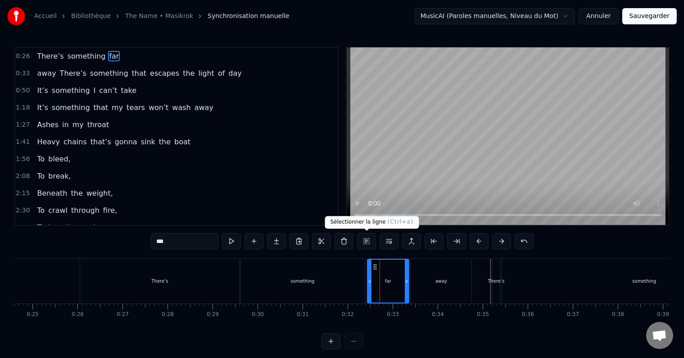
click at [360, 242] on button at bounding box center [366, 241] width 19 height 16
click at [364, 241] on button at bounding box center [366, 241] width 19 height 16
click at [363, 243] on button at bounding box center [366, 241] width 19 height 16
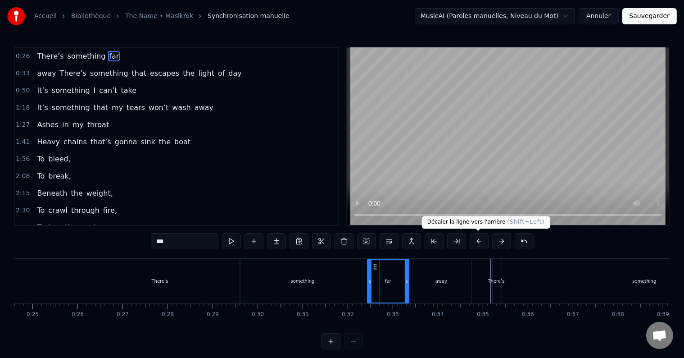
click at [480, 238] on button at bounding box center [479, 241] width 19 height 16
click at [476, 239] on button at bounding box center [479, 241] width 19 height 16
click at [497, 239] on button at bounding box center [501, 241] width 19 height 16
click at [452, 242] on button at bounding box center [456, 241] width 19 height 16
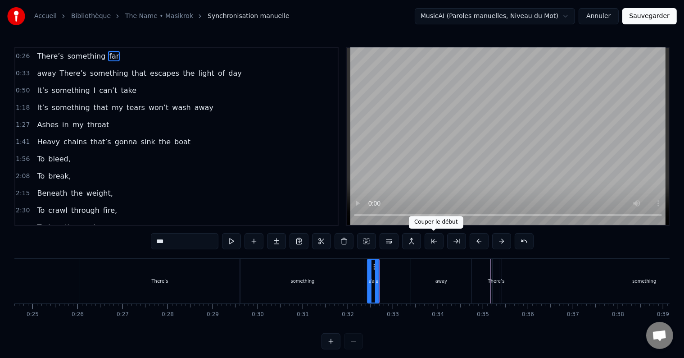
click at [436, 243] on button at bounding box center [434, 241] width 19 height 16
click at [435, 242] on button at bounding box center [434, 241] width 19 height 16
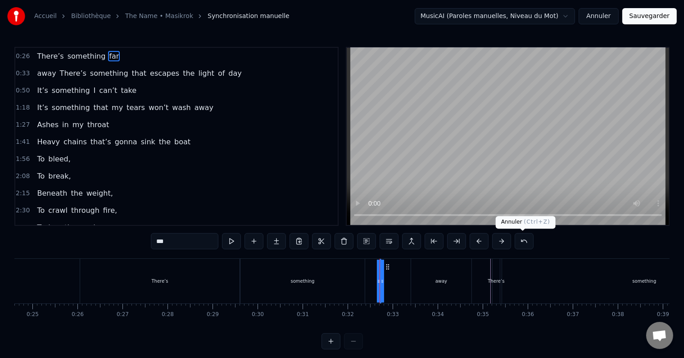
click at [520, 240] on button at bounding box center [524, 241] width 19 height 16
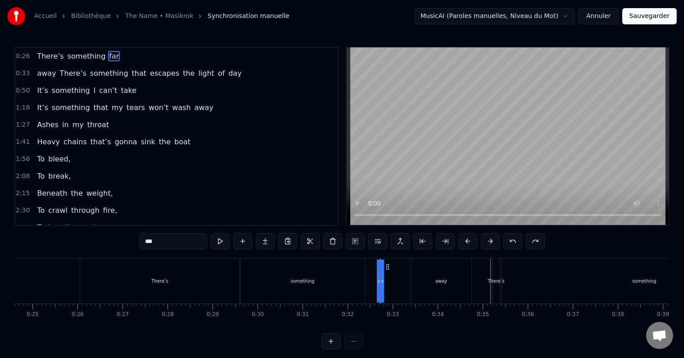
click at [520, 240] on button at bounding box center [513, 241] width 19 height 16
click at [516, 237] on button at bounding box center [513, 241] width 19 height 16
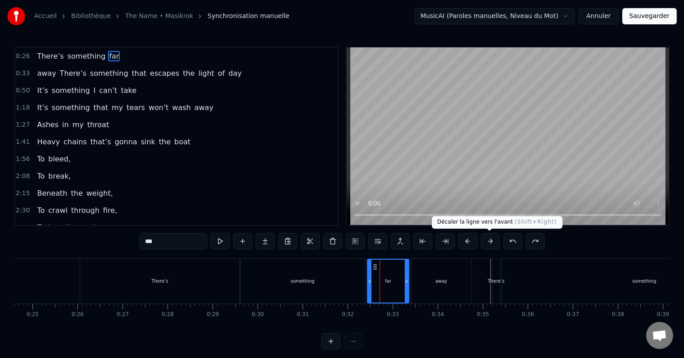
click at [481, 237] on button at bounding box center [490, 241] width 19 height 16
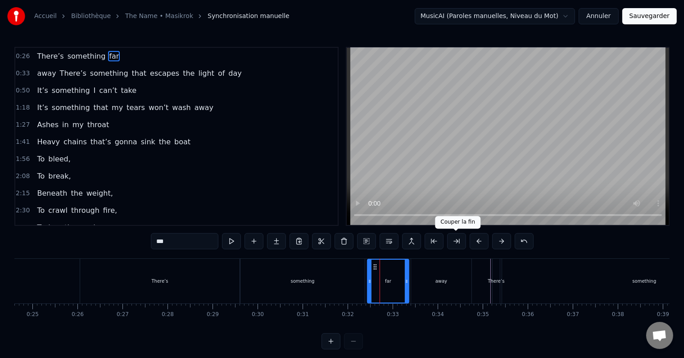
click at [460, 244] on button at bounding box center [456, 241] width 19 height 16
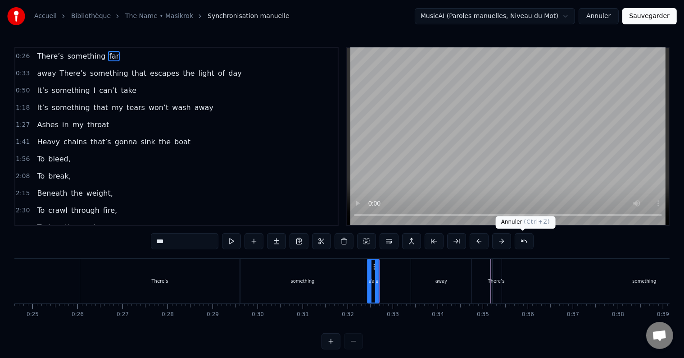
click at [525, 240] on button at bounding box center [524, 241] width 19 height 16
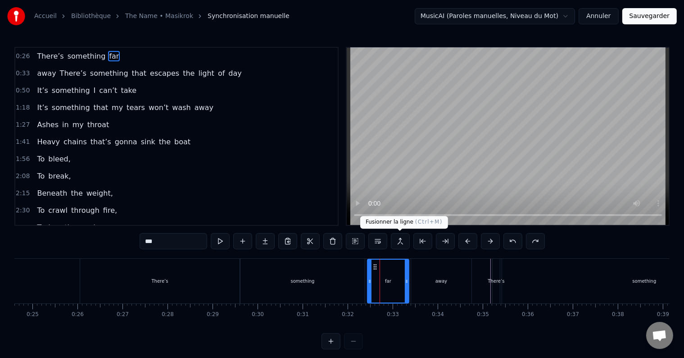
click at [399, 238] on button at bounding box center [400, 241] width 19 height 16
click at [427, 272] on div "away" at bounding box center [441, 281] width 60 height 45
type input "****"
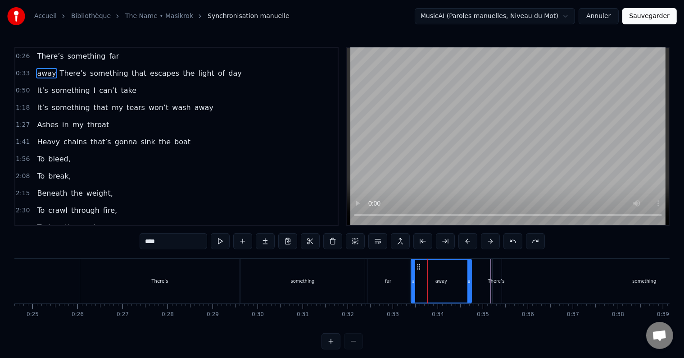
click at [428, 272] on div at bounding box center [428, 281] width 0 height 45
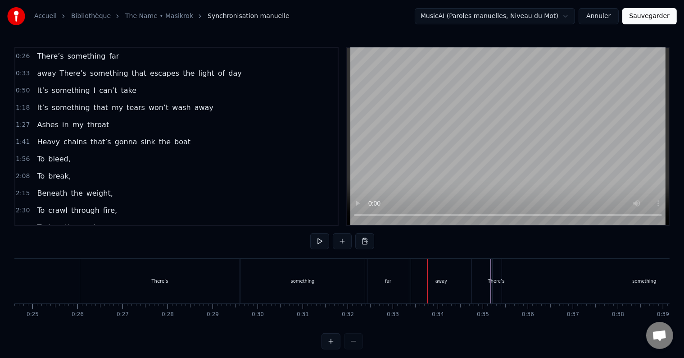
click at [441, 286] on div "away" at bounding box center [441, 281] width 60 height 45
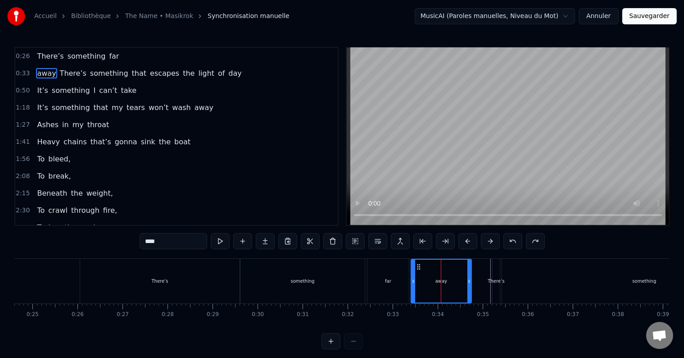
click at [159, 284] on div "There’s" at bounding box center [159, 281] width 17 height 7
type input "*******"
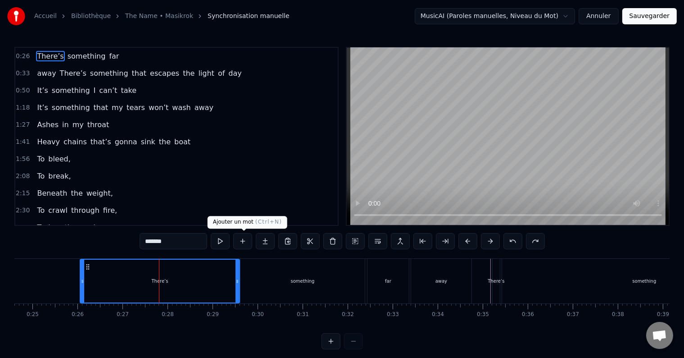
click at [247, 237] on button at bounding box center [242, 241] width 19 height 16
click at [259, 160] on div "1:56 To bleed," at bounding box center [176, 158] width 323 height 17
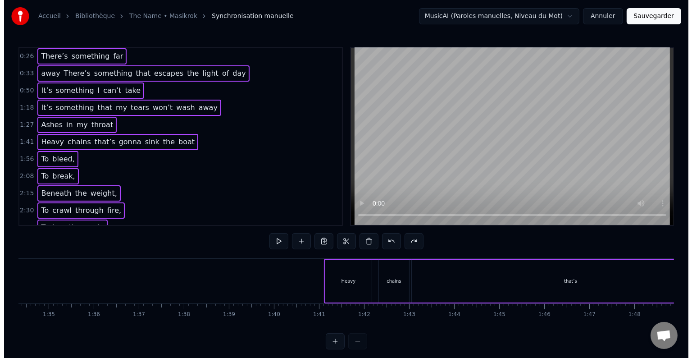
scroll to position [0, 5202]
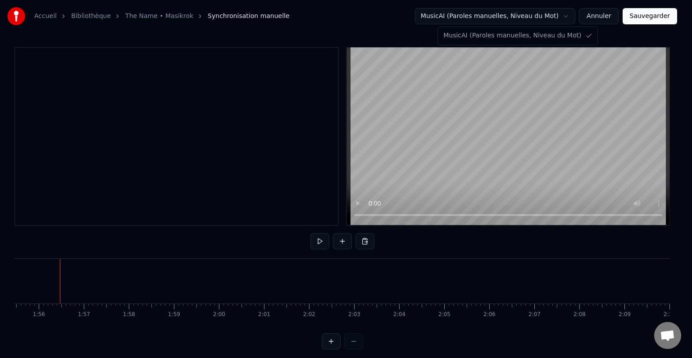
click at [570, 16] on html "Accueil Bibliothèque The Name • Masikrok Synchronisation manuelle MusicAI (Paro…" at bounding box center [346, 182] width 692 height 364
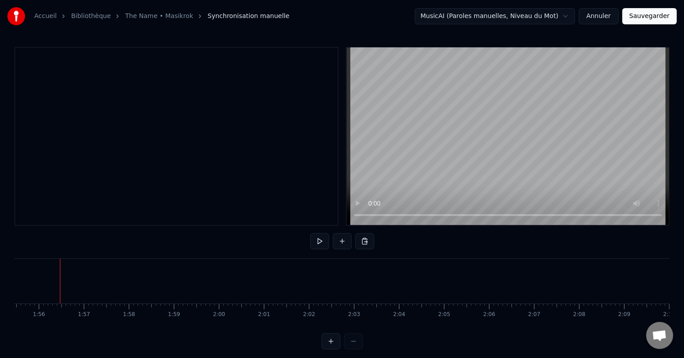
click at [163, 18] on link "The Name • Masikrok" at bounding box center [159, 16] width 68 height 9
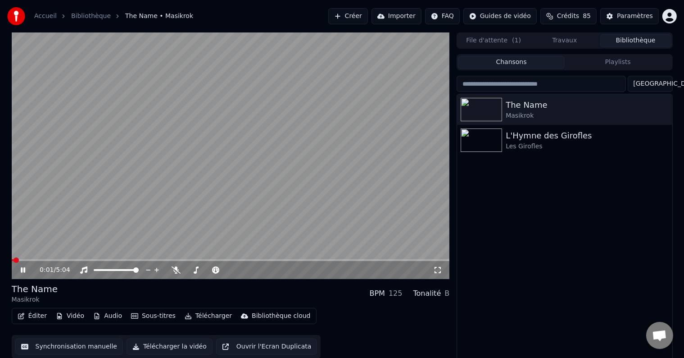
click at [535, 196] on div "The Name [PERSON_NAME] L'Hymne des Girofles Les Girofles" at bounding box center [564, 228] width 215 height 268
click at [21, 269] on icon at bounding box center [23, 269] width 5 height 5
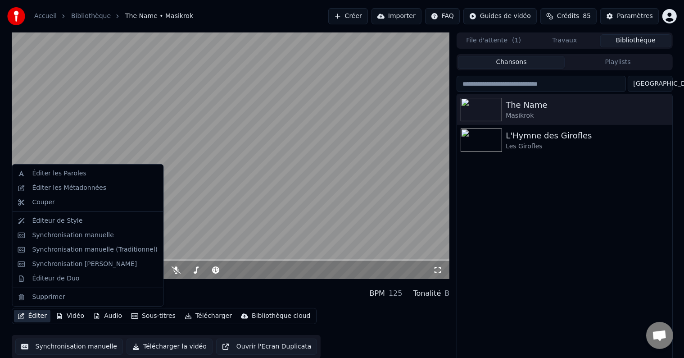
click at [36, 315] on button "Éditer" at bounding box center [32, 316] width 36 height 13
click at [68, 221] on div "Éditeur de Style" at bounding box center [57, 220] width 50 height 9
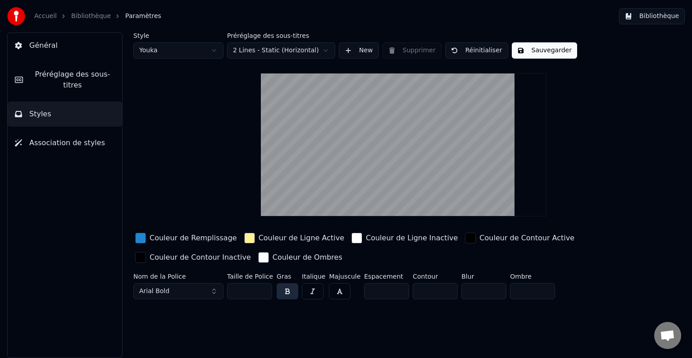
click at [137, 238] on div "button" at bounding box center [140, 237] width 11 height 11
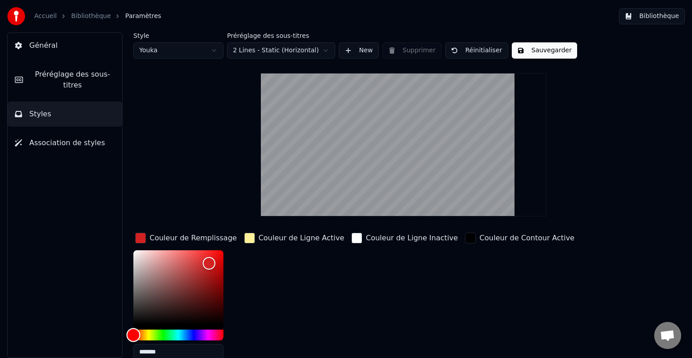
drag, startPoint x: 137, startPoint y: 333, endPoint x: 124, endPoint y: 335, distance: 13.2
click at [124, 335] on div "Style Youka Préréglage des sous-titres 2 Lines - Static (Horizontal) New Suppri…" at bounding box center [403, 194] width 577 height 325
drag, startPoint x: 213, startPoint y: 287, endPoint x: 224, endPoint y: 297, distance: 15.9
click at [223, 297] on div "Color" at bounding box center [178, 287] width 90 height 74
type input "*******"
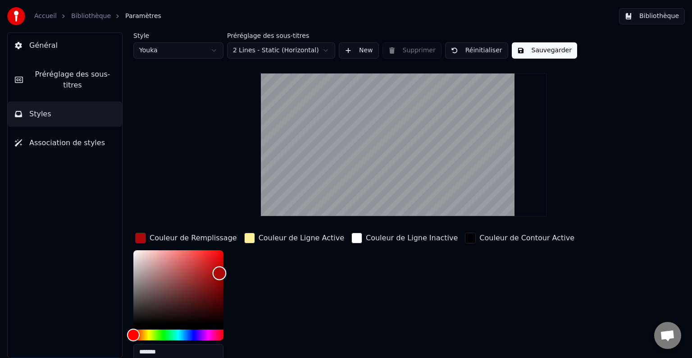
drag, startPoint x: 219, startPoint y: 278, endPoint x: 219, endPoint y: 272, distance: 5.4
click at [219, 272] on div "Color" at bounding box center [178, 287] width 90 height 74
click at [252, 238] on div "button" at bounding box center [249, 237] width 11 height 11
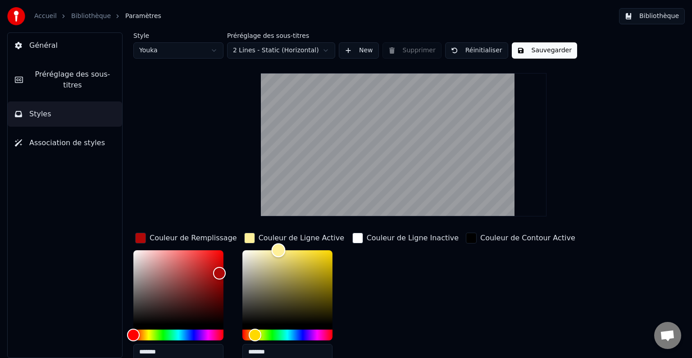
type input "*******"
click at [323, 250] on div "Color" at bounding box center [287, 287] width 90 height 74
click at [535, 53] on button "Sauvegarder" at bounding box center [544, 50] width 65 height 16
click at [82, 137] on span "Association de styles" at bounding box center [67, 142] width 76 height 11
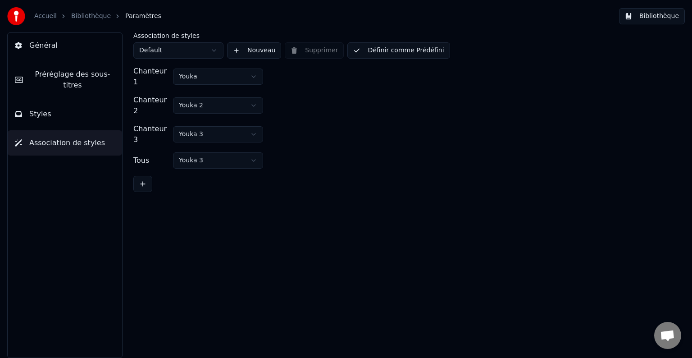
click at [85, 13] on link "Bibliothèque" at bounding box center [91, 16] width 40 height 9
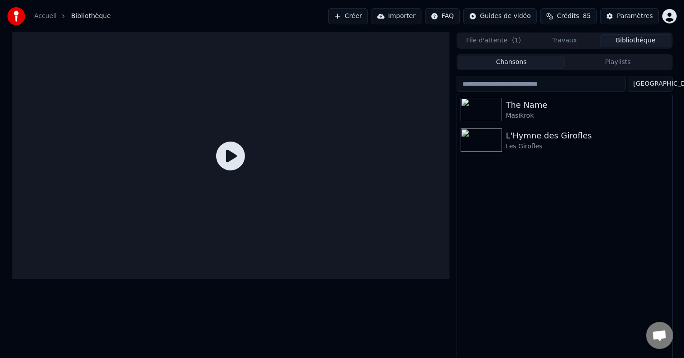
click at [45, 17] on link "Accueil" at bounding box center [45, 16] width 23 height 9
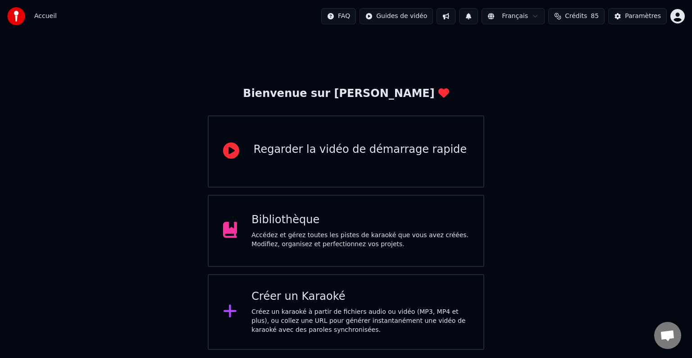
click at [381, 231] on div "Accédez et gérez toutes les pistes de karaoké que vous avez créées. Modifiez, o…" at bounding box center [360, 240] width 218 height 18
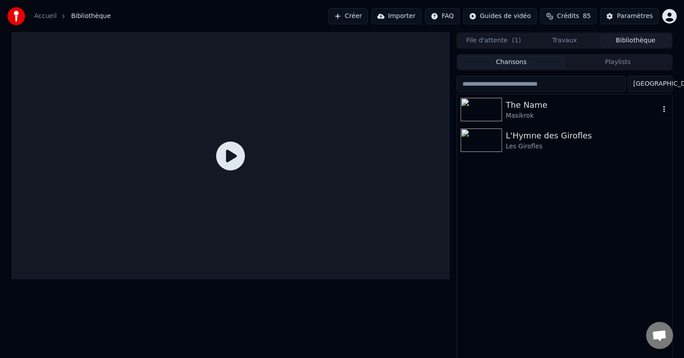
click at [515, 110] on div "The Name" at bounding box center [583, 105] width 154 height 13
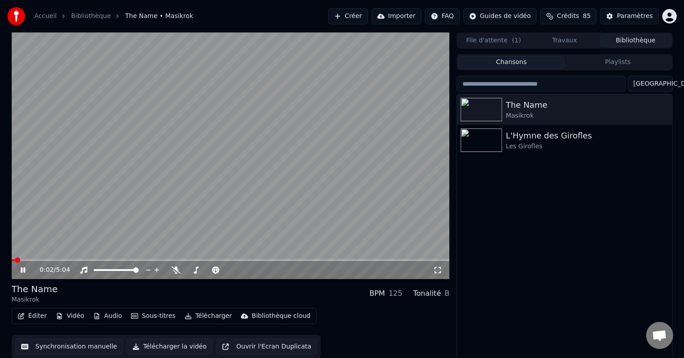
click at [22, 271] on icon at bounding box center [23, 269] width 5 height 5
click at [252, 349] on button "Ouvrir l'Ecran Duplicata" at bounding box center [266, 346] width 101 height 16
click at [20, 275] on div "0:16 / 5:04" at bounding box center [231, 270] width 438 height 18
click at [22, 272] on icon at bounding box center [23, 269] width 5 height 5
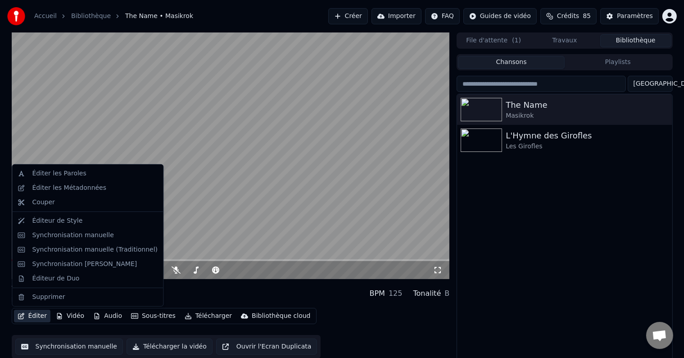
click at [36, 315] on button "Éditer" at bounding box center [32, 316] width 36 height 13
click at [108, 252] on div "Synchronisation manuelle (Traditionnel)" at bounding box center [95, 249] width 126 height 9
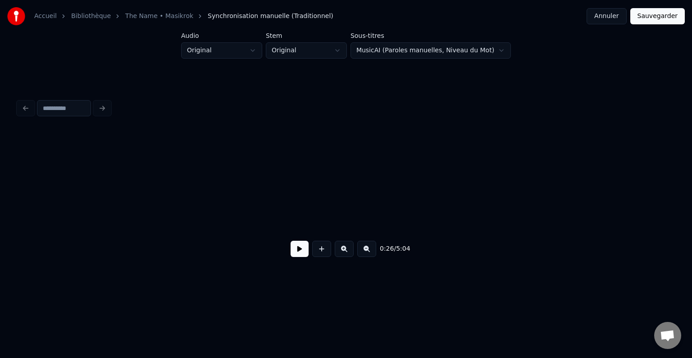
scroll to position [0, 2347]
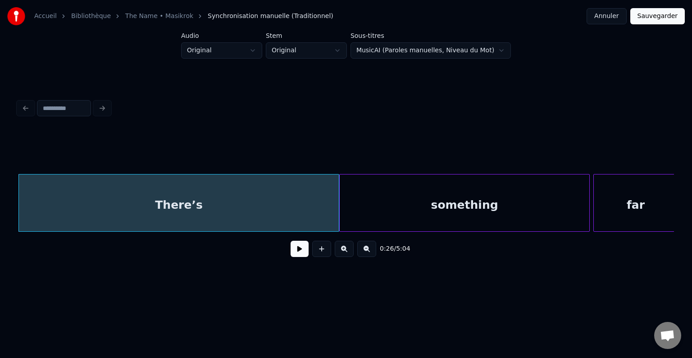
click at [377, 195] on div "something" at bounding box center [465, 204] width 250 height 61
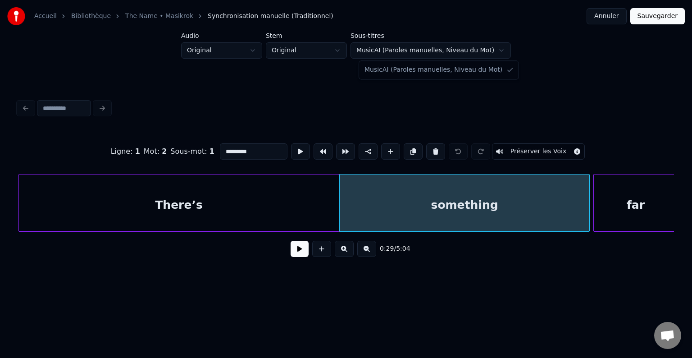
click at [494, 48] on html "Accueil Bibliothèque The Name • Masikrok Synchronisation manuelle (Traditionnel…" at bounding box center [346, 151] width 692 height 302
click at [323, 49] on html "Accueil Bibliothèque The Name • Masikrok Synchronisation manuelle (Traditionnel…" at bounding box center [346, 151] width 692 height 302
drag, startPoint x: 323, startPoint y: 49, endPoint x: 234, endPoint y: 59, distance: 89.4
click at [234, 59] on html "Accueil Bibliothèque The Name • Masikrok Synchronisation manuelle (Traditionnel…" at bounding box center [346, 151] width 692 height 302
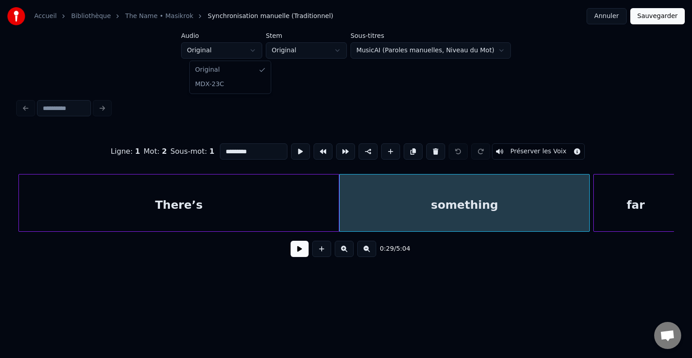
click at [222, 52] on html "Accueil Bibliothèque The Name • Masikrok Synchronisation manuelle (Traditionnel…" at bounding box center [346, 151] width 692 height 302
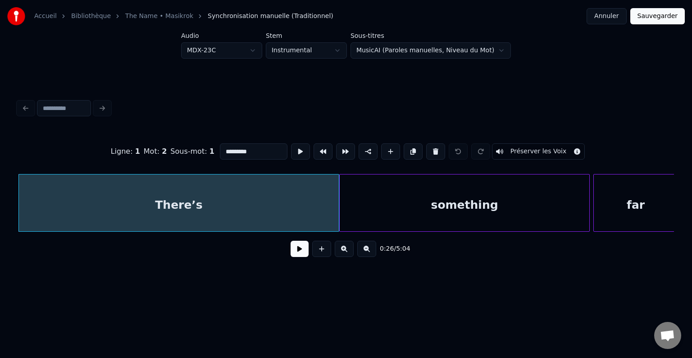
click at [247, 147] on input "*********" at bounding box center [254, 151] width 68 height 16
click at [265, 214] on div "There’s" at bounding box center [179, 204] width 320 height 61
click at [431, 214] on div "something" at bounding box center [465, 204] width 250 height 61
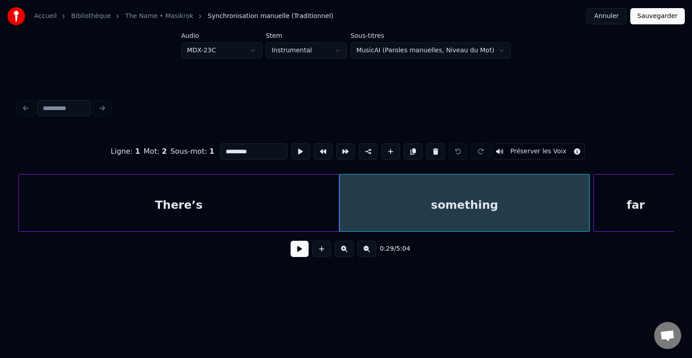
click at [297, 202] on div "There’s" at bounding box center [179, 204] width 320 height 61
type input "*******"
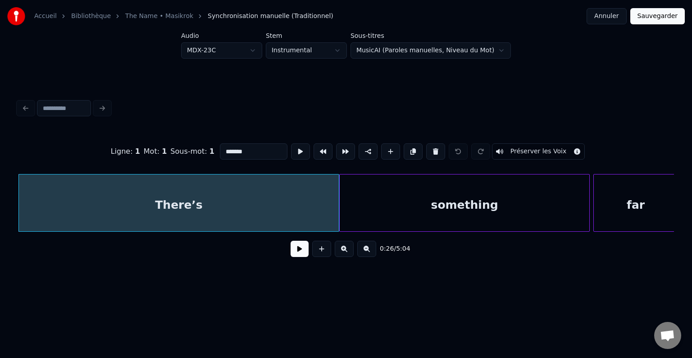
click at [614, 19] on button "Annuler" at bounding box center [607, 16] width 40 height 16
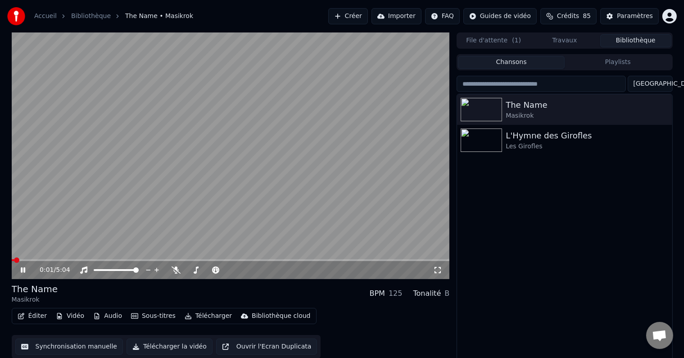
click at [23, 266] on icon at bounding box center [29, 269] width 21 height 7
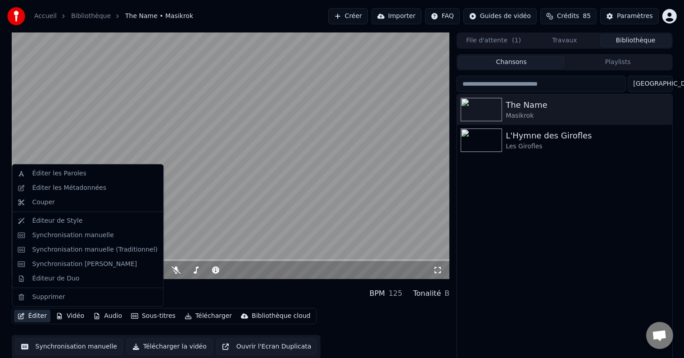
click at [34, 317] on button "Éditer" at bounding box center [32, 316] width 36 height 13
click at [96, 261] on div "Synchronisation [PERSON_NAME]" at bounding box center [84, 264] width 105 height 9
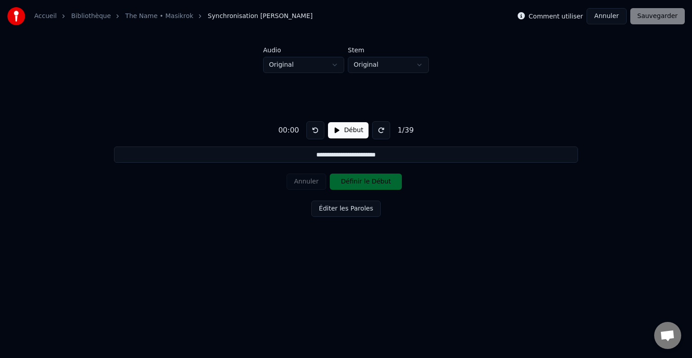
click at [609, 16] on button "Annuler" at bounding box center [607, 16] width 40 height 16
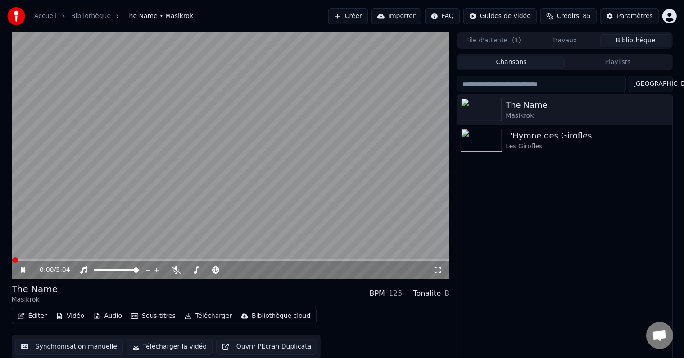
click at [23, 271] on icon at bounding box center [29, 269] width 21 height 7
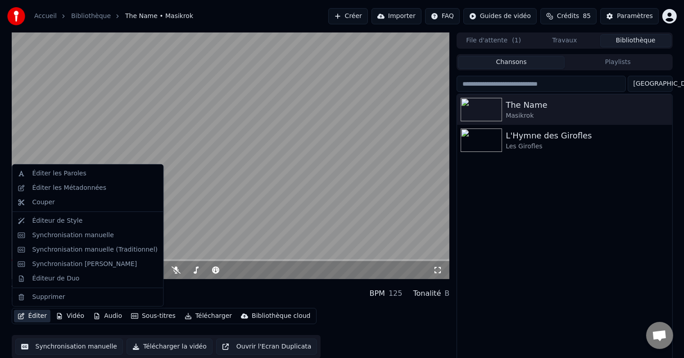
click at [35, 319] on button "Éditer" at bounding box center [32, 316] width 36 height 13
click at [92, 235] on div "Synchronisation manuelle" at bounding box center [73, 235] width 82 height 9
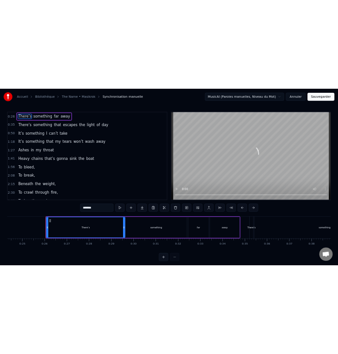
scroll to position [0, 1128]
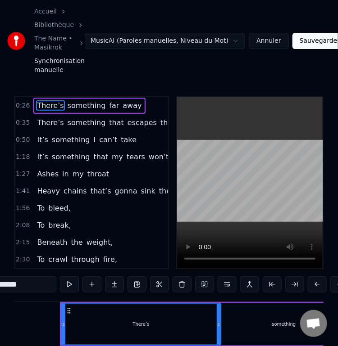
click at [122, 186] on div "Heavy chains that’s gonna sink the boat" at bounding box center [113, 191] width 161 height 16
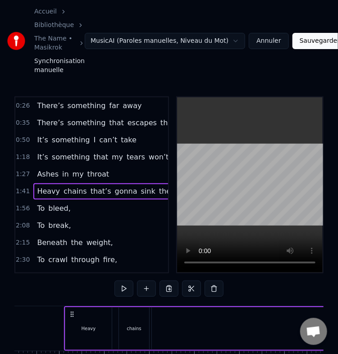
scroll to position [0, 4510]
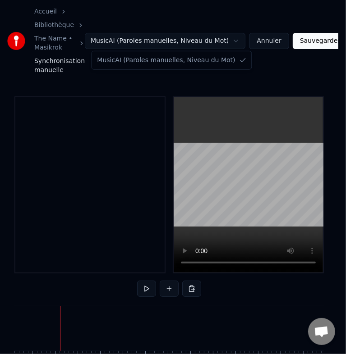
click at [229, 38] on html "Accueil Bibliothèque The Name • Masikrok Synchronisation manuelle MusicAI (Paro…" at bounding box center [173, 205] width 346 height 411
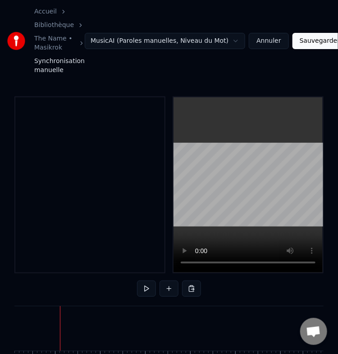
click at [229, 38] on html "Accueil Bibliothèque The Name • Masikrok Synchronisation manuelle MusicAI (Paro…" at bounding box center [169, 205] width 338 height 411
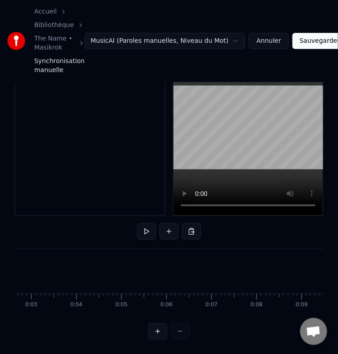
scroll to position [0, 0]
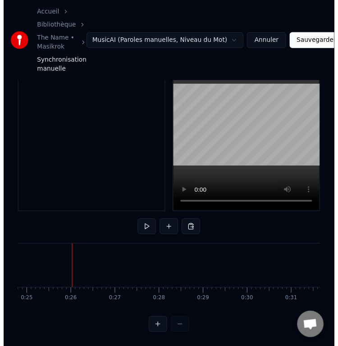
scroll to position [0, 1128]
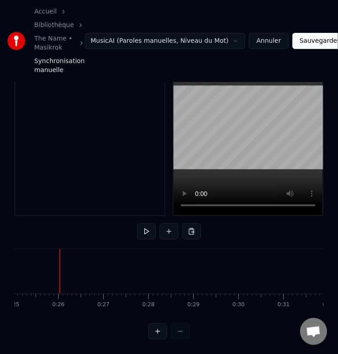
click at [165, 225] on button at bounding box center [168, 231] width 19 height 16
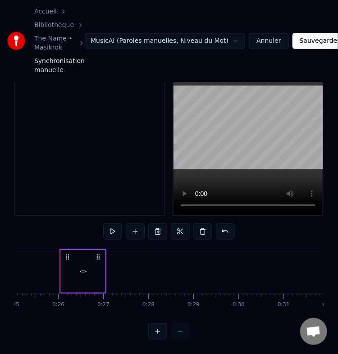
click at [82, 268] on div "<>" at bounding box center [83, 271] width 8 height 7
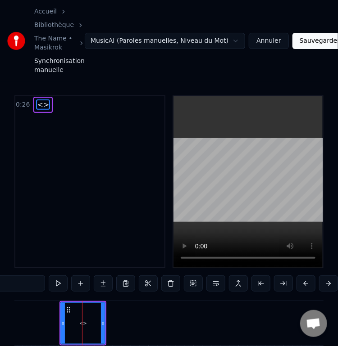
scroll to position [0, 0]
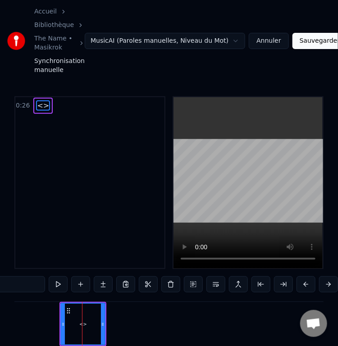
click at [26, 289] on input "**" at bounding box center [11, 285] width 68 height 16
paste input "**********"
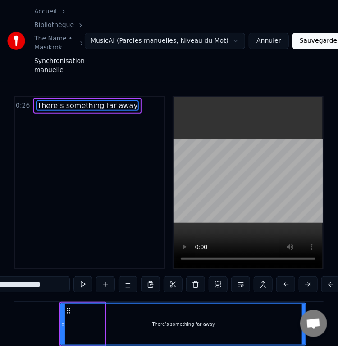
drag, startPoint x: 105, startPoint y: 330, endPoint x: 305, endPoint y: 308, distance: 202.1
click at [305, 308] on div "There’s something far away" at bounding box center [183, 324] width 246 height 43
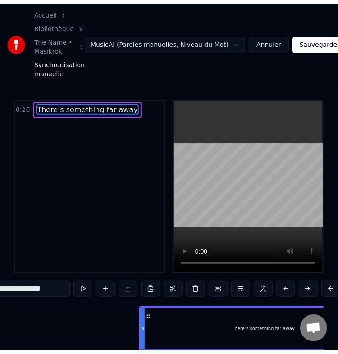
scroll to position [0, 1046]
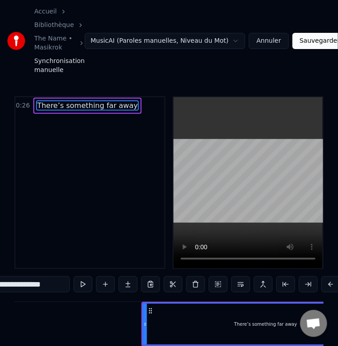
type input "**********"
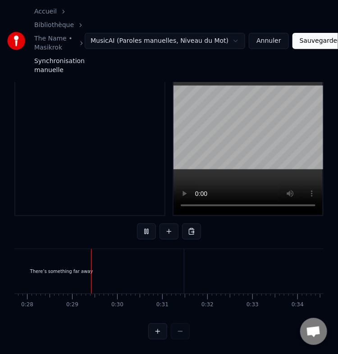
scroll to position [0, 1261]
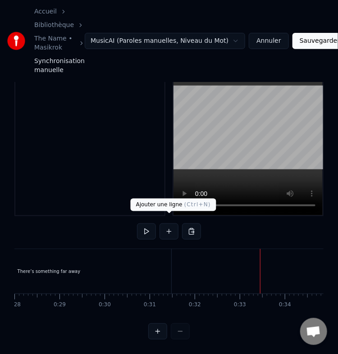
click at [171, 223] on button at bounding box center [168, 231] width 19 height 16
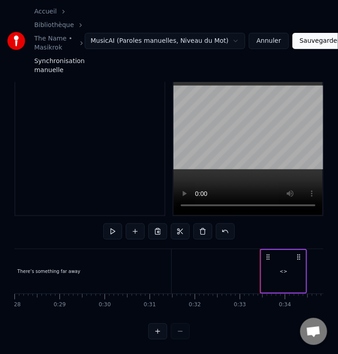
click at [292, 260] on div "<>" at bounding box center [283, 271] width 44 height 43
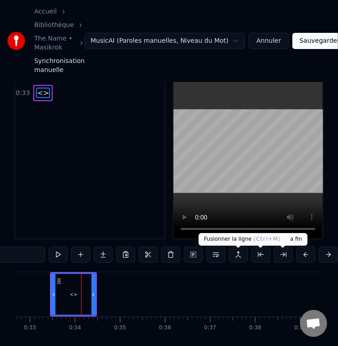
scroll to position [0, 1493]
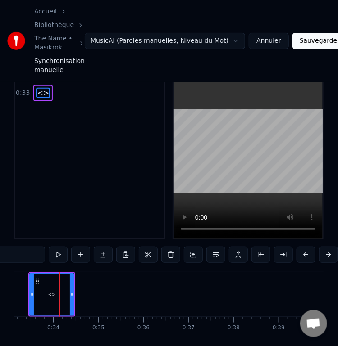
click at [32, 256] on input "**" at bounding box center [11, 255] width 68 height 16
paste input "**********"
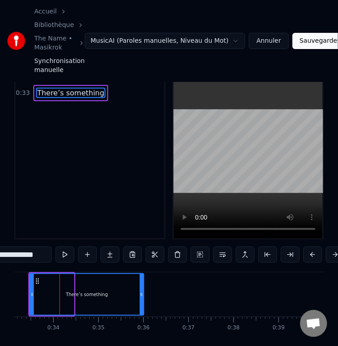
drag, startPoint x: 72, startPoint y: 296, endPoint x: 154, endPoint y: 289, distance: 82.3
click at [143, 289] on div at bounding box center [142, 294] width 4 height 41
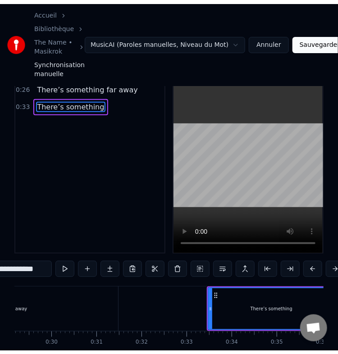
scroll to position [0, 1312]
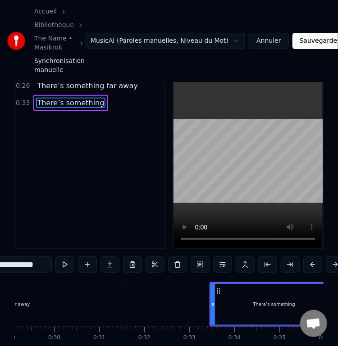
type input "**********"
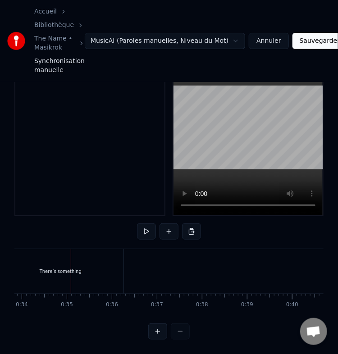
scroll to position [0, 1535]
click at [62, 268] on div "There’s something" at bounding box center [50, 271] width 42 height 7
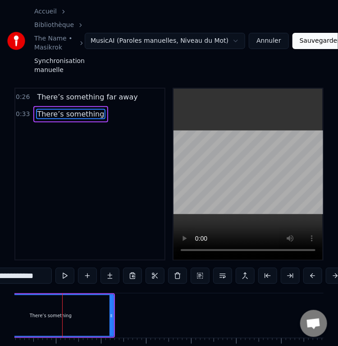
scroll to position [0, 0]
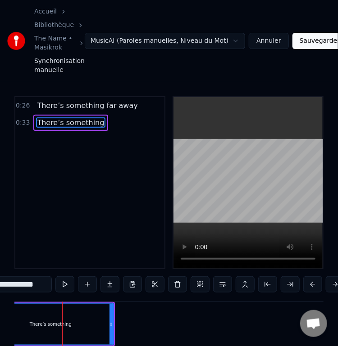
click at [43, 288] on input "**********" at bounding box center [11, 285] width 81 height 16
paste input "**********"
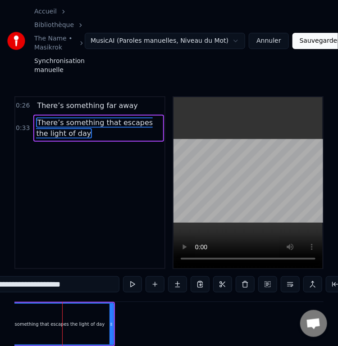
scroll to position [0, 1485]
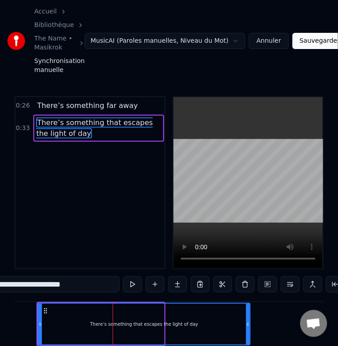
drag, startPoint x: 162, startPoint y: 332, endPoint x: 273, endPoint y: 310, distance: 112.6
click at [250, 310] on div at bounding box center [248, 324] width 4 height 41
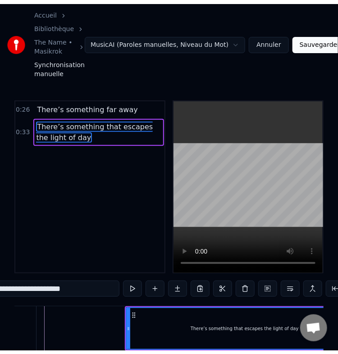
scroll to position [0, 1395]
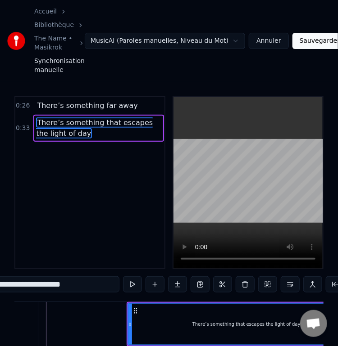
type input "**********"
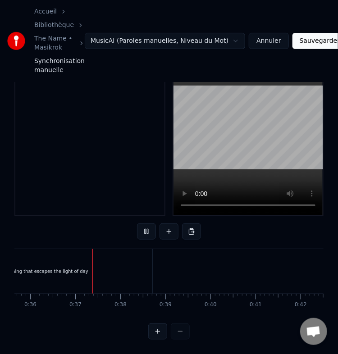
scroll to position [0, 1618]
click at [106, 252] on div "There’s something that escapes the light of day" at bounding box center [22, 271] width 237 height 45
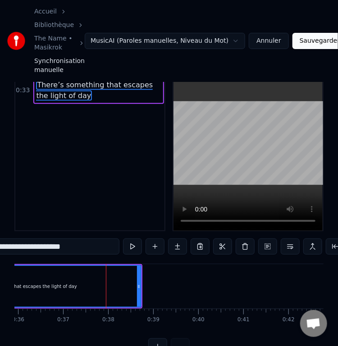
scroll to position [0, 0]
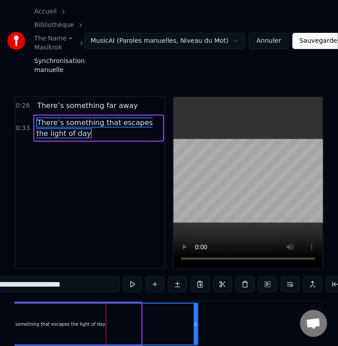
drag, startPoint x: 139, startPoint y: 330, endPoint x: 196, endPoint y: 327, distance: 57.8
click at [196, 327] on icon at bounding box center [196, 324] width 4 height 7
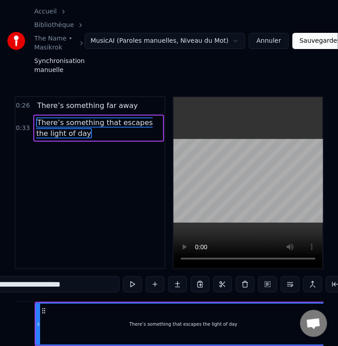
scroll to position [0, 1487]
click at [180, 324] on div "There’s something that escapes the light of day" at bounding box center [182, 324] width 293 height 41
click at [109, 121] on span "There’s something that escapes the light of day" at bounding box center [94, 128] width 117 height 21
click at [109, 124] on span "There’s something that escapes the light of day" at bounding box center [94, 128] width 117 height 21
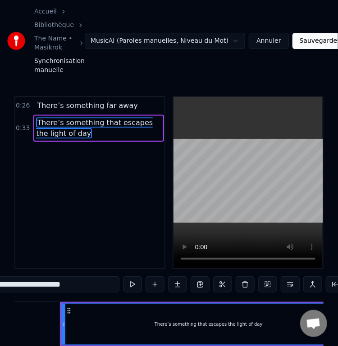
click at [109, 124] on span "There’s something that escapes the light of day" at bounding box center [94, 128] width 117 height 21
click at [63, 118] on span "There’s something that escapes the light of day" at bounding box center [94, 128] width 117 height 21
drag, startPoint x: 96, startPoint y: 285, endPoint x: 4, endPoint y: 290, distance: 92.1
click at [4, 290] on input "**********" at bounding box center [11, 285] width 216 height 16
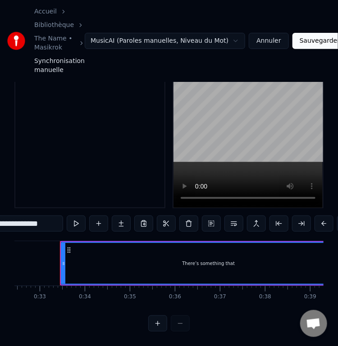
scroll to position [68, 0]
type input "**********"
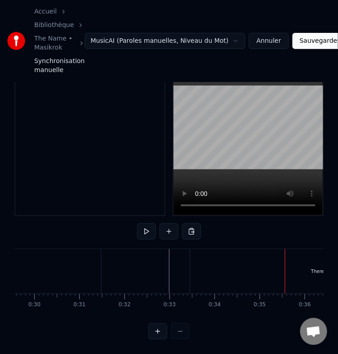
scroll to position [0, 1330]
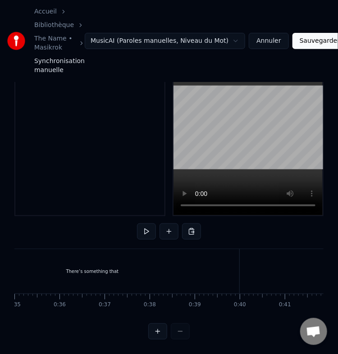
scroll to position [0, 1584]
click at [150, 264] on div "There’s something that" at bounding box center [85, 271] width 294 height 45
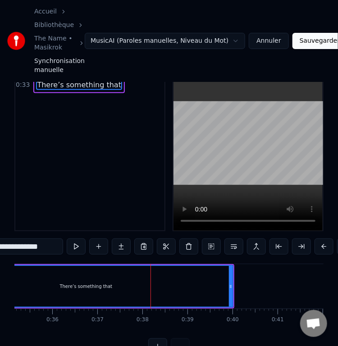
scroll to position [0, 0]
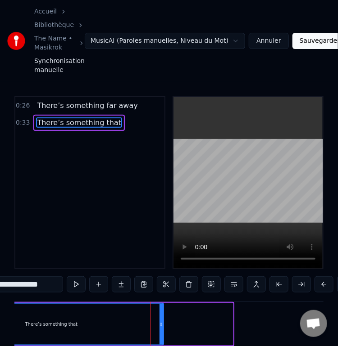
drag, startPoint x: 230, startPoint y: 324, endPoint x: 160, endPoint y: 323, distance: 69.8
click at [160, 323] on div at bounding box center [161, 324] width 4 height 41
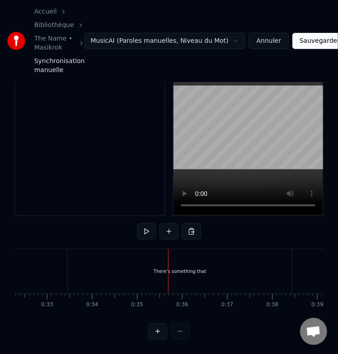
scroll to position [0, 1456]
click at [261, 264] on div "There’s something that" at bounding box center [178, 271] width 224 height 45
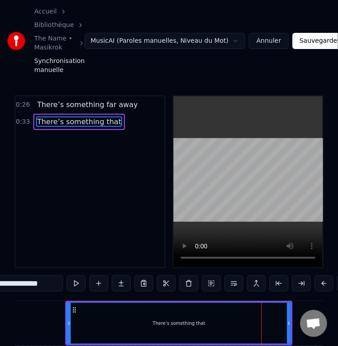
scroll to position [0, 0]
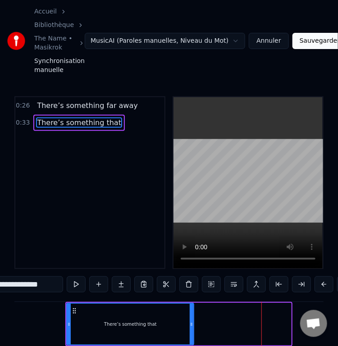
drag, startPoint x: 288, startPoint y: 323, endPoint x: 191, endPoint y: 322, distance: 97.3
click at [191, 322] on div at bounding box center [192, 324] width 4 height 41
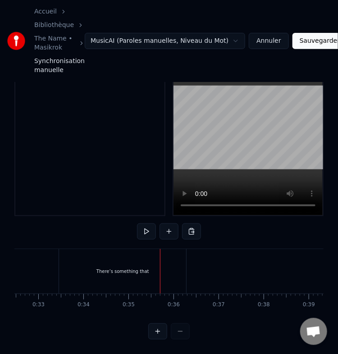
scroll to position [0, 1554]
click at [87, 255] on div "There’s something that" at bounding box center [31, 271] width 127 height 45
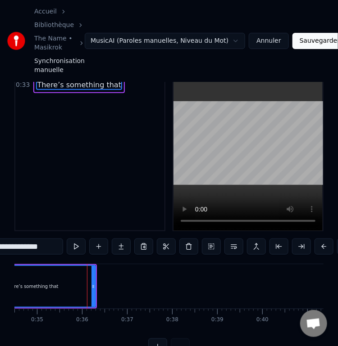
scroll to position [0, 0]
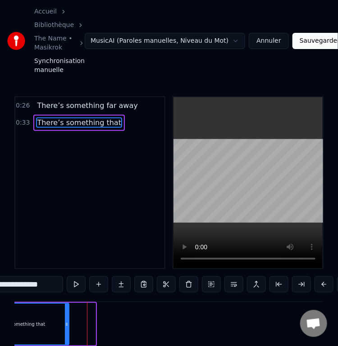
drag, startPoint x: 93, startPoint y: 325, endPoint x: 67, endPoint y: 325, distance: 26.6
click at [67, 325] on icon at bounding box center [67, 324] width 4 height 7
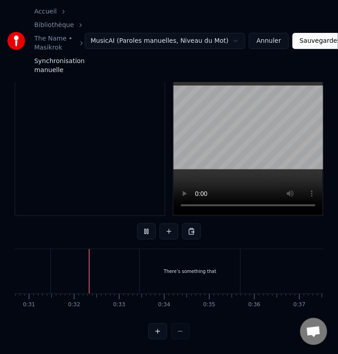
scroll to position [65, 0]
click at [195, 267] on div "There’s something that" at bounding box center [190, 271] width 100 height 45
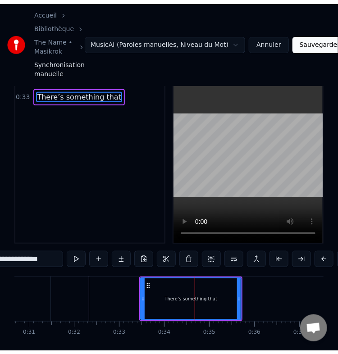
scroll to position [0, 0]
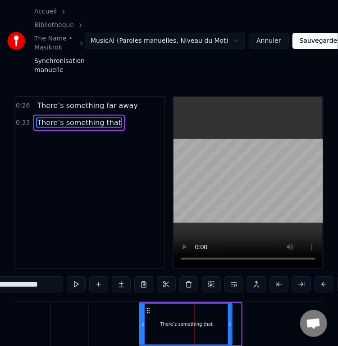
drag, startPoint x: 239, startPoint y: 323, endPoint x: 226, endPoint y: 329, distance: 14.3
click at [228, 329] on div at bounding box center [230, 324] width 4 height 41
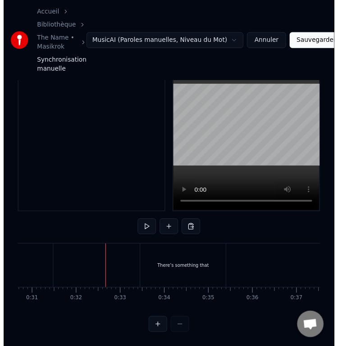
scroll to position [65, 0]
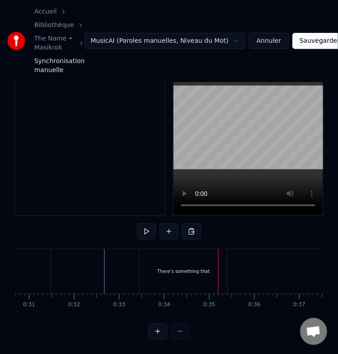
click at [169, 269] on div "There’s something that" at bounding box center [183, 271] width 87 height 45
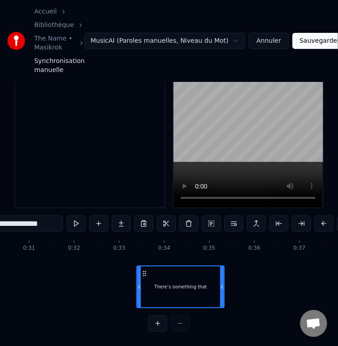
scroll to position [0, 1382]
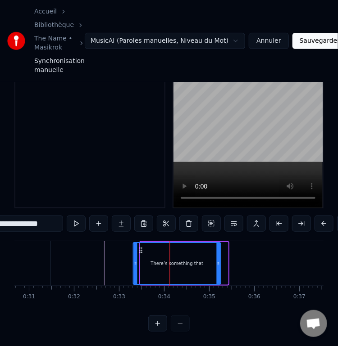
drag, startPoint x: 147, startPoint y: 316, endPoint x: 143, endPoint y: 250, distance: 65.5
click at [143, 250] on div "There’s something that" at bounding box center [176, 263] width 87 height 41
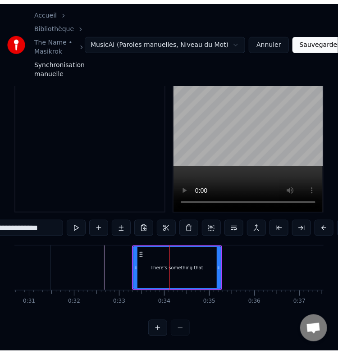
scroll to position [65, 0]
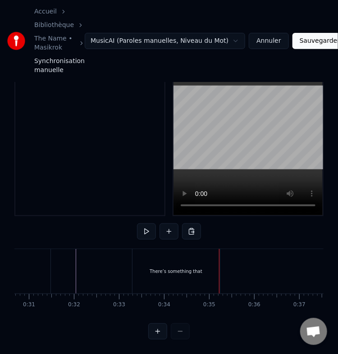
click at [173, 223] on button at bounding box center [168, 231] width 19 height 16
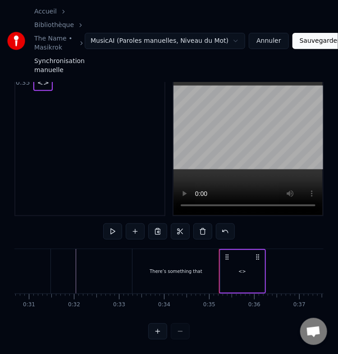
click at [247, 270] on div "<>" at bounding box center [242, 271] width 44 height 43
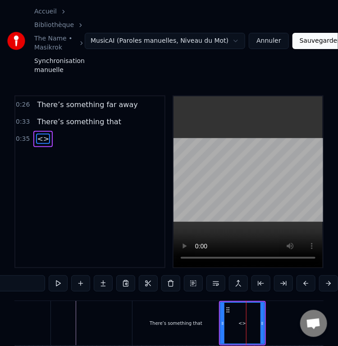
scroll to position [0, 0]
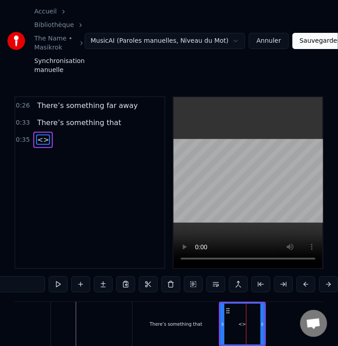
click at [27, 288] on input "**" at bounding box center [11, 285] width 68 height 16
paste input "**********"
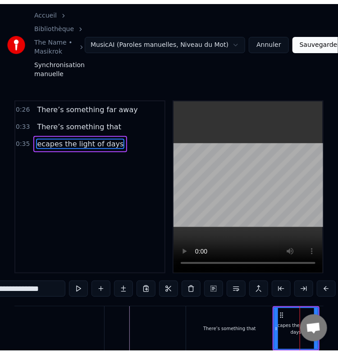
scroll to position [0, 1334]
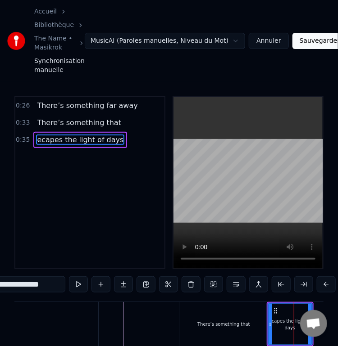
type input "**********"
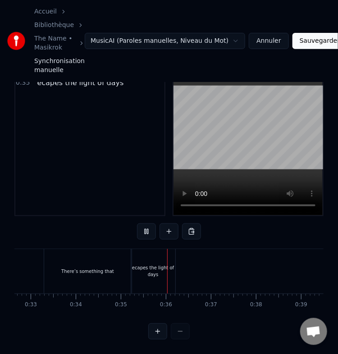
scroll to position [0, 1562]
click at [65, 264] on div "ecapes the light of days" at bounding box center [62, 271] width 44 height 14
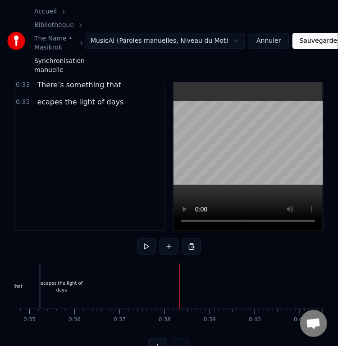
scroll to position [0, 0]
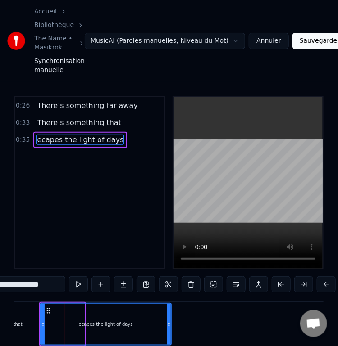
drag, startPoint x: 81, startPoint y: 328, endPoint x: 168, endPoint y: 320, distance: 86.8
click at [168, 320] on div at bounding box center [169, 324] width 4 height 41
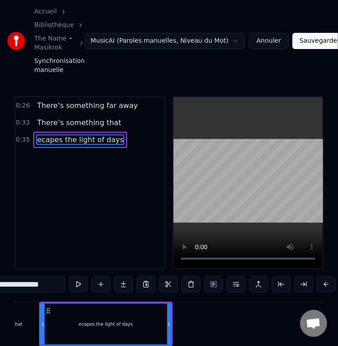
click at [105, 140] on span "ecapes the light of days" at bounding box center [80, 140] width 88 height 10
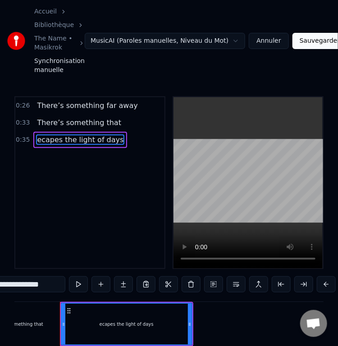
click at [55, 291] on input "**********" at bounding box center [11, 285] width 108 height 16
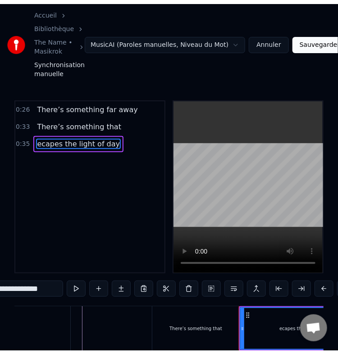
scroll to position [0, 1362]
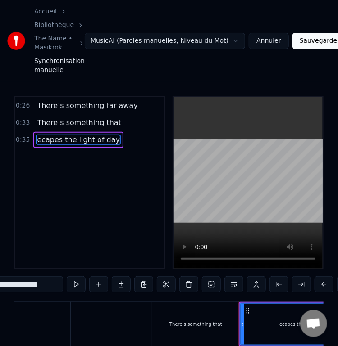
type input "**********"
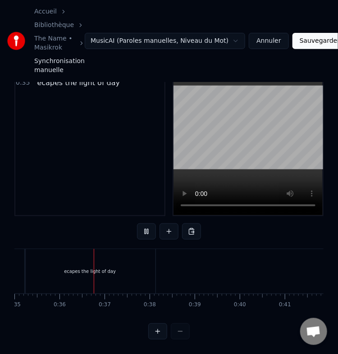
scroll to position [0, 1589]
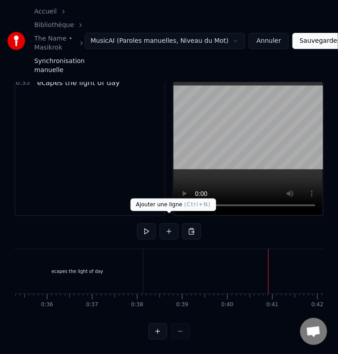
click at [168, 223] on button at bounding box center [168, 231] width 19 height 16
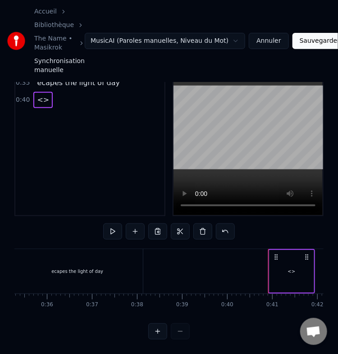
click at [282, 260] on div "<>" at bounding box center [291, 271] width 44 height 43
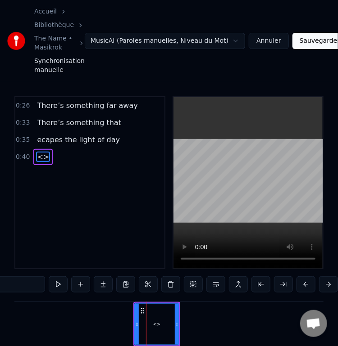
scroll to position [0, 1811]
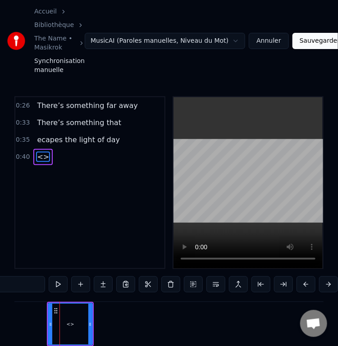
click at [23, 292] on input "**" at bounding box center [11, 285] width 68 height 16
paste input "**********"
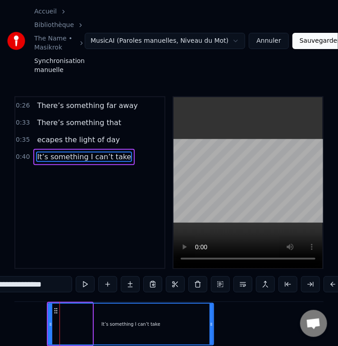
drag, startPoint x: 91, startPoint y: 330, endPoint x: 213, endPoint y: 327, distance: 121.7
click at [213, 327] on icon at bounding box center [211, 324] width 4 height 7
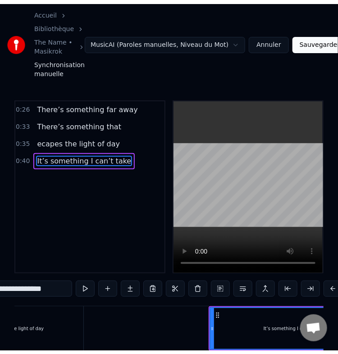
scroll to position [0, 1649]
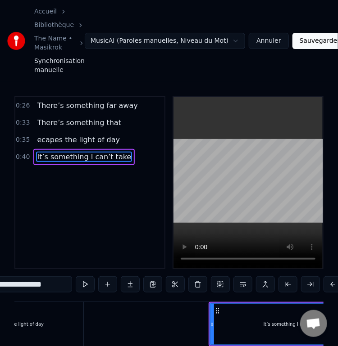
type input "**********"
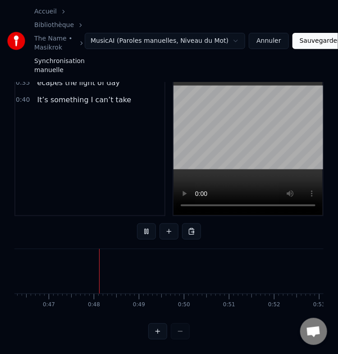
scroll to position [0, 2103]
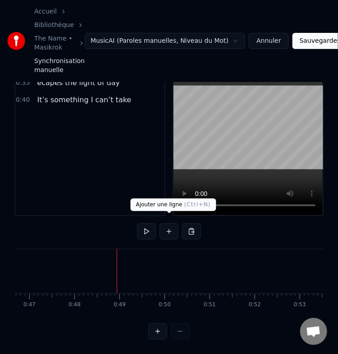
click at [167, 226] on button at bounding box center [168, 231] width 19 height 16
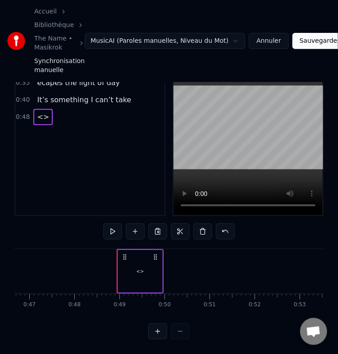
click at [145, 264] on div "<>" at bounding box center [140, 271] width 44 height 43
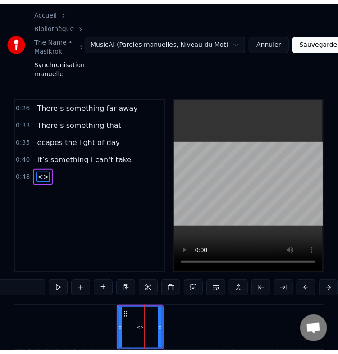
scroll to position [0, 0]
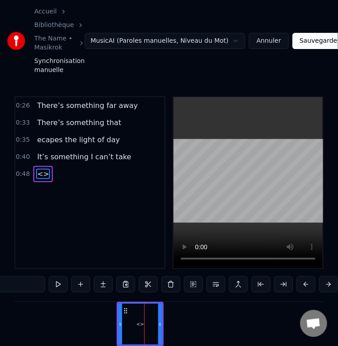
click at [32, 285] on input "**" at bounding box center [11, 285] width 68 height 16
paste input "**********"
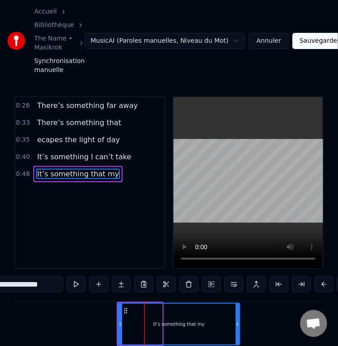
drag, startPoint x: 159, startPoint y: 332, endPoint x: 236, endPoint y: 323, distance: 77.9
click at [236, 323] on div at bounding box center [238, 324] width 4 height 41
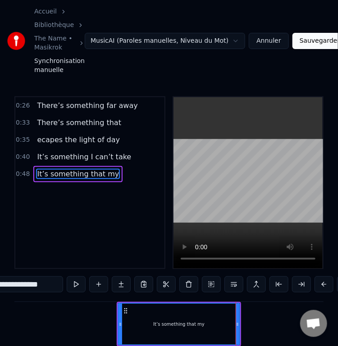
type input "**********"
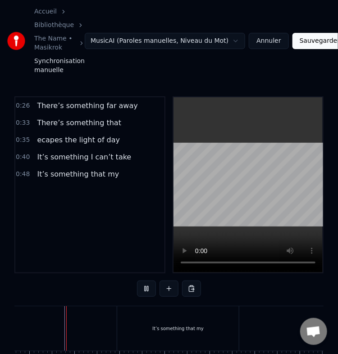
scroll to position [65, 0]
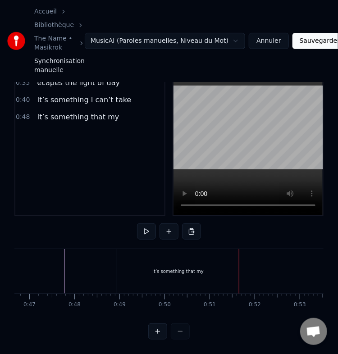
click at [175, 258] on div "It’s something that my" at bounding box center [178, 271] width 122 height 45
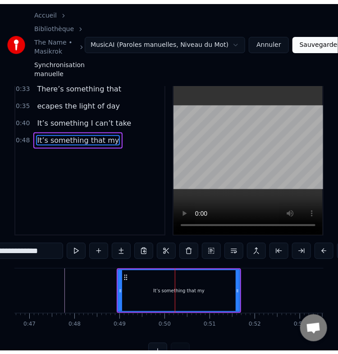
scroll to position [0, 0]
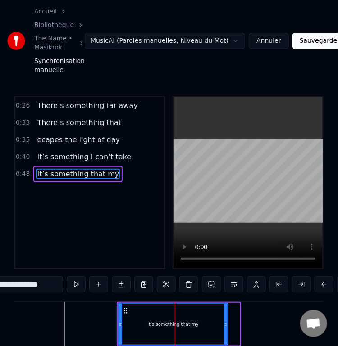
drag, startPoint x: 237, startPoint y: 326, endPoint x: 225, endPoint y: 330, distance: 13.1
click at [225, 328] on icon at bounding box center [226, 324] width 4 height 7
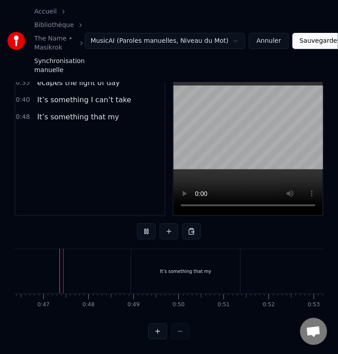
scroll to position [65, 0]
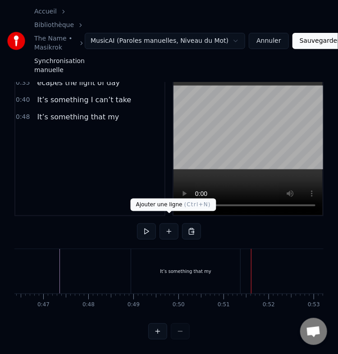
click at [170, 224] on button at bounding box center [168, 231] width 19 height 16
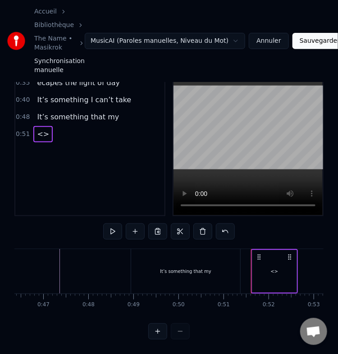
click at [271, 255] on div "<>" at bounding box center [274, 271] width 44 height 43
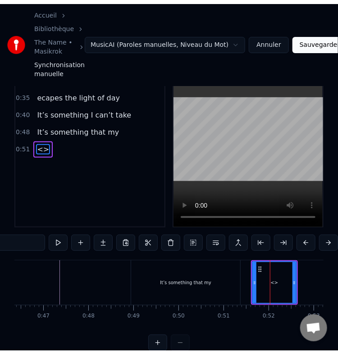
scroll to position [14, 0]
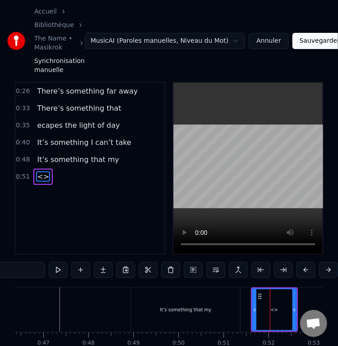
click at [32, 278] on input "**" at bounding box center [11, 270] width 68 height 16
paste input "**********"
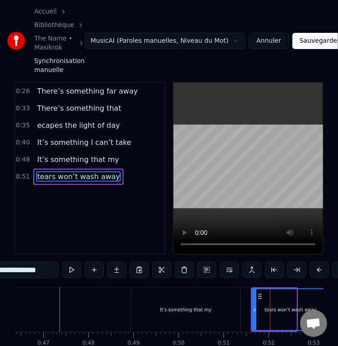
drag, startPoint x: 294, startPoint y: 312, endPoint x: 327, endPoint y: 312, distance: 32.9
click at [327, 312] on div "**********" at bounding box center [169, 182] width 338 height 393
type input "**********"
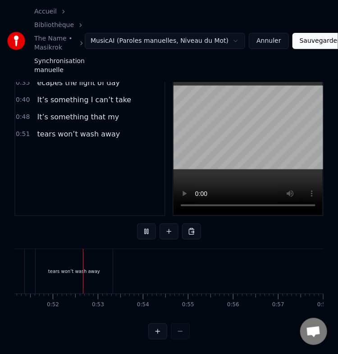
scroll to position [0, 2310]
click at [83, 283] on div "tears won’t wash away" at bounding box center [68, 271] width 77 height 45
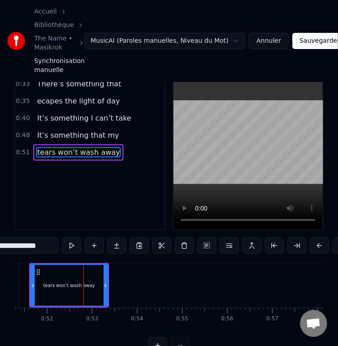
scroll to position [14, 0]
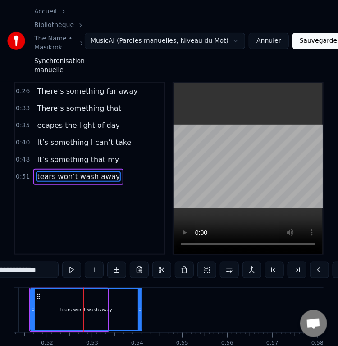
drag, startPoint x: 104, startPoint y: 313, endPoint x: 138, endPoint y: 314, distance: 34.3
click at [138, 314] on icon at bounding box center [140, 310] width 4 height 7
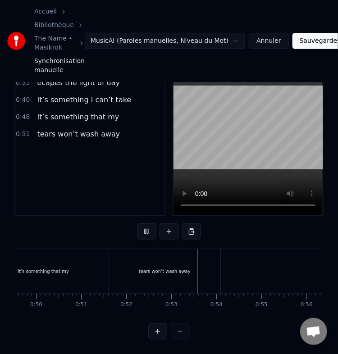
scroll to position [0, 2355]
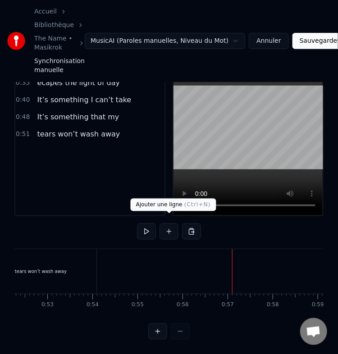
click at [168, 223] on button at bounding box center [168, 231] width 19 height 16
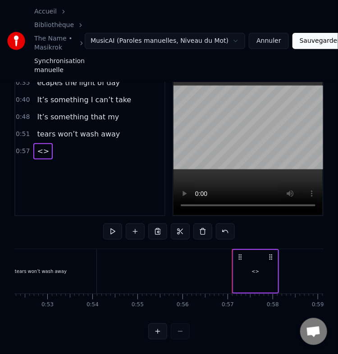
click at [260, 267] on div "<>" at bounding box center [255, 271] width 44 height 43
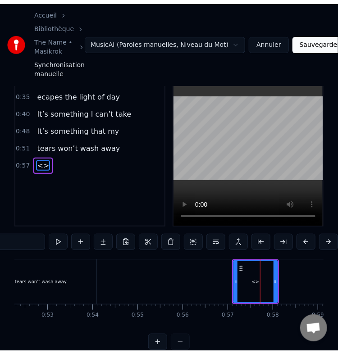
scroll to position [31, 0]
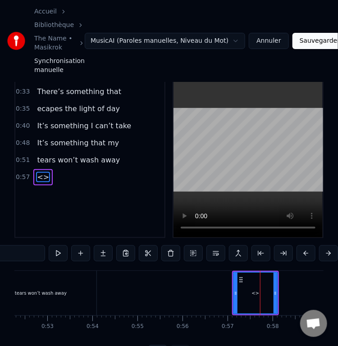
click at [29, 254] on input "**" at bounding box center [11, 254] width 68 height 16
paste input "**********"
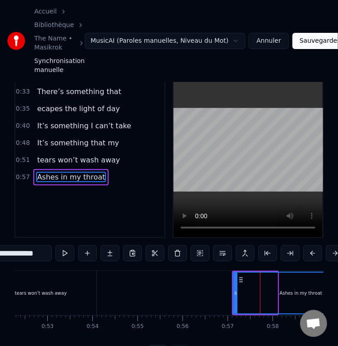
drag, startPoint x: 276, startPoint y: 300, endPoint x: 367, endPoint y: 297, distance: 91.0
click at [338, 297] on html "**********" at bounding box center [169, 172] width 338 height 407
type input "**********"
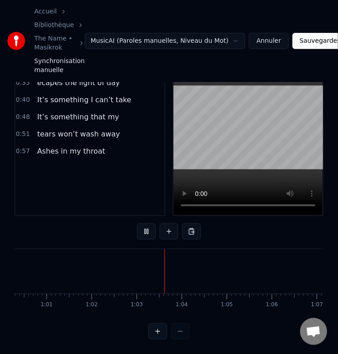
scroll to position [0, 2809]
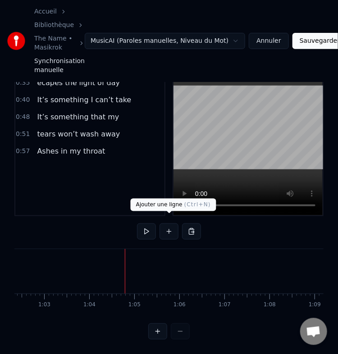
click at [171, 230] on button at bounding box center [168, 231] width 19 height 16
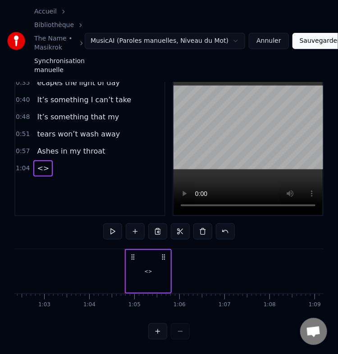
click at [150, 268] on div "<>" at bounding box center [148, 271] width 44 height 43
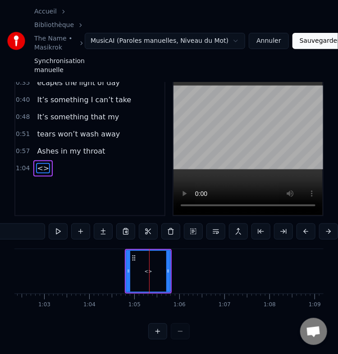
scroll to position [48, 0]
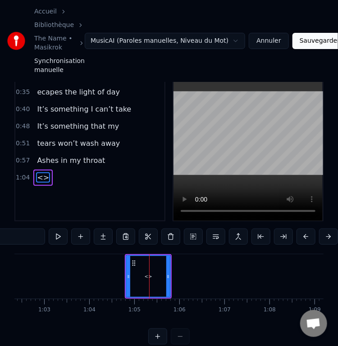
click at [23, 240] on input "**" at bounding box center [11, 237] width 68 height 16
paste input "**********"
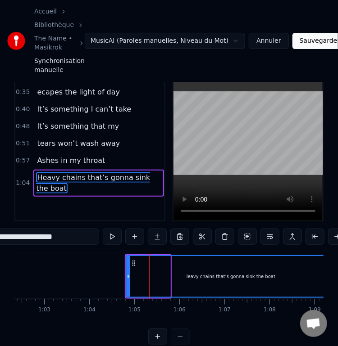
drag, startPoint x: 168, startPoint y: 283, endPoint x: 337, endPoint y: 282, distance: 169.4
click at [337, 282] on div "**********" at bounding box center [169, 148] width 338 height 393
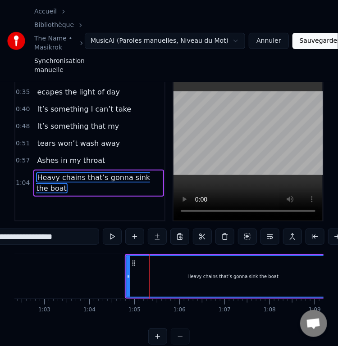
type input "**********"
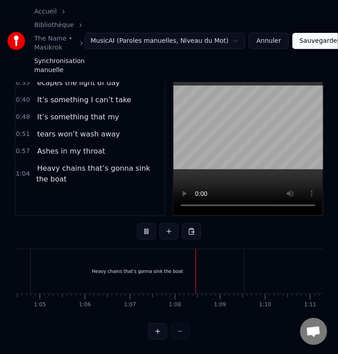
scroll to position [0, 3026]
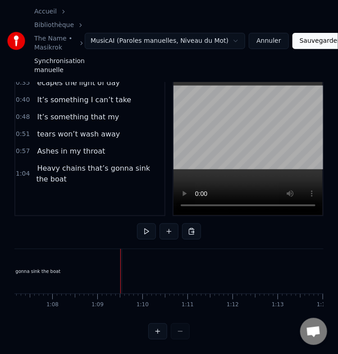
click at [90, 267] on div "Heavy chains that’s gonna sink the boat" at bounding box center [15, 271] width 214 height 45
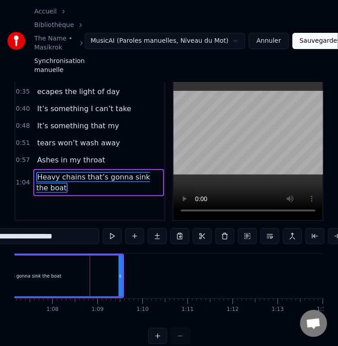
scroll to position [48, 0]
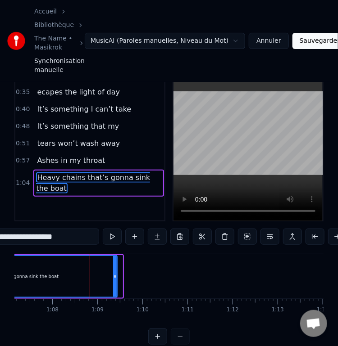
drag, startPoint x: 121, startPoint y: 285, endPoint x: 115, endPoint y: 286, distance: 5.9
click at [115, 286] on div at bounding box center [115, 276] width 4 height 41
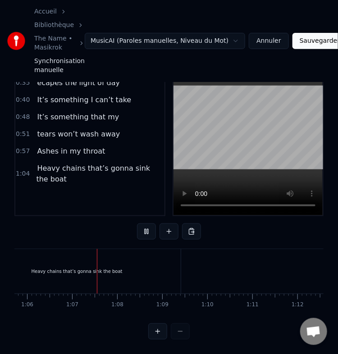
scroll to position [0, 2978]
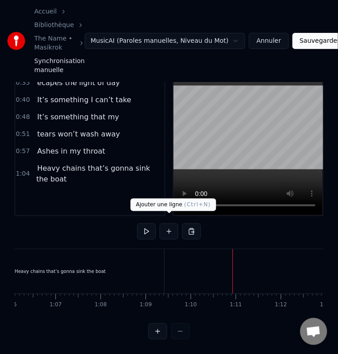
click at [174, 223] on button at bounding box center [168, 231] width 19 height 16
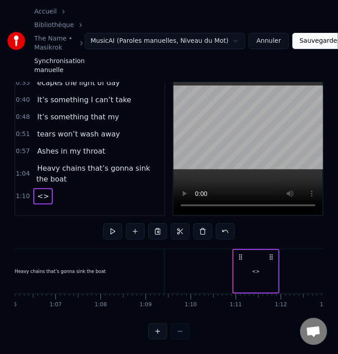
click at [261, 256] on div "<>" at bounding box center [256, 271] width 44 height 43
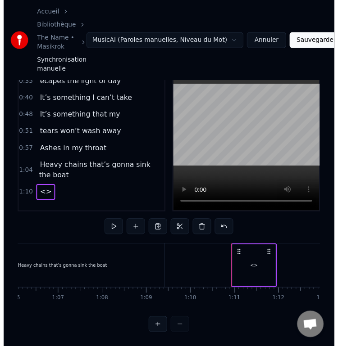
scroll to position [64, 0]
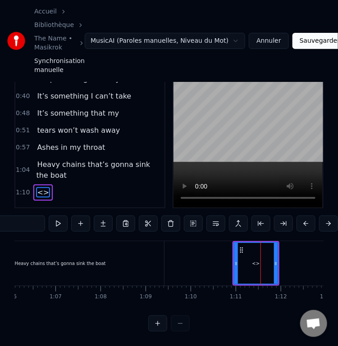
click at [32, 220] on input "**" at bounding box center [11, 224] width 68 height 16
paste input "**********"
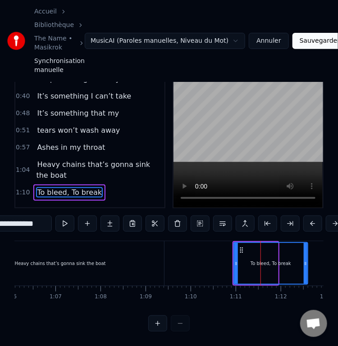
drag, startPoint x: 277, startPoint y: 273, endPoint x: 306, endPoint y: 277, distance: 30.0
click at [306, 277] on div at bounding box center [306, 263] width 4 height 41
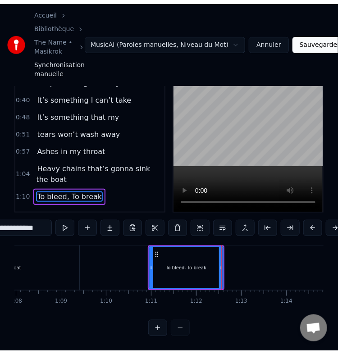
scroll to position [0, 3062]
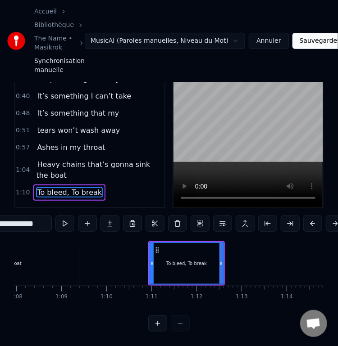
type input "**********"
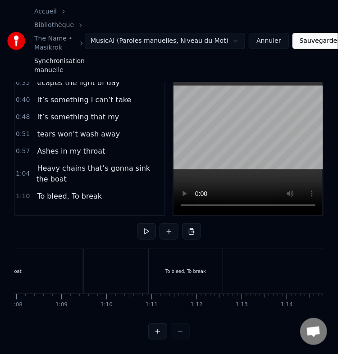
scroll to position [65, 0]
click at [212, 264] on div "To bleed, To break" at bounding box center [186, 271] width 74 height 45
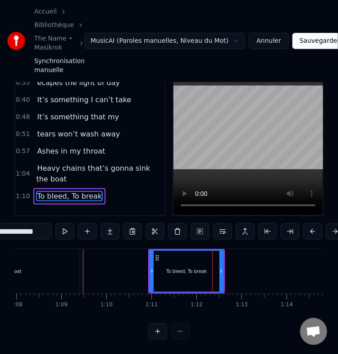
scroll to position [64, 0]
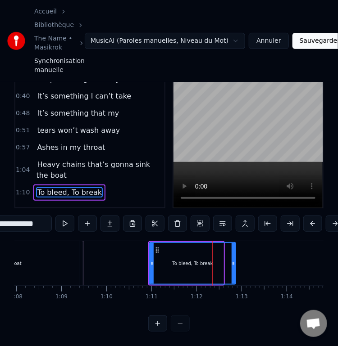
drag, startPoint x: 221, startPoint y: 273, endPoint x: 233, endPoint y: 274, distance: 12.6
click at [233, 274] on div at bounding box center [234, 263] width 4 height 41
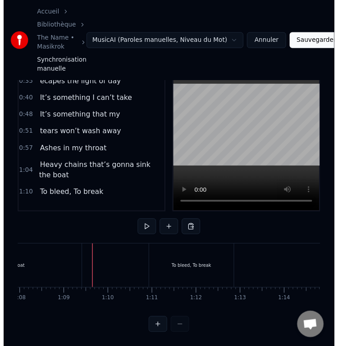
scroll to position [65, 0]
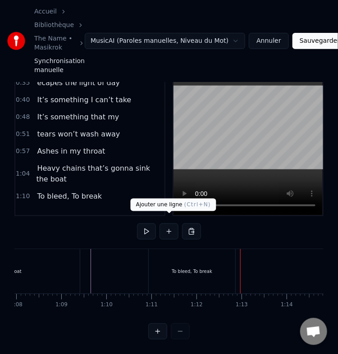
click at [173, 225] on button at bounding box center [168, 231] width 19 height 16
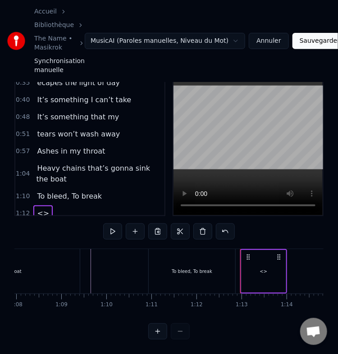
click at [257, 262] on div "<>" at bounding box center [263, 271] width 44 height 43
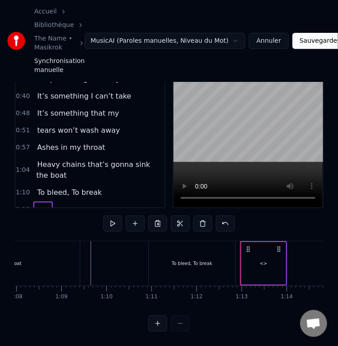
scroll to position [72, 0]
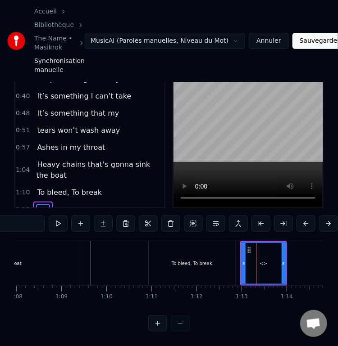
click at [25, 218] on input "**" at bounding box center [11, 224] width 68 height 16
paste input "**********"
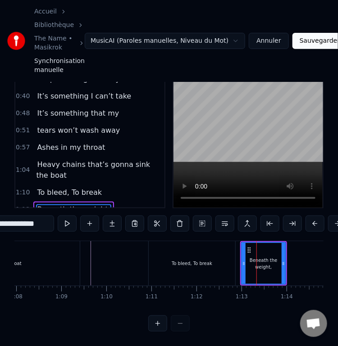
type input "**********"
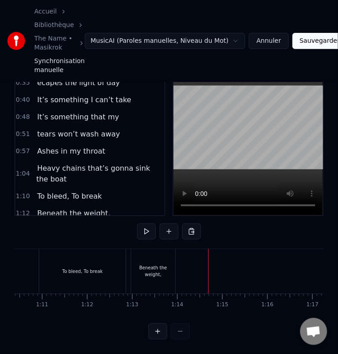
scroll to position [0, 3168]
click at [105, 270] on div "To bleed, To break" at bounding box center [85, 271] width 87 height 45
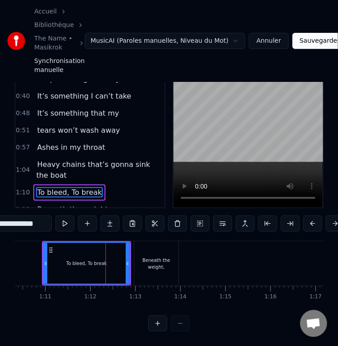
click at [168, 270] on div "Beneath the weight," at bounding box center [156, 263] width 44 height 45
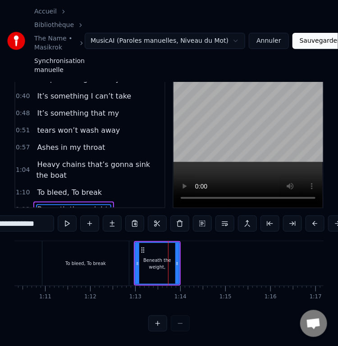
scroll to position [72, 0]
drag, startPoint x: 176, startPoint y: 268, endPoint x: 203, endPoint y: 268, distance: 27.0
click at [203, 268] on div at bounding box center [204, 263] width 4 height 41
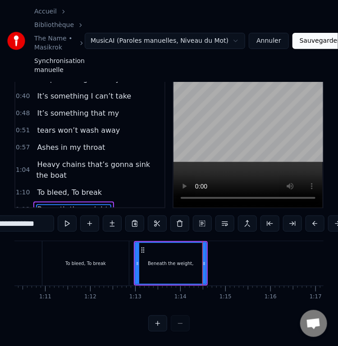
click at [114, 265] on div "To bleed, To break" at bounding box center [85, 263] width 87 height 45
type input "**********"
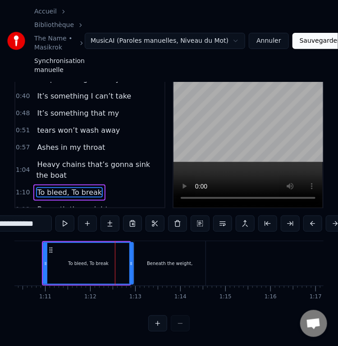
drag, startPoint x: 126, startPoint y: 265, endPoint x: 131, endPoint y: 265, distance: 5.0
click at [131, 265] on icon at bounding box center [131, 263] width 4 height 7
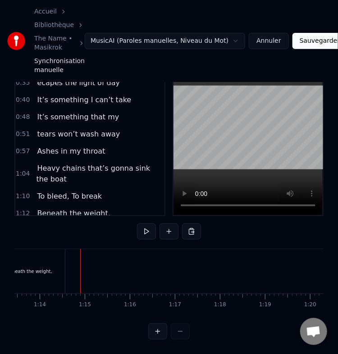
scroll to position [0, 3320]
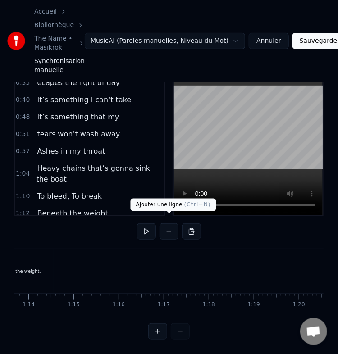
click at [170, 229] on button at bounding box center [168, 231] width 19 height 16
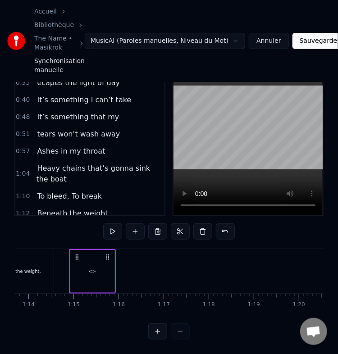
click at [90, 268] on div "<>" at bounding box center [92, 271] width 8 height 7
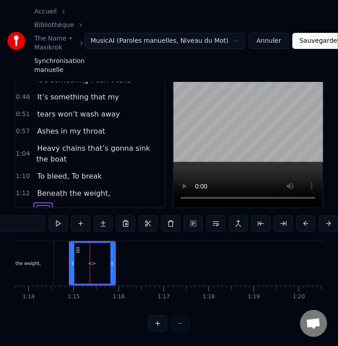
scroll to position [18, 0]
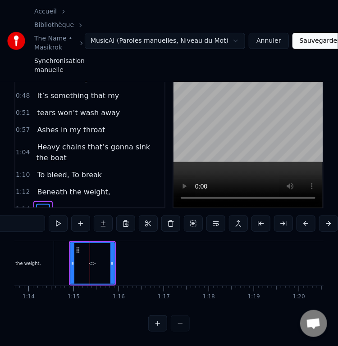
click at [20, 216] on input "**" at bounding box center [11, 224] width 68 height 16
paste input "**********"
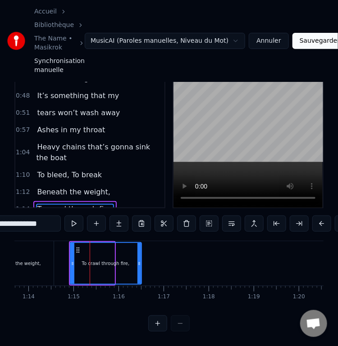
drag, startPoint x: 112, startPoint y: 258, endPoint x: 140, endPoint y: 262, distance: 28.2
click at [140, 262] on div at bounding box center [139, 263] width 4 height 41
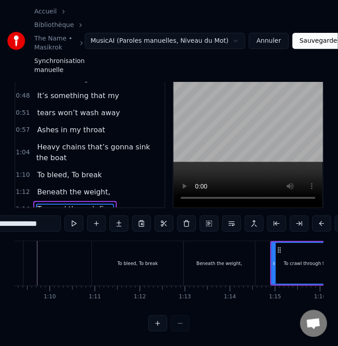
scroll to position [0, 3083]
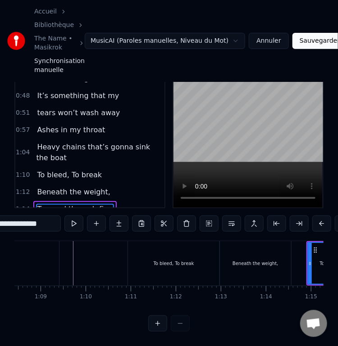
type input "**********"
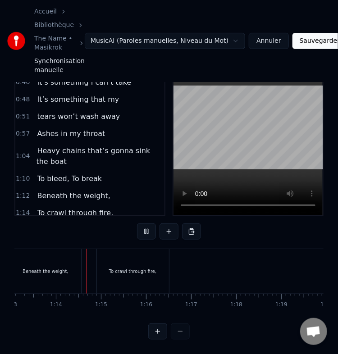
scroll to position [0, 3303]
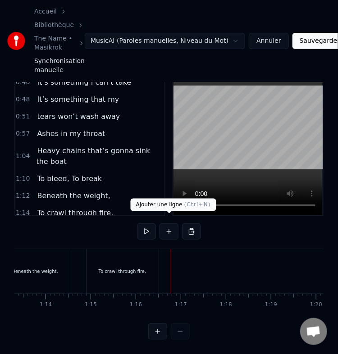
click at [167, 227] on button at bounding box center [168, 231] width 19 height 16
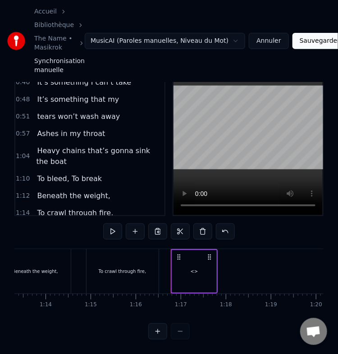
click at [200, 263] on div "<>" at bounding box center [194, 271] width 44 height 43
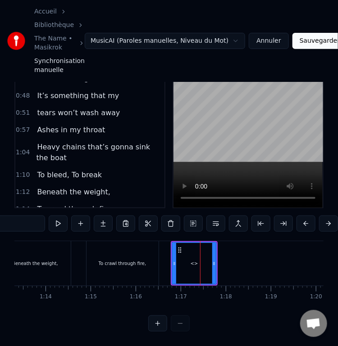
scroll to position [34, 0]
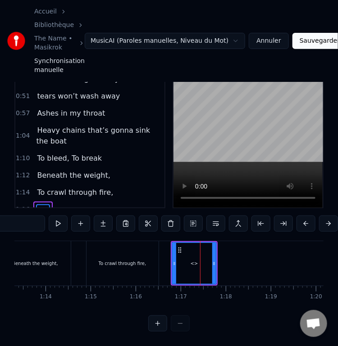
click at [16, 216] on input "**" at bounding box center [11, 224] width 68 height 16
paste input "**********"
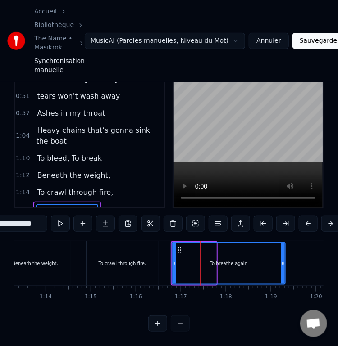
drag, startPoint x: 215, startPoint y: 264, endPoint x: 285, endPoint y: 264, distance: 69.4
click at [285, 264] on div at bounding box center [283, 263] width 4 height 41
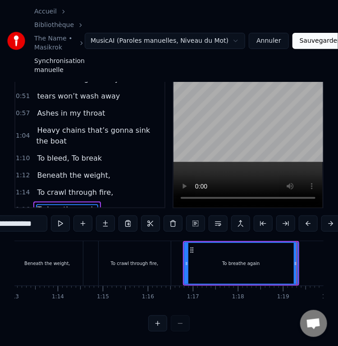
scroll to position [0, 3285]
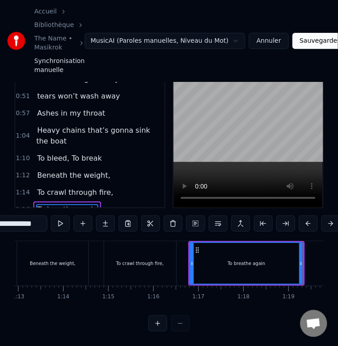
type input "**********"
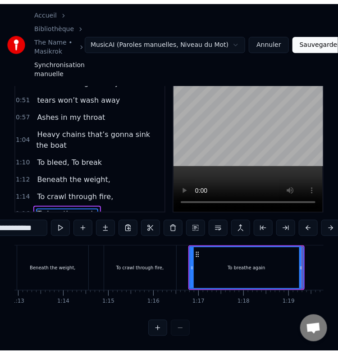
scroll to position [65, 0]
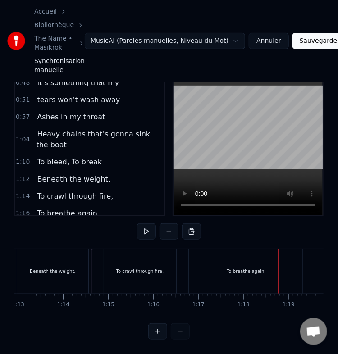
click at [279, 263] on div "To breathe again" at bounding box center [246, 271] width 114 height 45
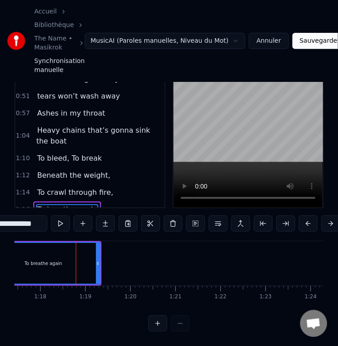
scroll to position [0, 3504]
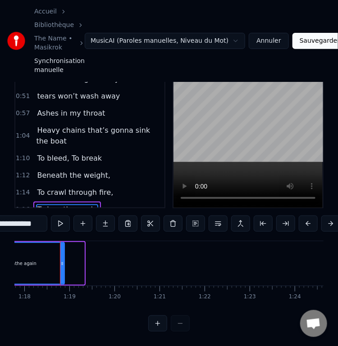
drag, startPoint x: 81, startPoint y: 254, endPoint x: 61, endPoint y: 254, distance: 19.8
click at [61, 260] on icon at bounding box center [62, 263] width 4 height 7
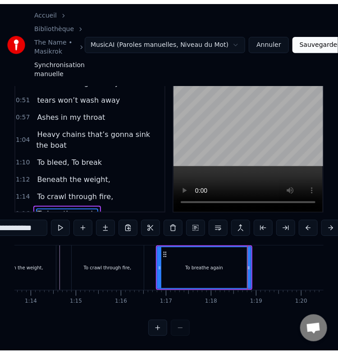
scroll to position [65, 0]
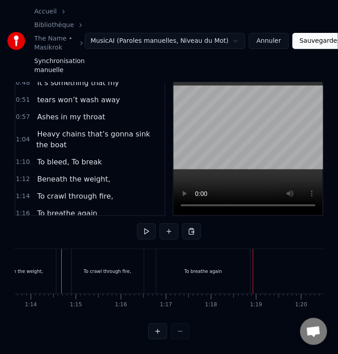
click at [212, 269] on div "To breathe again" at bounding box center [203, 271] width 94 height 45
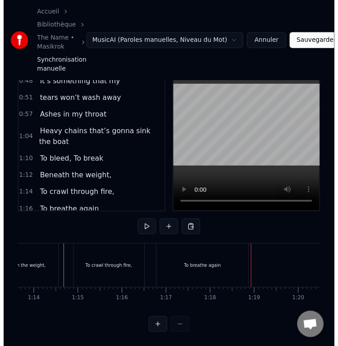
scroll to position [72, 0]
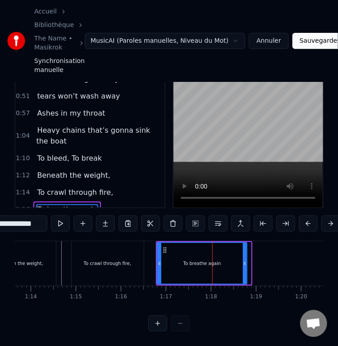
drag, startPoint x: 248, startPoint y: 261, endPoint x: 243, endPoint y: 261, distance: 5.0
click at [243, 261] on div at bounding box center [245, 263] width 4 height 41
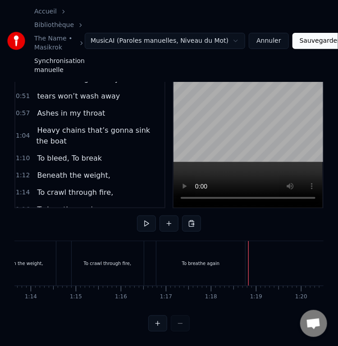
scroll to position [65, 0]
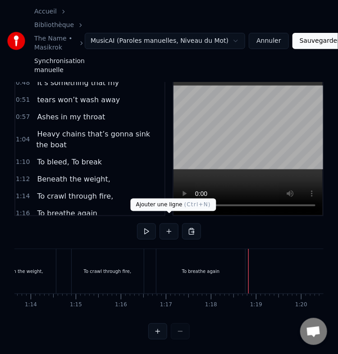
click at [163, 223] on button at bounding box center [168, 231] width 19 height 16
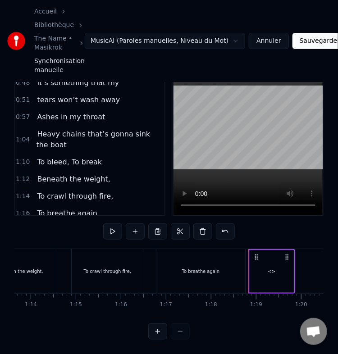
click at [264, 256] on div "<>" at bounding box center [272, 271] width 44 height 43
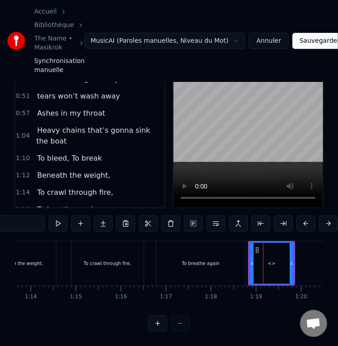
scroll to position [50, 0]
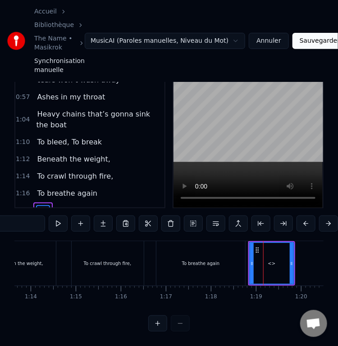
click at [33, 219] on input "**" at bounding box center [11, 224] width 68 height 16
paste input "**********"
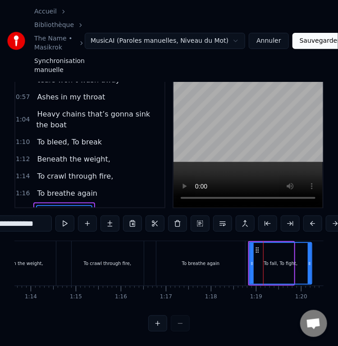
drag, startPoint x: 292, startPoint y: 266, endPoint x: 319, endPoint y: 266, distance: 27.0
click at [311, 266] on div at bounding box center [310, 263] width 4 height 41
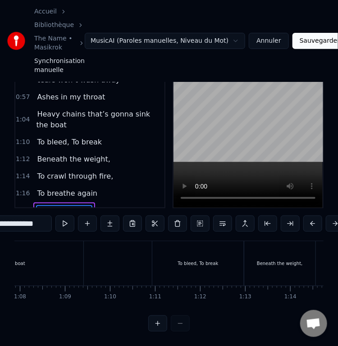
scroll to position [0, 3057]
type input "**********"
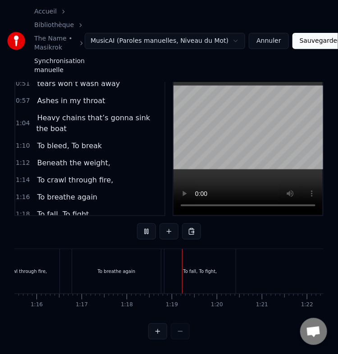
scroll to position [0, 3509]
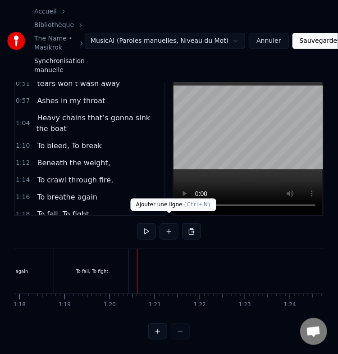
click at [169, 223] on button at bounding box center [168, 231] width 19 height 16
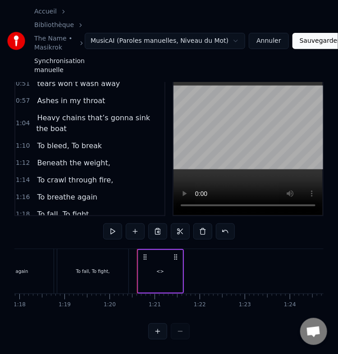
click at [159, 268] on div "<>" at bounding box center [160, 271] width 8 height 7
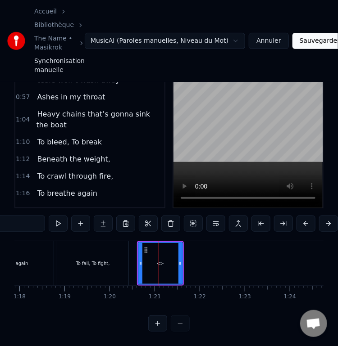
scroll to position [67, 0]
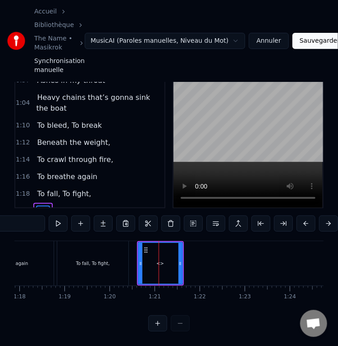
click at [27, 216] on input "**" at bounding box center [11, 224] width 68 height 16
paste input "**********"
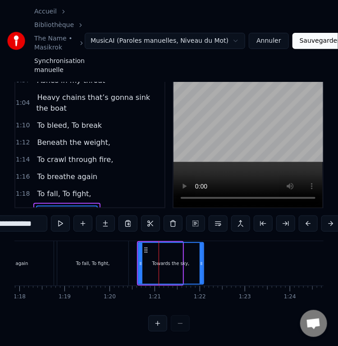
drag, startPoint x: 181, startPoint y: 257, endPoint x: 202, endPoint y: 259, distance: 21.3
click at [202, 260] on icon at bounding box center [202, 263] width 4 height 7
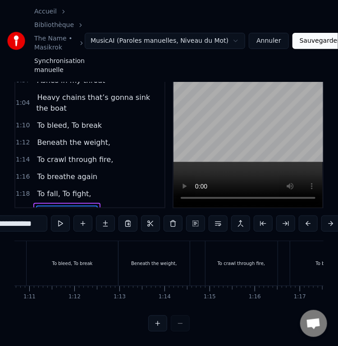
scroll to position [0, 3181]
type input "**********"
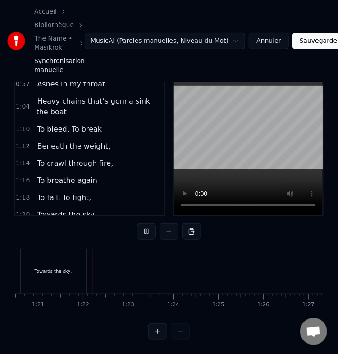
scroll to position [0, 3639]
click at [52, 254] on div "Towards the sky," at bounding box center [40, 271] width 65 height 45
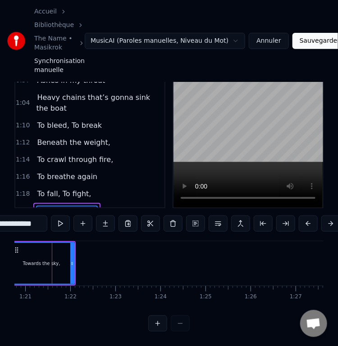
scroll to position [0, 3630]
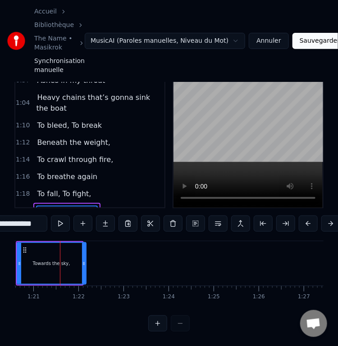
drag, startPoint x: 79, startPoint y: 260, endPoint x: 84, endPoint y: 261, distance: 4.6
click at [84, 261] on div at bounding box center [84, 263] width 4 height 41
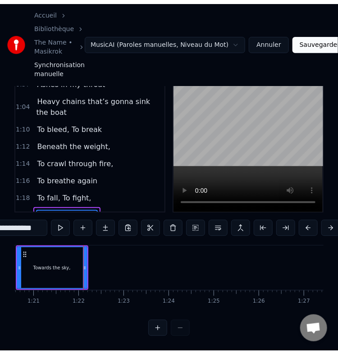
scroll to position [65, 0]
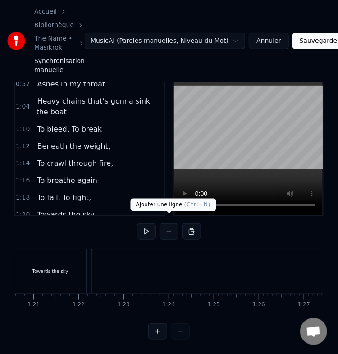
click at [168, 228] on button at bounding box center [168, 231] width 19 height 16
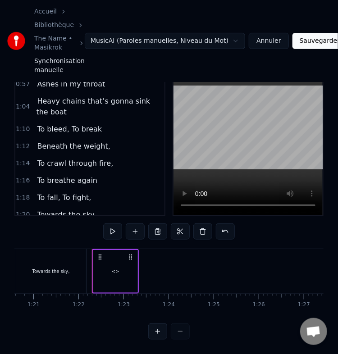
click at [108, 269] on div "<>" at bounding box center [115, 271] width 44 height 43
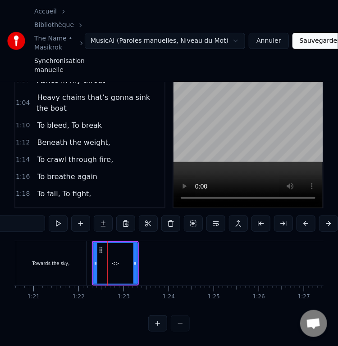
scroll to position [84, 0]
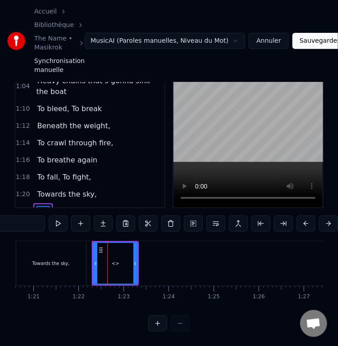
click at [27, 217] on input "**" at bounding box center [11, 224] width 68 height 16
paste input "**********"
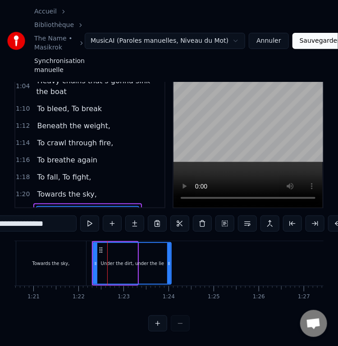
drag, startPoint x: 135, startPoint y: 258, endPoint x: 169, endPoint y: 260, distance: 34.3
click at [169, 260] on icon at bounding box center [169, 263] width 4 height 7
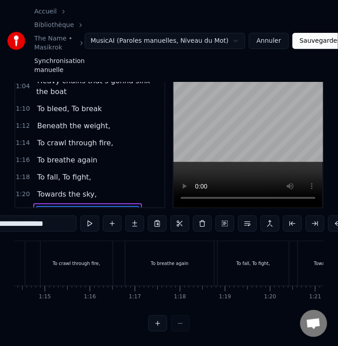
scroll to position [0, 3348]
type input "**********"
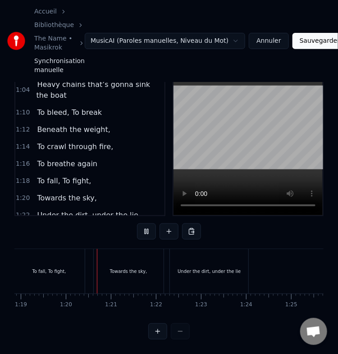
scroll to position [0, 3570]
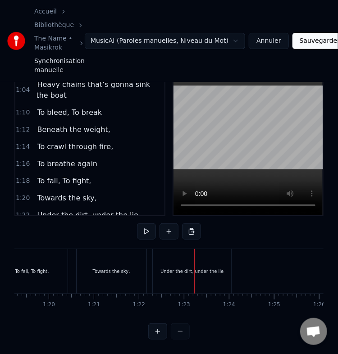
click at [190, 268] on div "Under the dirt, under the lie" at bounding box center [191, 271] width 63 height 7
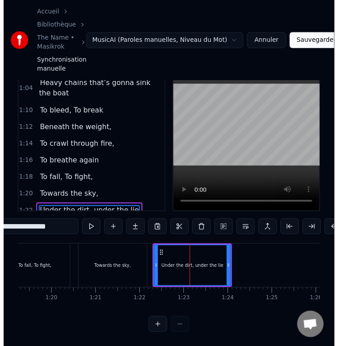
scroll to position [72, 0]
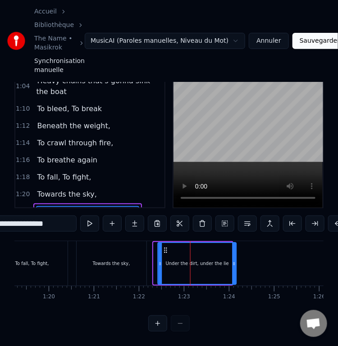
drag, startPoint x: 163, startPoint y: 241, endPoint x: 169, endPoint y: 241, distance: 5.9
click at [169, 247] on icon at bounding box center [165, 250] width 7 height 7
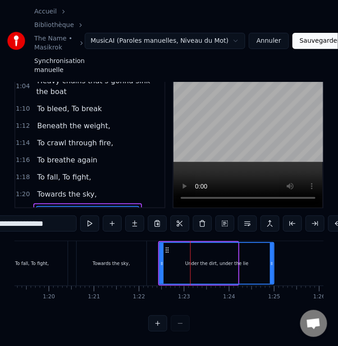
drag, startPoint x: 234, startPoint y: 255, endPoint x: 270, endPoint y: 253, distance: 36.1
click at [270, 260] on icon at bounding box center [272, 263] width 4 height 7
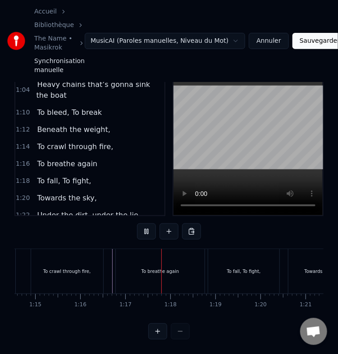
scroll to position [0, 3444]
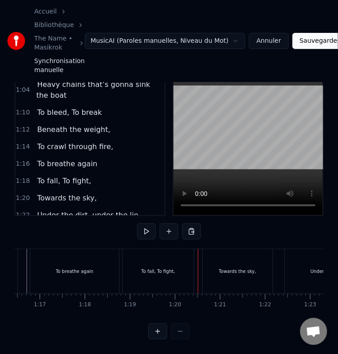
click at [191, 252] on div "To fall, To fight," at bounding box center [158, 271] width 71 height 45
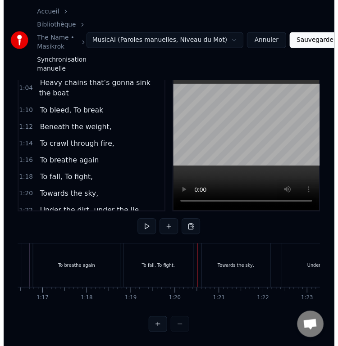
scroll to position [58, 0]
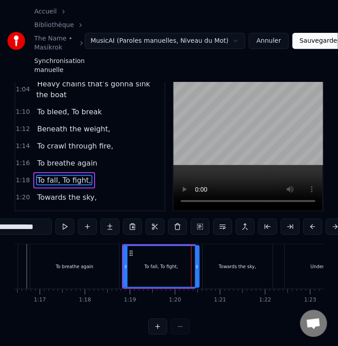
drag, startPoint x: 193, startPoint y: 264, endPoint x: 198, endPoint y: 266, distance: 4.9
click at [198, 266] on div at bounding box center [197, 266] width 4 height 41
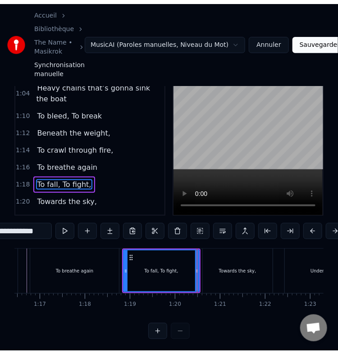
scroll to position [0, 3330]
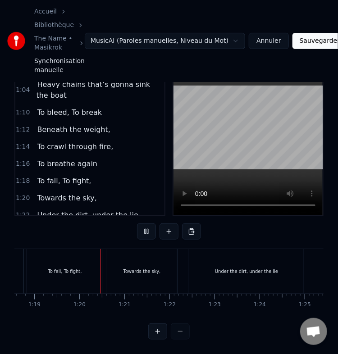
scroll to position [0, 3560]
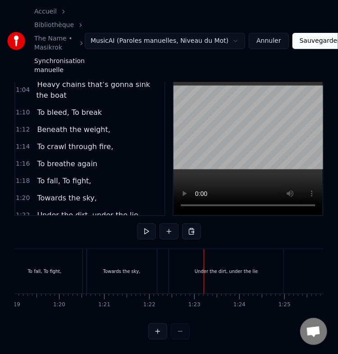
click at [188, 262] on div "Under the dirt, under the lie" at bounding box center [226, 271] width 114 height 45
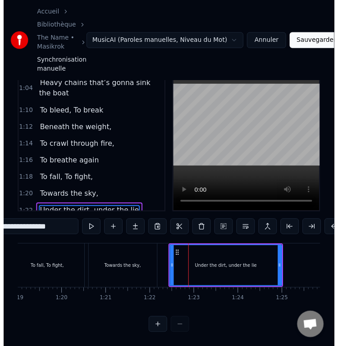
scroll to position [72, 0]
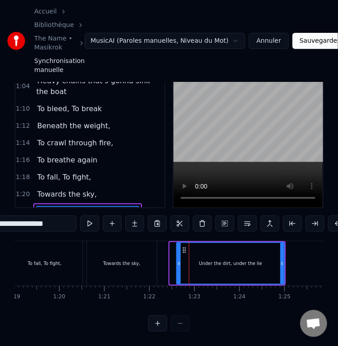
drag, startPoint x: 172, startPoint y: 255, endPoint x: 178, endPoint y: 255, distance: 6.8
click at [179, 263] on circle at bounding box center [179, 263] width 0 height 0
click at [140, 257] on div "Towards the sky," at bounding box center [122, 263] width 70 height 45
type input "**********"
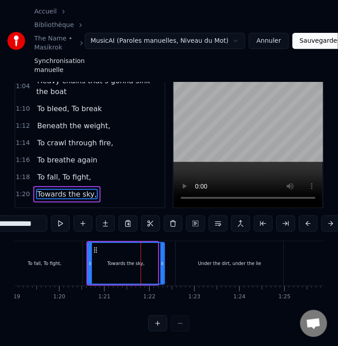
drag, startPoint x: 154, startPoint y: 258, endPoint x: 161, endPoint y: 258, distance: 7.2
click at [161, 260] on icon at bounding box center [162, 263] width 4 height 7
click at [83, 250] on div "To fall, To fight," at bounding box center [45, 263] width 78 height 45
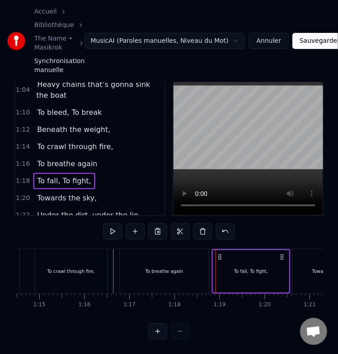
scroll to position [0, 3348]
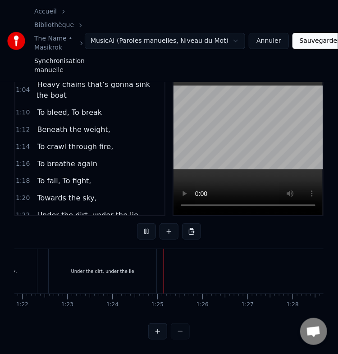
scroll to position [0, 3778]
click at [31, 268] on div "Under the dirt, under the lie" at bounding box center [11, 271] width 63 height 7
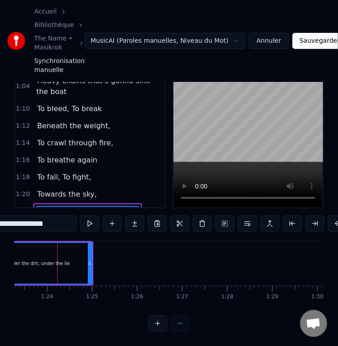
scroll to position [0, 3750]
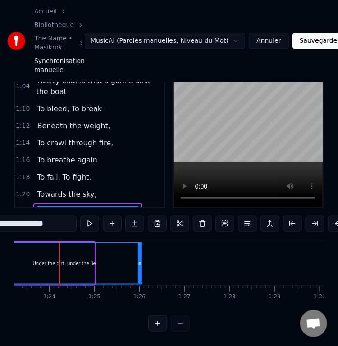
drag, startPoint x: 91, startPoint y: 263, endPoint x: 139, endPoint y: 261, distance: 48.2
click at [139, 261] on div at bounding box center [140, 263] width 4 height 41
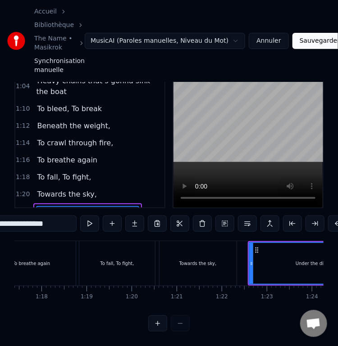
scroll to position [0, 3487]
click at [198, 260] on div "Towards the sky," at bounding box center [198, 263] width 37 height 7
type input "**********"
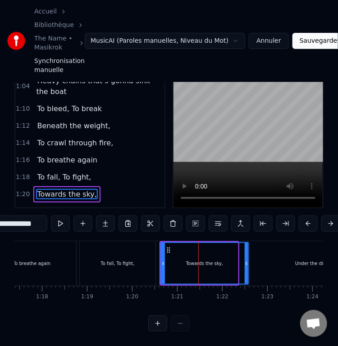
drag, startPoint x: 235, startPoint y: 263, endPoint x: 245, endPoint y: 264, distance: 10.4
click at [245, 264] on div at bounding box center [247, 263] width 4 height 41
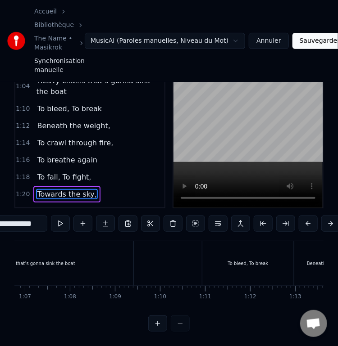
scroll to position [0, 3008]
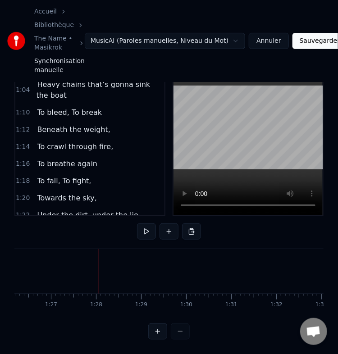
scroll to position [0, 3922]
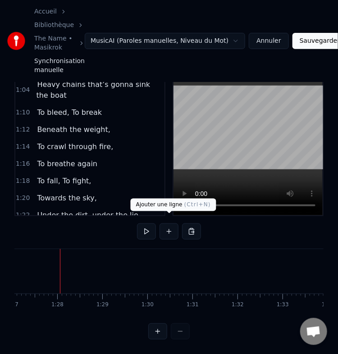
click at [166, 228] on button at bounding box center [168, 231] width 19 height 16
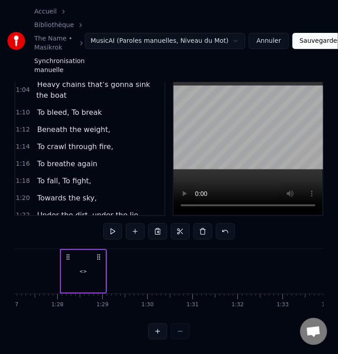
click at [88, 267] on div "<>" at bounding box center [83, 271] width 44 height 43
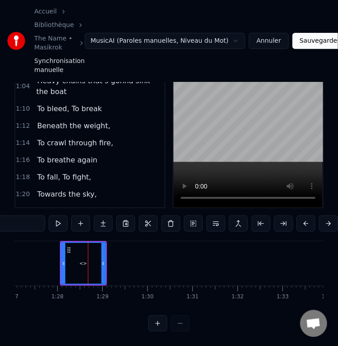
scroll to position [100, 0]
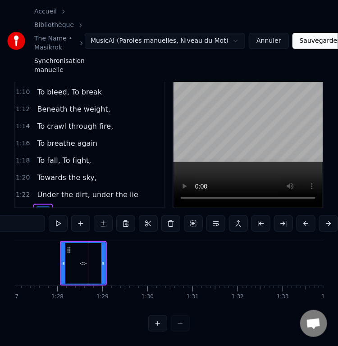
click at [30, 218] on input "**" at bounding box center [11, 224] width 68 height 16
paste input "**********"
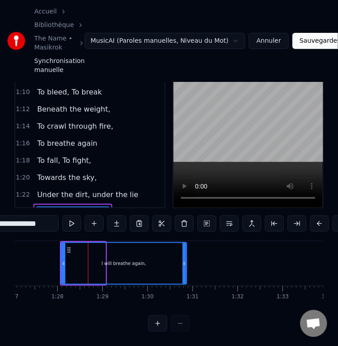
drag, startPoint x: 105, startPoint y: 256, endPoint x: 186, endPoint y: 255, distance: 81.1
click at [186, 255] on div "I will breathe again," at bounding box center [124, 263] width 126 height 43
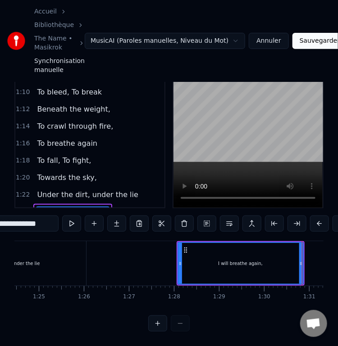
scroll to position [0, 3804]
type input "**********"
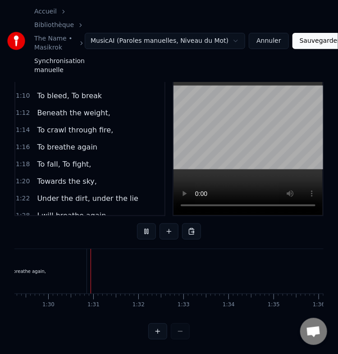
scroll to position [0, 4035]
click at [166, 223] on button at bounding box center [168, 231] width 19 height 16
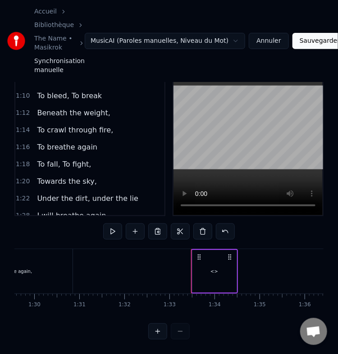
click at [214, 268] on div "<>" at bounding box center [214, 271] width 8 height 7
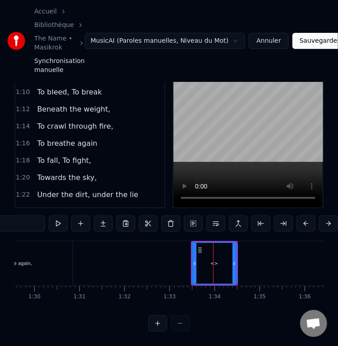
scroll to position [117, 0]
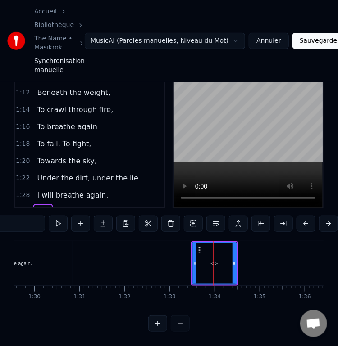
click at [27, 216] on input "**" at bounding box center [11, 224] width 68 height 16
paste input "**********"
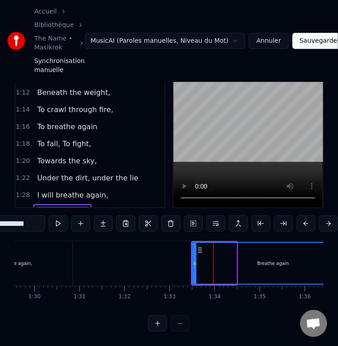
drag, startPoint x: 232, startPoint y: 261, endPoint x: 350, endPoint y: 265, distance: 117.6
click at [338, 265] on html "**********" at bounding box center [169, 142] width 338 height 407
type input "**********"
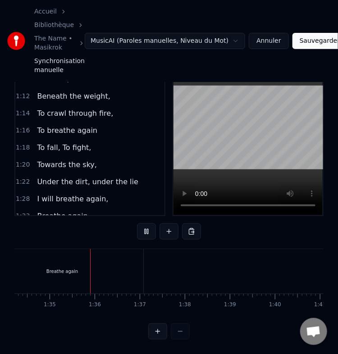
scroll to position [0, 4255]
click at [54, 268] on div "Breathe again" at bounding box center [52, 271] width 32 height 7
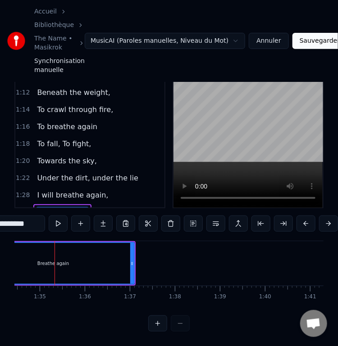
scroll to position [0, 4249]
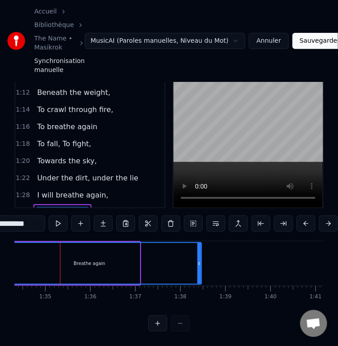
drag, startPoint x: 137, startPoint y: 254, endPoint x: 200, endPoint y: 252, distance: 62.7
click at [200, 252] on div at bounding box center [199, 263] width 4 height 41
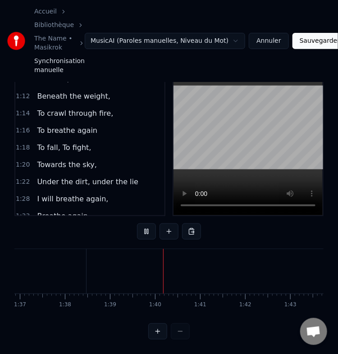
scroll to position [0, 4457]
click at [311, 36] on button "Sauvegarder" at bounding box center [319, 41] width 55 height 16
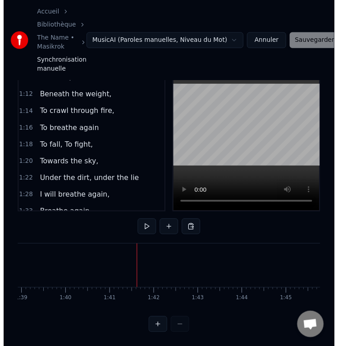
scroll to position [40, 0]
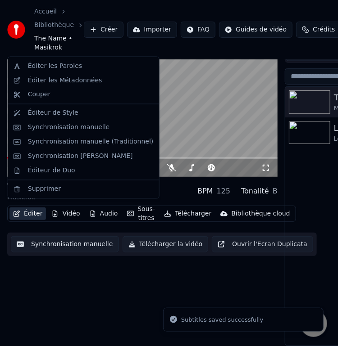
click at [31, 211] on button "Éditer" at bounding box center [27, 214] width 36 height 13
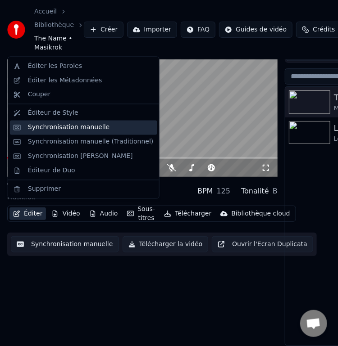
click at [52, 127] on div "Synchronisation manuelle" at bounding box center [69, 127] width 82 height 9
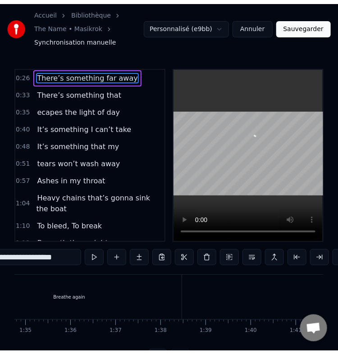
scroll to position [0, 4283]
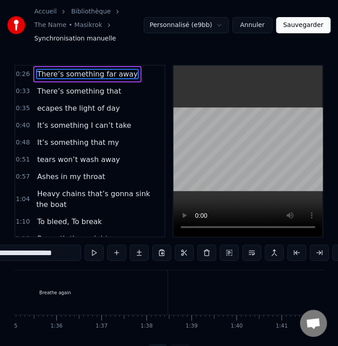
click at [169, 295] on div "Breathe again" at bounding box center [56, 293] width 227 height 45
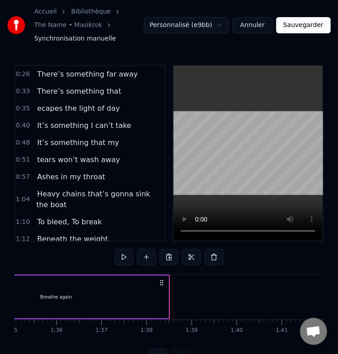
click at [151, 294] on div "Breathe again" at bounding box center [56, 297] width 224 height 43
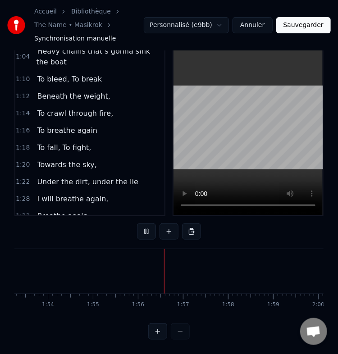
scroll to position [0, 5195]
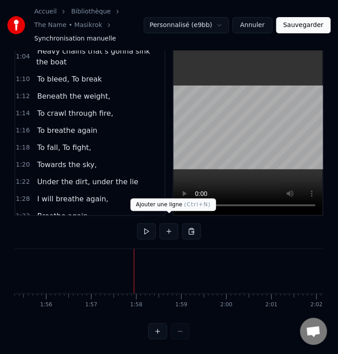
click at [163, 230] on button at bounding box center [168, 231] width 19 height 16
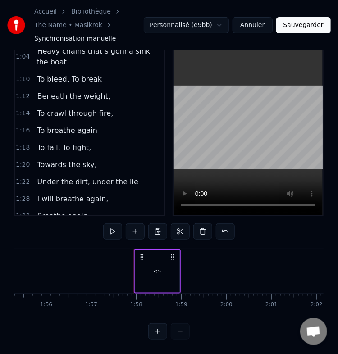
click at [164, 261] on div "<>" at bounding box center [157, 271] width 44 height 43
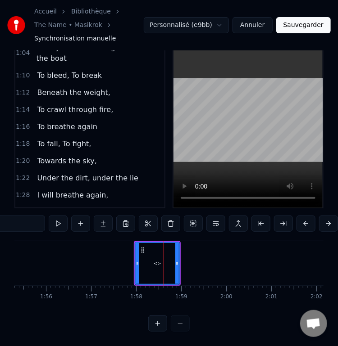
scroll to position [133, 0]
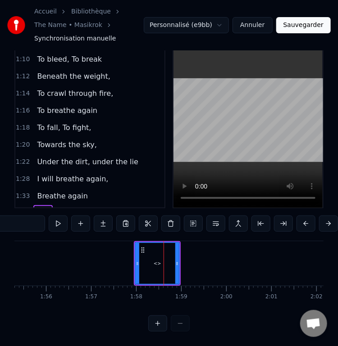
click at [20, 221] on input "**" at bounding box center [11, 224] width 68 height 16
paste input "**********"
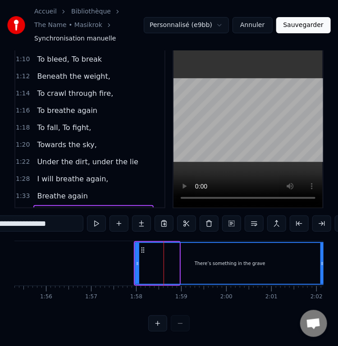
drag, startPoint x: 178, startPoint y: 254, endPoint x: 323, endPoint y: 256, distance: 145.5
click at [323, 256] on div "**********" at bounding box center [169, 151] width 338 height 361
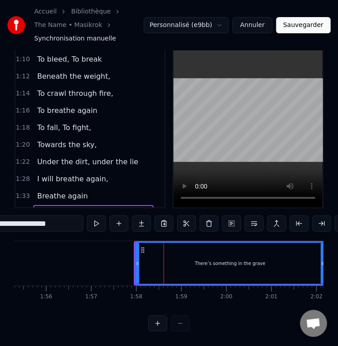
type input "**********"
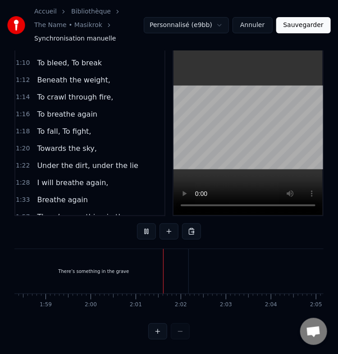
scroll to position [0, 5421]
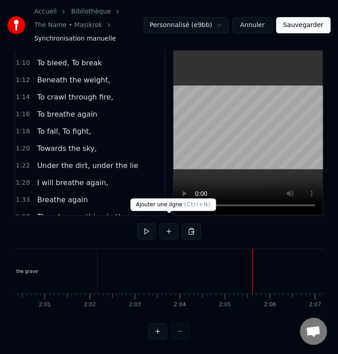
click at [172, 223] on button at bounding box center [168, 231] width 19 height 16
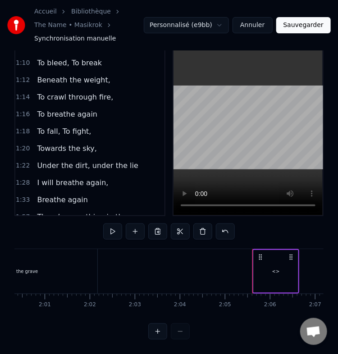
click at [272, 264] on div "<>" at bounding box center [276, 271] width 44 height 43
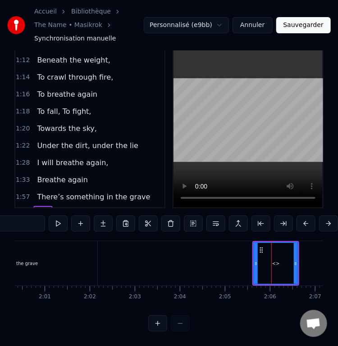
scroll to position [150, 0]
click at [30, 220] on input "**" at bounding box center [11, 224] width 68 height 16
paste input "**********"
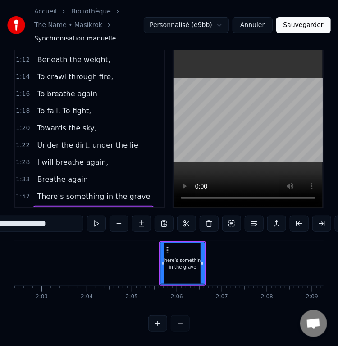
scroll to position [0, 5515]
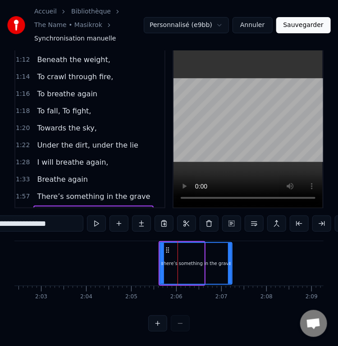
drag, startPoint x: 203, startPoint y: 260, endPoint x: 251, endPoint y: 256, distance: 48.8
click at [232, 256] on div at bounding box center [230, 263] width 4 height 41
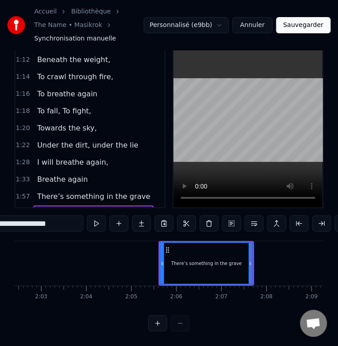
drag, startPoint x: 61, startPoint y: 221, endPoint x: 14, endPoint y: 227, distance: 48.2
click at [14, 227] on div "**********" at bounding box center [169, 151] width 338 height 361
type input "**********"
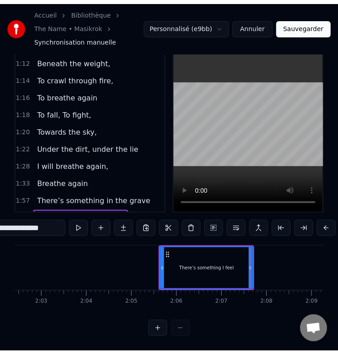
scroll to position [33, 0]
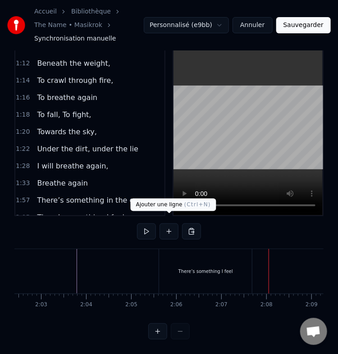
click at [168, 224] on button at bounding box center [168, 231] width 19 height 16
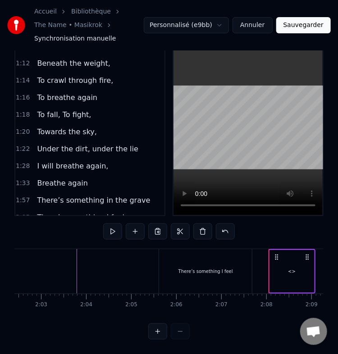
click at [279, 265] on div "<>" at bounding box center [292, 271] width 44 height 43
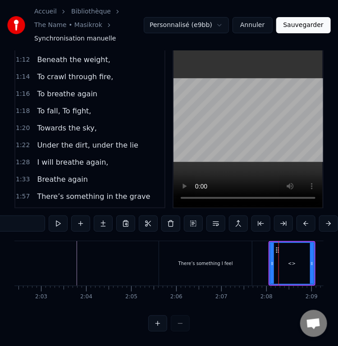
scroll to position [167, 0]
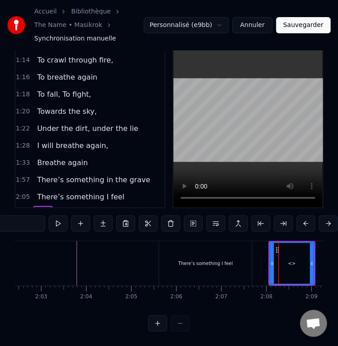
click at [24, 223] on input "**" at bounding box center [11, 224] width 68 height 16
paste input "**********"
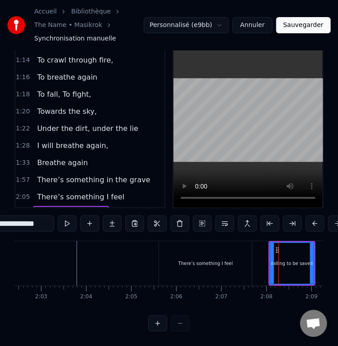
scroll to position [0, 5565]
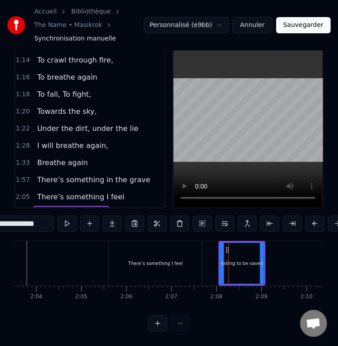
click at [263, 261] on div at bounding box center [262, 263] width 4 height 41
drag, startPoint x: 261, startPoint y: 257, endPoint x: 299, endPoint y: 258, distance: 37.4
click at [299, 260] on icon at bounding box center [299, 263] width 4 height 7
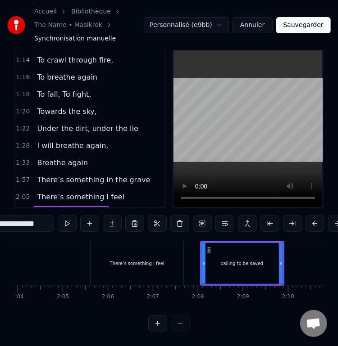
scroll to position [0, 5554]
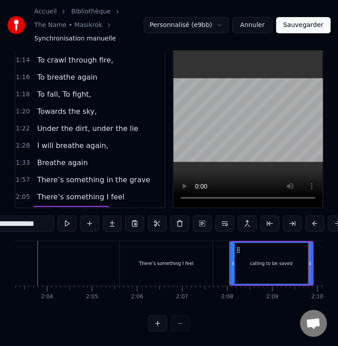
type input "**********"
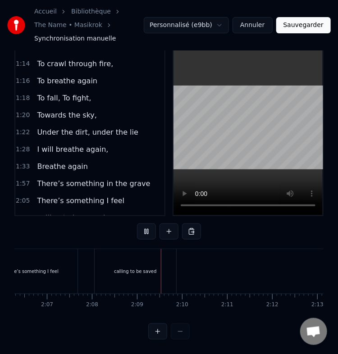
scroll to position [0, 5778]
click at [73, 262] on div "calling to be saved" at bounding box center [47, 271] width 82 height 45
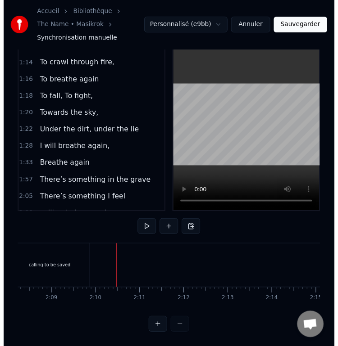
scroll to position [41, 0]
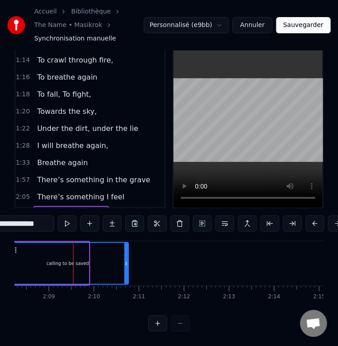
drag, startPoint x: 87, startPoint y: 261, endPoint x: 130, endPoint y: 260, distance: 43.7
click at [128, 260] on div at bounding box center [126, 263] width 4 height 41
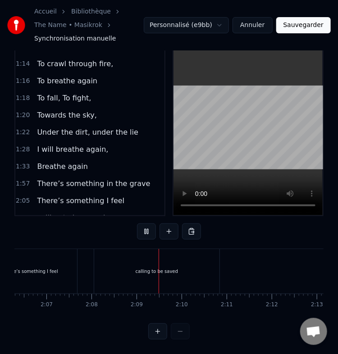
scroll to position [0, 5778]
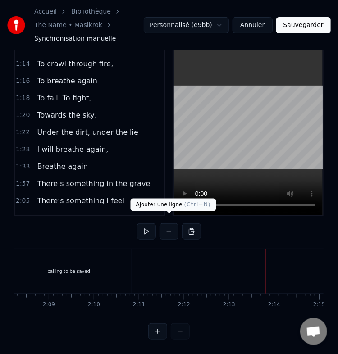
click at [170, 223] on button at bounding box center [168, 231] width 19 height 16
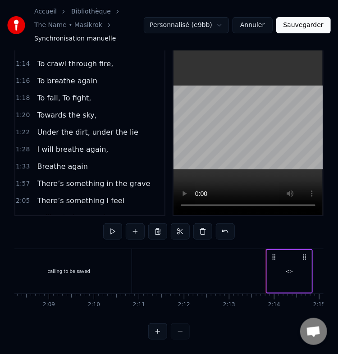
click at [290, 268] on div "<>" at bounding box center [290, 271] width 8 height 7
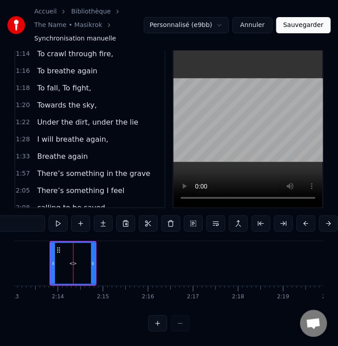
scroll to position [0, 6007]
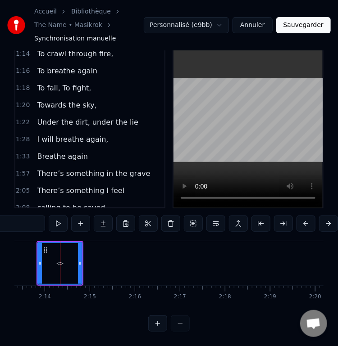
click at [28, 217] on input "**" at bounding box center [11, 224] width 68 height 16
paste input "**********"
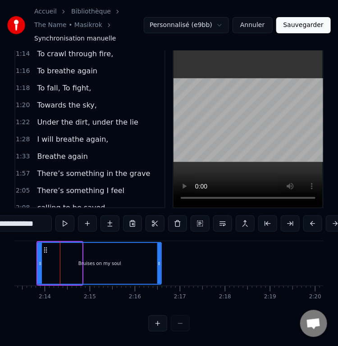
drag, startPoint x: 80, startPoint y: 256, endPoint x: 159, endPoint y: 254, distance: 79.3
click at [159, 260] on icon at bounding box center [159, 263] width 4 height 7
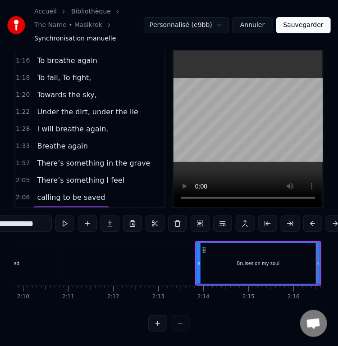
scroll to position [0, 5838]
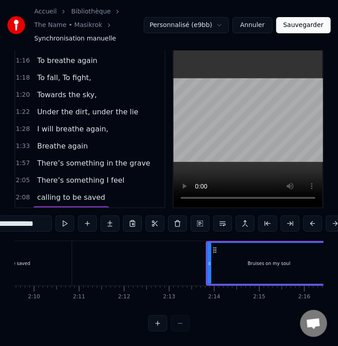
type input "**********"
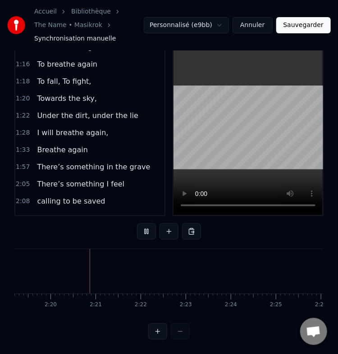
scroll to position [0, 6284]
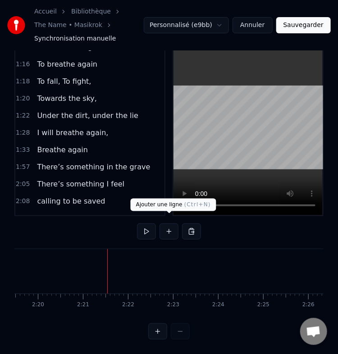
click at [171, 228] on button at bounding box center [168, 231] width 19 height 16
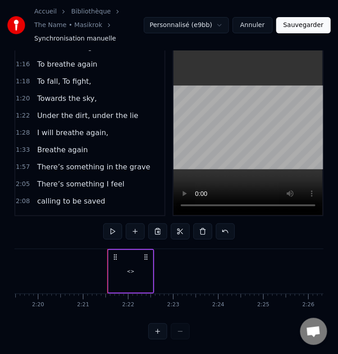
click at [133, 259] on div "<>" at bounding box center [131, 271] width 44 height 43
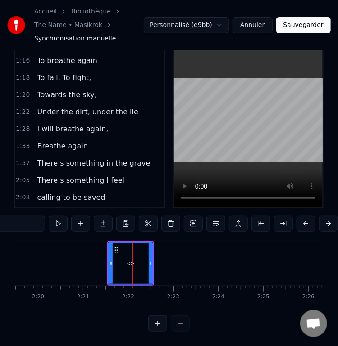
scroll to position [200, 0]
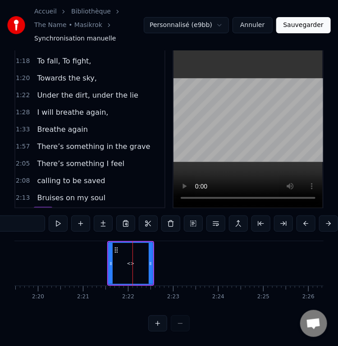
click at [18, 222] on input "**" at bounding box center [11, 224] width 68 height 16
paste input "**********"
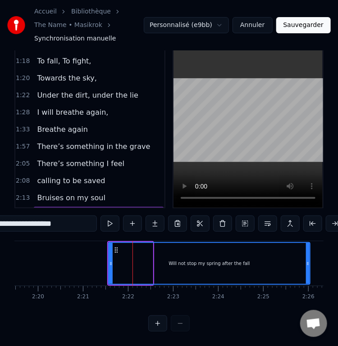
drag, startPoint x: 151, startPoint y: 259, endPoint x: 309, endPoint y: 254, distance: 157.3
click at [309, 260] on icon at bounding box center [308, 263] width 4 height 7
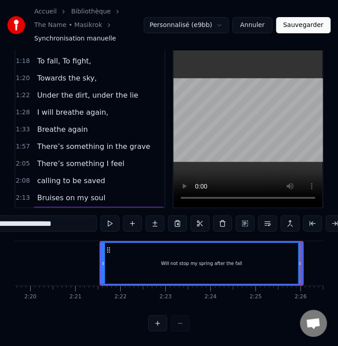
scroll to position [0, 6291]
type input "**********"
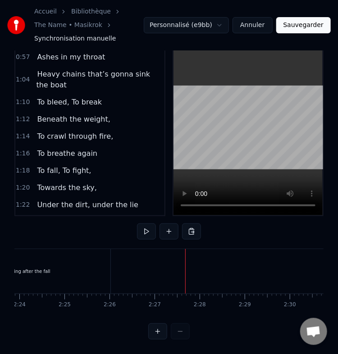
scroll to position [96, 0]
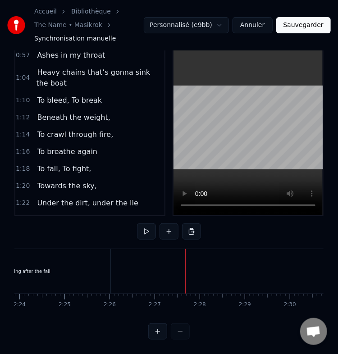
drag, startPoint x: 106, startPoint y: 88, endPoint x: 64, endPoint y: 95, distance: 42.4
click at [64, 95] on div "1:10 To bleed, To break" at bounding box center [89, 100] width 149 height 17
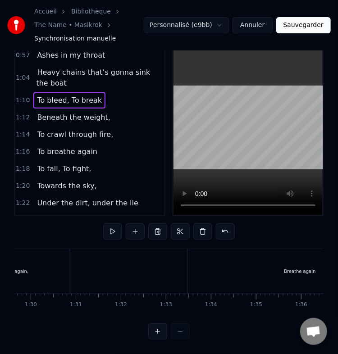
click at [64, 95] on div "To bleed, To break" at bounding box center [69, 100] width 72 height 16
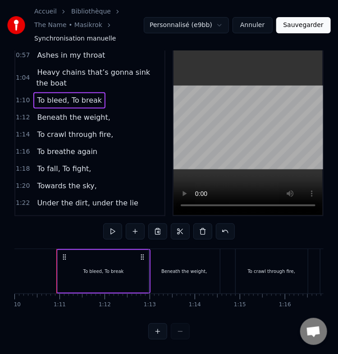
scroll to position [0, 3150]
click at [59, 95] on span "To bleed, To break" at bounding box center [69, 100] width 67 height 10
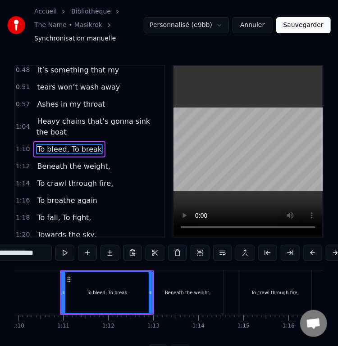
scroll to position [64, 0]
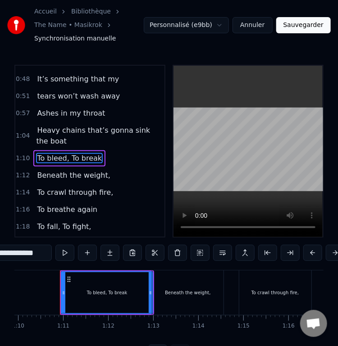
click at [60, 173] on span "Beneath the weight," at bounding box center [73, 175] width 75 height 10
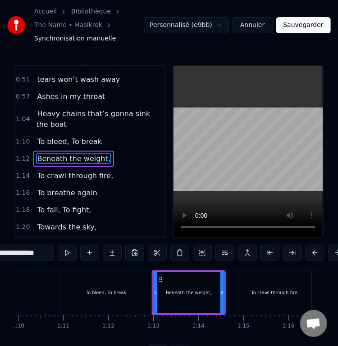
click at [59, 138] on span "To bleed, To break" at bounding box center [69, 142] width 67 height 10
type input "**********"
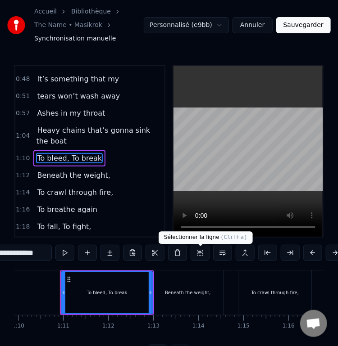
click at [200, 257] on button at bounding box center [200, 253] width 19 height 16
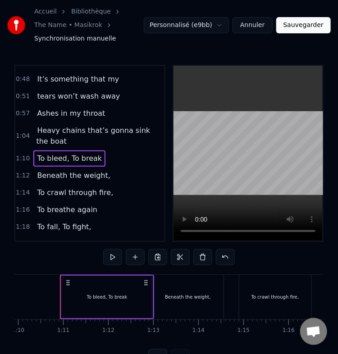
click at [65, 174] on span "Beneath the weight," at bounding box center [73, 175] width 75 height 10
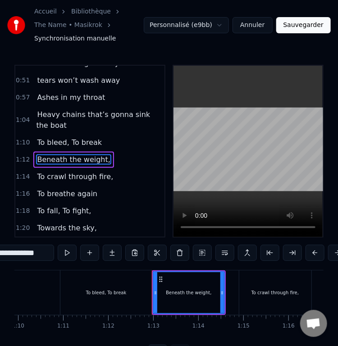
scroll to position [80, 0]
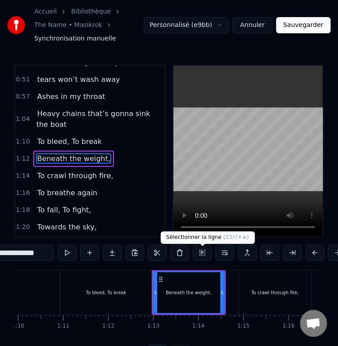
click at [204, 257] on button at bounding box center [202, 253] width 19 height 16
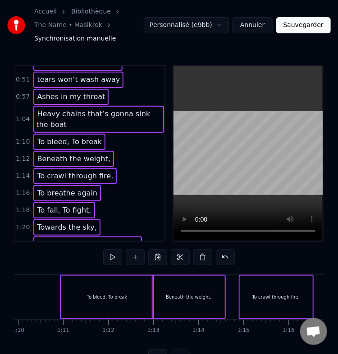
click at [115, 141] on div "1:10 To bleed, To break" at bounding box center [89, 141] width 149 height 17
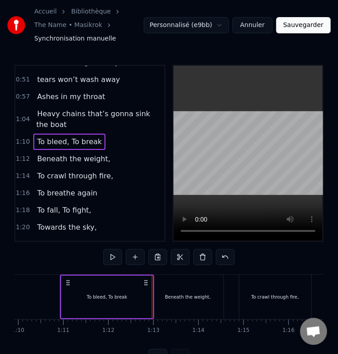
click at [87, 139] on span "To bleed, To break" at bounding box center [69, 142] width 67 height 10
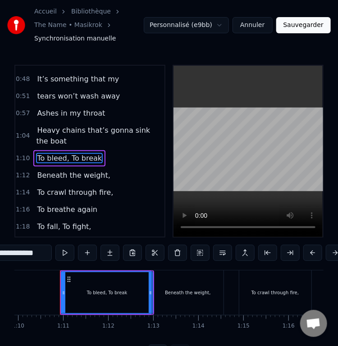
click at [84, 173] on span "Beneath the weight," at bounding box center [73, 175] width 75 height 10
type input "**********"
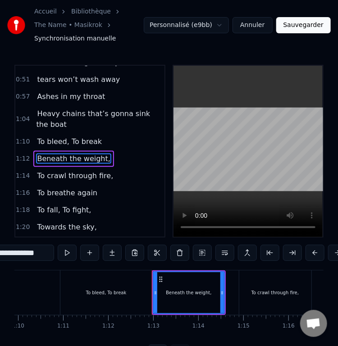
click at [124, 186] on div "1:16 To breathe again" at bounding box center [89, 193] width 149 height 17
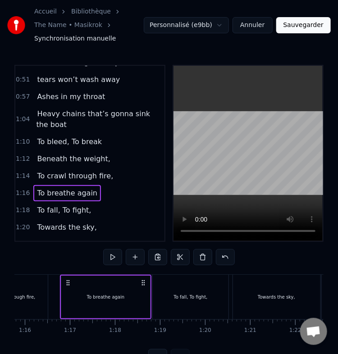
click at [104, 137] on div "1:10 To bleed, To break" at bounding box center [89, 141] width 149 height 17
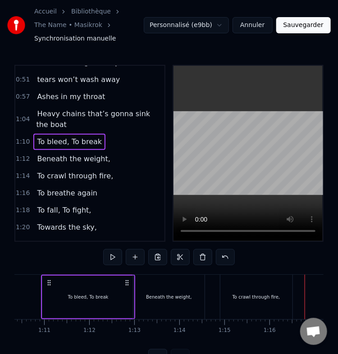
scroll to position [0, 3150]
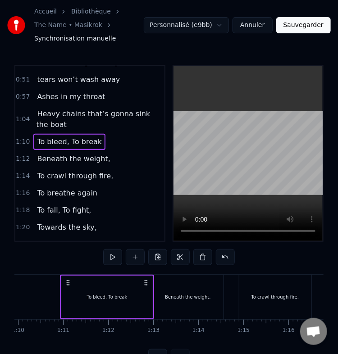
drag, startPoint x: 76, startPoint y: 144, endPoint x: 148, endPoint y: 204, distance: 93.4
click at [148, 204] on div "0:26 There’s something far away 0:33 There’s something that 0:35 ecapes the lig…" at bounding box center [89, 153] width 151 height 177
click at [160, 259] on button at bounding box center [157, 257] width 19 height 16
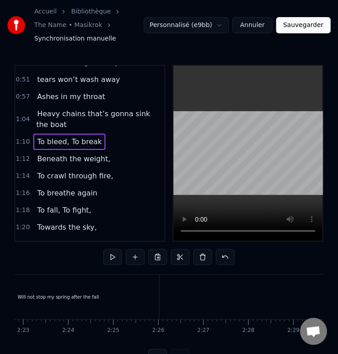
scroll to position [0, 6435]
click at [159, 291] on div "Will not stop my spring after the fall" at bounding box center [58, 297] width 204 height 45
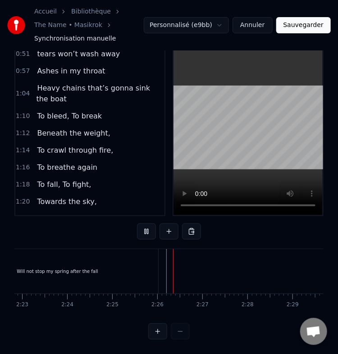
scroll to position [33, 0]
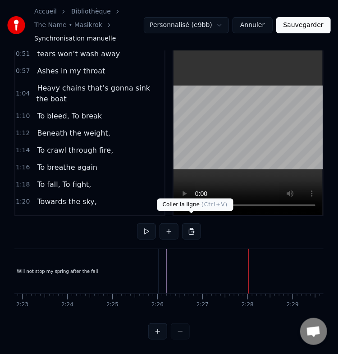
click at [193, 224] on button at bounding box center [191, 231] width 19 height 16
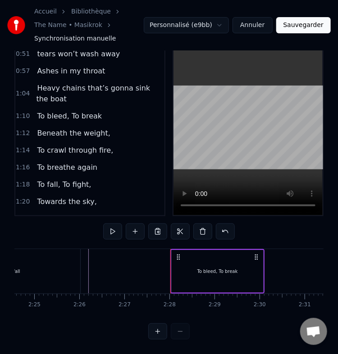
scroll to position [0, 6540]
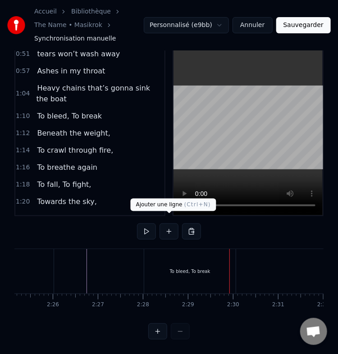
click at [165, 223] on button at bounding box center [168, 231] width 19 height 16
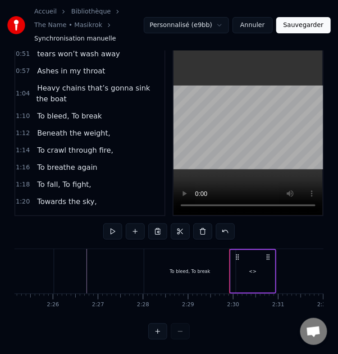
click at [265, 265] on div "<>" at bounding box center [253, 271] width 44 height 43
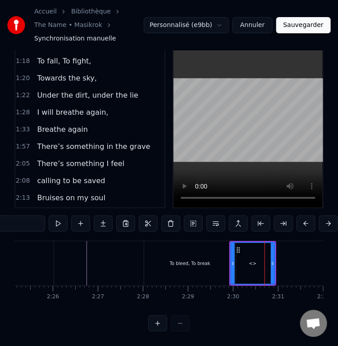
scroll to position [233, 0]
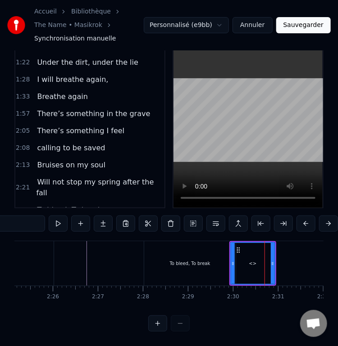
click at [30, 216] on input "**" at bounding box center [11, 224] width 68 height 16
paste input "**********"
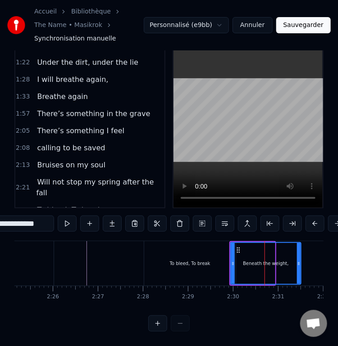
drag, startPoint x: 273, startPoint y: 261, endPoint x: 299, endPoint y: 264, distance: 26.3
click at [299, 264] on div at bounding box center [299, 263] width 4 height 41
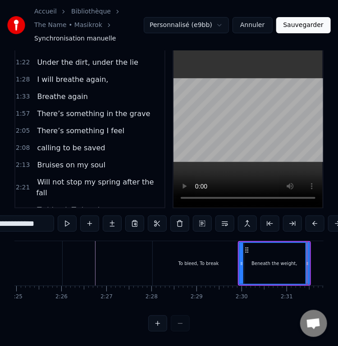
scroll to position [0, 6531]
type input "**********"
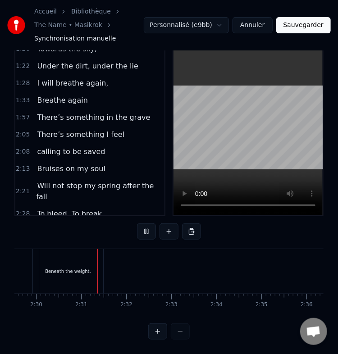
scroll to position [0, 6754]
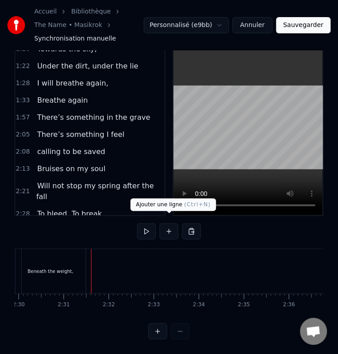
click at [171, 224] on button at bounding box center [168, 231] width 19 height 16
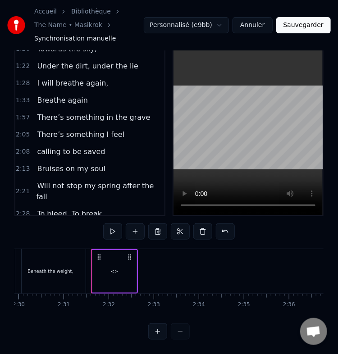
click at [114, 255] on div "<>" at bounding box center [114, 271] width 44 height 43
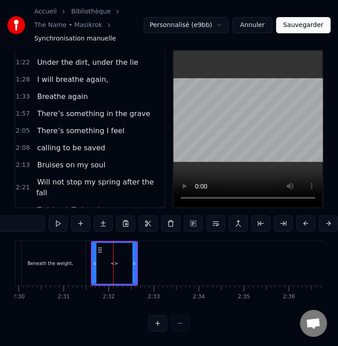
scroll to position [250, 0]
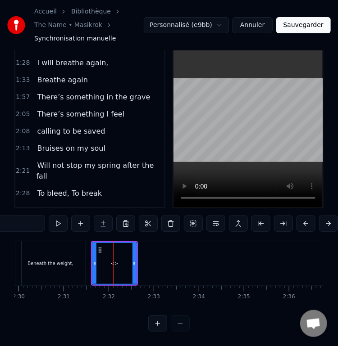
click at [30, 216] on input "**" at bounding box center [11, 224] width 68 height 16
paste input "**********"
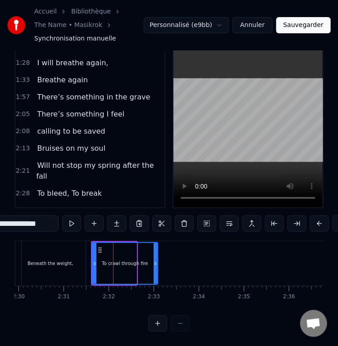
drag, startPoint x: 134, startPoint y: 259, endPoint x: 155, endPoint y: 261, distance: 21.3
click at [155, 261] on div at bounding box center [156, 263] width 4 height 41
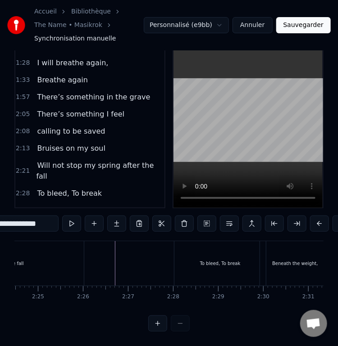
scroll to position [0, 6509]
type input "**********"
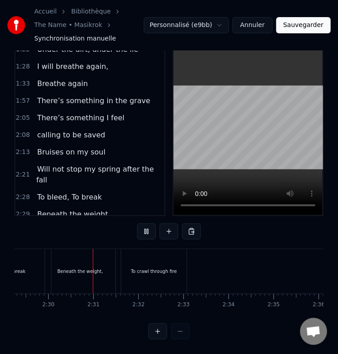
scroll to position [0, 6737]
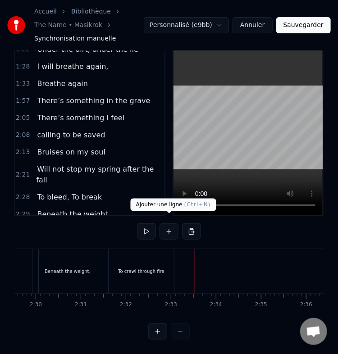
click at [170, 224] on button at bounding box center [168, 231] width 19 height 16
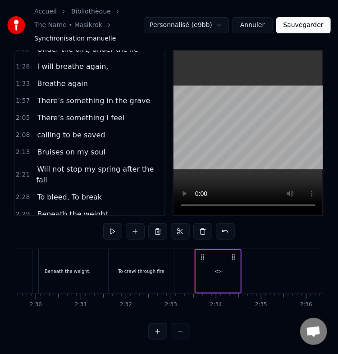
click at [218, 268] on div "<>" at bounding box center [218, 271] width 8 height 7
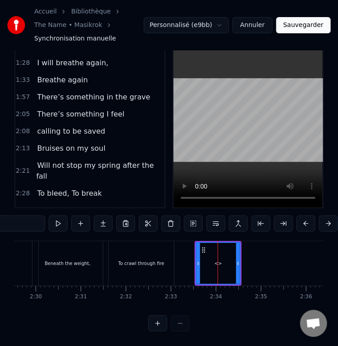
scroll to position [266, 0]
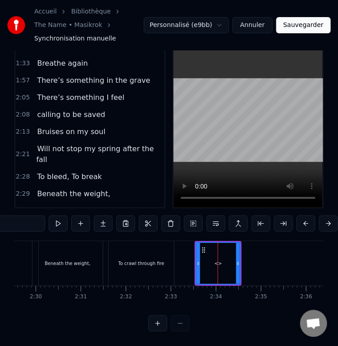
click at [15, 219] on input "**" at bounding box center [11, 224] width 68 height 16
paste input "**********"
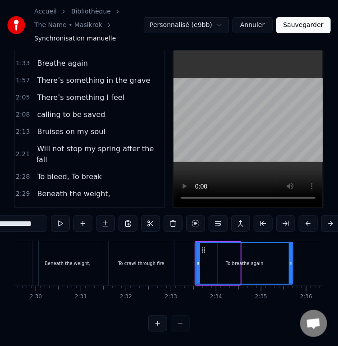
drag, startPoint x: 237, startPoint y: 263, endPoint x: 291, endPoint y: 264, distance: 53.6
click at [291, 264] on div "To breathe again" at bounding box center [244, 263] width 96 height 41
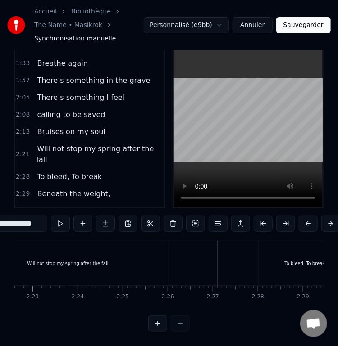
scroll to position [0, 6425]
type input "**********"
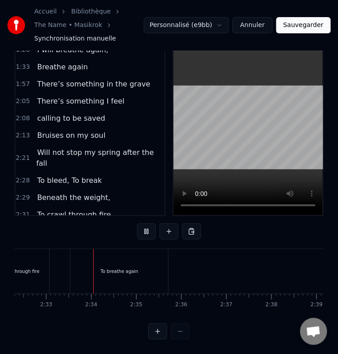
scroll to position [0, 6874]
click at [64, 249] on div "To breathe again" at bounding box center [107, 271] width 98 height 45
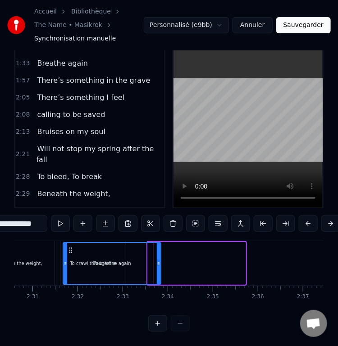
scroll to position [0, 6780]
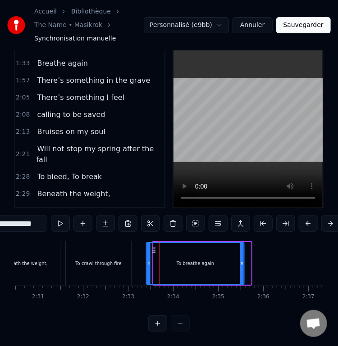
drag, startPoint x: 67, startPoint y: 242, endPoint x: 155, endPoint y: 250, distance: 88.3
click at [155, 250] on div "To breathe again" at bounding box center [195, 263] width 97 height 41
click at [237, 260] on icon at bounding box center [239, 263] width 4 height 7
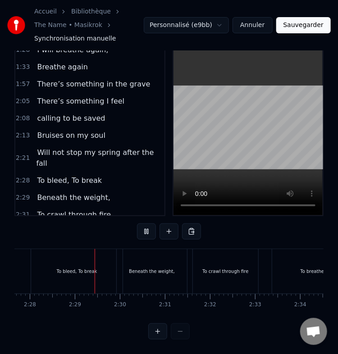
scroll to position [0, 6666]
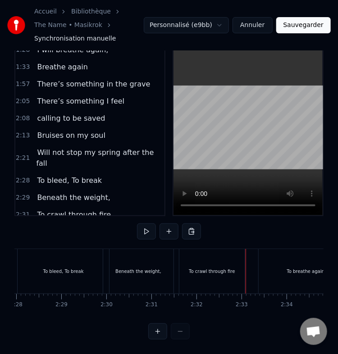
click at [186, 267] on div "To crawl through fire" at bounding box center [211, 271] width 65 height 45
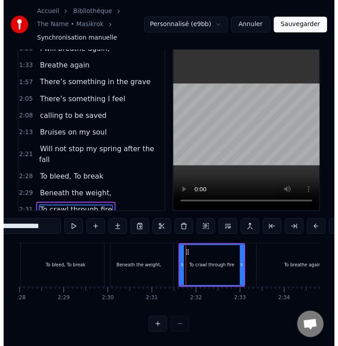
scroll to position [41, 0]
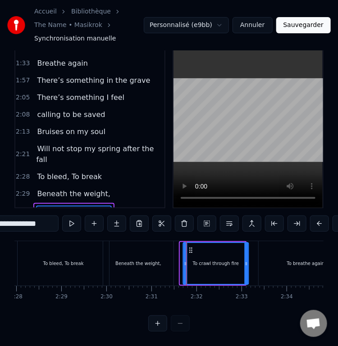
click at [190, 247] on icon at bounding box center [190, 250] width 7 height 7
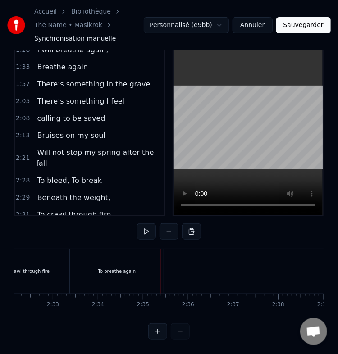
scroll to position [0, 6854]
click at [121, 269] on div "To breathe again" at bounding box center [117, 271] width 94 height 45
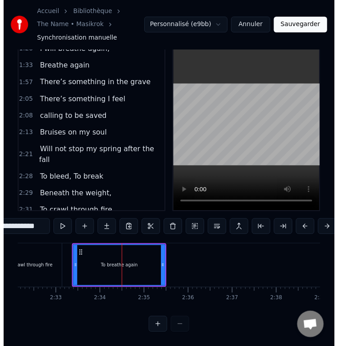
scroll to position [41, 0]
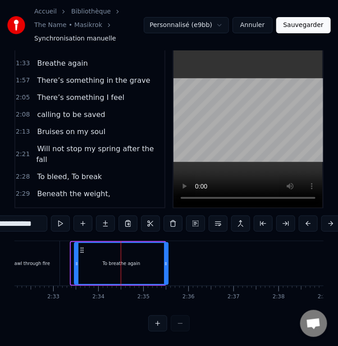
drag, startPoint x: 78, startPoint y: 242, endPoint x: 82, endPoint y: 243, distance: 4.5
click at [82, 247] on icon at bounding box center [82, 250] width 7 height 7
drag, startPoint x: 167, startPoint y: 257, endPoint x: 162, endPoint y: 259, distance: 4.7
click at [162, 260] on icon at bounding box center [164, 263] width 4 height 7
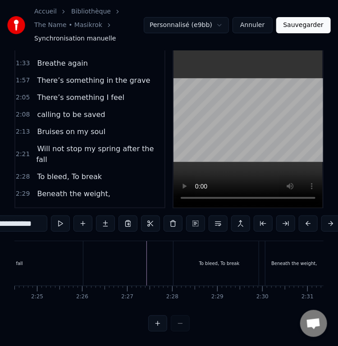
scroll to position [0, 6509]
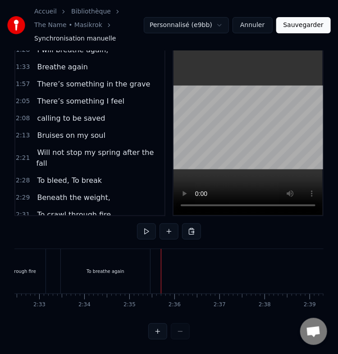
scroll to position [0, 6960]
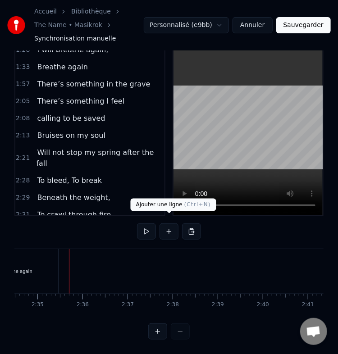
click at [175, 227] on button at bounding box center [168, 231] width 19 height 16
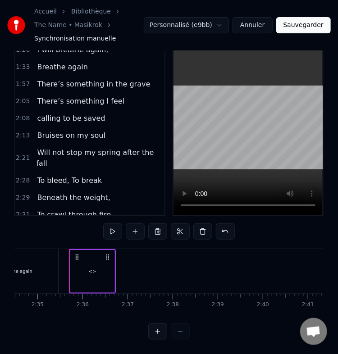
click at [92, 268] on div "<>" at bounding box center [93, 271] width 8 height 7
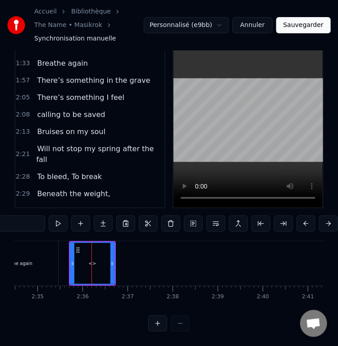
scroll to position [283, 0]
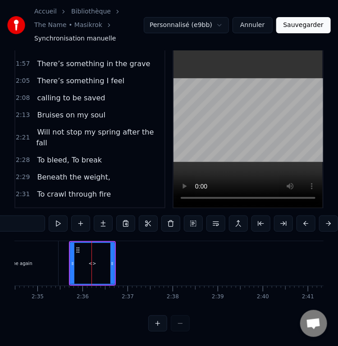
click at [26, 217] on input "**" at bounding box center [11, 224] width 68 height 16
paste input "**********"
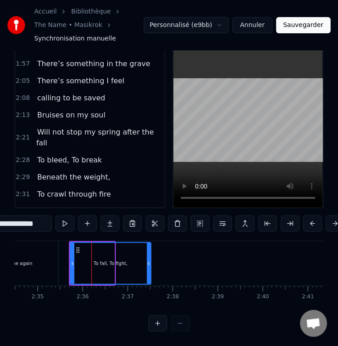
drag, startPoint x: 110, startPoint y: 256, endPoint x: 146, endPoint y: 257, distance: 36.5
click at [147, 260] on icon at bounding box center [149, 263] width 4 height 7
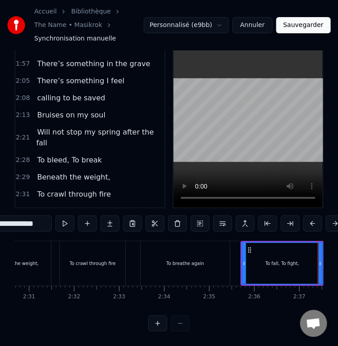
scroll to position [0, 6786]
type input "**********"
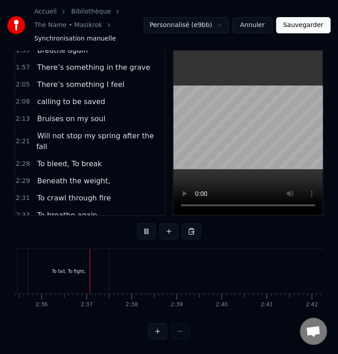
scroll to position [0, 7014]
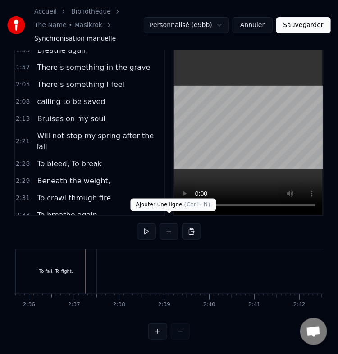
click at [165, 227] on button at bounding box center [168, 231] width 19 height 16
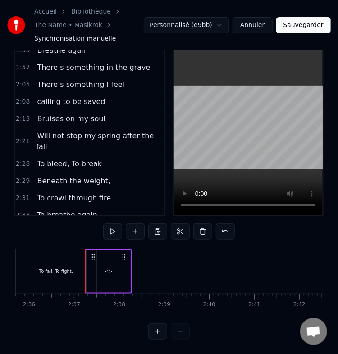
click at [110, 271] on div "<>" at bounding box center [109, 271] width 44 height 43
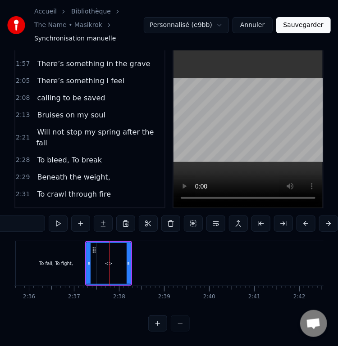
scroll to position [299, 0]
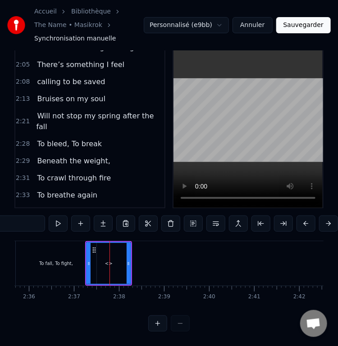
click at [22, 216] on input "**" at bounding box center [11, 224] width 68 height 16
paste input "**********"
drag, startPoint x: 129, startPoint y: 260, endPoint x: 147, endPoint y: 259, distance: 18.0
click at [147, 260] on icon at bounding box center [147, 263] width 4 height 7
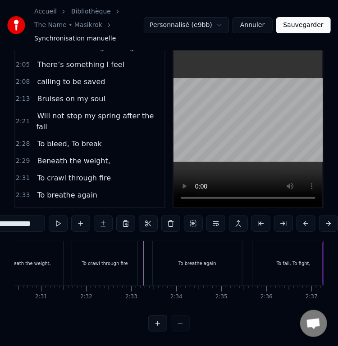
scroll to position [0, 6776]
type input "**********"
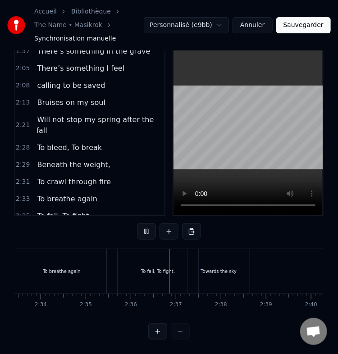
scroll to position [0, 7005]
click at [118, 258] on div "Towards the sky" at bounding box center [125, 271] width 62 height 45
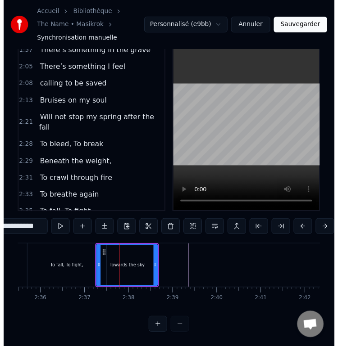
scroll to position [41, 0]
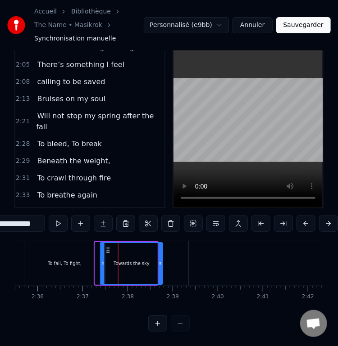
drag, startPoint x: 101, startPoint y: 243, endPoint x: 107, endPoint y: 244, distance: 5.9
click at [107, 247] on icon at bounding box center [108, 250] width 7 height 7
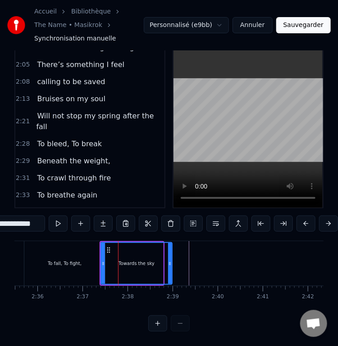
drag, startPoint x: 161, startPoint y: 256, endPoint x: 171, endPoint y: 257, distance: 10.0
click at [171, 260] on icon at bounding box center [170, 263] width 4 height 7
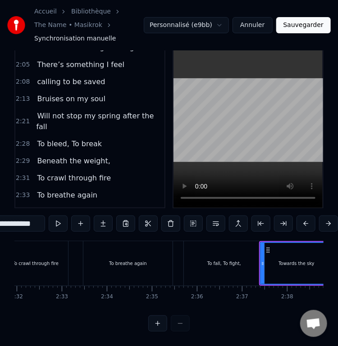
scroll to position [0, 6839]
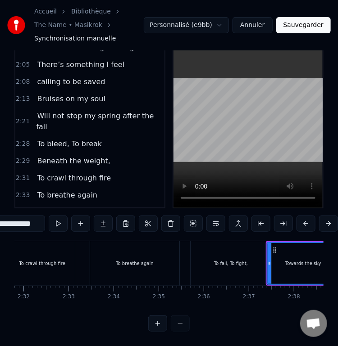
click at [80, 251] on div at bounding box center [39, 263] width 13729 height 45
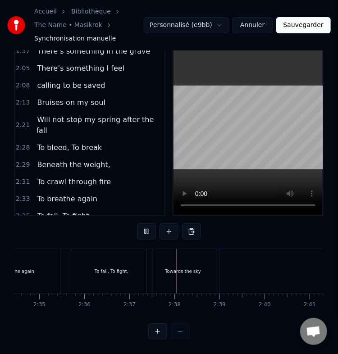
scroll to position [0, 7059]
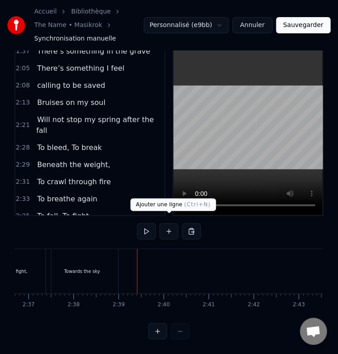
click at [159, 223] on button at bounding box center [168, 231] width 19 height 16
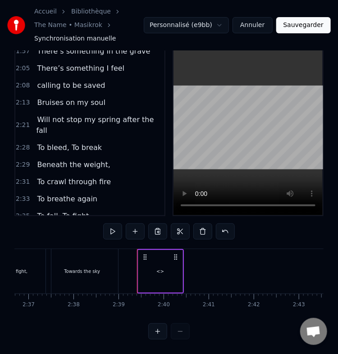
click at [155, 263] on div "<>" at bounding box center [160, 271] width 44 height 43
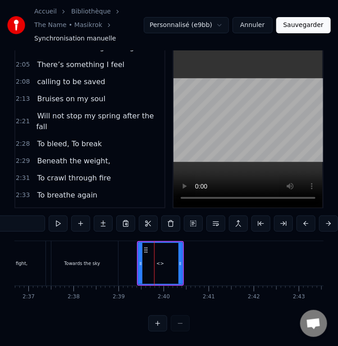
scroll to position [316, 0]
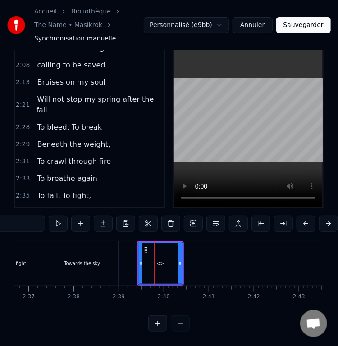
click at [7, 216] on input "**" at bounding box center [11, 224] width 68 height 16
paste input "**********"
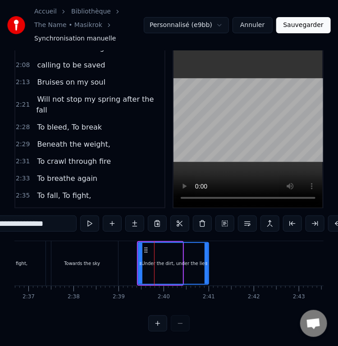
drag, startPoint x: 178, startPoint y: 261, endPoint x: 205, endPoint y: 264, distance: 28.1
click at [205, 264] on div "Under the dirt, under the lie" at bounding box center [173, 263] width 69 height 41
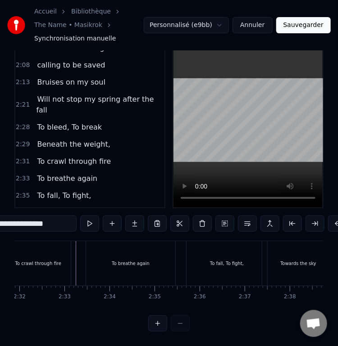
scroll to position [0, 6842]
type input "**********"
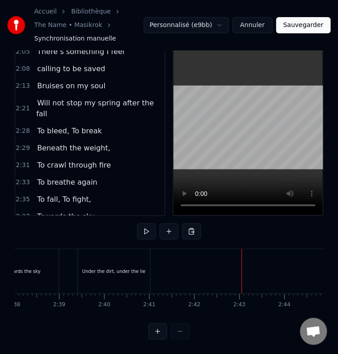
scroll to position [0, 7118]
click at [109, 270] on div "Under the dirt, under the lie" at bounding box center [114, 271] width 72 height 45
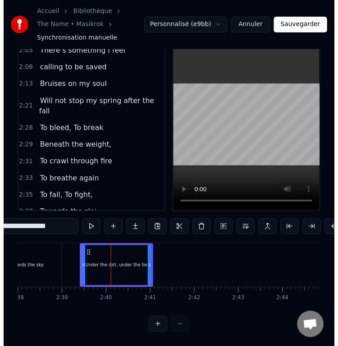
scroll to position [41, 0]
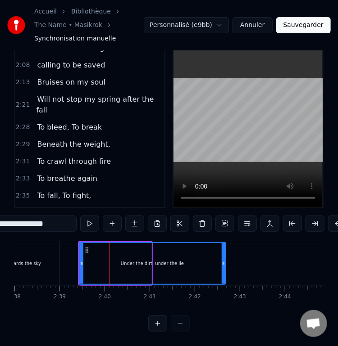
drag, startPoint x: 150, startPoint y: 260, endPoint x: 225, endPoint y: 258, distance: 75.3
click at [225, 258] on div at bounding box center [224, 263] width 4 height 41
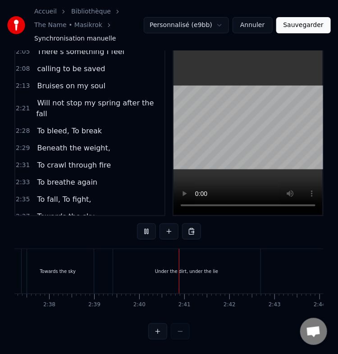
scroll to position [0, 7188]
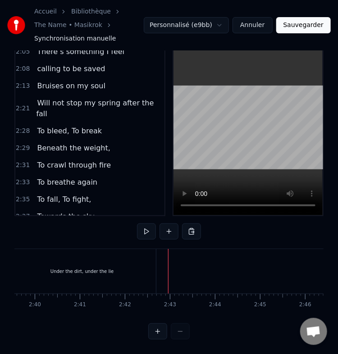
click at [137, 265] on div "Under the dirt, under the lie" at bounding box center [82, 271] width 147 height 45
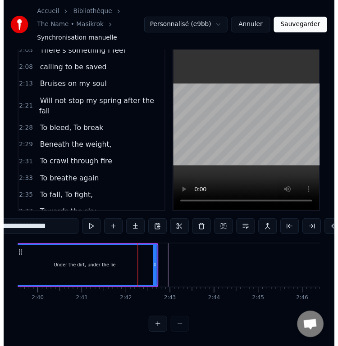
scroll to position [41, 0]
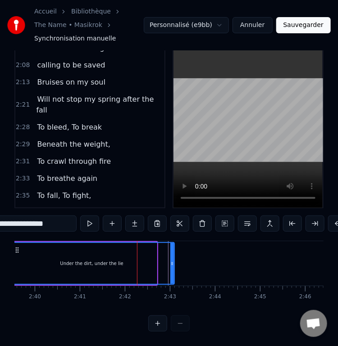
drag, startPoint x: 155, startPoint y: 261, endPoint x: 173, endPoint y: 262, distance: 17.6
click at [173, 262] on div at bounding box center [172, 263] width 4 height 41
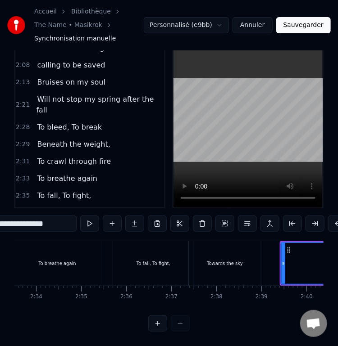
scroll to position [0, 6915]
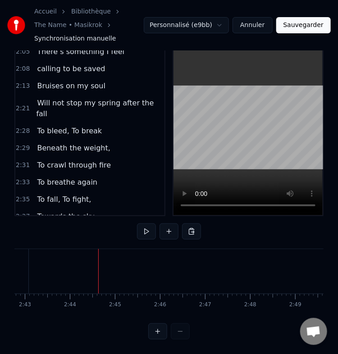
scroll to position [0, 7372]
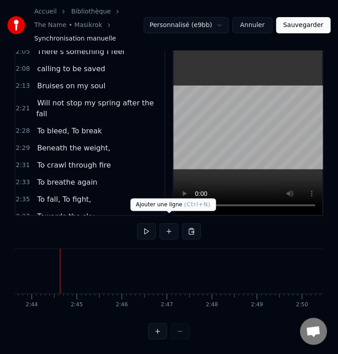
click at [168, 231] on button at bounding box center [168, 231] width 19 height 16
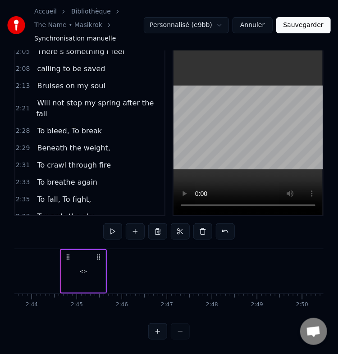
click at [80, 259] on div "<>" at bounding box center [83, 271] width 44 height 43
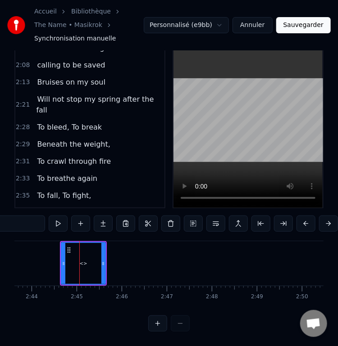
scroll to position [332, 0]
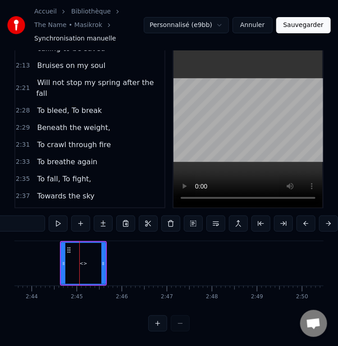
click at [24, 223] on input "**" at bounding box center [11, 224] width 68 height 16
paste input "**********"
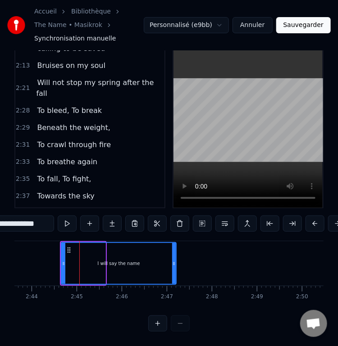
drag, startPoint x: 102, startPoint y: 259, endPoint x: 192, endPoint y: 256, distance: 90.1
click at [176, 260] on icon at bounding box center [174, 263] width 4 height 7
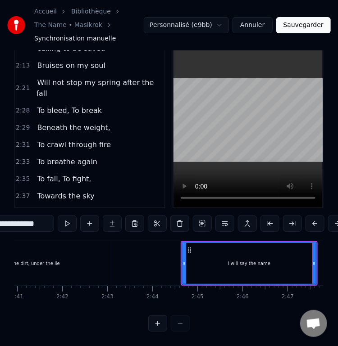
scroll to position [0, 7250]
type input "**********"
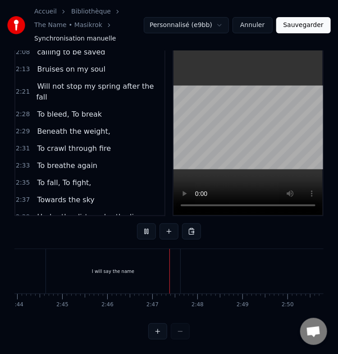
scroll to position [0, 7479]
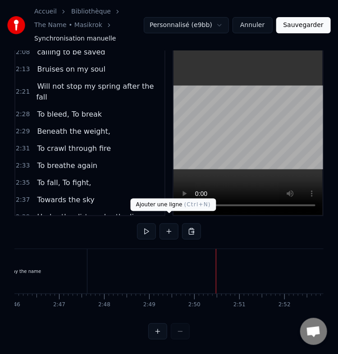
click at [169, 223] on button at bounding box center [168, 231] width 19 height 16
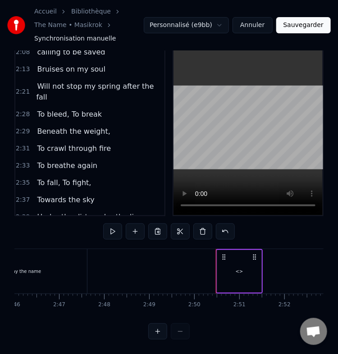
click at [234, 263] on div "<>" at bounding box center [239, 271] width 44 height 43
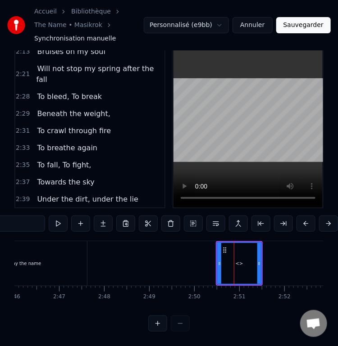
scroll to position [349, 0]
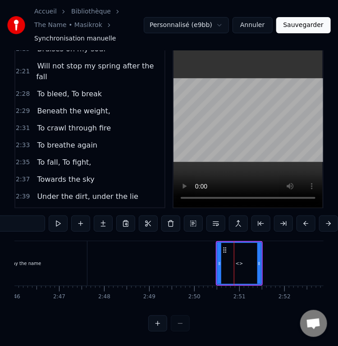
click at [26, 217] on input "**" at bounding box center [11, 224] width 68 height 16
paste input "**********"
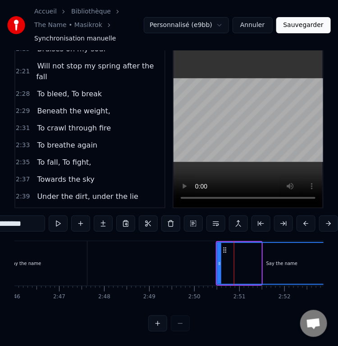
drag, startPoint x: 260, startPoint y: 263, endPoint x: 345, endPoint y: 265, distance: 85.2
click at [338, 265] on html "**********" at bounding box center [169, 159] width 338 height 376
type input "**********"
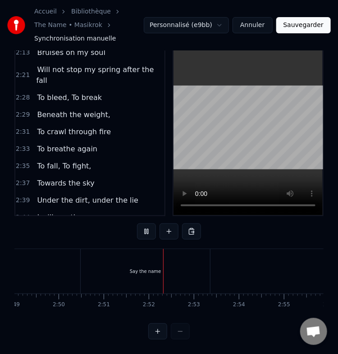
scroll to position [0, 7707]
click at [87, 258] on div "Say the name" at bounding box center [52, 271] width 129 height 45
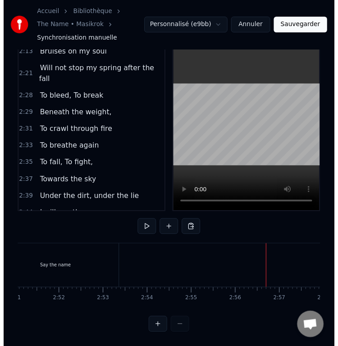
scroll to position [41, 0]
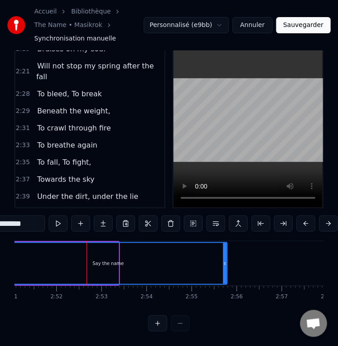
drag, startPoint x: 115, startPoint y: 257, endPoint x: 229, endPoint y: 264, distance: 113.7
click at [227, 264] on div at bounding box center [225, 263] width 4 height 41
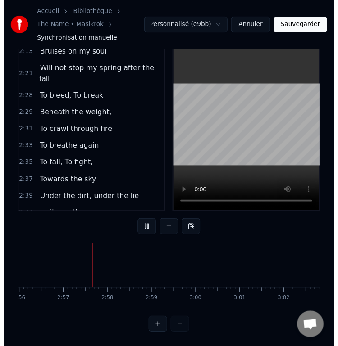
scroll to position [0, 7940]
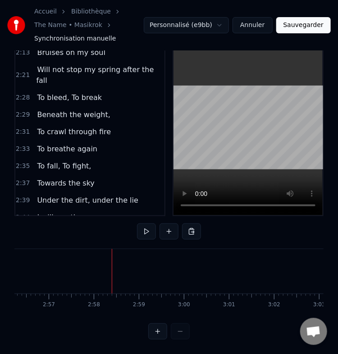
click at [291, 28] on button "Sauvegarder" at bounding box center [303, 25] width 55 height 16
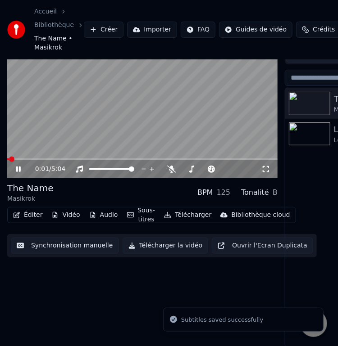
click at [57, 247] on button "Synchronisation manuelle" at bounding box center [65, 246] width 108 height 16
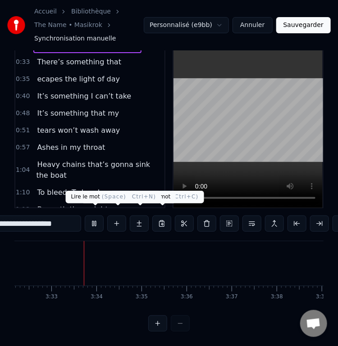
scroll to position [0, 9560]
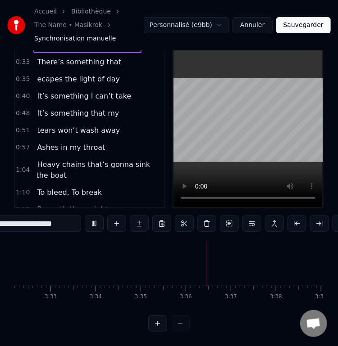
click at [223, 160] on video at bounding box center [247, 122] width 149 height 172
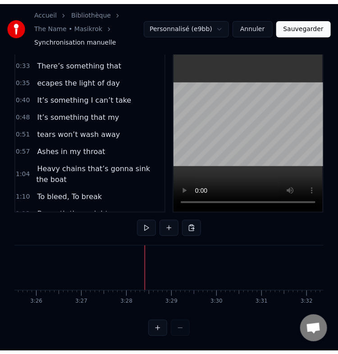
scroll to position [33, 0]
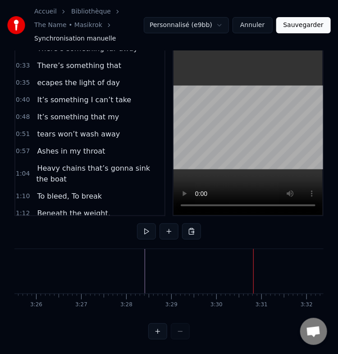
click at [160, 228] on button at bounding box center [168, 231] width 19 height 16
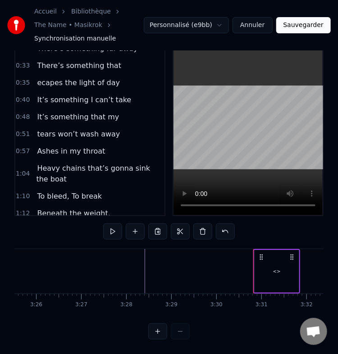
click at [287, 265] on div "<>" at bounding box center [277, 271] width 44 height 43
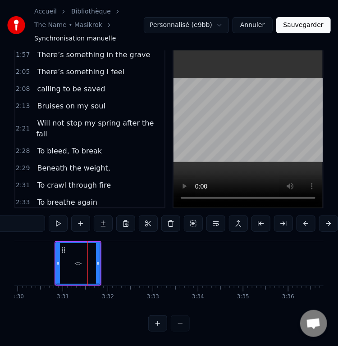
scroll to position [0, 9486]
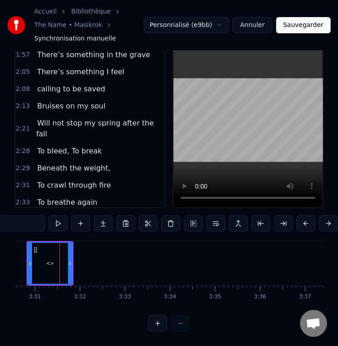
click at [31, 221] on input "**" at bounding box center [11, 224] width 68 height 16
paste input "**********"
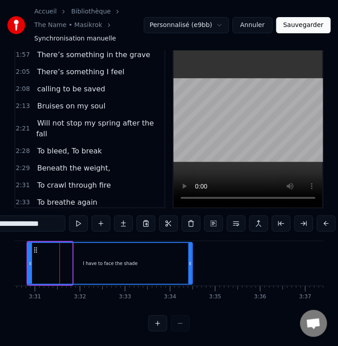
drag, startPoint x: 69, startPoint y: 252, endPoint x: 223, endPoint y: 240, distance: 154.1
click at [192, 243] on div at bounding box center [190, 263] width 4 height 41
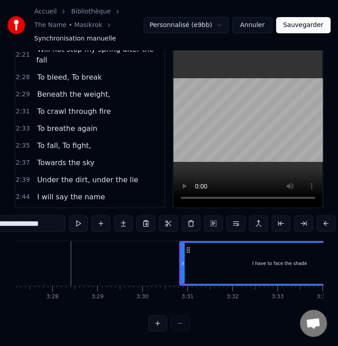
scroll to position [0, 9333]
type input "**********"
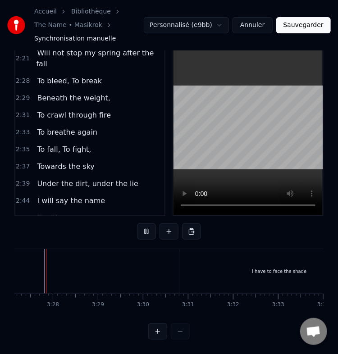
scroll to position [0, 9317]
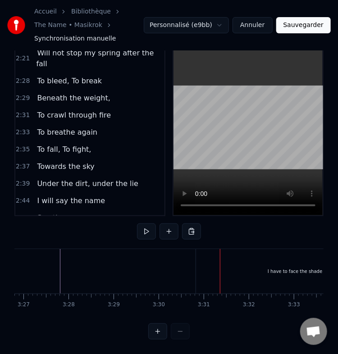
click at [251, 263] on div "I have to face the shade" at bounding box center [295, 271] width 198 height 45
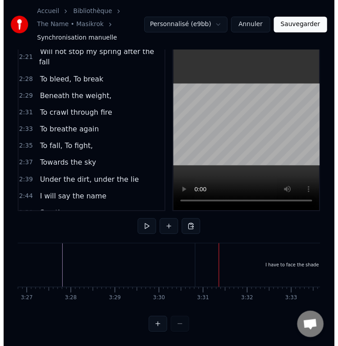
scroll to position [41, 0]
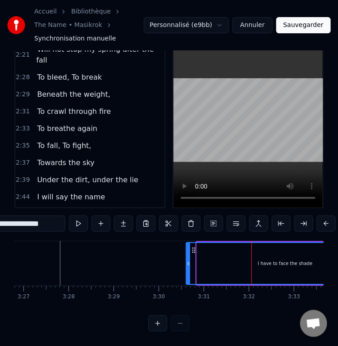
drag, startPoint x: 204, startPoint y: 242, endPoint x: 193, endPoint y: 246, distance: 11.5
click at [193, 246] on div "I have to face the shade" at bounding box center [285, 263] width 197 height 41
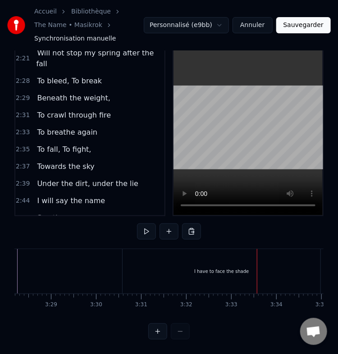
scroll to position [0, 9379]
click at [138, 258] on div "I have to face the shade" at bounding box center [222, 271] width 198 height 45
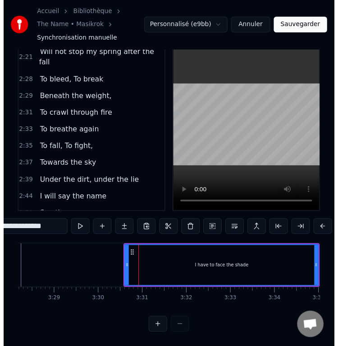
scroll to position [41, 0]
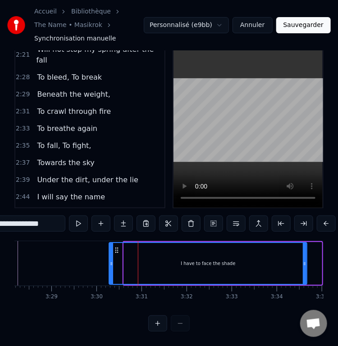
drag, startPoint x: 131, startPoint y: 242, endPoint x: 110, endPoint y: 242, distance: 20.7
click at [113, 247] on icon at bounding box center [116, 250] width 7 height 7
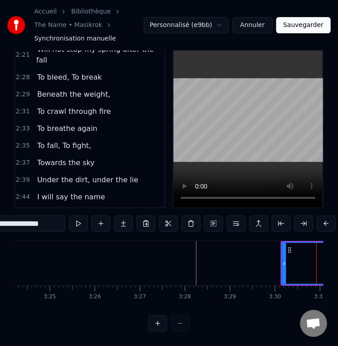
scroll to position [0, 9199]
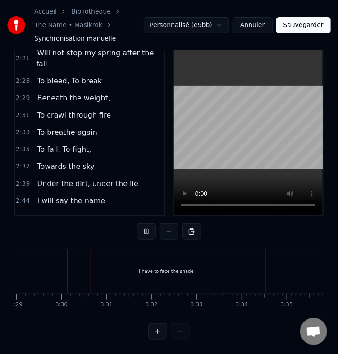
scroll to position [0, 9427]
click at [171, 269] on div "I have to face the shade" at bounding box center [154, 271] width 198 height 45
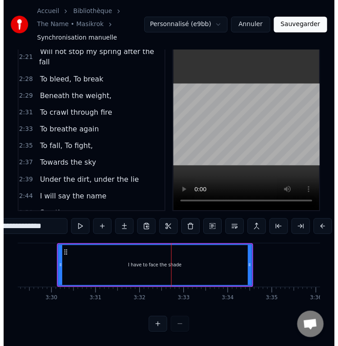
scroll to position [41, 0]
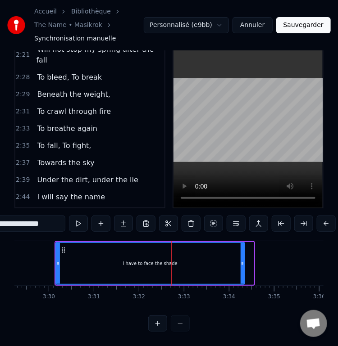
drag, startPoint x: 252, startPoint y: 256, endPoint x: 243, endPoint y: 257, distance: 9.1
click at [243, 260] on icon at bounding box center [243, 263] width 4 height 7
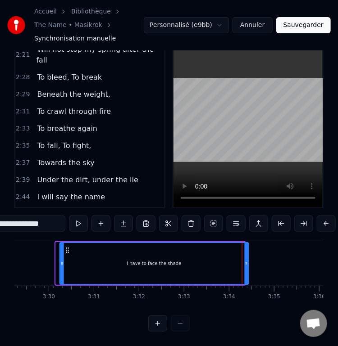
drag, startPoint x: 60, startPoint y: 243, endPoint x: 65, endPoint y: 243, distance: 4.5
click at [65, 247] on icon at bounding box center [67, 250] width 7 height 7
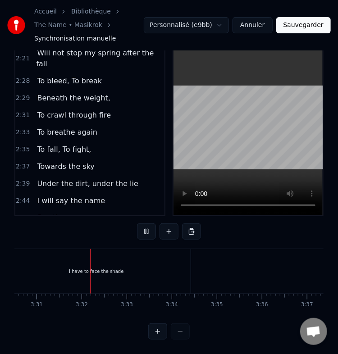
scroll to position [0, 9496]
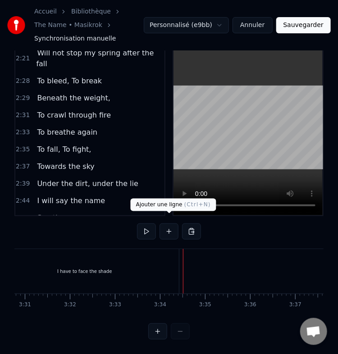
click at [174, 227] on button at bounding box center [168, 231] width 19 height 16
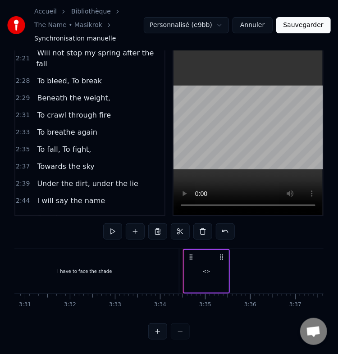
click at [202, 258] on div "<>" at bounding box center [206, 271] width 44 height 43
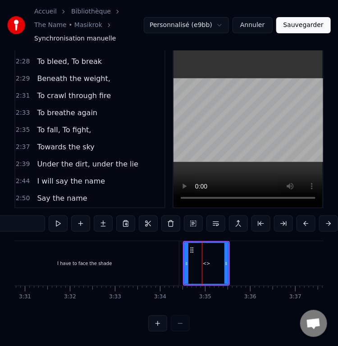
scroll to position [382, 0]
drag, startPoint x: 18, startPoint y: 207, endPoint x: 17, endPoint y: 211, distance: 4.7
click at [17, 211] on div "0:26 There’s something far away 0:33 There’s something that 0:35 ecapes the lig…" at bounding box center [168, 184] width 309 height 297
click at [17, 216] on input "**" at bounding box center [11, 224] width 68 height 16
paste input "**********"
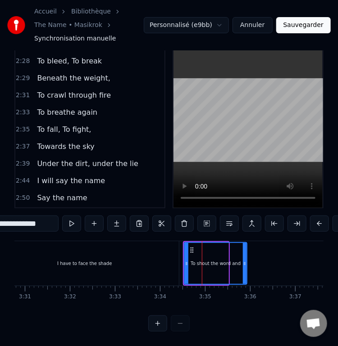
drag, startPoint x: 226, startPoint y: 258, endPoint x: 287, endPoint y: 267, distance: 61.5
click at [246, 267] on div at bounding box center [245, 263] width 4 height 41
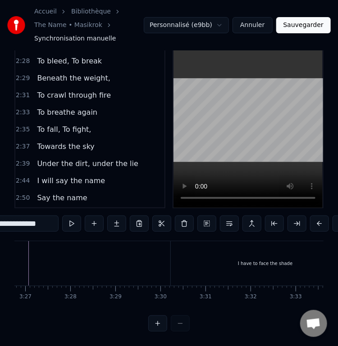
scroll to position [0, 9313]
type input "**********"
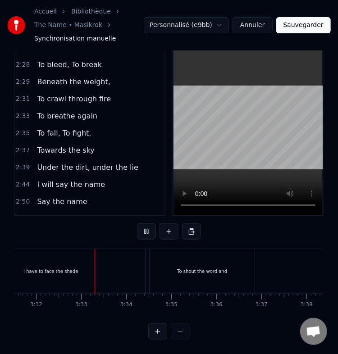
scroll to position [0, 9543]
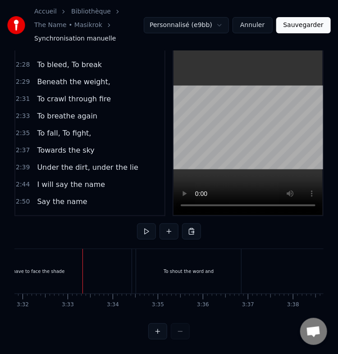
click at [121, 264] on div "I have to face the shade" at bounding box center [37, 271] width 189 height 45
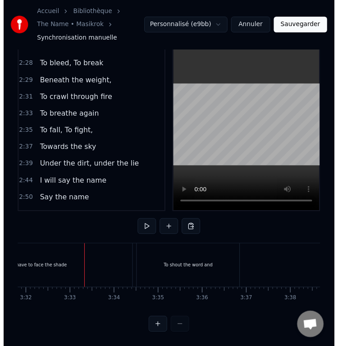
scroll to position [41, 0]
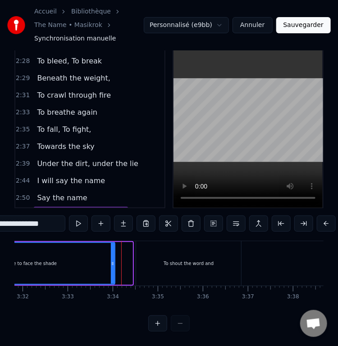
drag, startPoint x: 129, startPoint y: 261, endPoint x: 112, endPoint y: 260, distance: 17.6
click at [112, 260] on div at bounding box center [113, 263] width 4 height 41
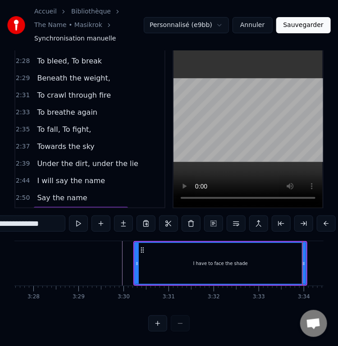
scroll to position [0, 9351]
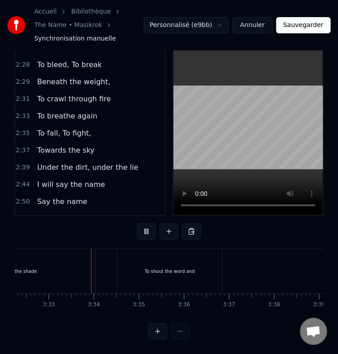
scroll to position [0, 9573]
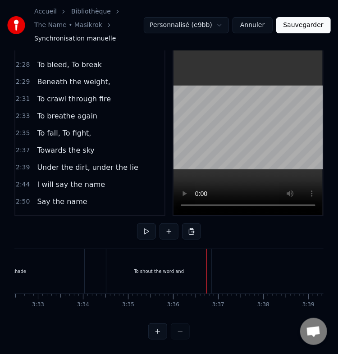
click at [126, 266] on div "To shout the word and" at bounding box center [158, 271] width 105 height 45
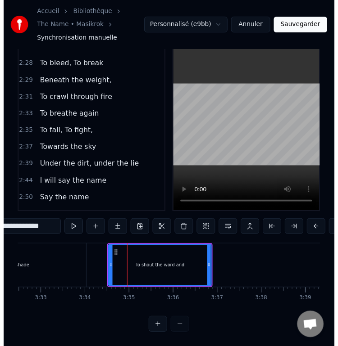
scroll to position [41, 0]
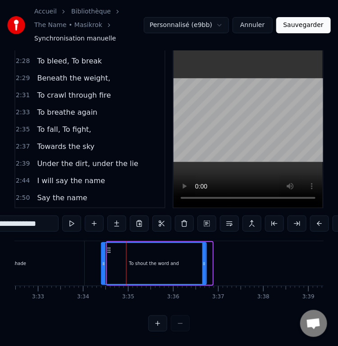
drag, startPoint x: 114, startPoint y: 241, endPoint x: 108, endPoint y: 244, distance: 6.3
click at [108, 247] on icon at bounding box center [108, 250] width 7 height 7
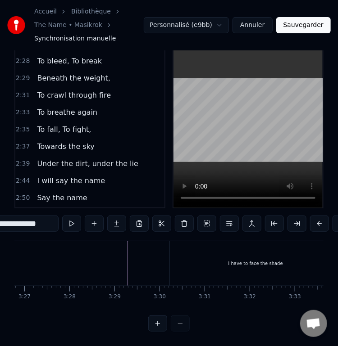
scroll to position [0, 9311]
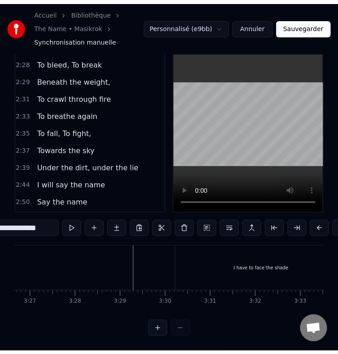
scroll to position [33, 0]
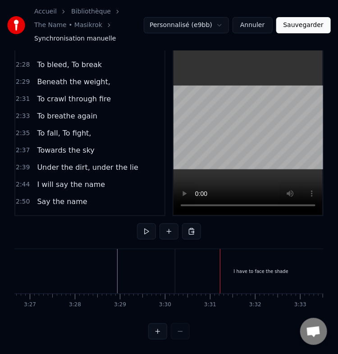
click at [186, 272] on div "I have to face the shade" at bounding box center [260, 271] width 171 height 45
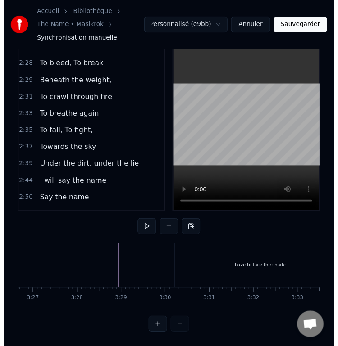
scroll to position [41, 0]
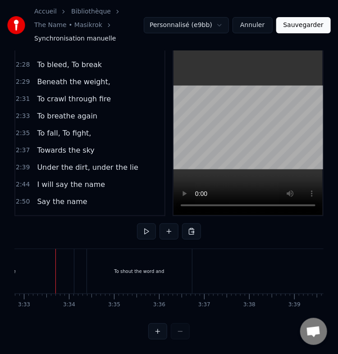
scroll to position [0, 9588]
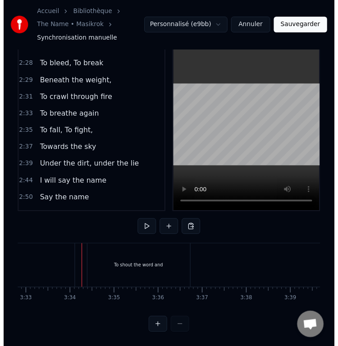
scroll to position [41, 0]
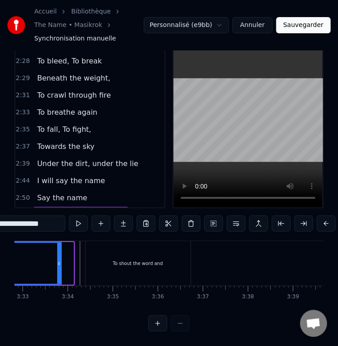
drag, startPoint x: 70, startPoint y: 261, endPoint x: 55, endPoint y: 259, distance: 15.9
click at [57, 259] on div at bounding box center [59, 263] width 4 height 41
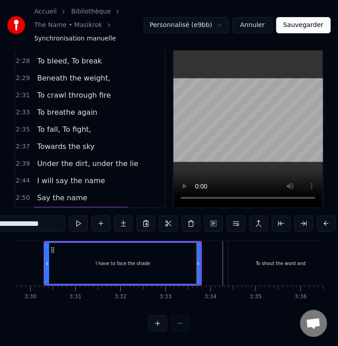
scroll to position [0, 9445]
drag, startPoint x: 52, startPoint y: 244, endPoint x: 57, endPoint y: 245, distance: 4.7
click at [57, 247] on icon at bounding box center [57, 250] width 7 height 7
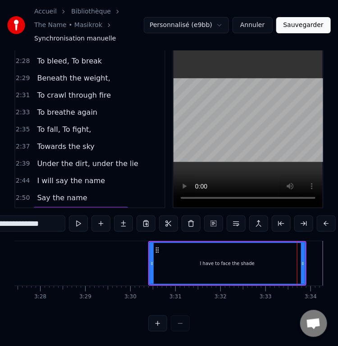
scroll to position [0, 9345]
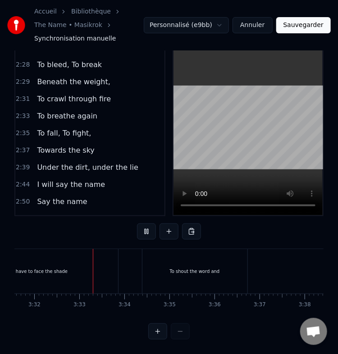
scroll to position [0, 9543]
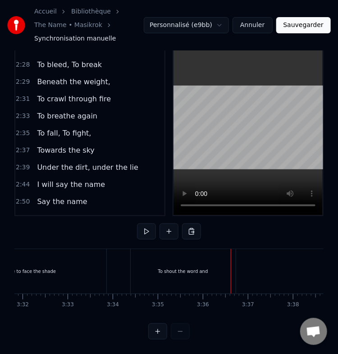
click at [178, 268] on div "To shout the word and" at bounding box center [183, 271] width 50 height 7
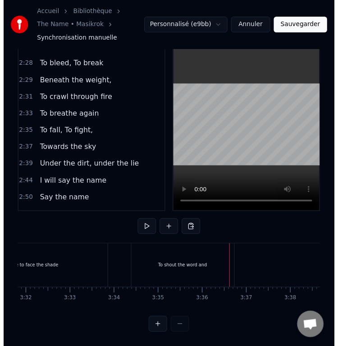
scroll to position [41, 0]
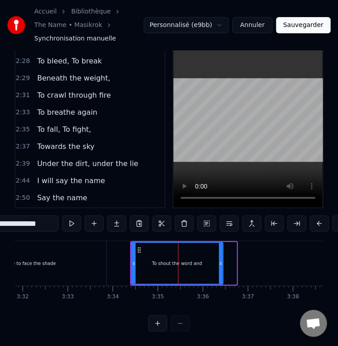
drag, startPoint x: 233, startPoint y: 261, endPoint x: 214, endPoint y: 260, distance: 19.5
click at [219, 260] on div at bounding box center [221, 263] width 4 height 41
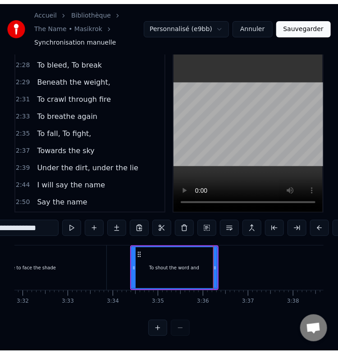
scroll to position [33, 0]
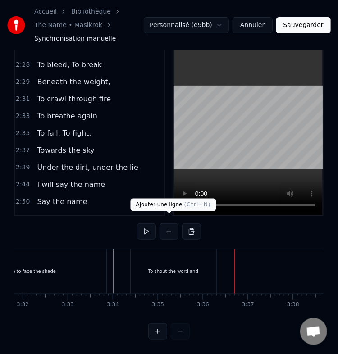
click at [173, 223] on button at bounding box center [168, 231] width 19 height 16
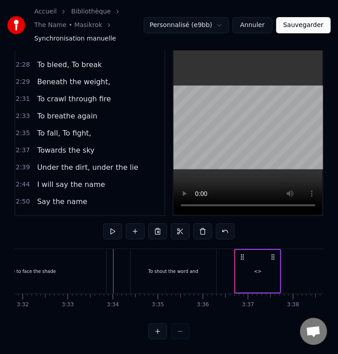
click at [260, 268] on div "<>" at bounding box center [258, 271] width 8 height 7
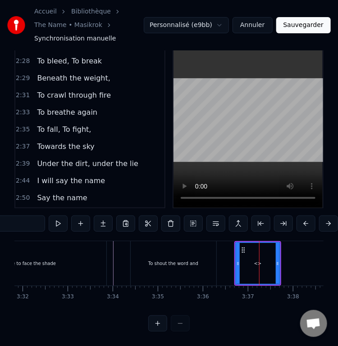
scroll to position [399, 0]
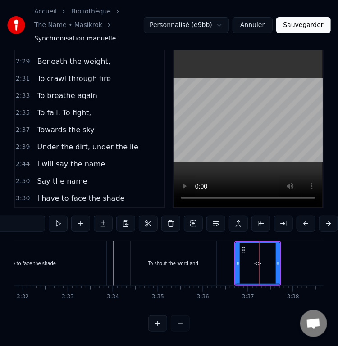
click at [41, 222] on input "**" at bounding box center [11, 224] width 68 height 16
paste input "**********"
drag, startPoint x: 278, startPoint y: 257, endPoint x: 389, endPoint y: 260, distance: 110.9
click at [338, 260] on html "Accueil Bibliothèque The Name • Masikrok Synchronisation manuelle Personnalisé …" at bounding box center [169, 159] width 338 height 376
type input "**********"
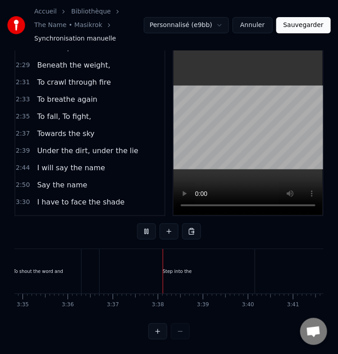
scroll to position [0, 9768]
click at [141, 260] on div "Step into the" at bounding box center [87, 271] width 155 height 45
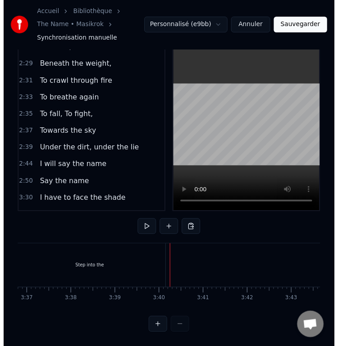
scroll to position [41, 0]
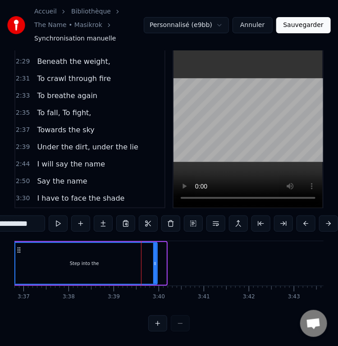
drag, startPoint x: 163, startPoint y: 260, endPoint x: 152, endPoint y: 258, distance: 11.4
click at [153, 258] on div at bounding box center [155, 263] width 4 height 41
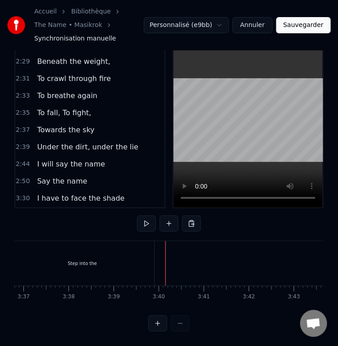
scroll to position [33, 0]
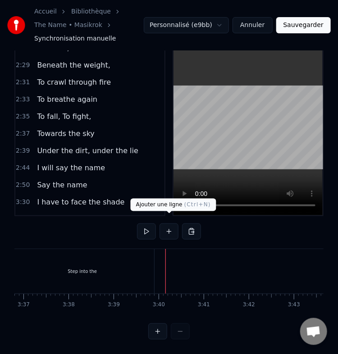
click at [170, 225] on button at bounding box center [168, 231] width 19 height 16
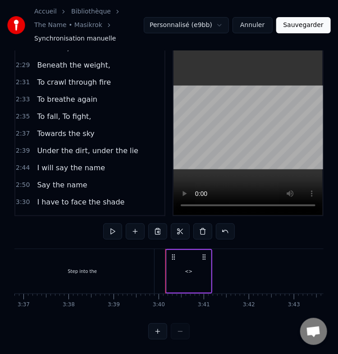
click at [185, 259] on div "<>" at bounding box center [189, 271] width 44 height 43
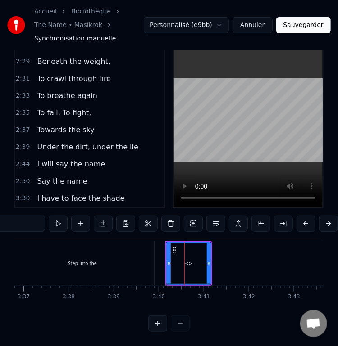
scroll to position [415, 0]
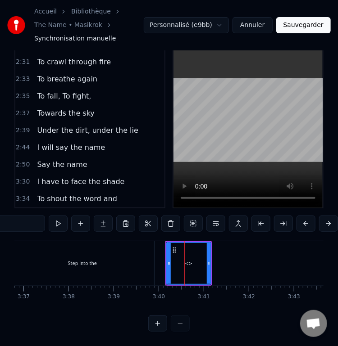
click at [26, 216] on input "**" at bounding box center [11, 224] width 68 height 16
paste input "**********"
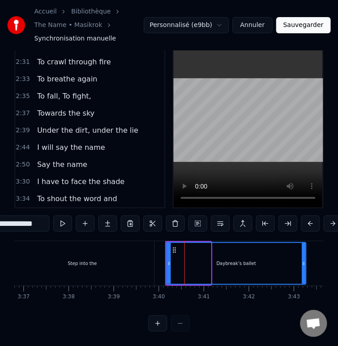
drag, startPoint x: 208, startPoint y: 258, endPoint x: 303, endPoint y: 253, distance: 95.2
click at [303, 260] on icon at bounding box center [304, 263] width 4 height 7
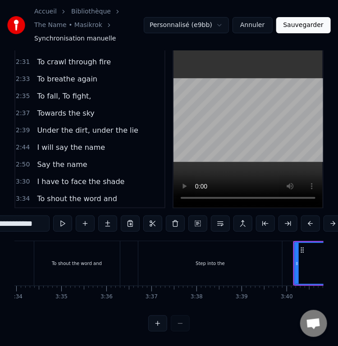
scroll to position [0, 9640]
type input "**********"
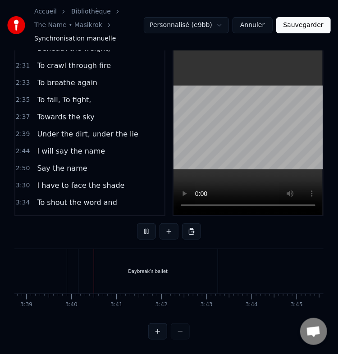
scroll to position [0, 9868]
click at [122, 258] on div "Daybreak’s ballet" at bounding box center [134, 271] width 139 height 45
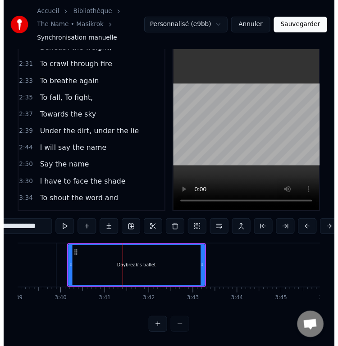
scroll to position [41, 0]
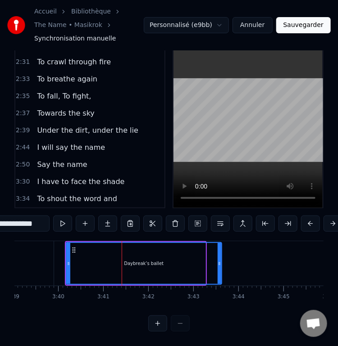
drag, startPoint x: 203, startPoint y: 258, endPoint x: 226, endPoint y: 261, distance: 23.2
click at [221, 261] on div at bounding box center [220, 263] width 4 height 41
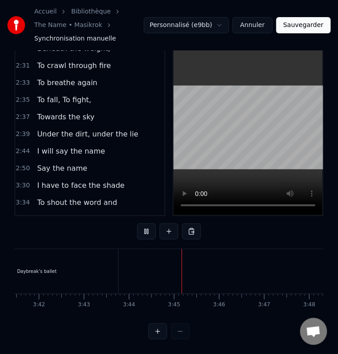
scroll to position [0, 10085]
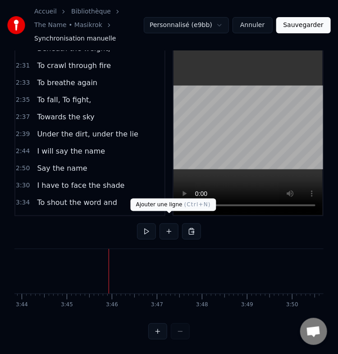
click at [171, 229] on button at bounding box center [168, 231] width 19 height 16
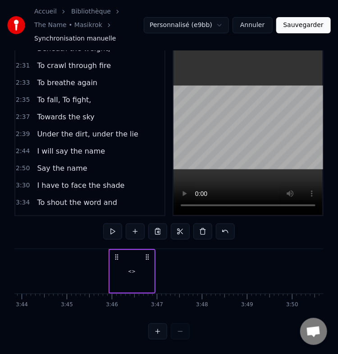
click at [132, 268] on div "<>" at bounding box center [132, 271] width 8 height 7
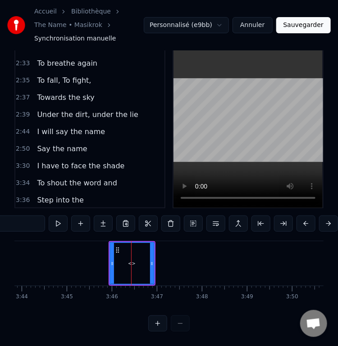
scroll to position [432, 0]
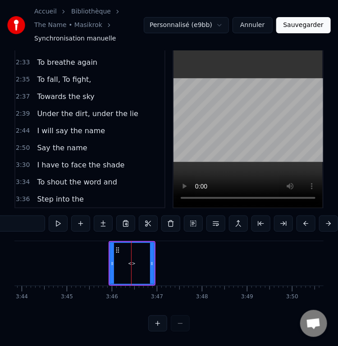
click at [16, 216] on input "**" at bounding box center [11, 224] width 68 height 16
paste input "**********"
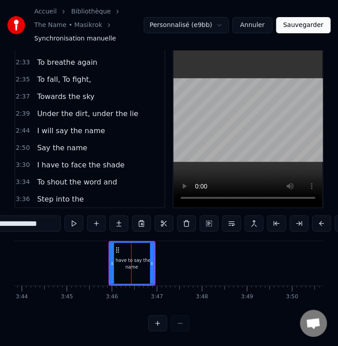
type input "**********"
click at [153, 256] on div "I have to say the name" at bounding box center [131, 263] width 45 height 43
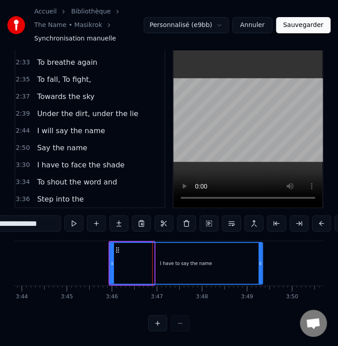
drag, startPoint x: 152, startPoint y: 257, endPoint x: 263, endPoint y: 256, distance: 110.8
click at [262, 260] on icon at bounding box center [261, 263] width 4 height 7
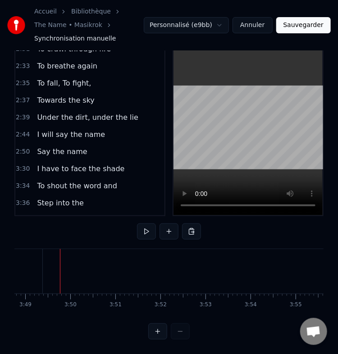
scroll to position [0, 10306]
click at [169, 227] on button at bounding box center [168, 231] width 19 height 16
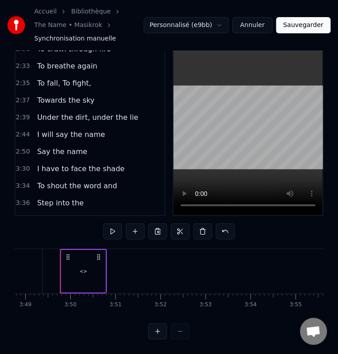
click at [80, 268] on div "<>" at bounding box center [84, 271] width 8 height 7
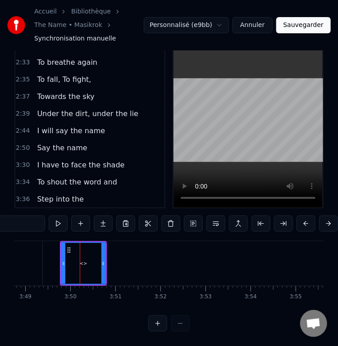
scroll to position [449, 0]
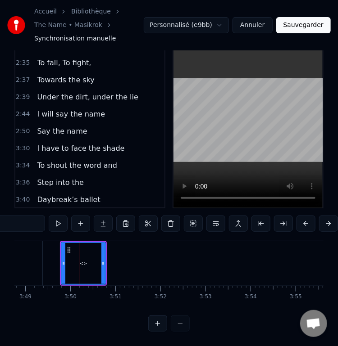
click at [27, 219] on input "**" at bounding box center [11, 224] width 68 height 16
paste input "**********"
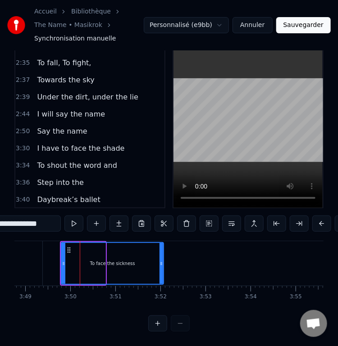
drag, startPoint x: 103, startPoint y: 254, endPoint x: 164, endPoint y: 261, distance: 61.2
click at [163, 261] on div at bounding box center [161, 263] width 4 height 41
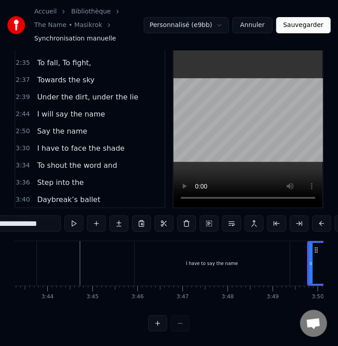
scroll to position [0, 10058]
type input "**********"
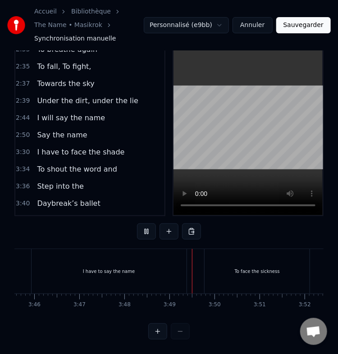
scroll to position [0, 10280]
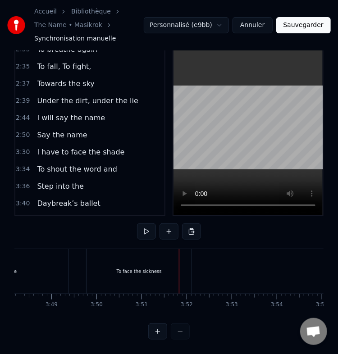
click at [142, 268] on div "To face the sickness" at bounding box center [139, 271] width 105 height 45
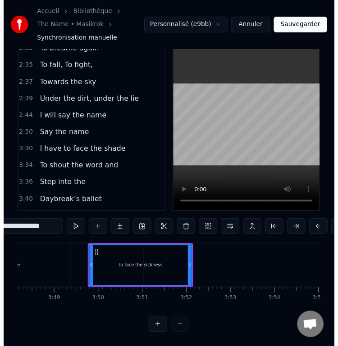
scroll to position [41, 0]
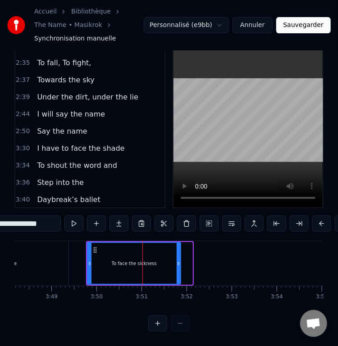
drag, startPoint x: 190, startPoint y: 261, endPoint x: 175, endPoint y: 261, distance: 15.3
click at [177, 261] on div at bounding box center [179, 263] width 4 height 41
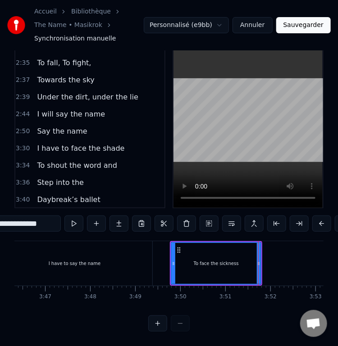
scroll to position [0, 10191]
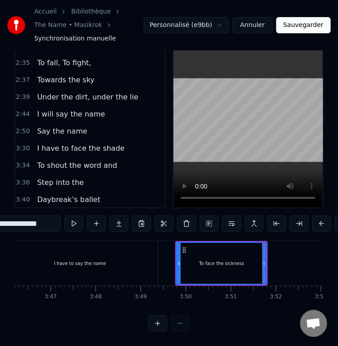
click at [140, 261] on div "I have to say the name" at bounding box center [80, 263] width 155 height 45
type input "**********"
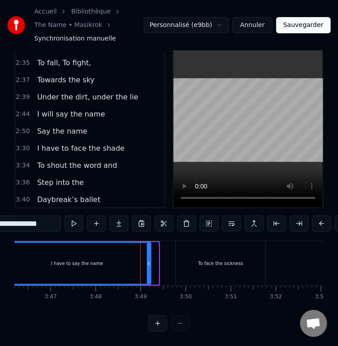
drag, startPoint x: 155, startPoint y: 263, endPoint x: 147, endPoint y: 267, distance: 9.1
click at [147, 267] on div at bounding box center [149, 263] width 4 height 41
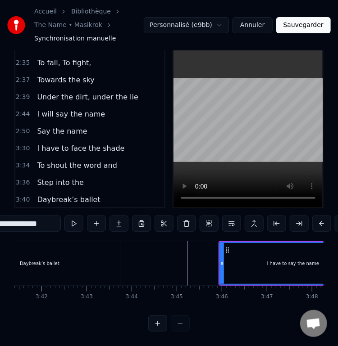
scroll to position [0, 9971]
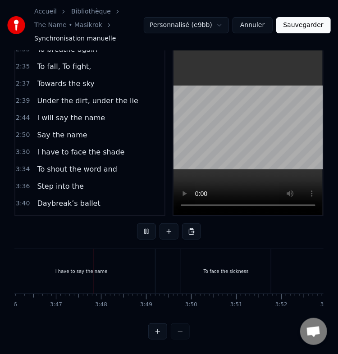
scroll to position [0, 10198]
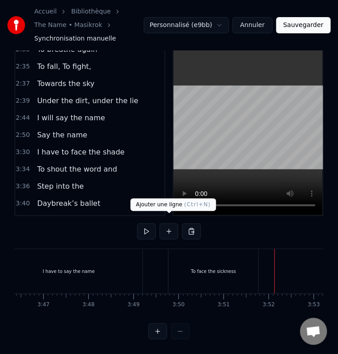
click at [166, 223] on button at bounding box center [168, 231] width 19 height 16
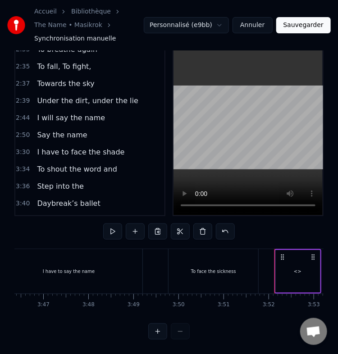
click at [289, 264] on div "<>" at bounding box center [298, 271] width 44 height 43
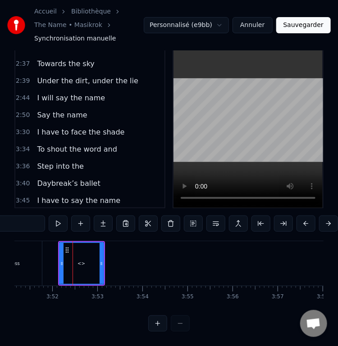
scroll to position [0, 10427]
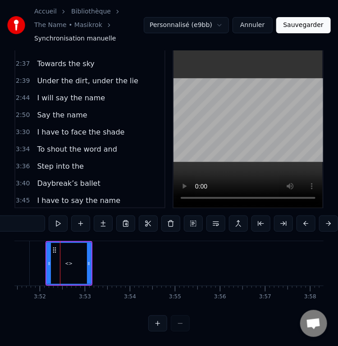
click at [26, 218] on input "**" at bounding box center [11, 224] width 68 height 16
paste input "**********"
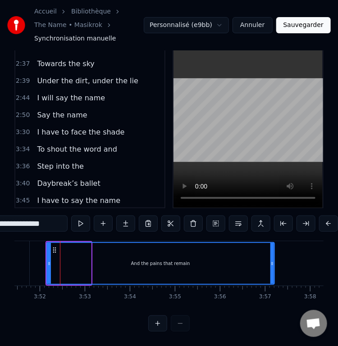
drag, startPoint x: 88, startPoint y: 254, endPoint x: 273, endPoint y: 254, distance: 185.2
click at [273, 260] on icon at bounding box center [272, 263] width 4 height 7
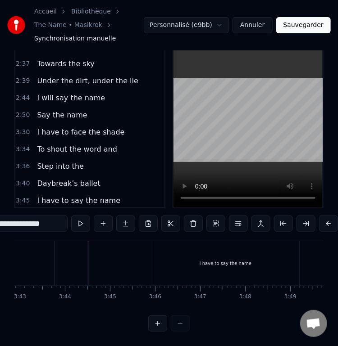
scroll to position [0, 10028]
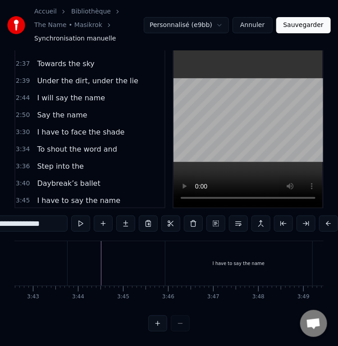
type input "**********"
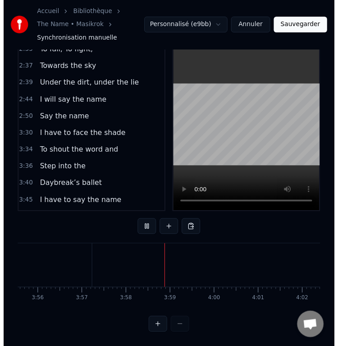
scroll to position [0, 10704]
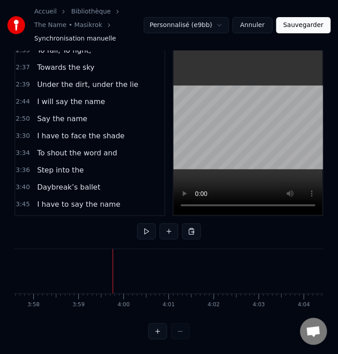
click at [297, 27] on button "Sauvegarder" at bounding box center [303, 25] width 55 height 16
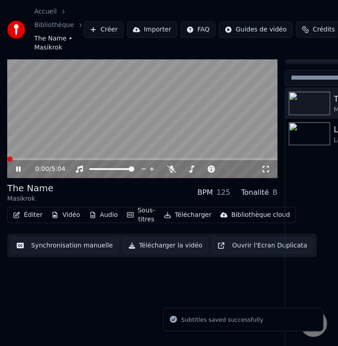
click at [58, 245] on button "Synchronisation manuelle" at bounding box center [65, 246] width 108 height 16
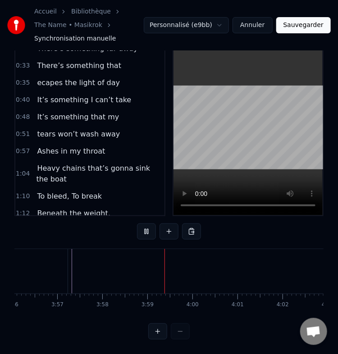
scroll to position [0, 10727]
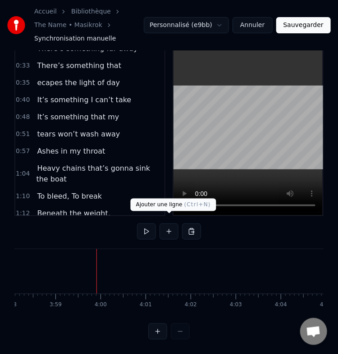
click at [169, 215] on span at bounding box center [169, 213] width 5 height 5
click at [172, 223] on button at bounding box center [168, 231] width 19 height 16
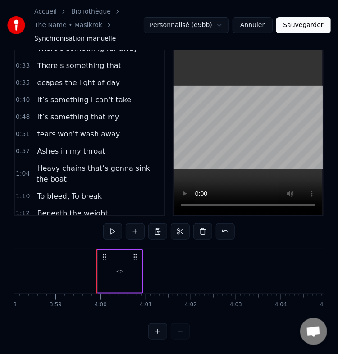
click at [124, 254] on div "<>" at bounding box center [120, 271] width 44 height 43
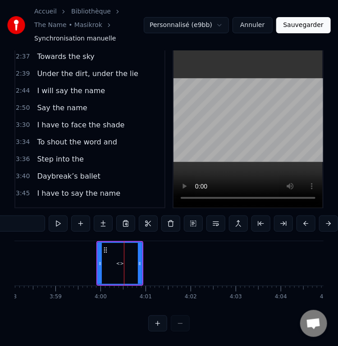
scroll to position [482, 0]
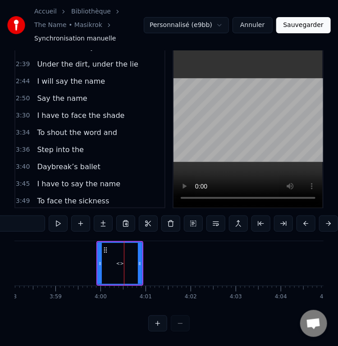
click at [22, 222] on input "**" at bounding box center [11, 224] width 68 height 16
paste input "**********"
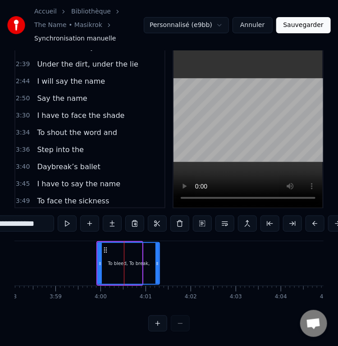
drag, startPoint x: 138, startPoint y: 255, endPoint x: 161, endPoint y: 258, distance: 22.6
click at [159, 260] on icon at bounding box center [157, 263] width 4 height 7
type input "**********"
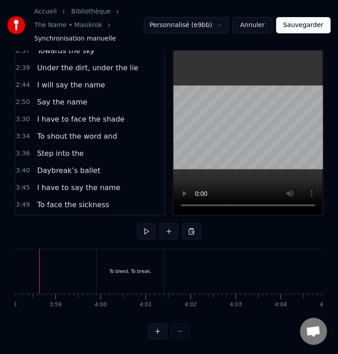
scroll to position [0, 10706]
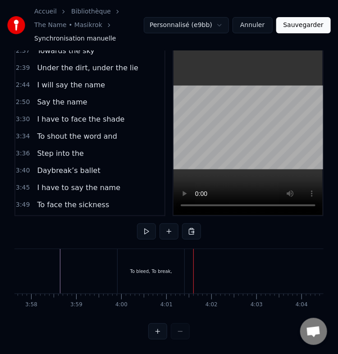
click at [157, 269] on div "To bleed, To break," at bounding box center [151, 271] width 67 height 45
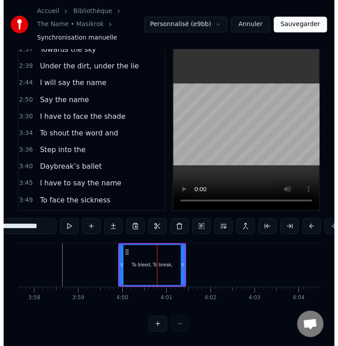
scroll to position [41, 0]
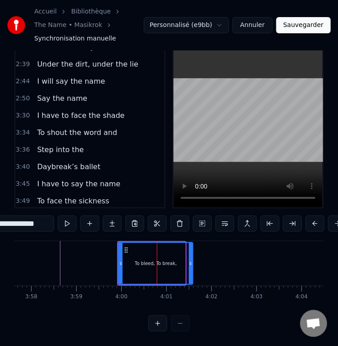
drag, startPoint x: 184, startPoint y: 263, endPoint x: 193, endPoint y: 261, distance: 9.2
click at [192, 261] on div at bounding box center [191, 263] width 4 height 41
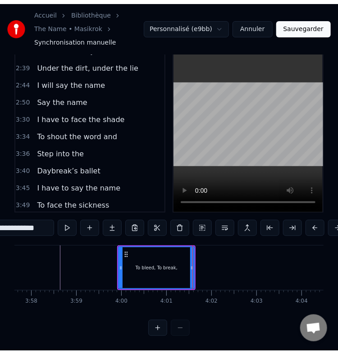
scroll to position [33, 0]
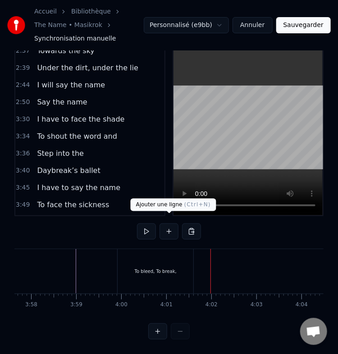
click at [172, 227] on button at bounding box center [168, 231] width 19 height 16
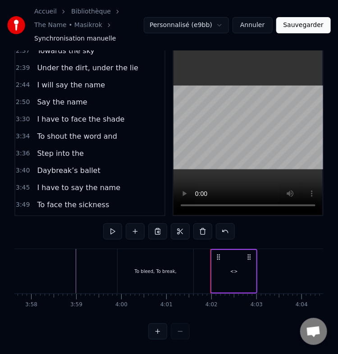
click at [245, 272] on div "<>" at bounding box center [234, 271] width 44 height 43
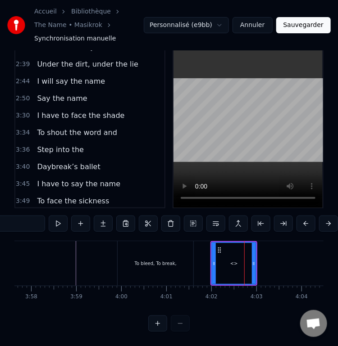
scroll to position [498, 0]
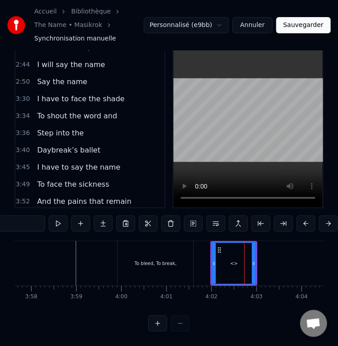
click at [32, 216] on input "**" at bounding box center [11, 224] width 68 height 16
paste input "**********"
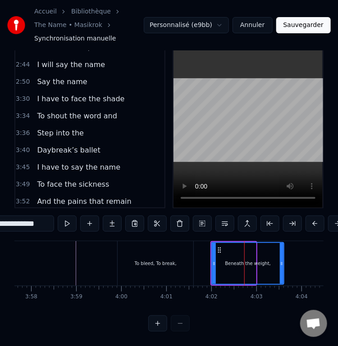
drag, startPoint x: 254, startPoint y: 261, endPoint x: 288, endPoint y: 262, distance: 34.3
click at [283, 262] on div at bounding box center [282, 263] width 4 height 41
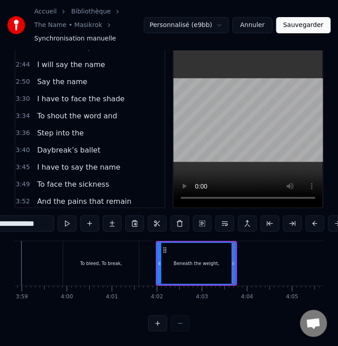
scroll to position [0, 10759]
type input "**********"
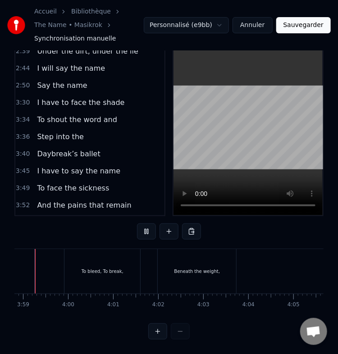
scroll to position [0, 10734]
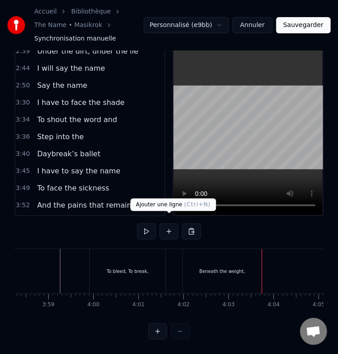
click at [171, 225] on button at bounding box center [168, 231] width 19 height 16
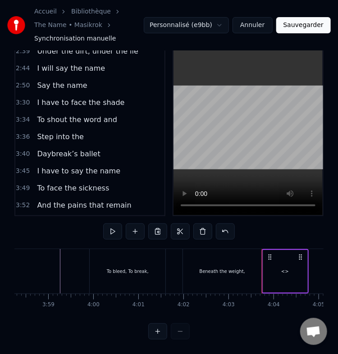
click at [286, 279] on div "<>" at bounding box center [285, 271] width 44 height 43
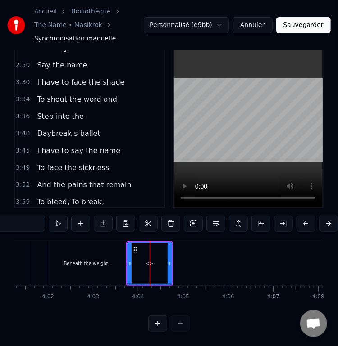
scroll to position [0, 10959]
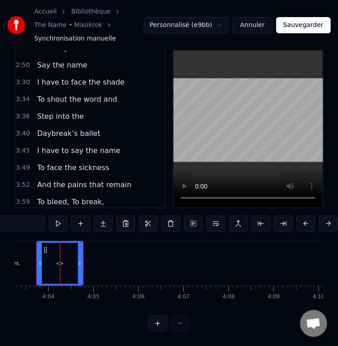
click at [25, 218] on input "**" at bounding box center [11, 224] width 68 height 16
paste input "**********"
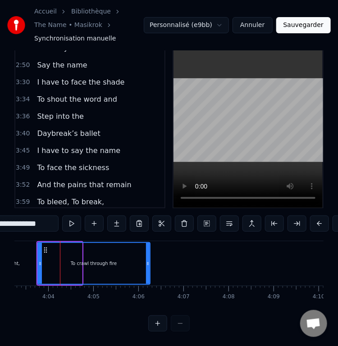
drag, startPoint x: 80, startPoint y: 255, endPoint x: 148, endPoint y: 261, distance: 68.7
click at [148, 261] on div at bounding box center [148, 263] width 4 height 41
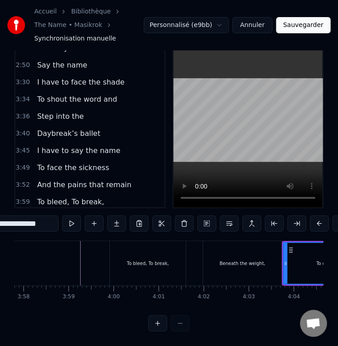
scroll to position [0, 10714]
type input "**********"
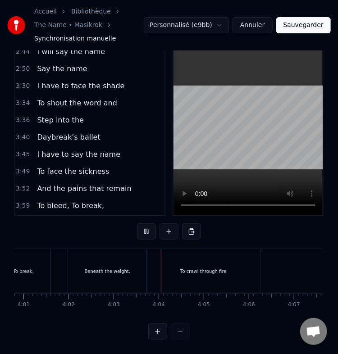
scroll to position [0, 10936]
click at [146, 254] on div "To crawl through fire" at bounding box center [116, 271] width 113 height 45
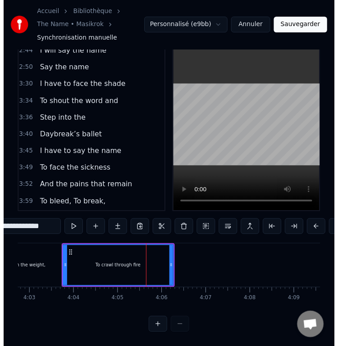
scroll to position [41, 0]
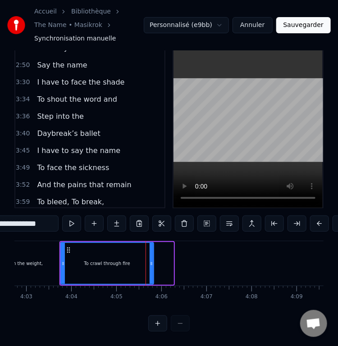
drag, startPoint x: 170, startPoint y: 260, endPoint x: 150, endPoint y: 260, distance: 20.3
click at [150, 260] on div at bounding box center [152, 263] width 4 height 41
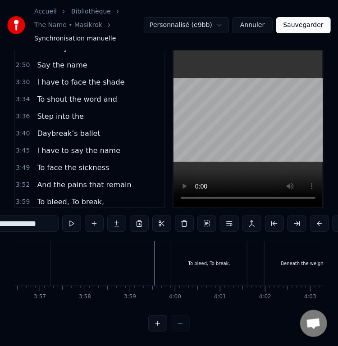
scroll to position [0, 10638]
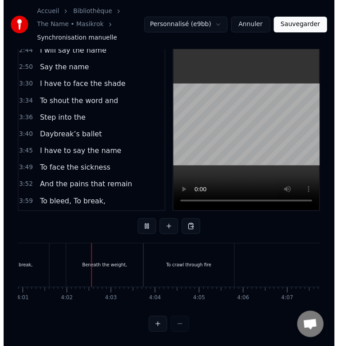
scroll to position [0, 10866]
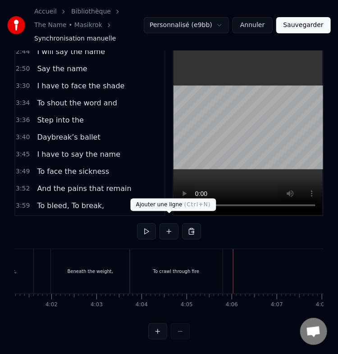
click at [174, 229] on button at bounding box center [168, 231] width 19 height 16
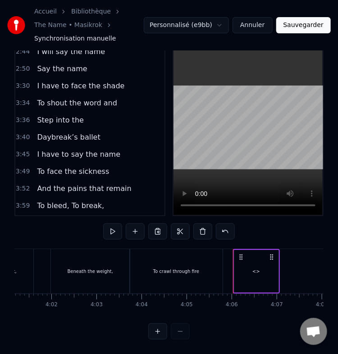
click at [252, 259] on div "<>" at bounding box center [256, 271] width 44 height 43
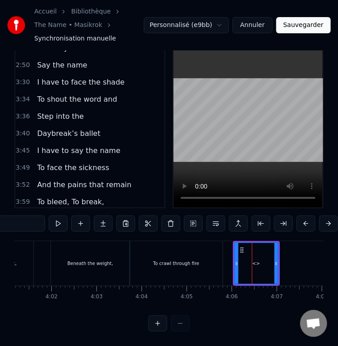
scroll to position [532, 0]
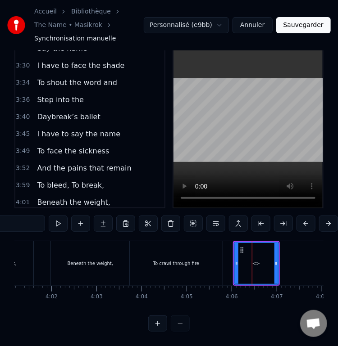
click at [36, 220] on input "**" at bounding box center [11, 224] width 68 height 16
paste input "**********"
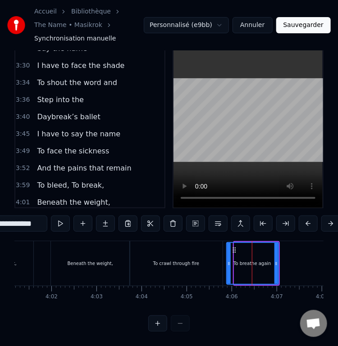
drag, startPoint x: 237, startPoint y: 260, endPoint x: 229, endPoint y: 263, distance: 8.3
click at [229, 263] on div at bounding box center [229, 263] width 4 height 41
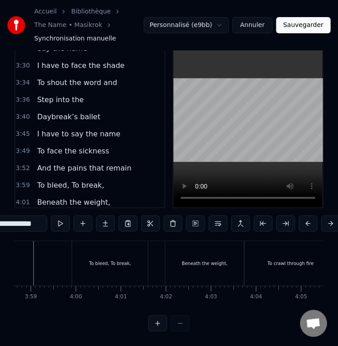
scroll to position [0, 10745]
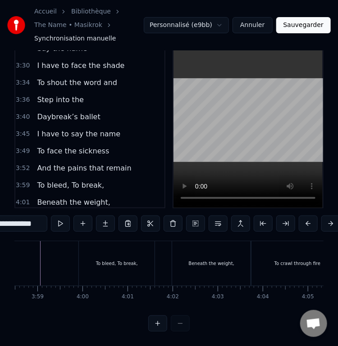
type input "**********"
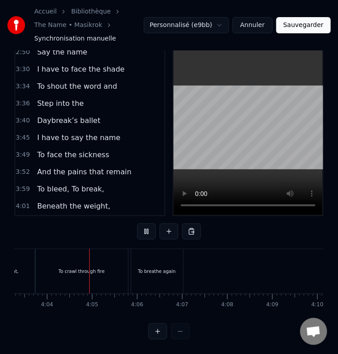
scroll to position [0, 10973]
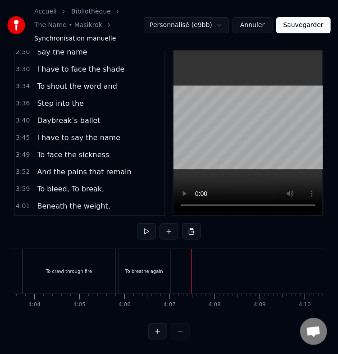
click at [168, 261] on div "To breathe again" at bounding box center [144, 271] width 52 height 45
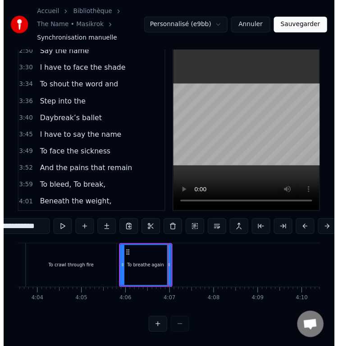
scroll to position [41, 0]
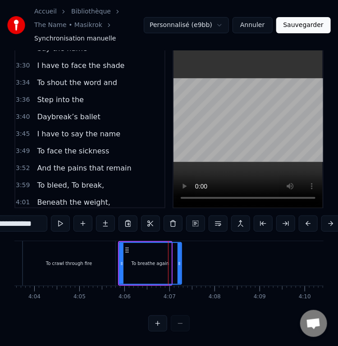
drag, startPoint x: 169, startPoint y: 266, endPoint x: 180, endPoint y: 265, distance: 10.9
click at [180, 265] on div at bounding box center [180, 263] width 4 height 41
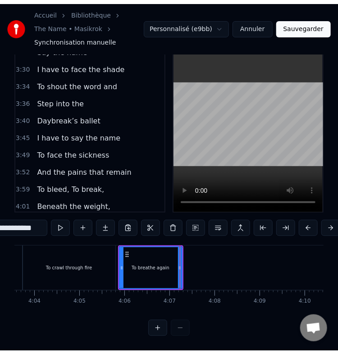
scroll to position [33, 0]
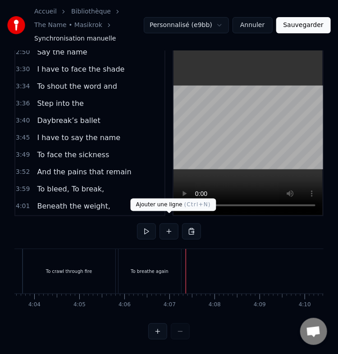
click at [168, 223] on button at bounding box center [168, 231] width 19 height 16
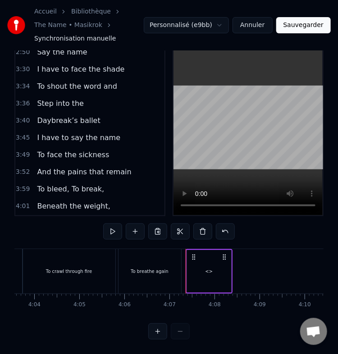
click at [203, 263] on div "<>" at bounding box center [209, 271] width 44 height 43
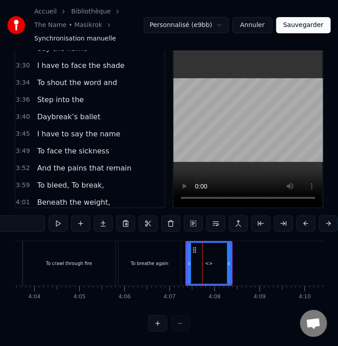
scroll to position [548, 0]
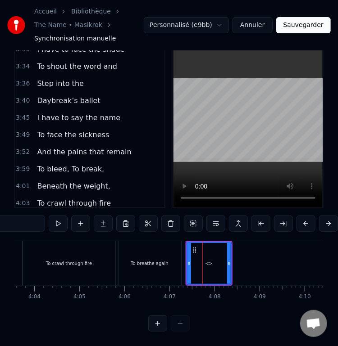
click at [35, 223] on input "**" at bounding box center [11, 224] width 68 height 16
paste input "**********"
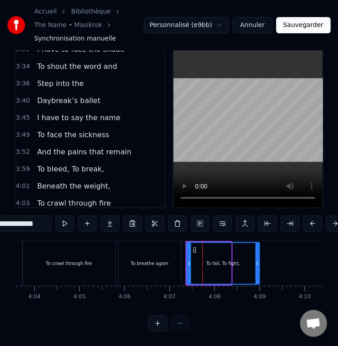
drag, startPoint x: 228, startPoint y: 257, endPoint x: 257, endPoint y: 257, distance: 29.3
click at [257, 265] on circle at bounding box center [256, 265] width 0 height 0
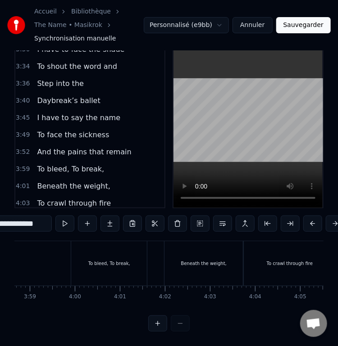
scroll to position [0, 10741]
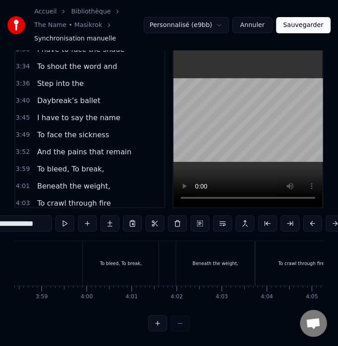
type input "**********"
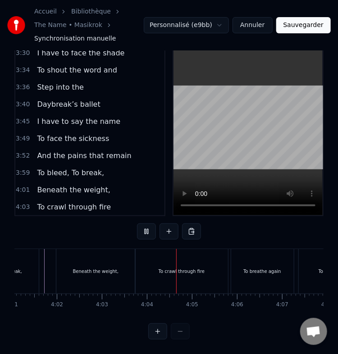
scroll to position [0, 10962]
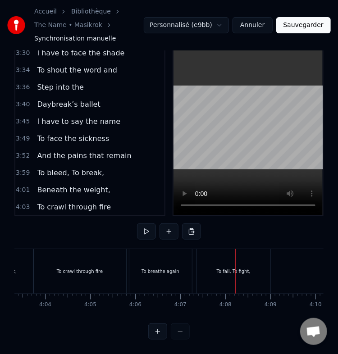
click at [217, 260] on div "To fall, To fight," at bounding box center [233, 271] width 73 height 45
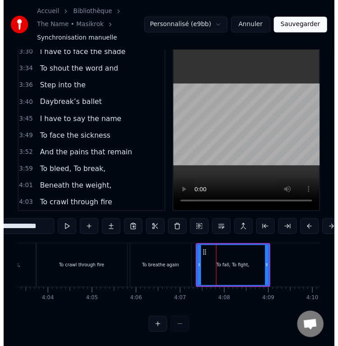
scroll to position [41, 0]
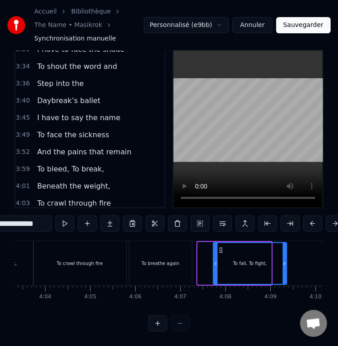
drag, startPoint x: 206, startPoint y: 243, endPoint x: 222, endPoint y: 243, distance: 16.2
click at [222, 247] on icon at bounding box center [220, 250] width 7 height 7
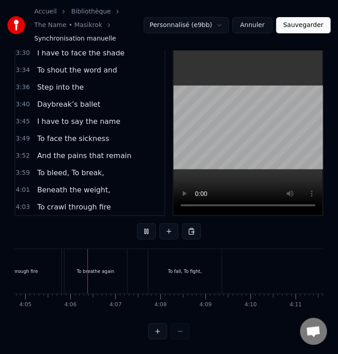
scroll to position [0, 11038]
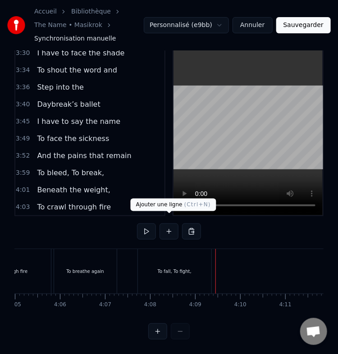
click at [172, 223] on button at bounding box center [168, 231] width 19 height 16
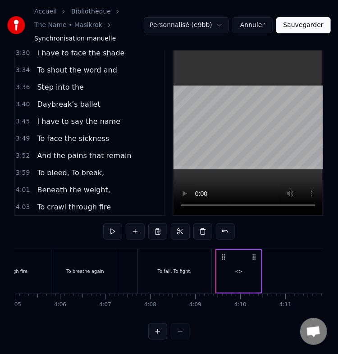
click at [245, 261] on div "<>" at bounding box center [239, 271] width 44 height 43
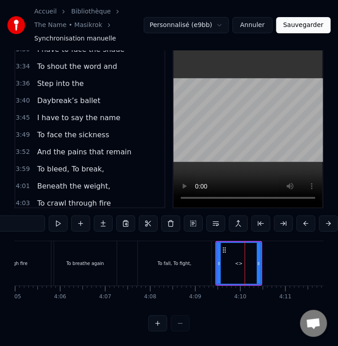
scroll to position [565, 0]
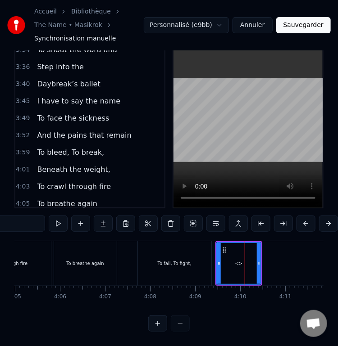
click at [34, 216] on input "**" at bounding box center [11, 224] width 68 height 16
paste input "**********"
drag, startPoint x: 259, startPoint y: 262, endPoint x: 278, endPoint y: 266, distance: 19.5
click at [278, 266] on div at bounding box center [277, 263] width 4 height 41
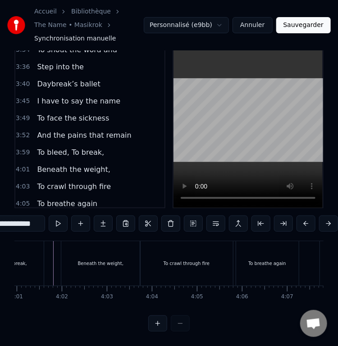
scroll to position [0, 10855]
type input "**********"
click at [46, 252] on div "To bleed, To break," at bounding box center [7, 263] width 78 height 45
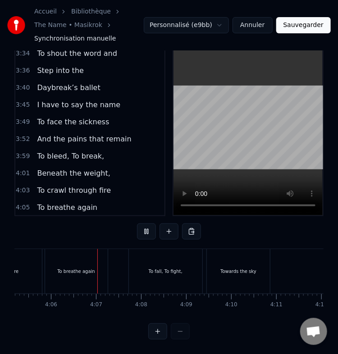
scroll to position [0, 11065]
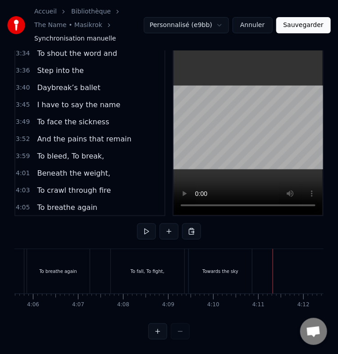
click at [193, 259] on div "Towards the sky" at bounding box center [220, 271] width 63 height 45
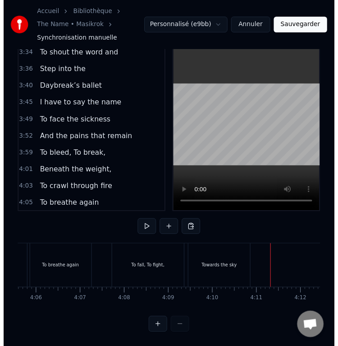
scroll to position [41, 0]
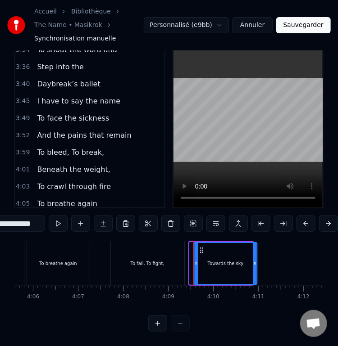
drag, startPoint x: 195, startPoint y: 241, endPoint x: 200, endPoint y: 242, distance: 4.5
click at [200, 247] on icon at bounding box center [201, 250] width 7 height 7
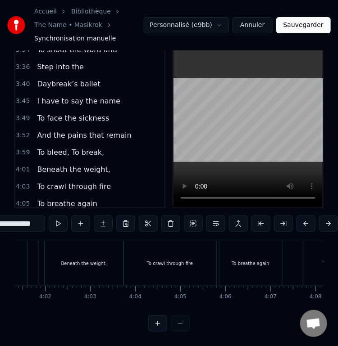
scroll to position [0, 10866]
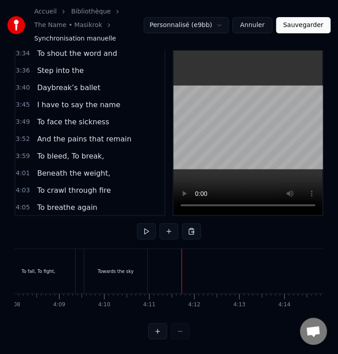
scroll to position [0, 11296]
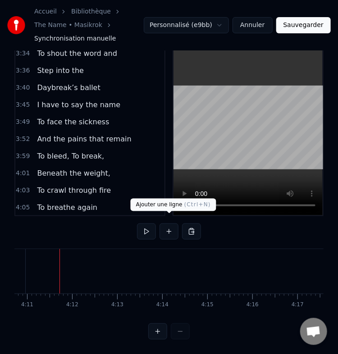
click at [171, 229] on button at bounding box center [168, 231] width 19 height 16
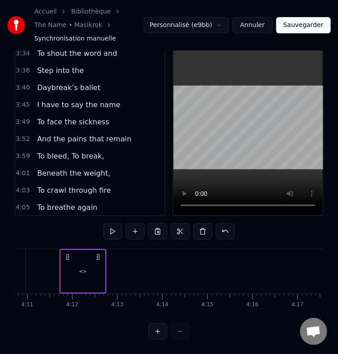
click at [82, 268] on div "<>" at bounding box center [83, 271] width 8 height 7
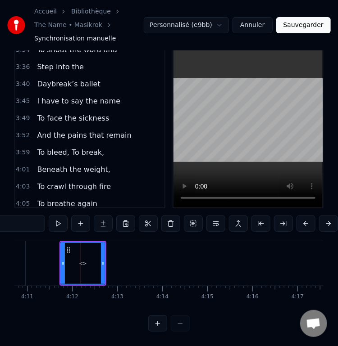
scroll to position [581, 0]
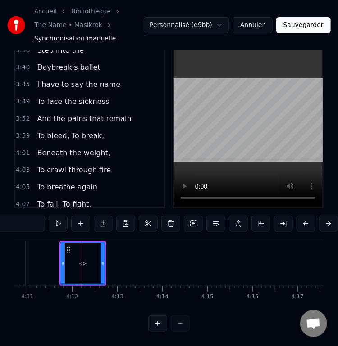
click at [19, 218] on input "**" at bounding box center [11, 224] width 68 height 16
paste input "**********"
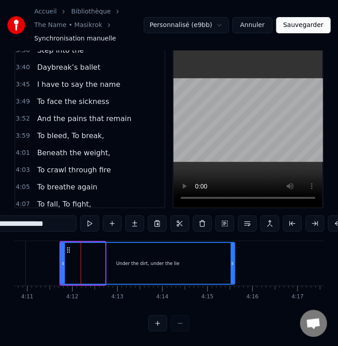
drag, startPoint x: 103, startPoint y: 260, endPoint x: 236, endPoint y: 261, distance: 132.5
click at [234, 261] on div at bounding box center [233, 263] width 4 height 41
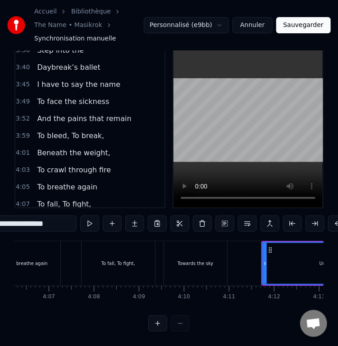
scroll to position [0, 11092]
type input "**********"
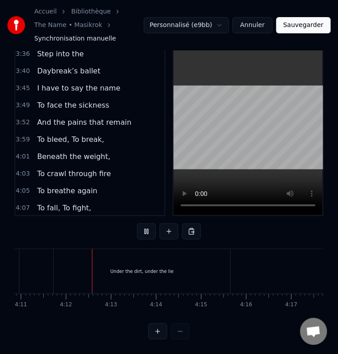
scroll to position [0, 11312]
click at [113, 260] on div "Under the dirt, under the lie" at bounding box center [131, 271] width 177 height 45
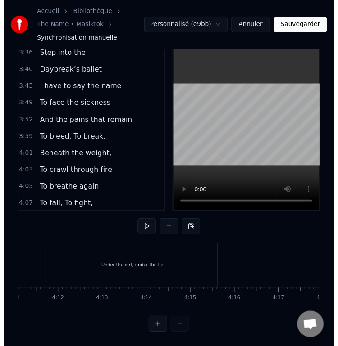
scroll to position [41, 0]
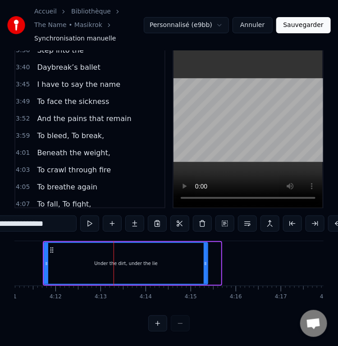
drag, startPoint x: 219, startPoint y: 261, endPoint x: 205, endPoint y: 260, distance: 13.5
click at [205, 260] on div at bounding box center [206, 263] width 4 height 41
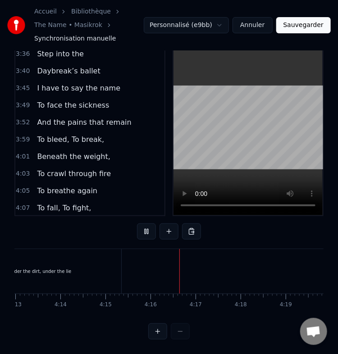
scroll to position [0, 11503]
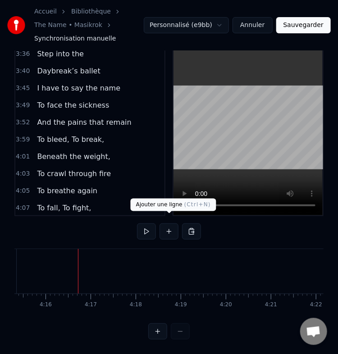
click at [168, 223] on button at bounding box center [168, 231] width 19 height 16
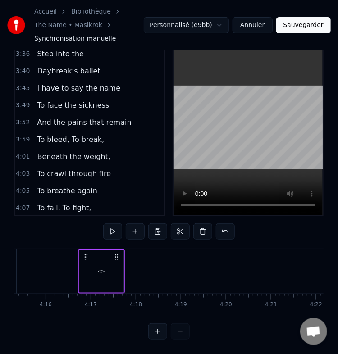
click at [100, 268] on div "<>" at bounding box center [101, 271] width 8 height 7
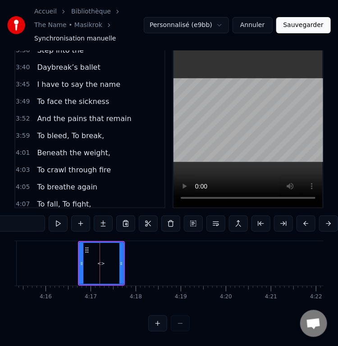
scroll to position [598, 0]
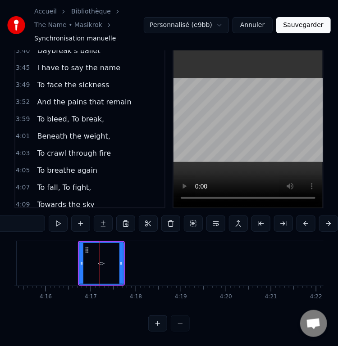
click at [25, 216] on input "**" at bounding box center [11, 224] width 68 height 16
paste input "**********"
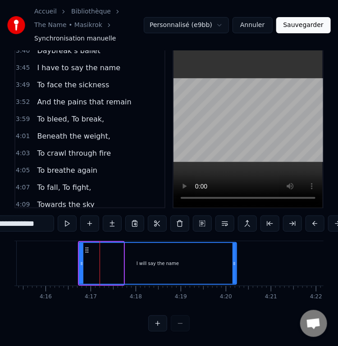
drag, startPoint x: 123, startPoint y: 260, endPoint x: 236, endPoint y: 264, distance: 113.2
click at [236, 264] on div at bounding box center [234, 263] width 4 height 41
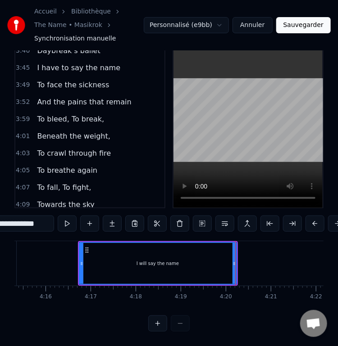
type input "**********"
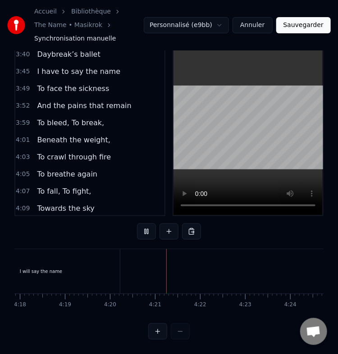
scroll to position [0, 11708]
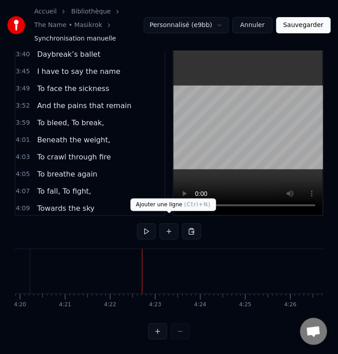
click at [167, 226] on button at bounding box center [168, 231] width 19 height 16
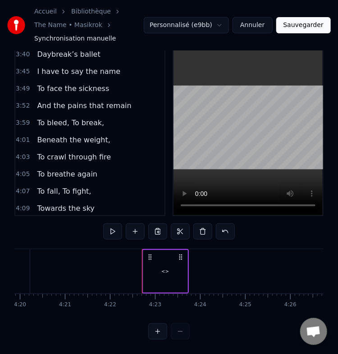
click at [164, 268] on div "<>" at bounding box center [165, 271] width 8 height 7
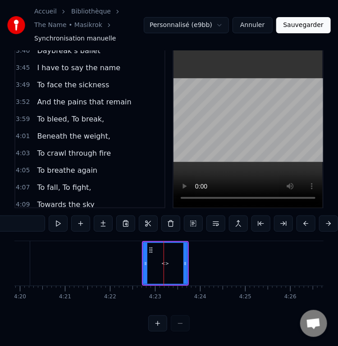
scroll to position [615, 0]
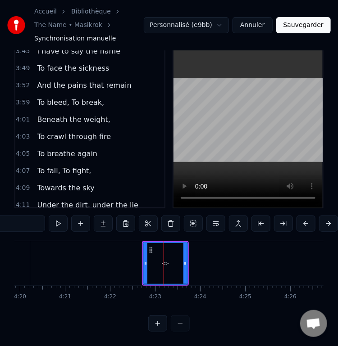
click at [14, 219] on input "**" at bounding box center [11, 224] width 68 height 16
paste input "**********"
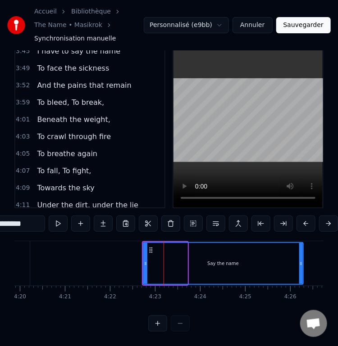
drag, startPoint x: 186, startPoint y: 262, endPoint x: 302, endPoint y: 260, distance: 115.8
click at [302, 260] on div at bounding box center [301, 263] width 4 height 41
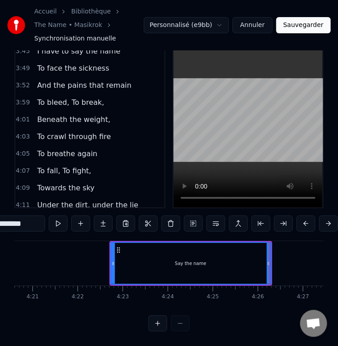
scroll to position [0, 11741]
type input "**********"
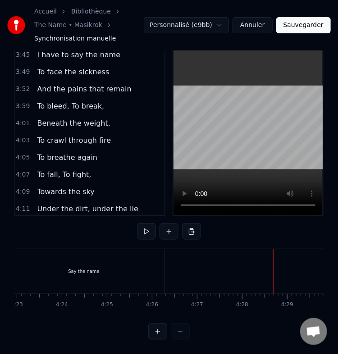
scroll to position [0, 11843]
click at [87, 268] on div "Say the name" at bounding box center [88, 271] width 32 height 7
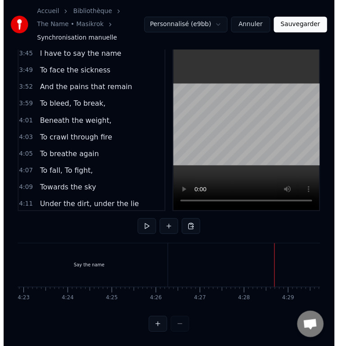
scroll to position [41, 0]
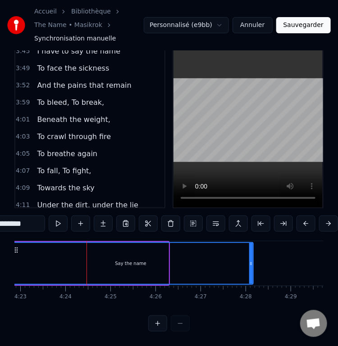
drag, startPoint x: 164, startPoint y: 260, endPoint x: 262, endPoint y: 255, distance: 97.9
click at [253, 255] on div at bounding box center [251, 263] width 4 height 41
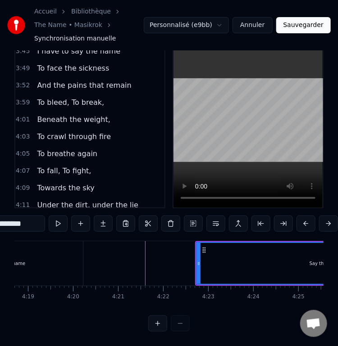
scroll to position [0, 11654]
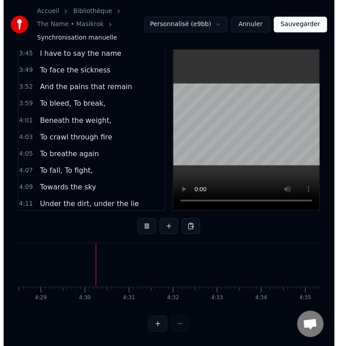
scroll to position [0, 12109]
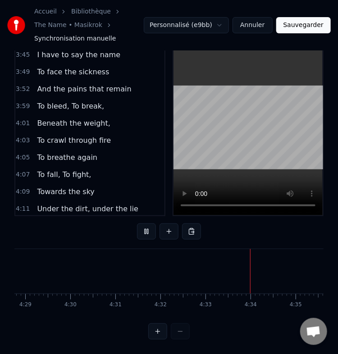
click at [295, 18] on button "Sauvegarder" at bounding box center [303, 25] width 55 height 16
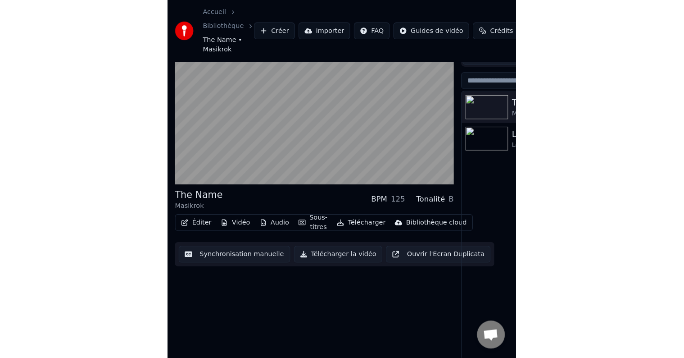
scroll to position [4, 0]
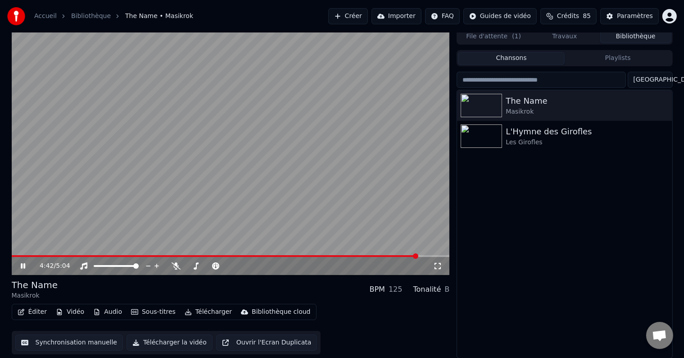
click at [21, 267] on icon at bounding box center [23, 265] width 5 height 5
click at [172, 342] on button "Télécharger la vidéo" at bounding box center [170, 342] width 86 height 16
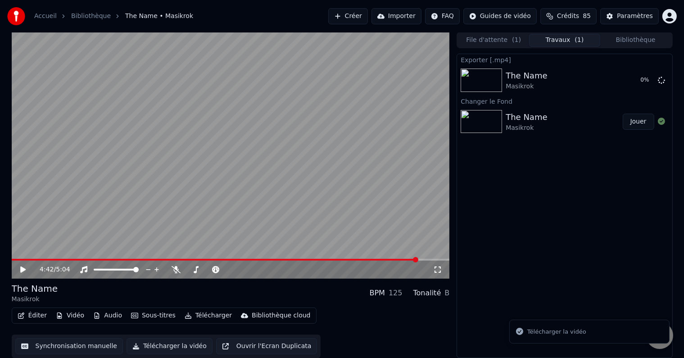
scroll to position [0, 0]
